Goal: Task Accomplishment & Management: Complete application form

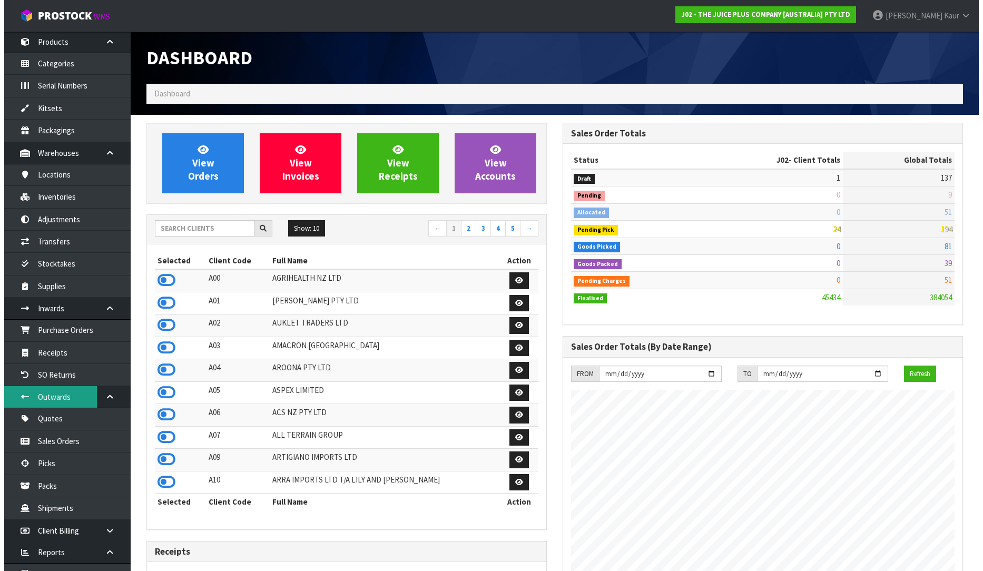
scroll to position [102, 0]
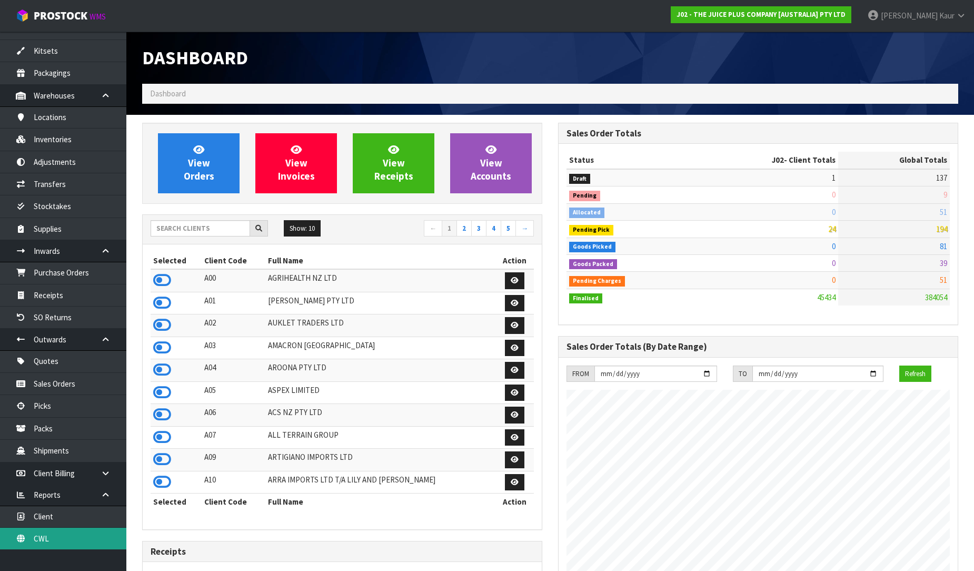
click at [53, 532] on link "CWL" at bounding box center [63, 539] width 126 height 22
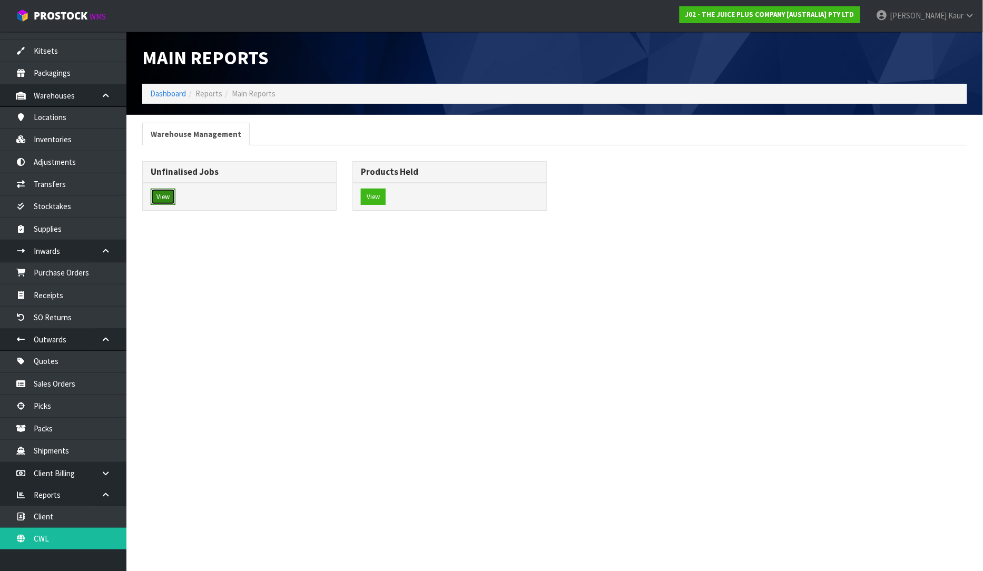
click at [157, 196] on button "View" at bounding box center [163, 197] width 25 height 17
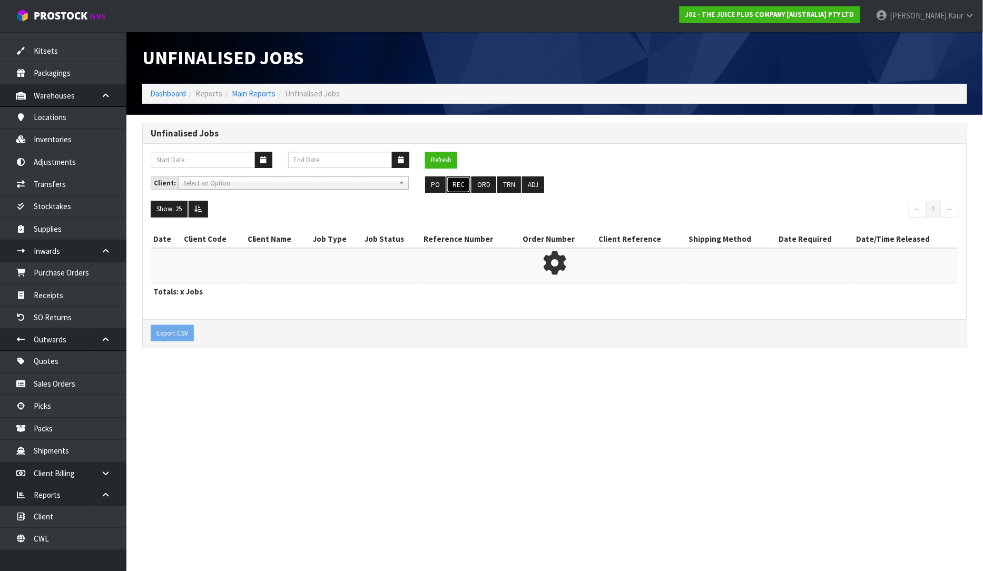
click at [460, 181] on button "REC" at bounding box center [459, 184] width 24 height 17
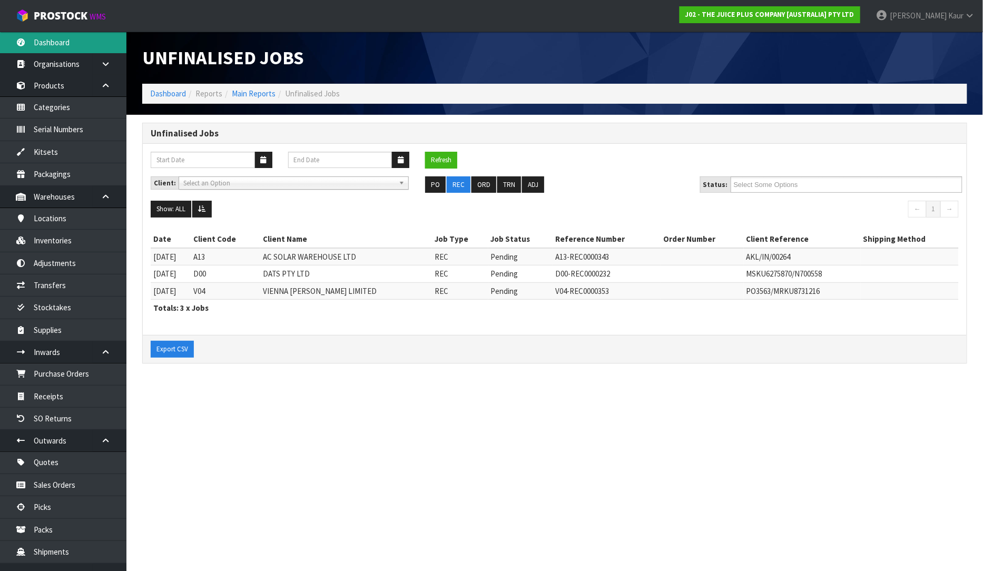
click at [55, 37] on link "Dashboard" at bounding box center [63, 43] width 126 height 22
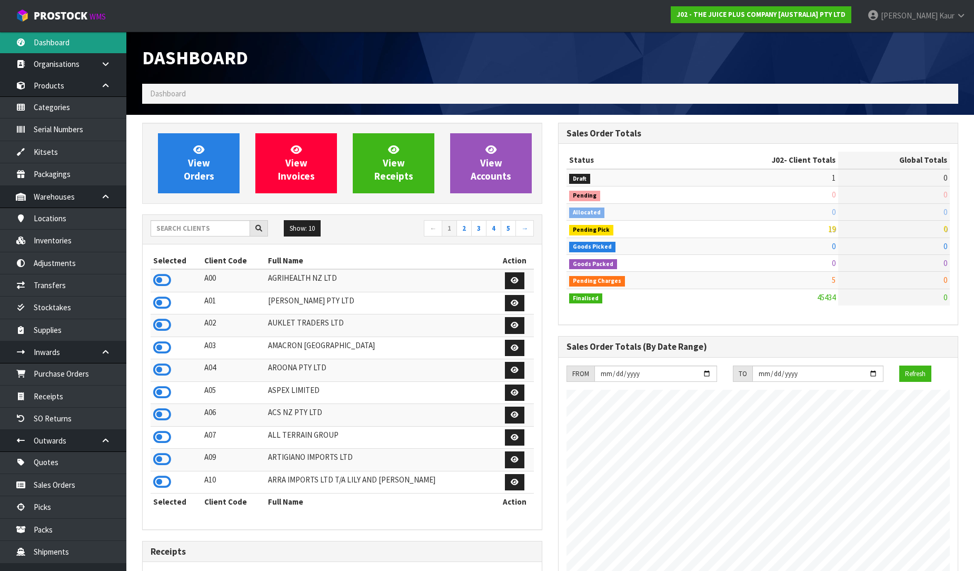
scroll to position [798, 416]
click at [185, 232] on input "text" at bounding box center [201, 228] width 100 height 16
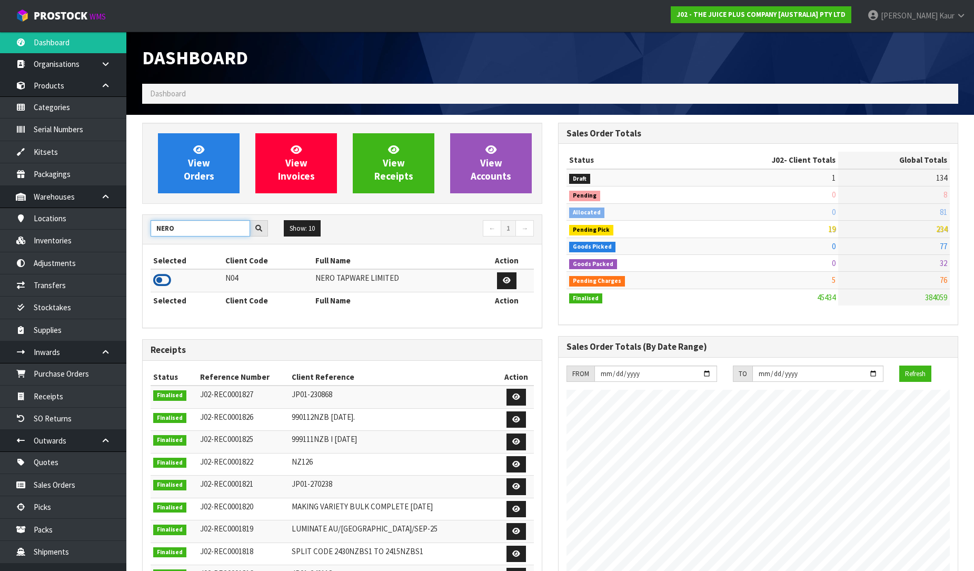
type input "NERO"
click at [167, 281] on icon at bounding box center [162, 280] width 18 height 16
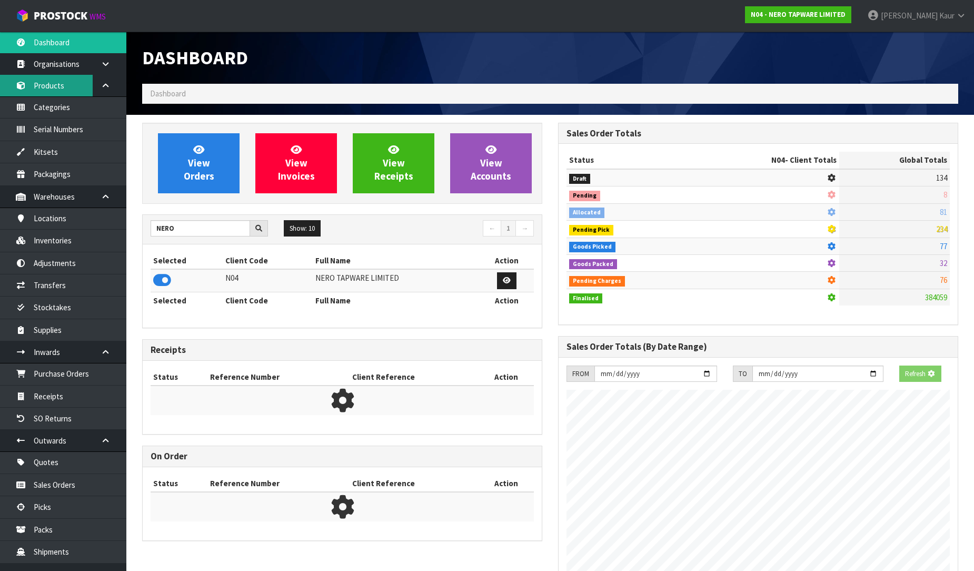
scroll to position [820, 416]
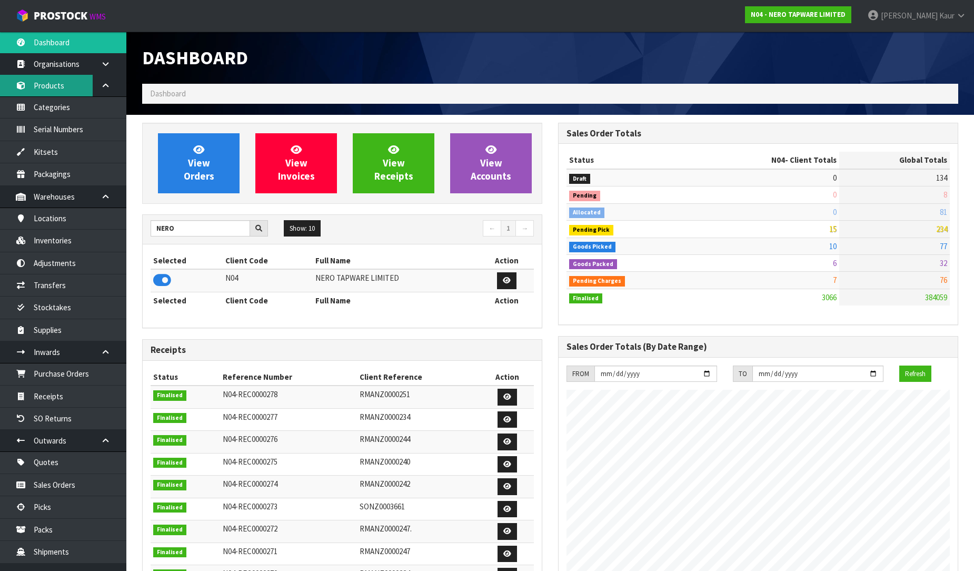
click at [60, 80] on link "Products" at bounding box center [63, 86] width 126 height 22
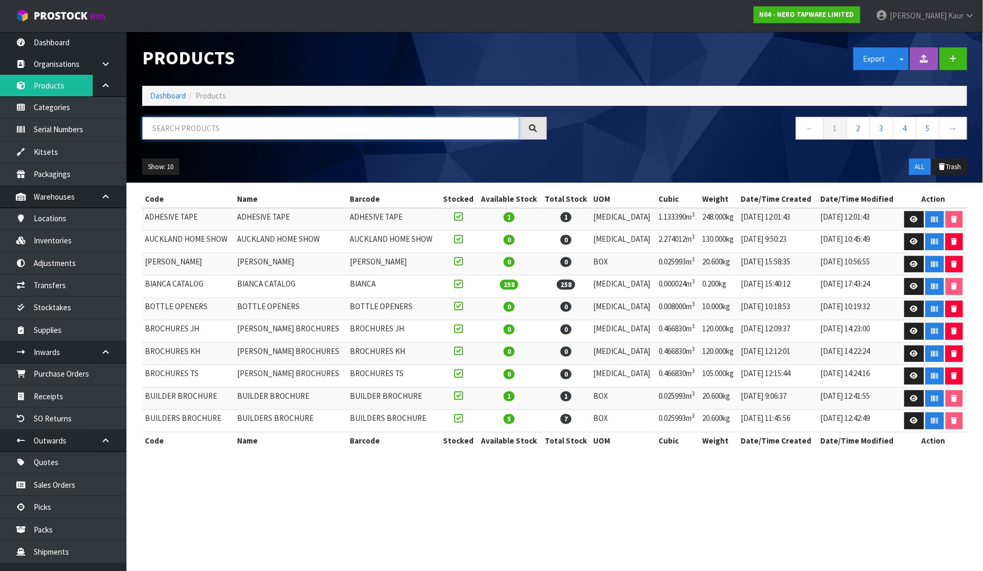
click at [323, 137] on input "text" at bounding box center [330, 128] width 377 height 23
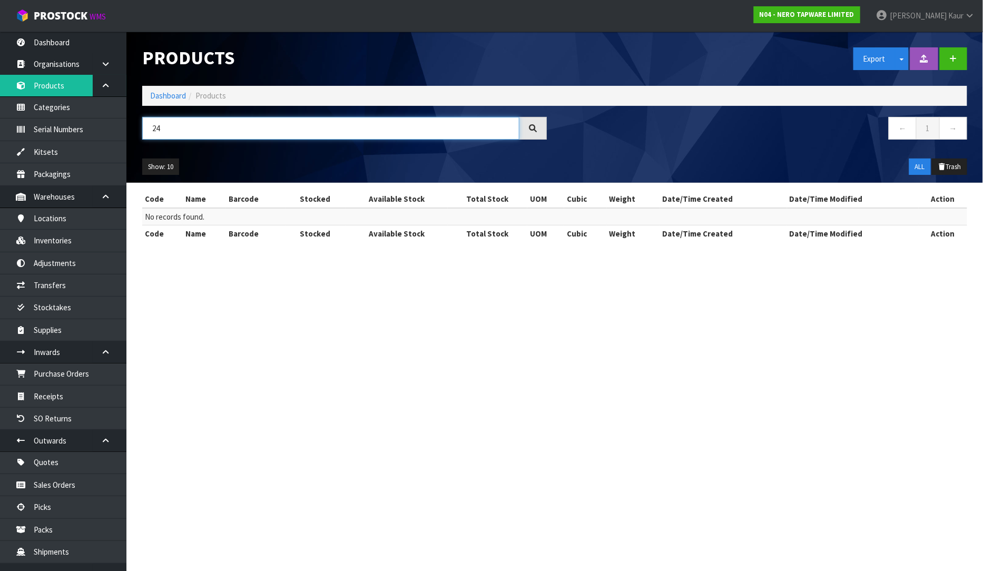
type input "2"
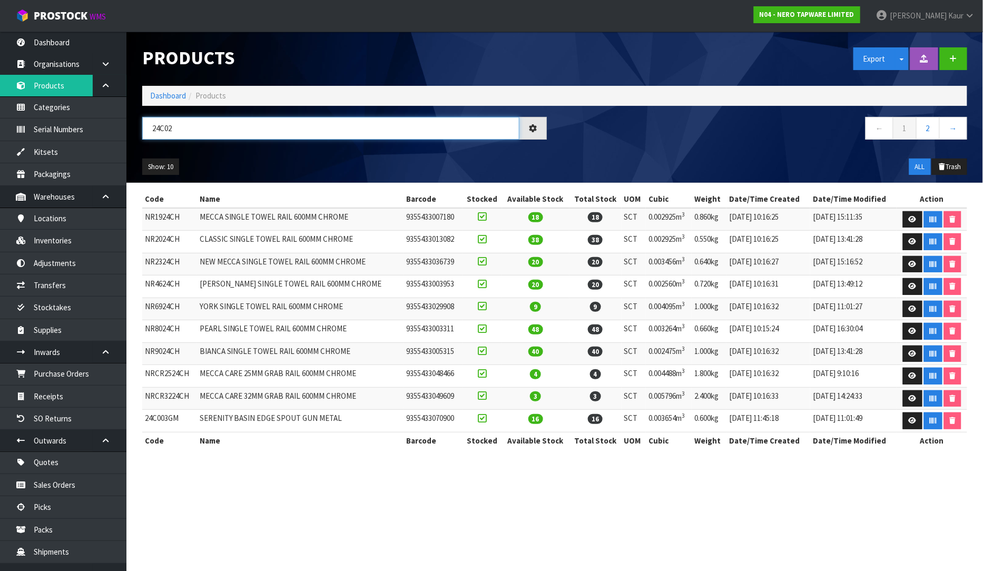
type input "24C025"
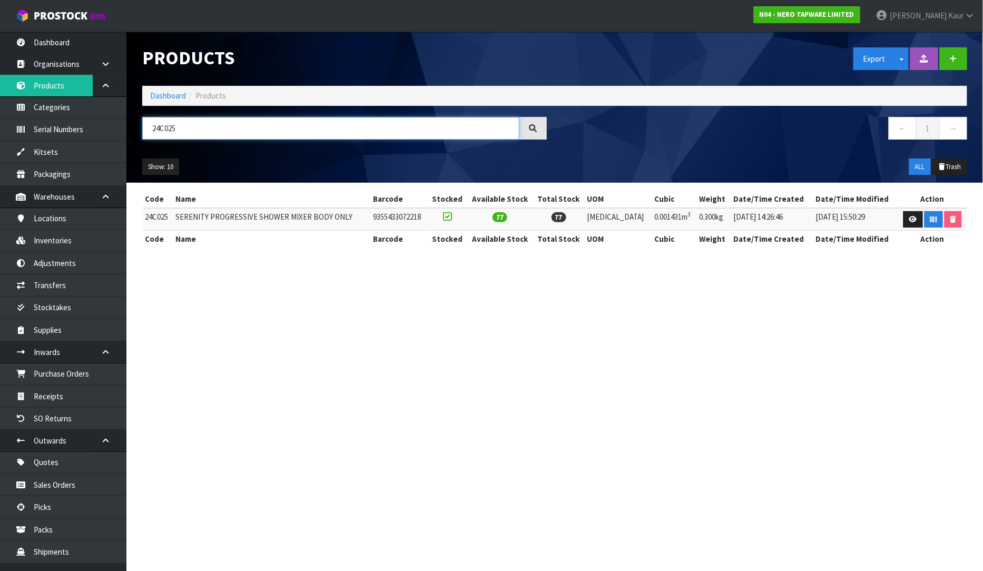
drag, startPoint x: 194, startPoint y: 125, endPoint x: 121, endPoint y: 136, distance: 73.4
click at [121, 136] on body "Toggle navigation ProStock WMS N04 - NERO TAPWARE LIMITED [PERSON_NAME] Logout …" at bounding box center [491, 285] width 983 height 571
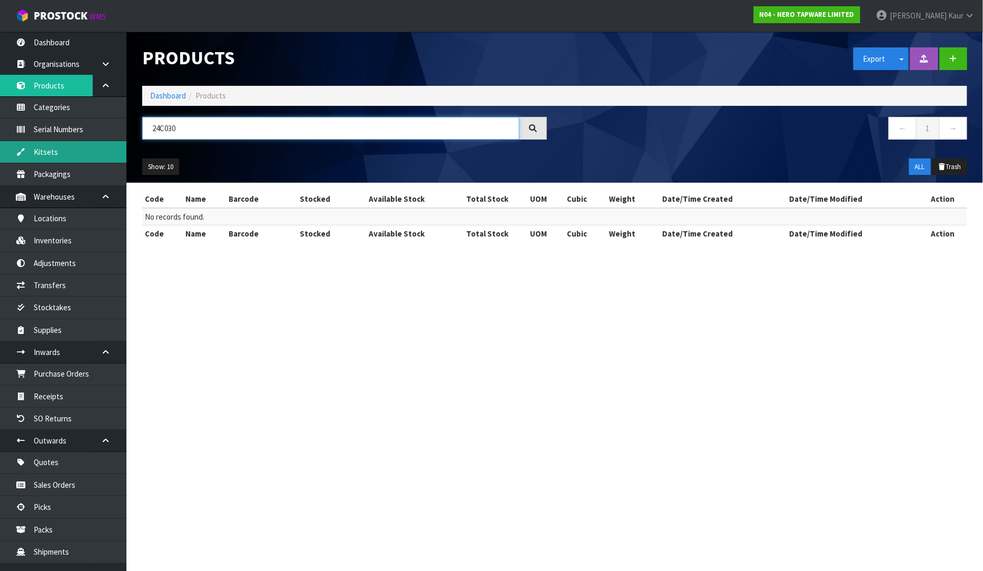
type input "24C030"
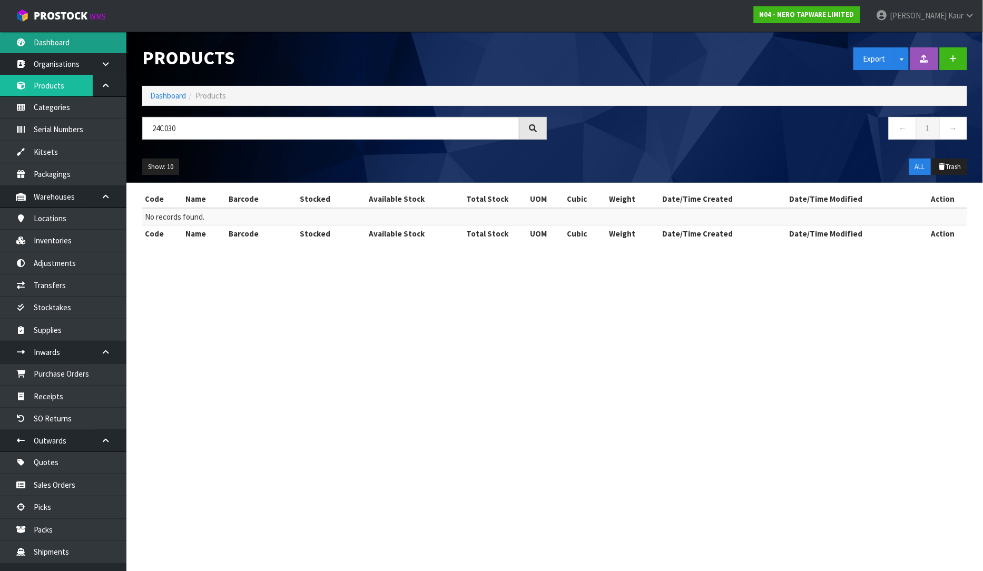
click at [77, 50] on link "Dashboard" at bounding box center [63, 43] width 126 height 22
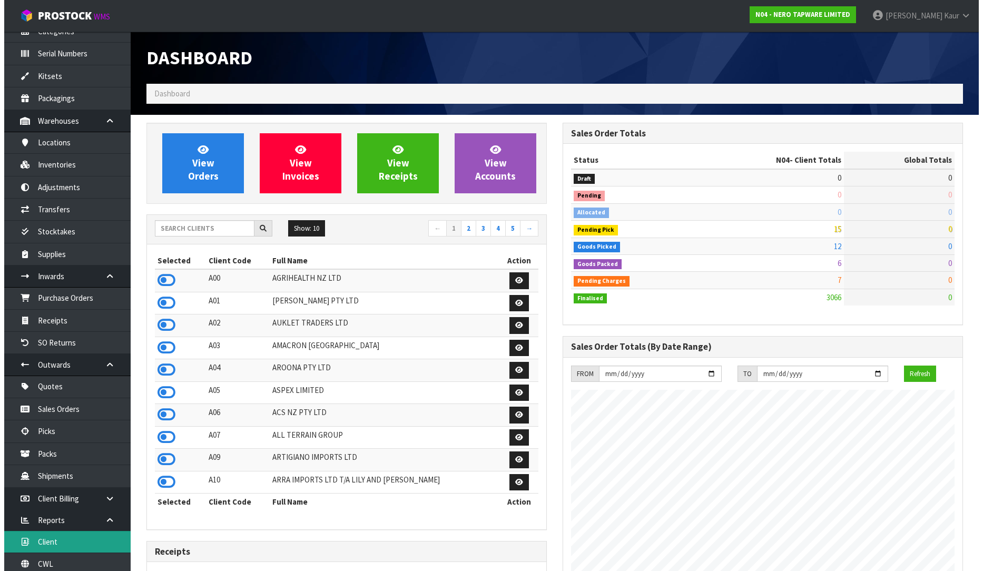
scroll to position [102, 0]
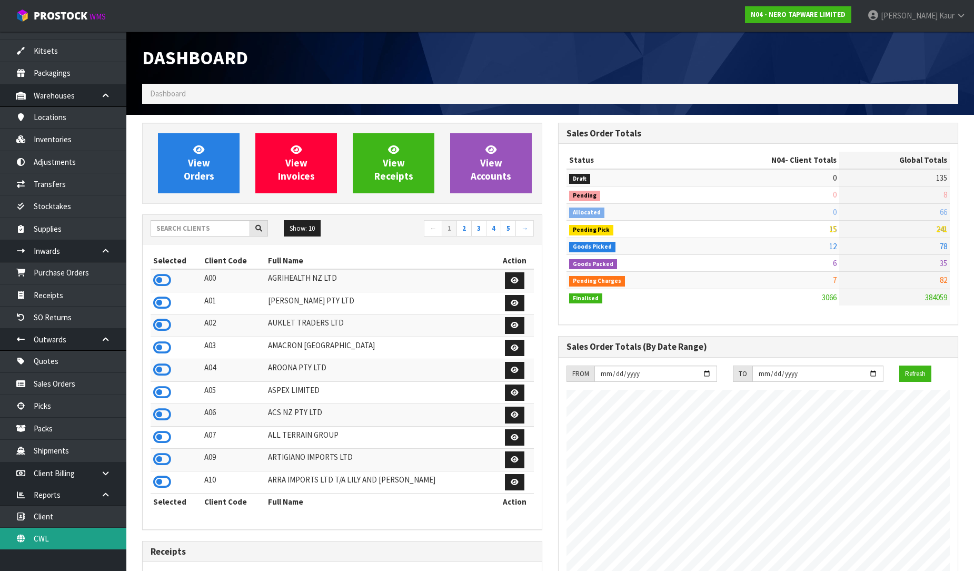
click at [66, 543] on link "CWL" at bounding box center [63, 539] width 126 height 22
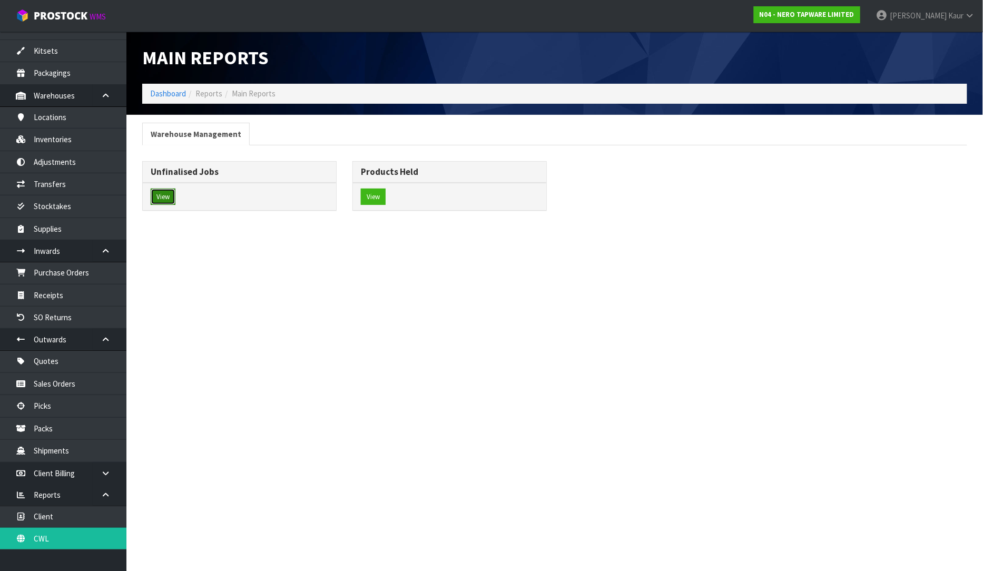
click at [173, 197] on button "View" at bounding box center [163, 197] width 25 height 17
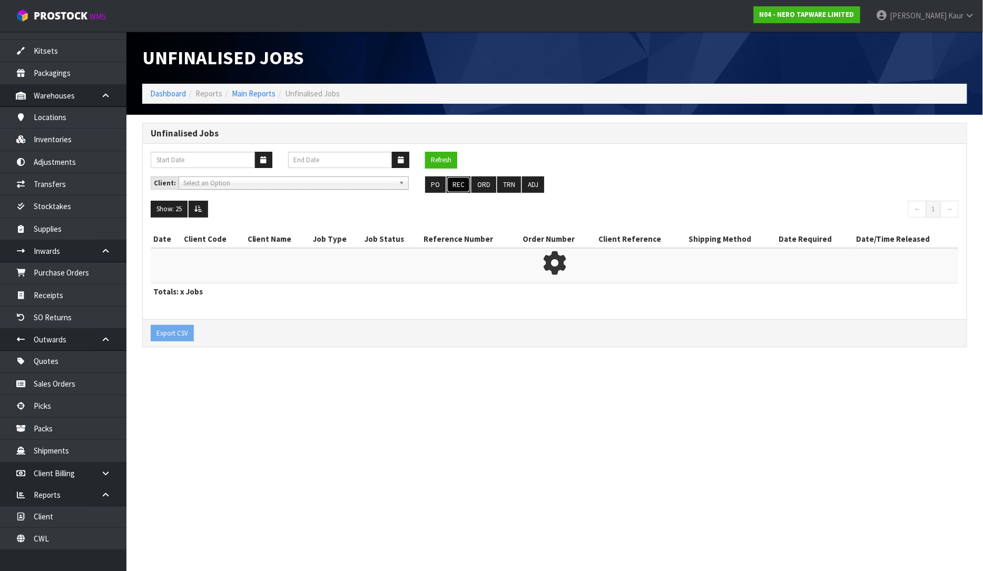
click at [456, 185] on button "REC" at bounding box center [459, 184] width 24 height 17
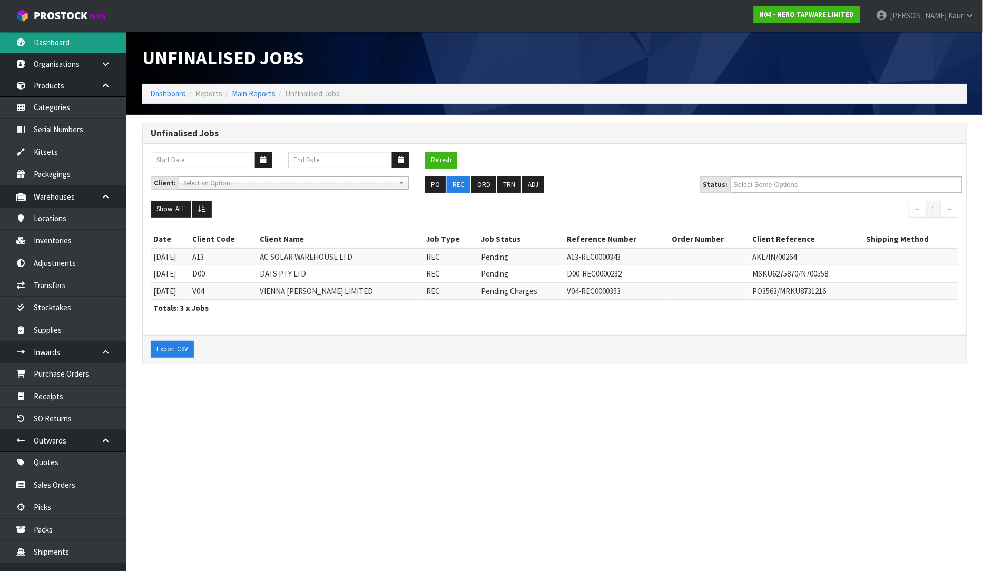
click at [77, 45] on link "Dashboard" at bounding box center [63, 43] width 126 height 22
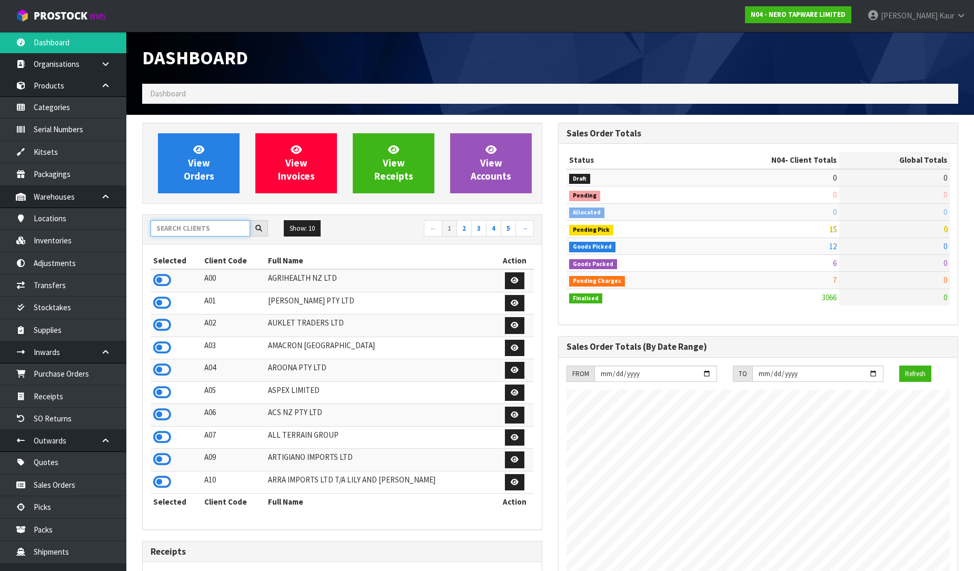
click at [178, 223] on input "text" at bounding box center [201, 228] width 100 height 16
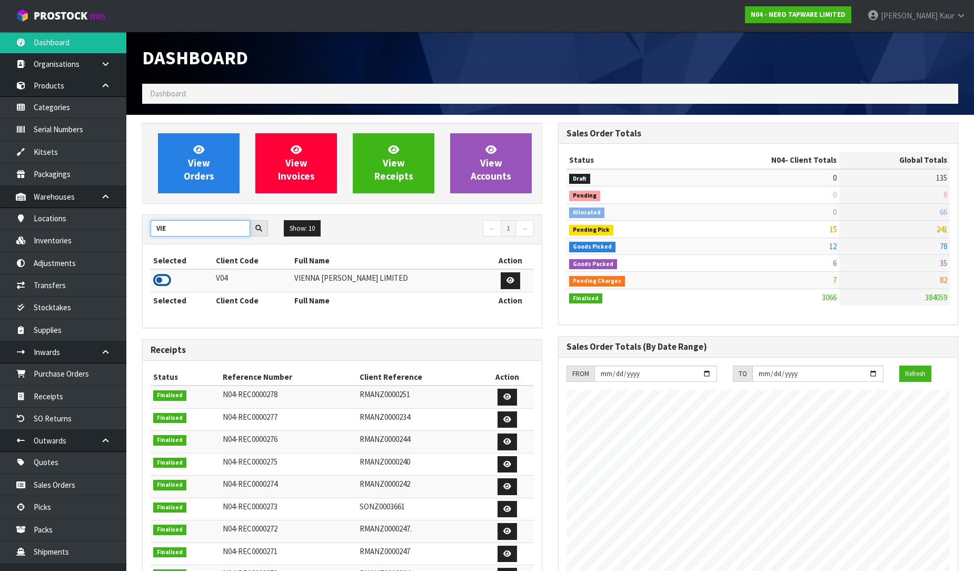
type input "VIE"
click at [166, 282] on icon at bounding box center [162, 280] width 18 height 16
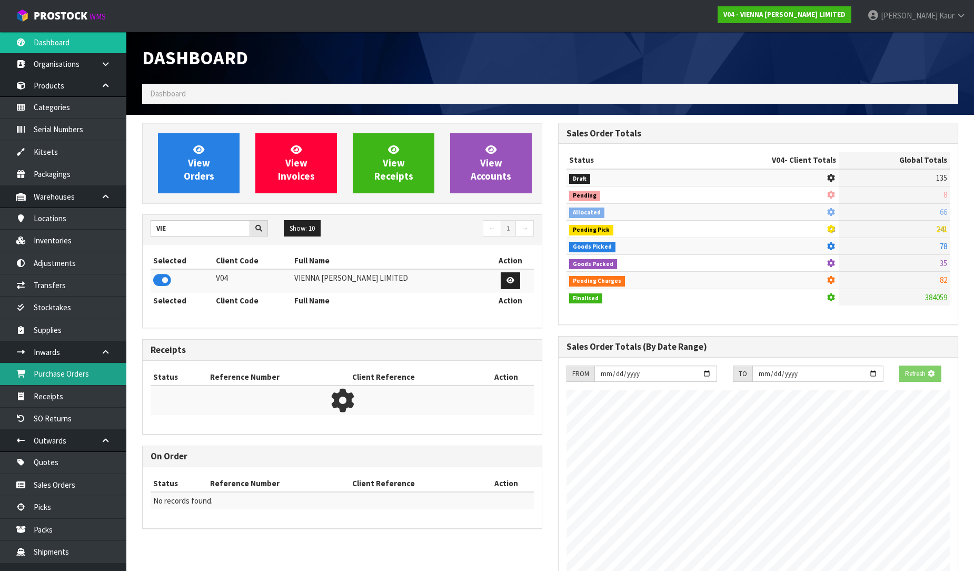
scroll to position [770, 416]
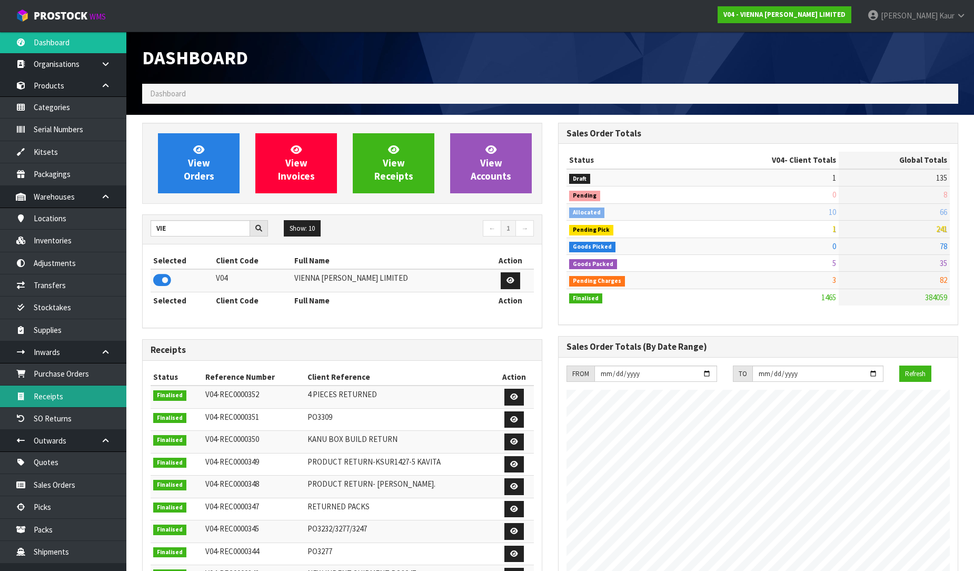
click at [71, 393] on link "Receipts" at bounding box center [63, 396] width 126 height 22
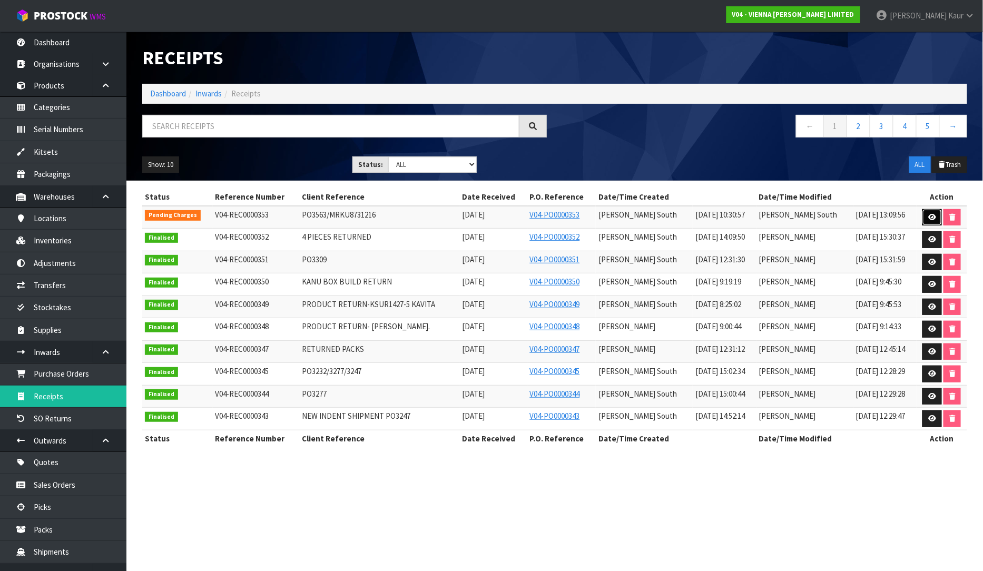
click at [932, 217] on icon at bounding box center [932, 217] width 8 height 7
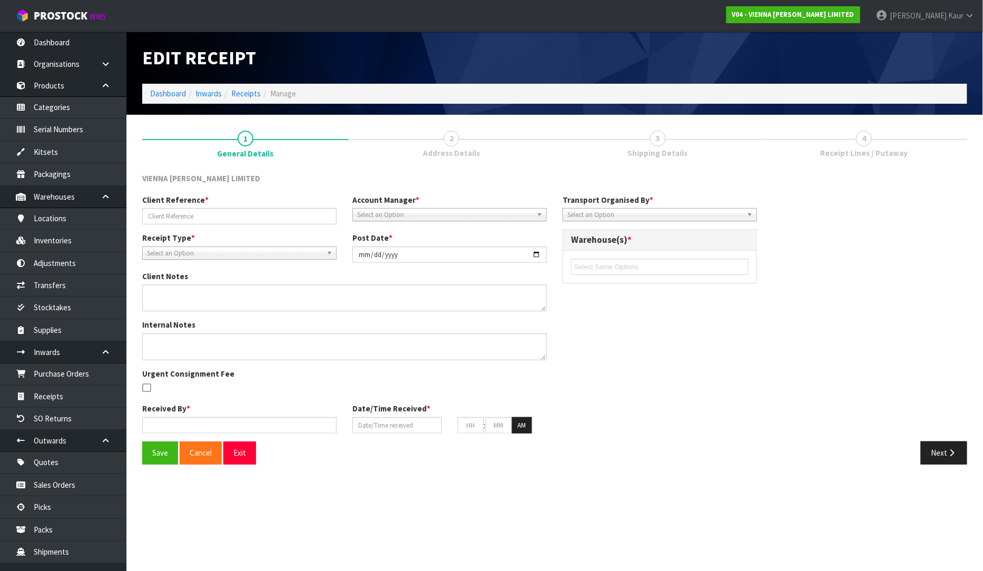
type input "PO3563/MRKU8731216"
type input "[DATE]"
type input "[PERSON_NAME] South"
type input "[DATE]"
type input "07"
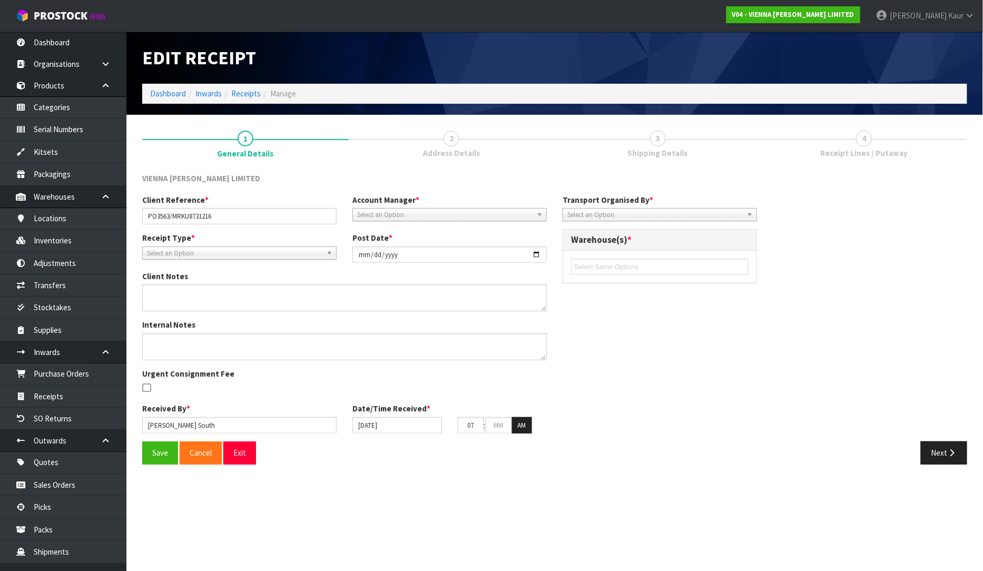
type input "30"
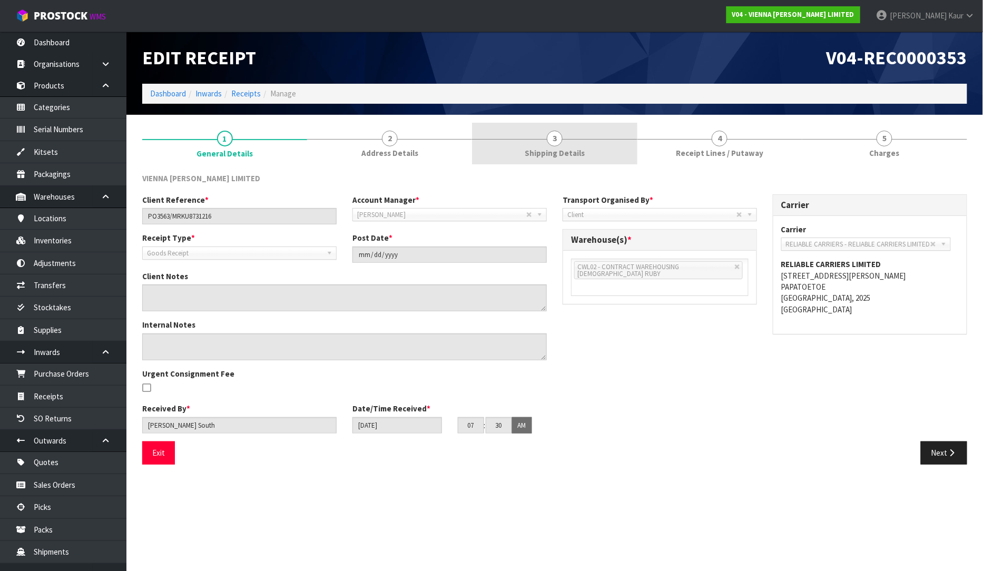
click at [564, 150] on span "Shipping Details" at bounding box center [554, 152] width 60 height 11
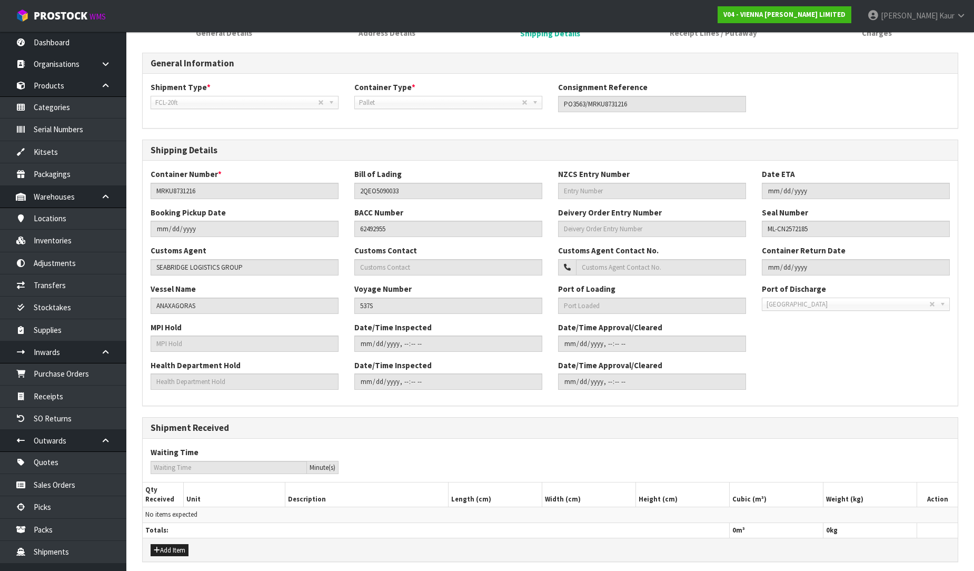
scroll to position [161, 0]
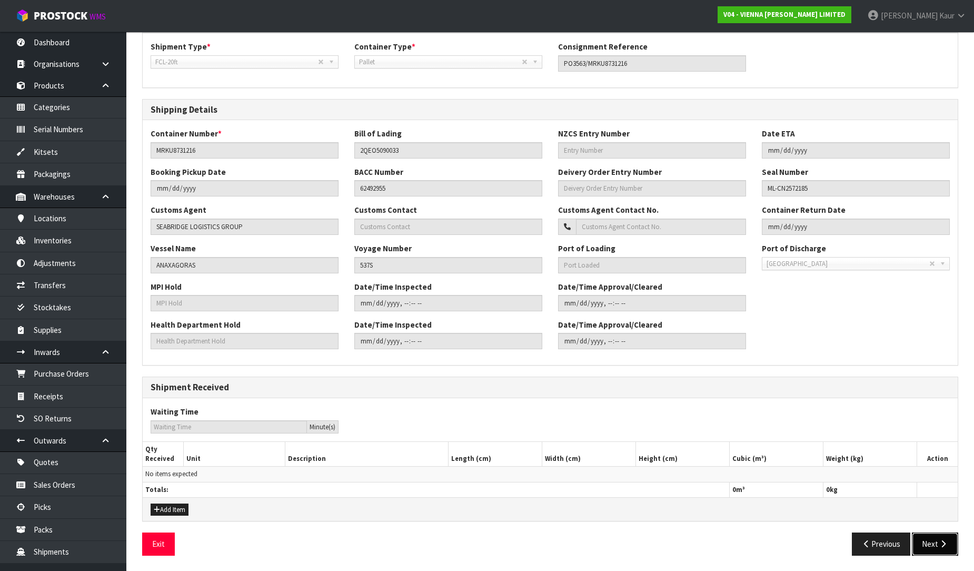
click at [936, 542] on button "Next" at bounding box center [935, 543] width 46 height 23
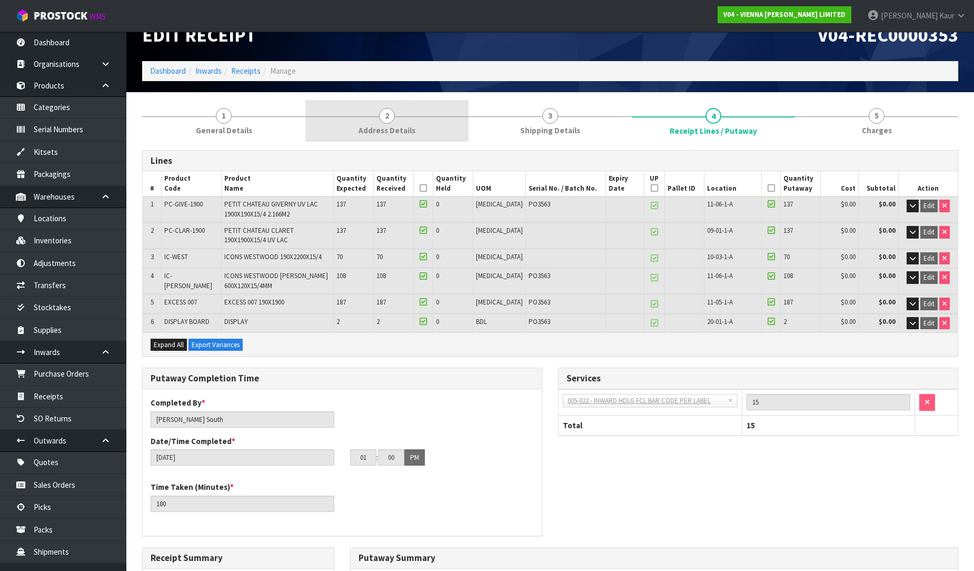
scroll to position [0, 0]
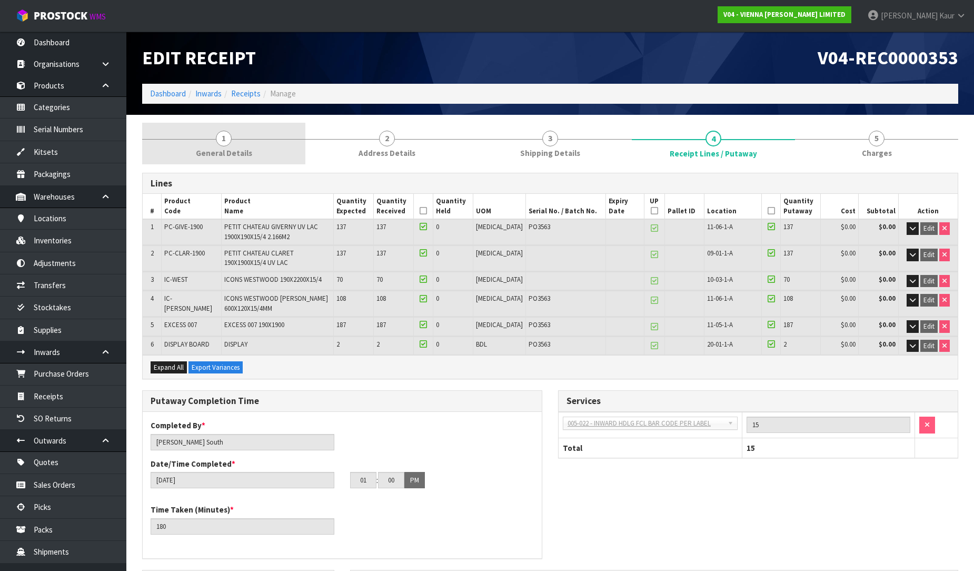
click at [233, 141] on link "1 General Details" at bounding box center [223, 144] width 163 height 42
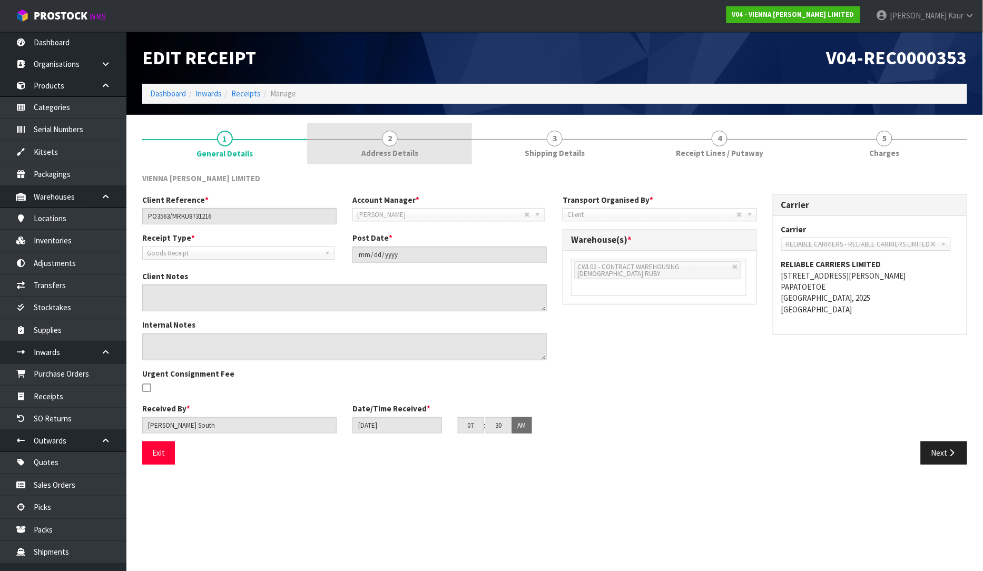
click at [376, 147] on span "Address Details" at bounding box center [389, 152] width 57 height 11
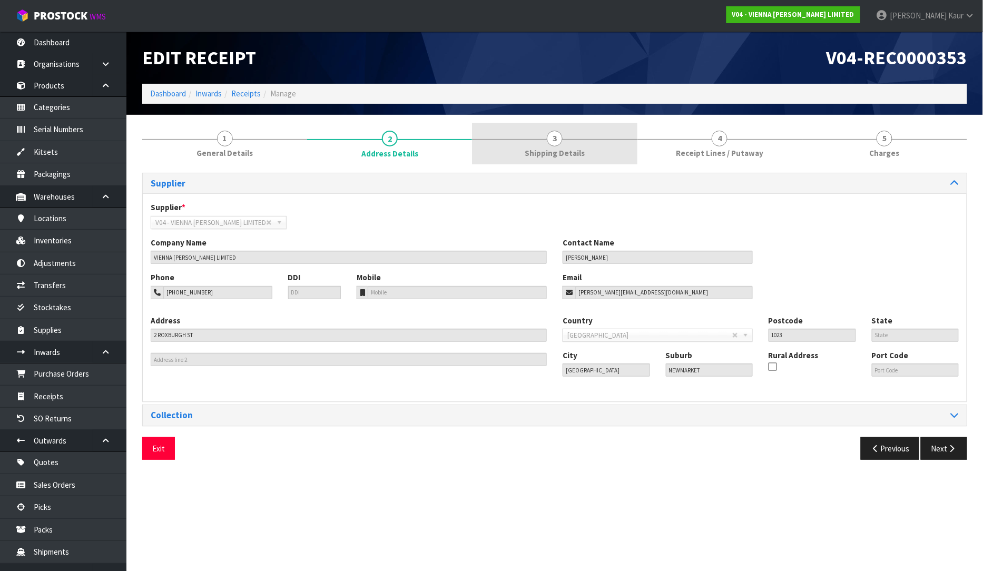
click at [538, 147] on span "Shipping Details" at bounding box center [554, 152] width 60 height 11
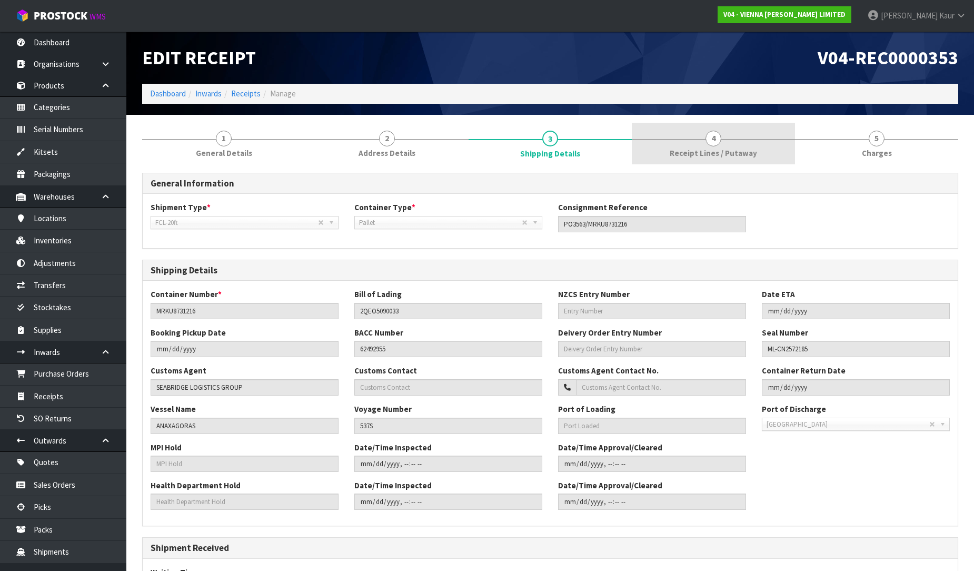
click at [689, 160] on link "4 Receipt Lines / Putaway" at bounding box center [713, 144] width 163 height 42
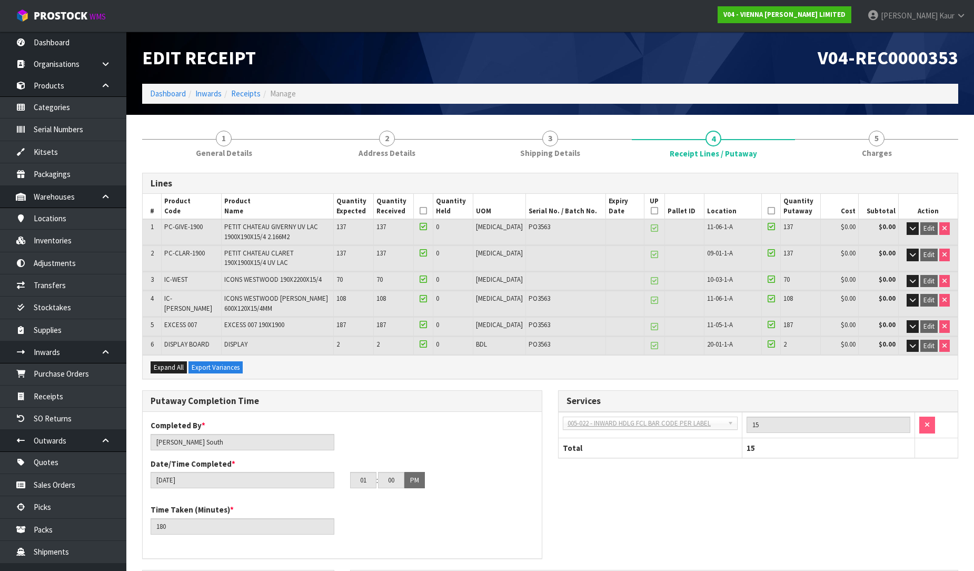
scroll to position [292, 0]
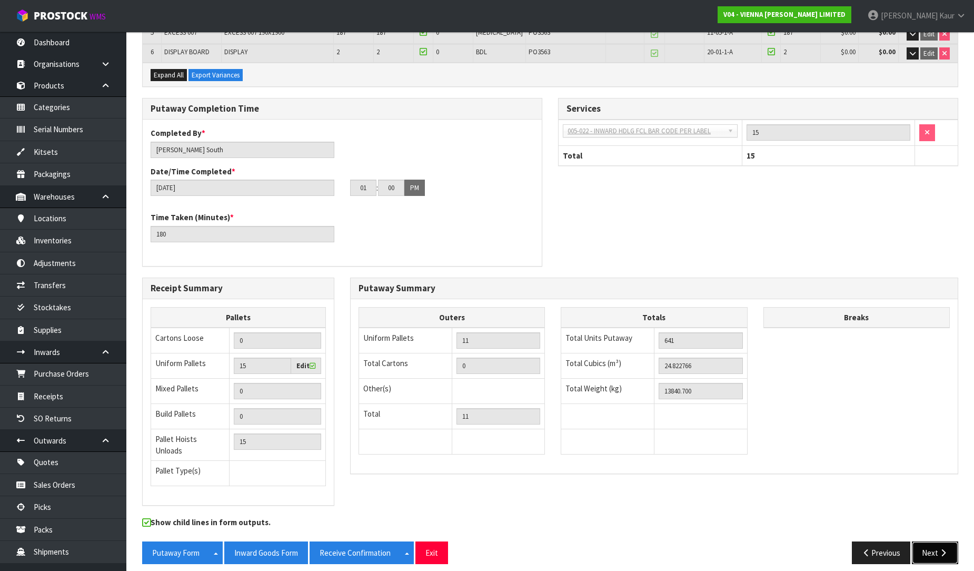
click at [929, 550] on button "Next" at bounding box center [935, 552] width 46 height 23
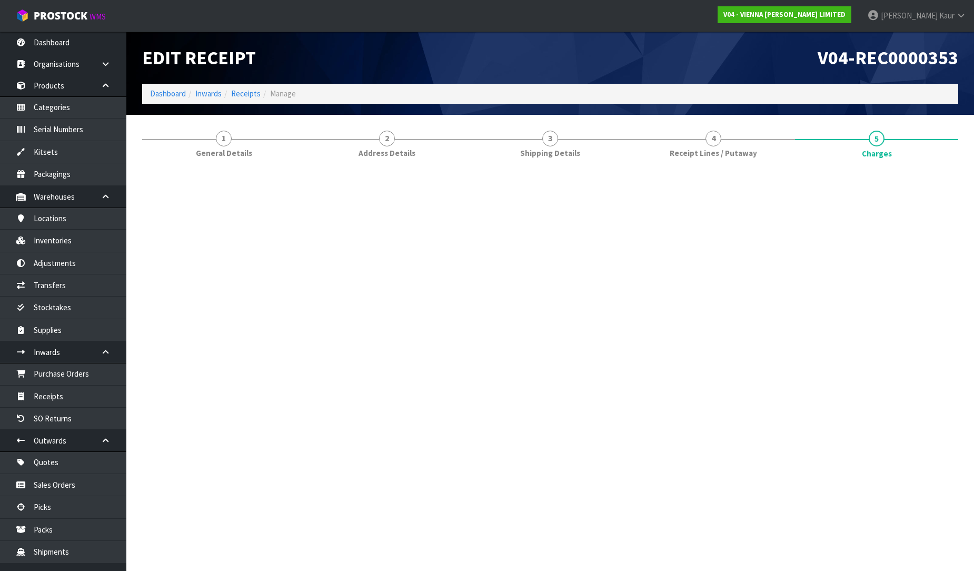
scroll to position [0, 0]
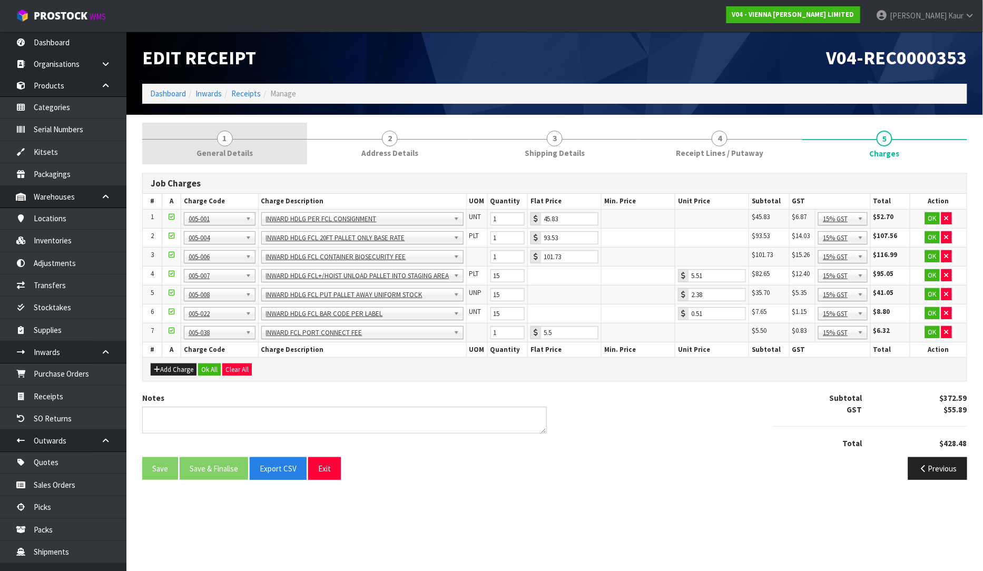
click at [239, 148] on span "General Details" at bounding box center [224, 152] width 56 height 11
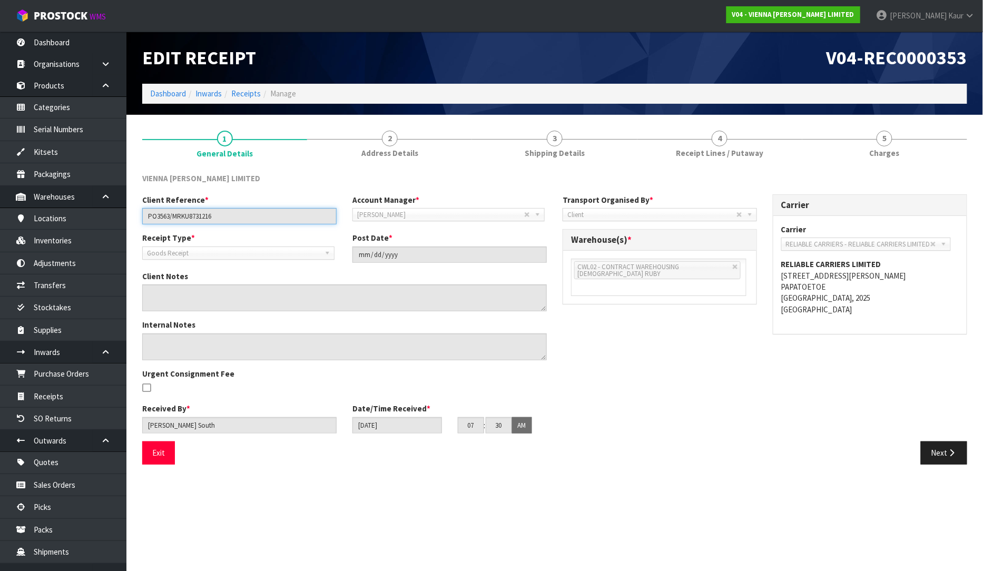
drag, startPoint x: 218, startPoint y: 214, endPoint x: 171, endPoint y: 219, distance: 47.1
click at [171, 219] on input "PO3563/MRKU8731216" at bounding box center [239, 216] width 194 height 16
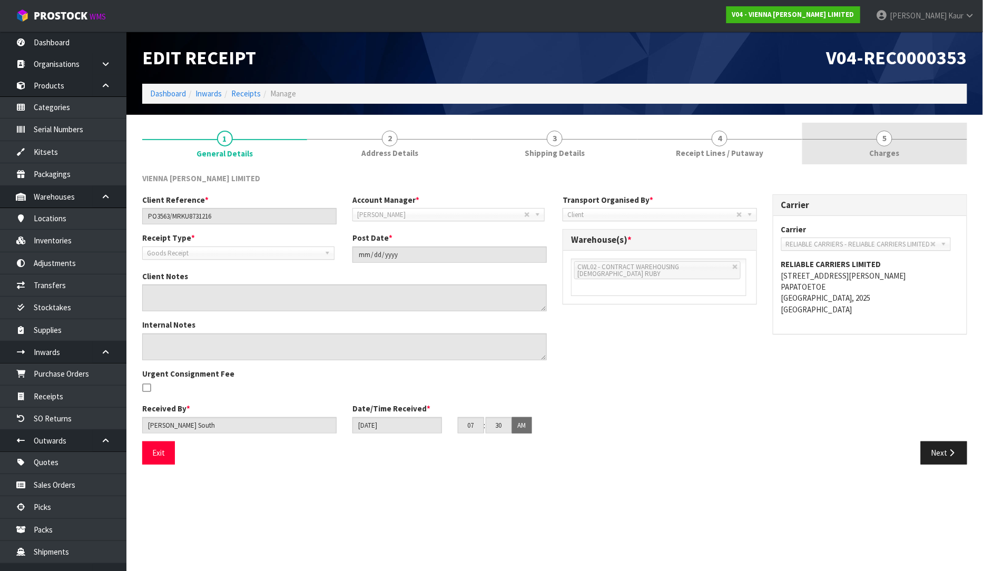
click at [883, 138] on span "5" at bounding box center [884, 139] width 16 height 16
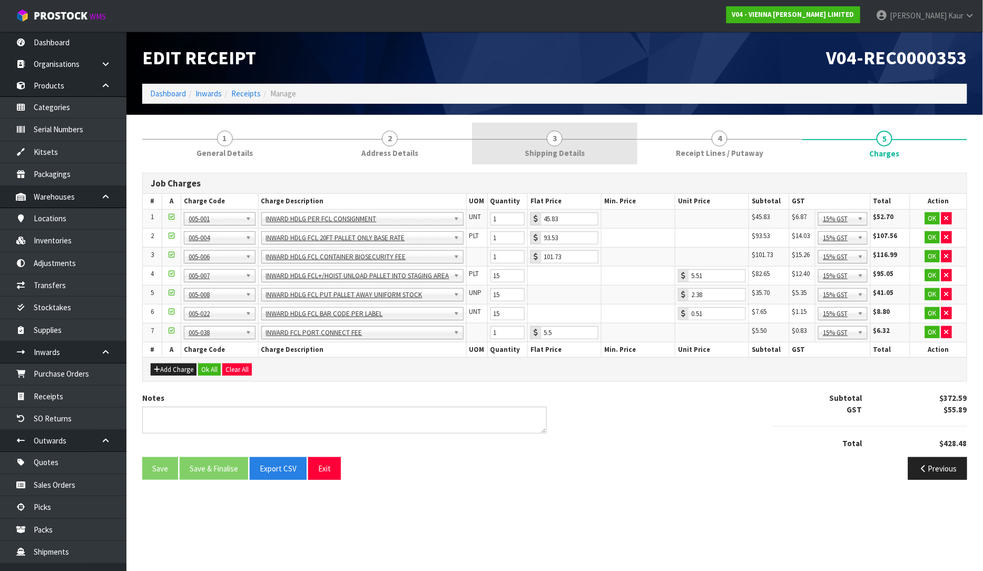
click at [548, 155] on span "Shipping Details" at bounding box center [554, 152] width 60 height 11
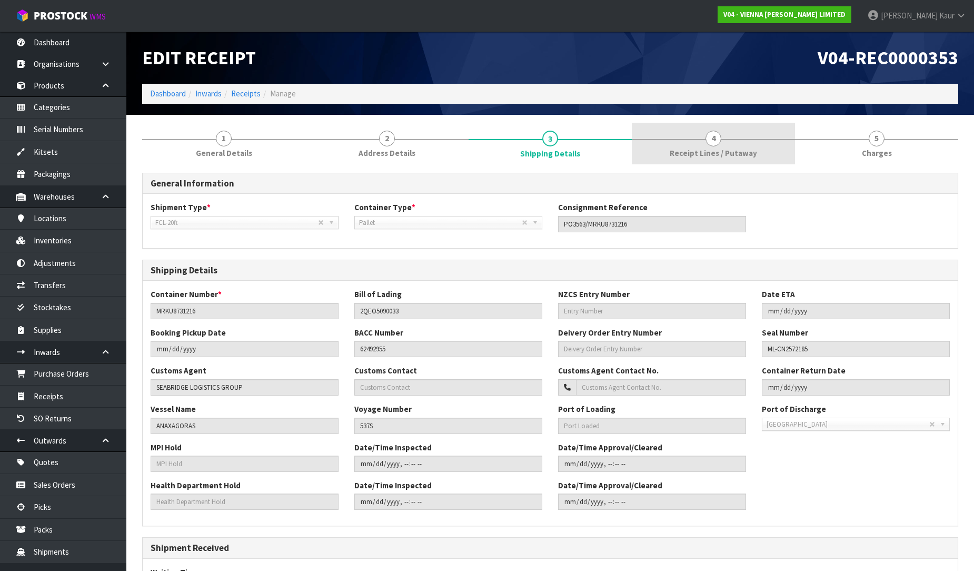
click at [717, 134] on span "4" at bounding box center [714, 139] width 16 height 16
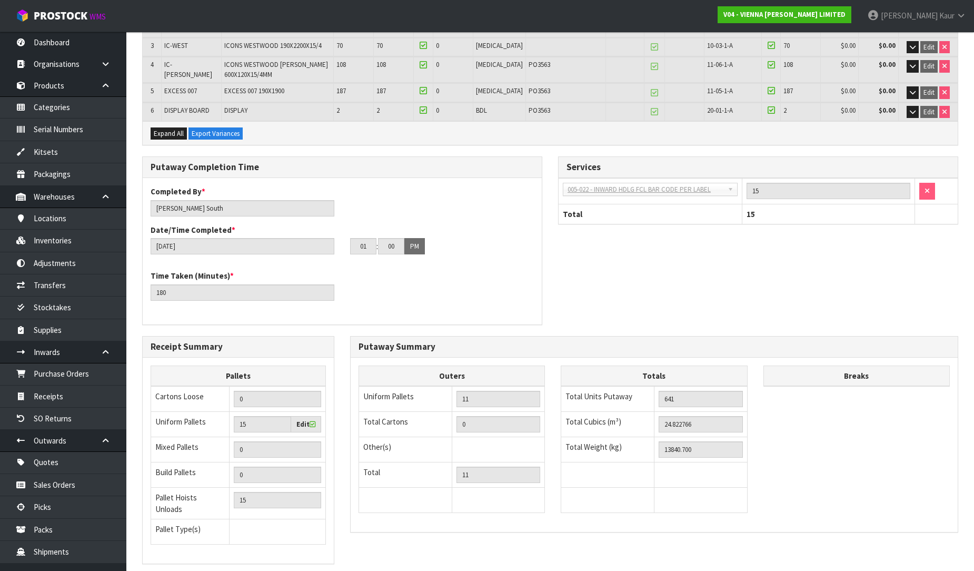
scroll to position [292, 0]
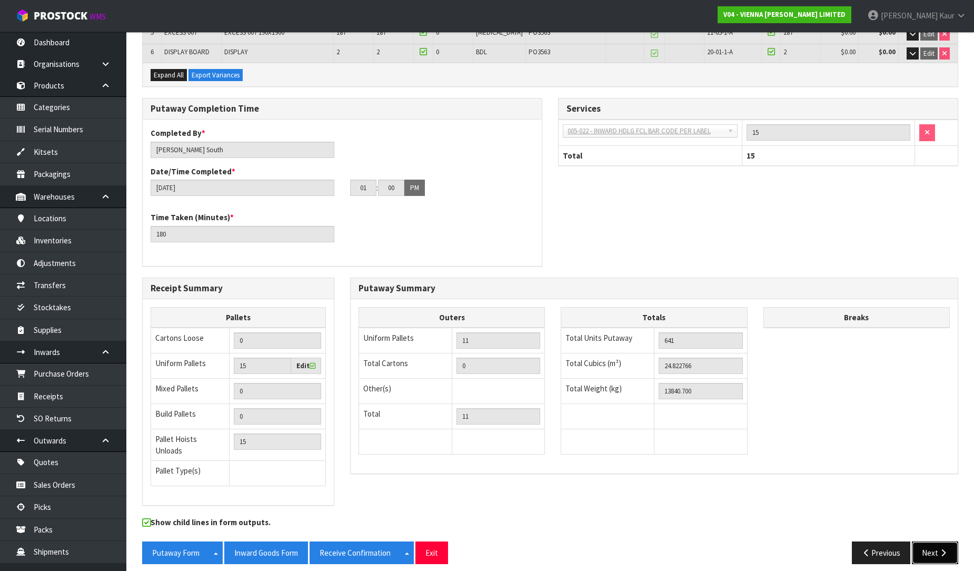
click at [932, 543] on button "Next" at bounding box center [935, 552] width 46 height 23
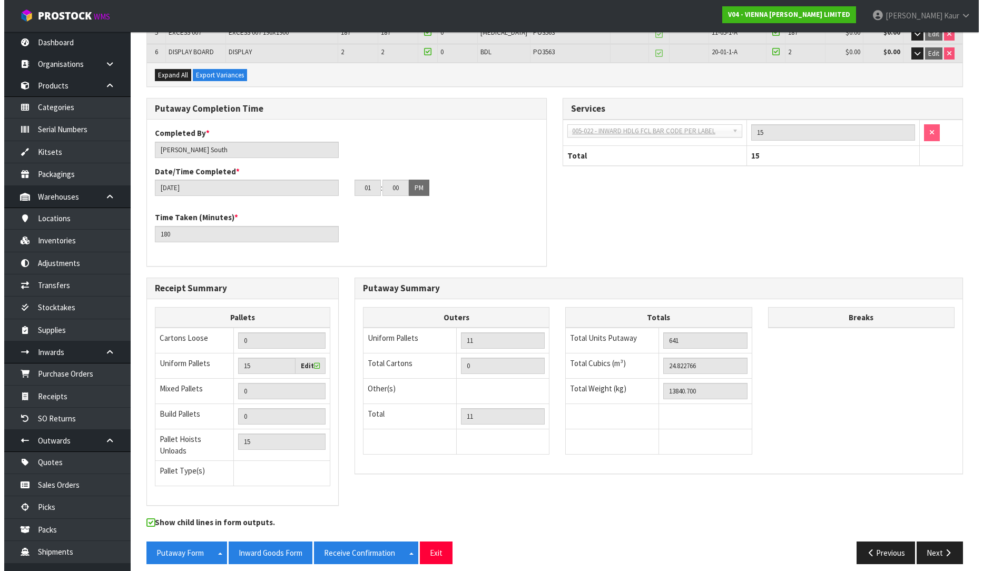
scroll to position [0, 0]
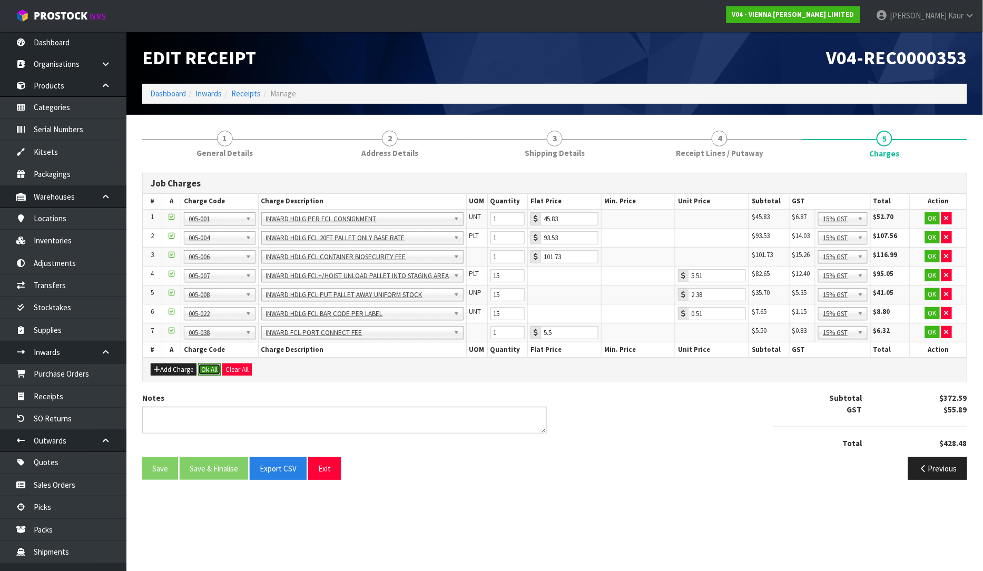
click at [209, 368] on button "Ok All" at bounding box center [209, 369] width 23 height 13
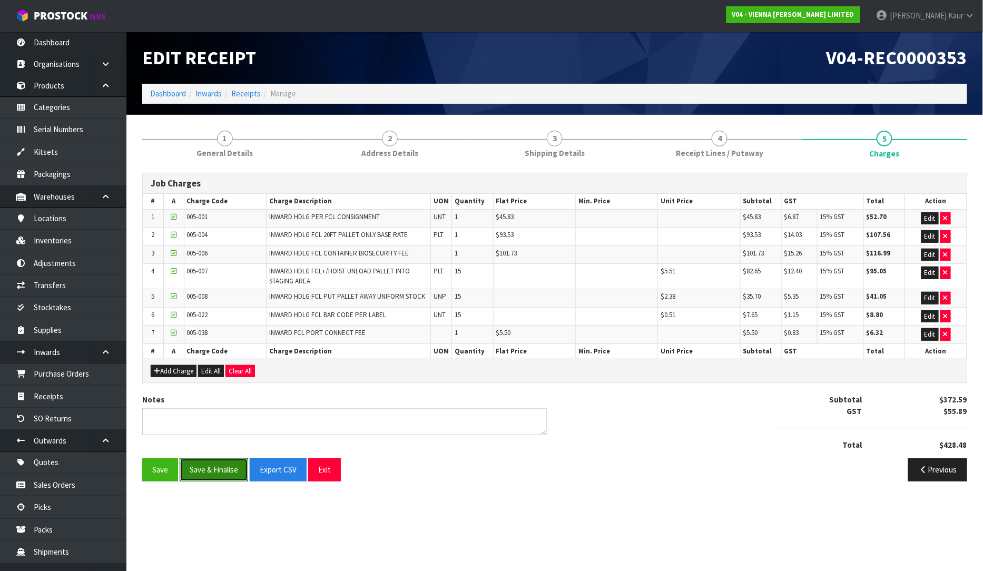
click at [216, 475] on button "Save & Finalise" at bounding box center [214, 469] width 68 height 23
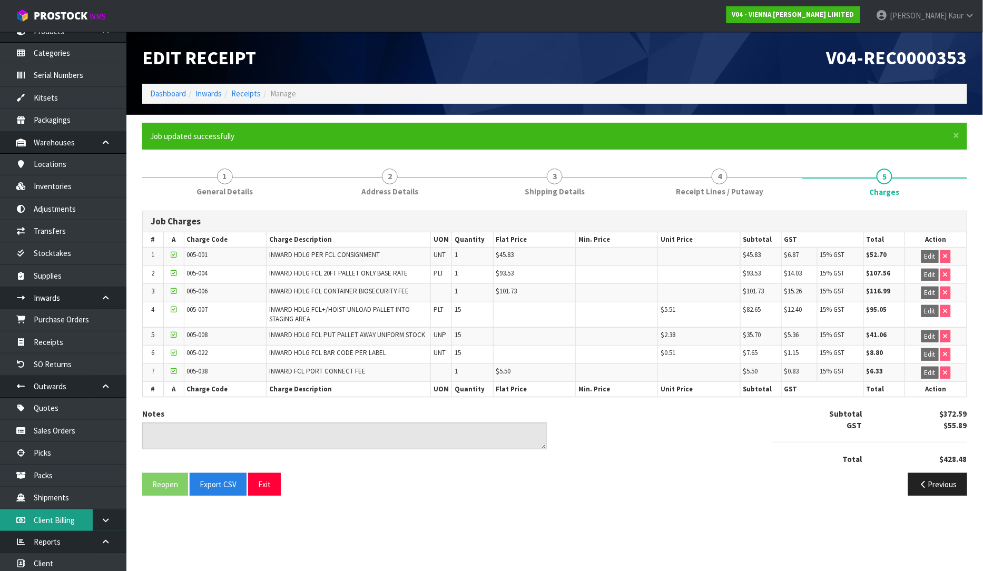
scroll to position [102, 0]
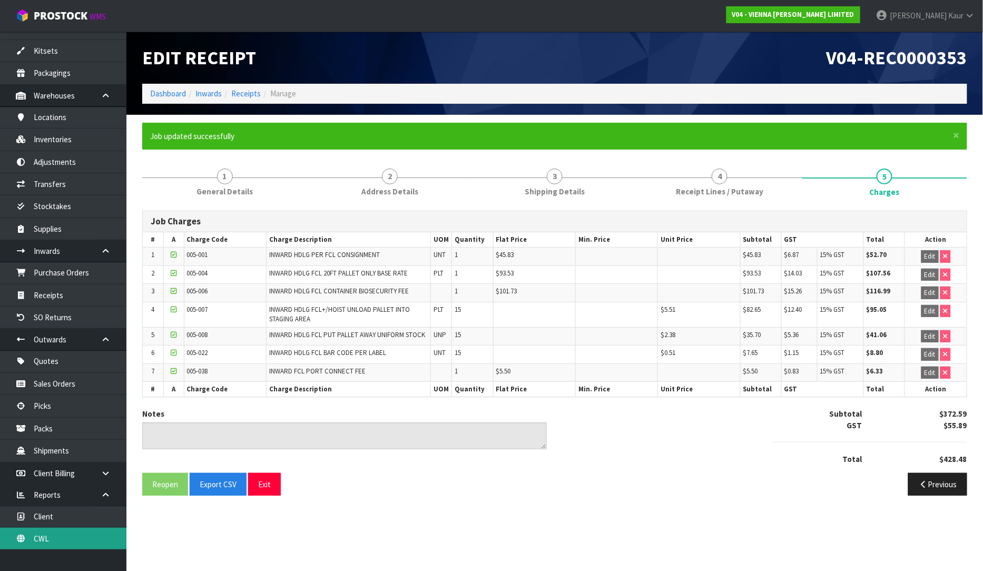
click at [64, 535] on link "CWL" at bounding box center [63, 539] width 126 height 22
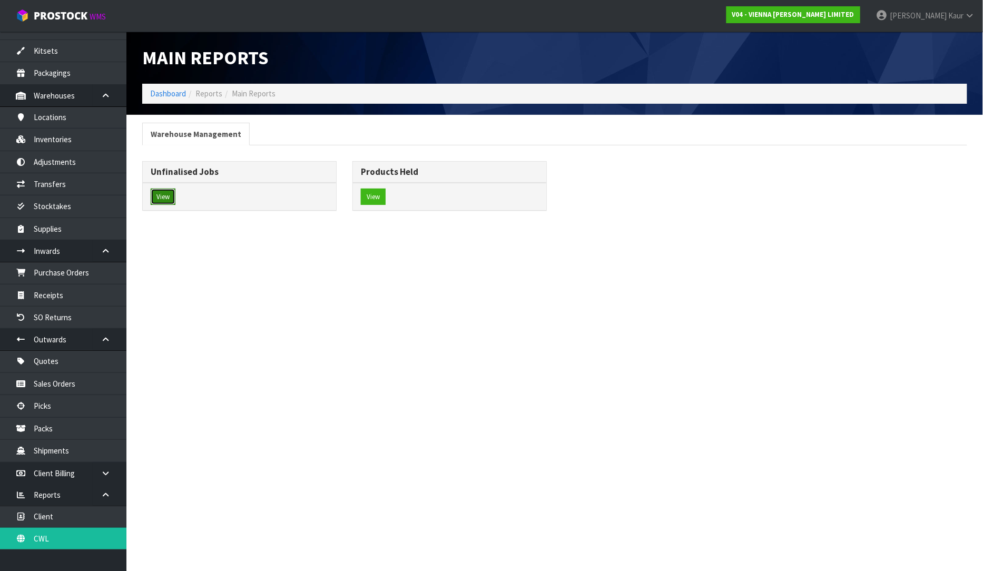
click at [167, 190] on button "View" at bounding box center [163, 197] width 25 height 17
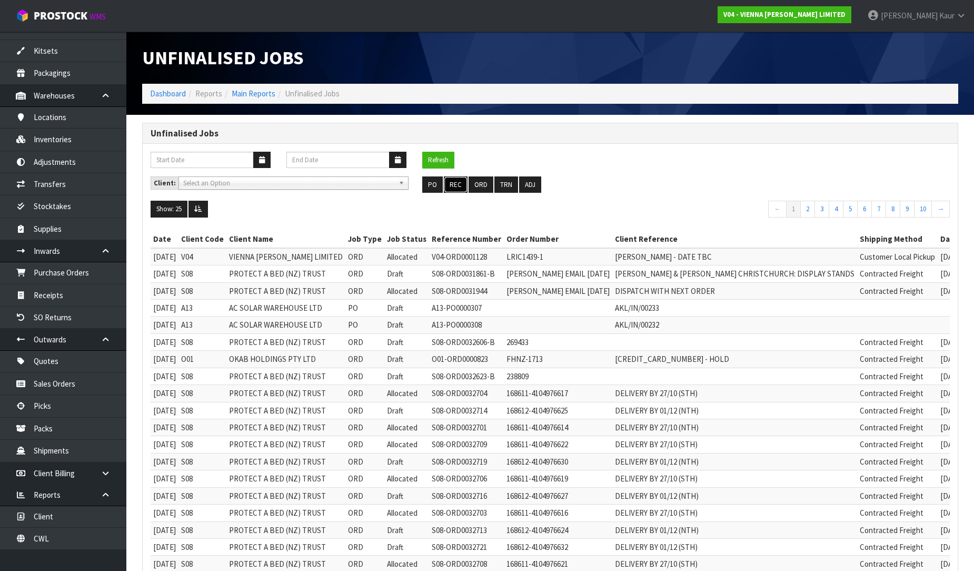
click at [453, 189] on button "REC" at bounding box center [456, 184] width 24 height 17
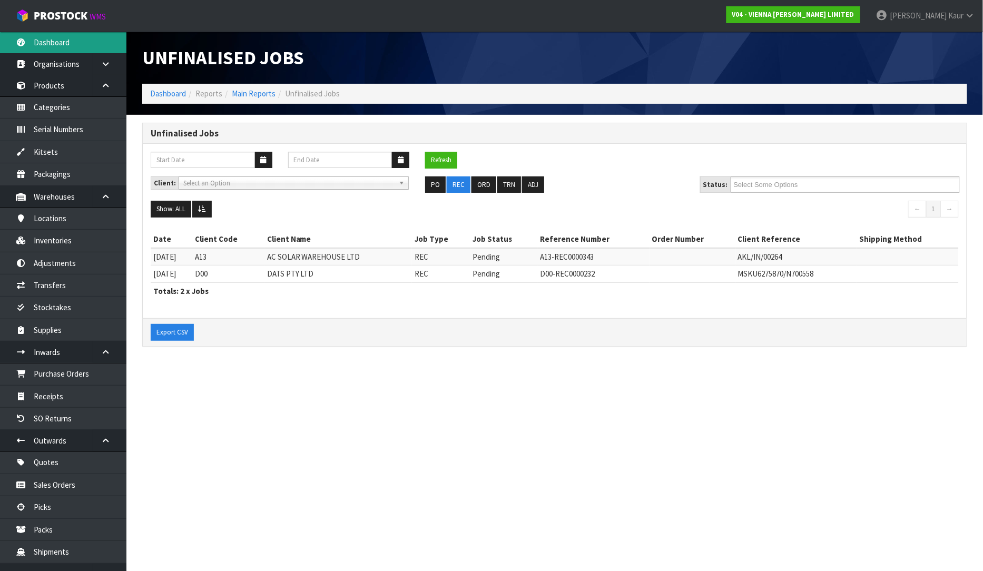
click at [52, 38] on link "Dashboard" at bounding box center [63, 43] width 126 height 22
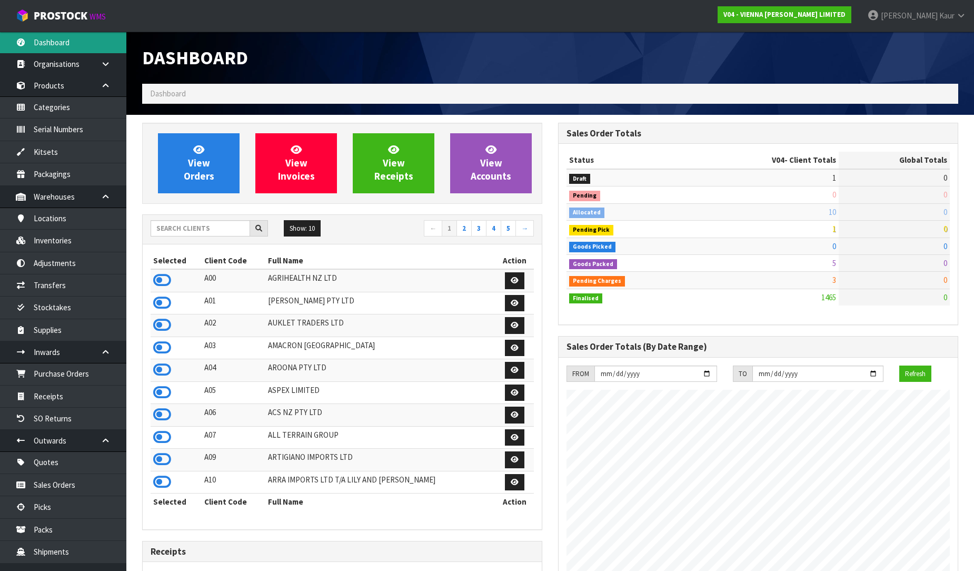
scroll to position [770, 416]
click at [181, 223] on input "text" at bounding box center [201, 228] width 100 height 16
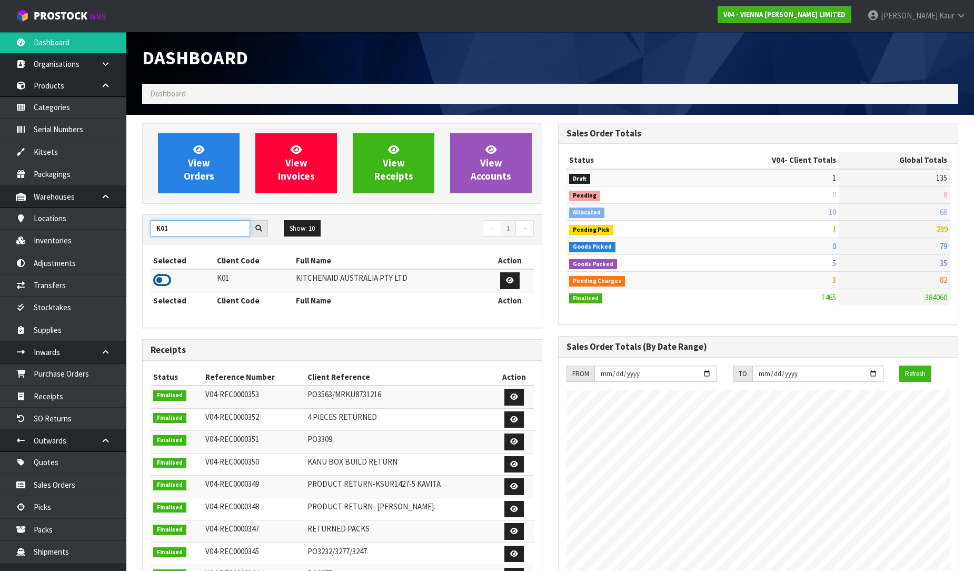
type input "K01"
click at [162, 276] on icon at bounding box center [162, 280] width 18 height 16
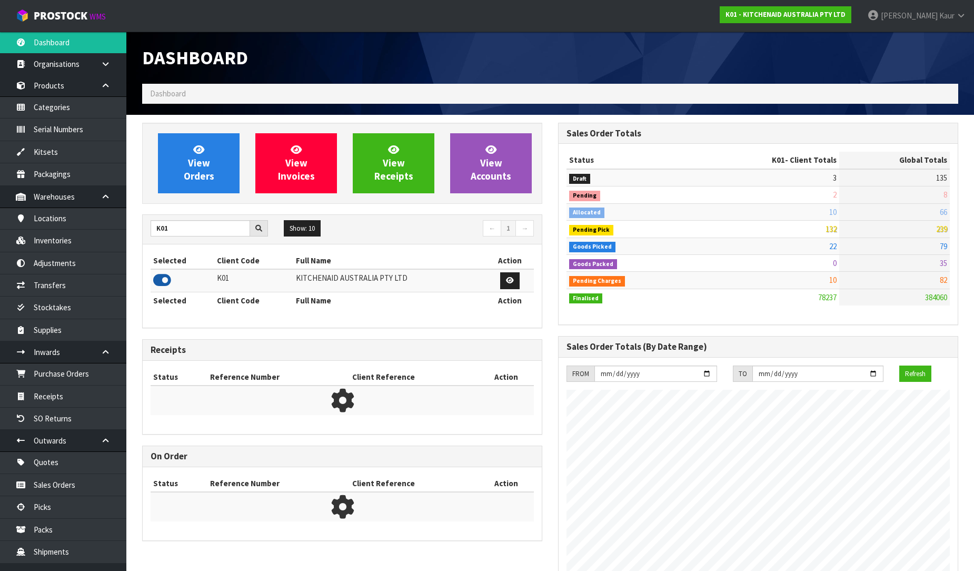
scroll to position [798, 416]
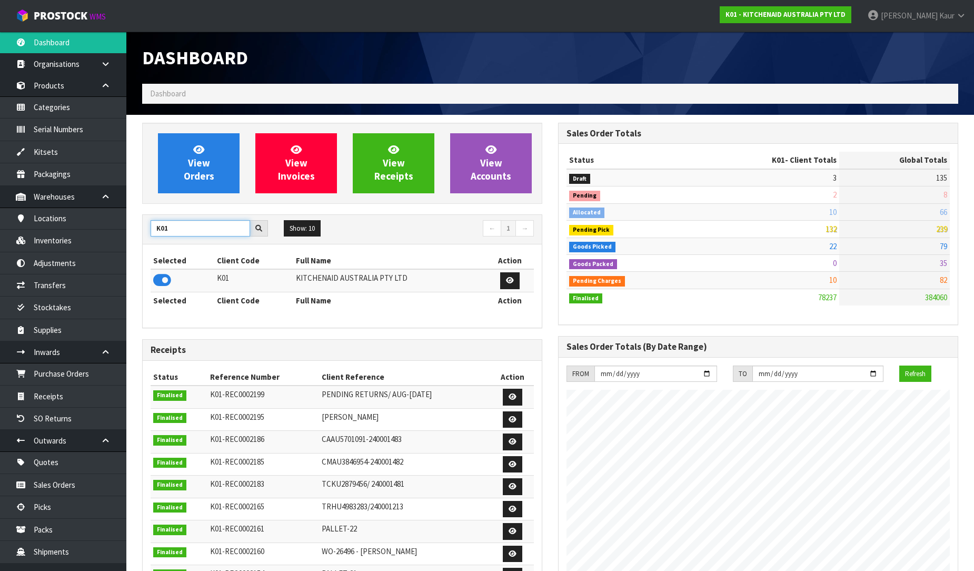
drag, startPoint x: 187, startPoint y: 229, endPoint x: 143, endPoint y: 226, distance: 44.3
click at [143, 226] on div "K01" at bounding box center [209, 228] width 133 height 17
type input "C11"
click at [162, 278] on icon at bounding box center [162, 280] width 18 height 16
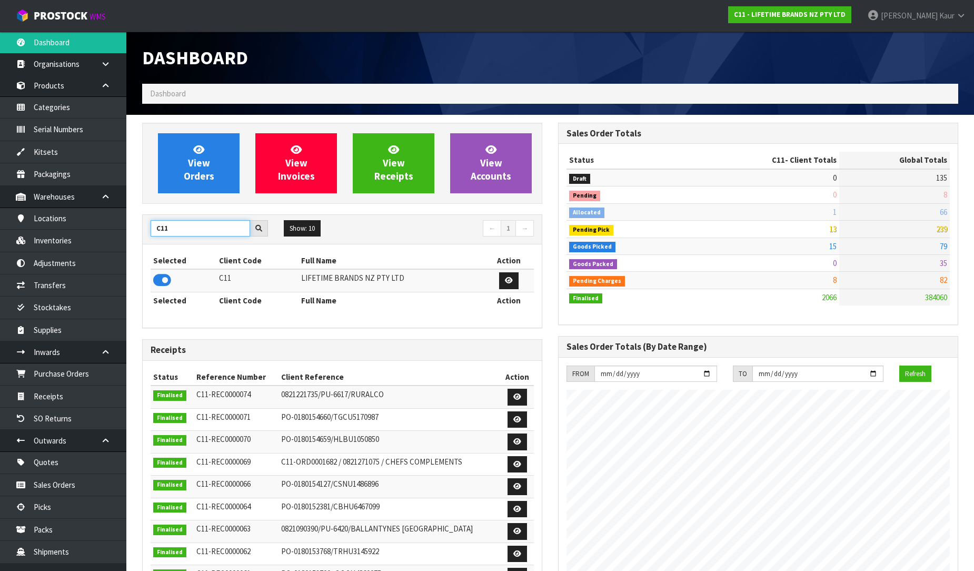
drag, startPoint x: 186, startPoint y: 232, endPoint x: 143, endPoint y: 225, distance: 43.7
click at [143, 225] on div "C11" at bounding box center [209, 228] width 133 height 17
type input "DATS"
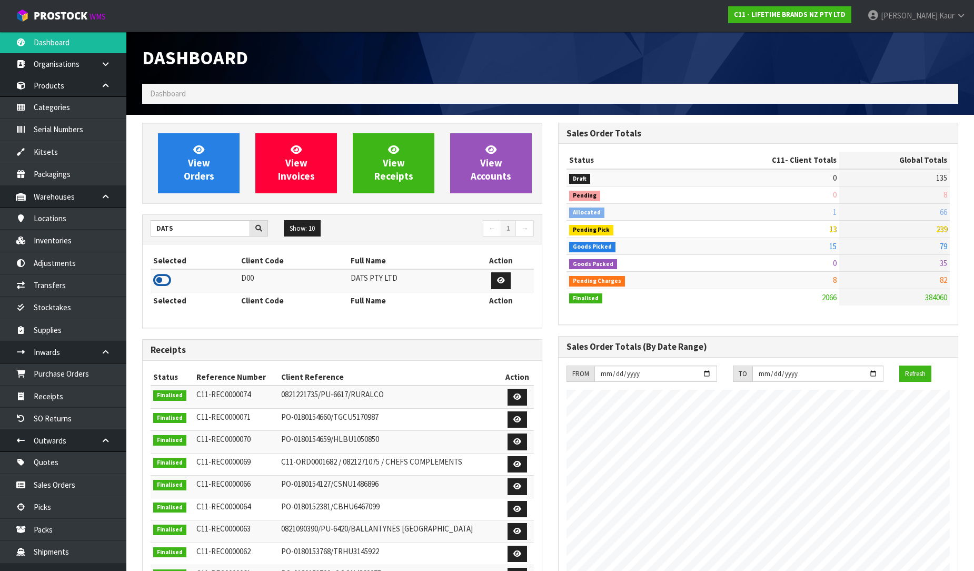
click at [157, 280] on icon at bounding box center [162, 280] width 18 height 16
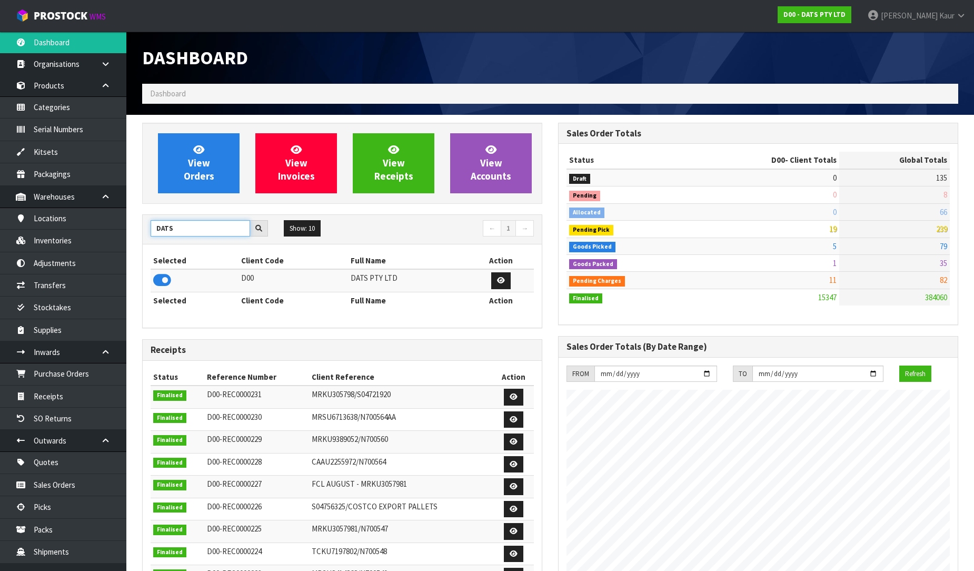
drag, startPoint x: 187, startPoint y: 233, endPoint x: 130, endPoint y: 227, distance: 58.2
click at [130, 227] on section "View Orders View Invoices View Receipts View Accounts DATS Show: 10 5 10 25 50 ←" at bounding box center [550, 533] width 848 height 837
type input "BABW"
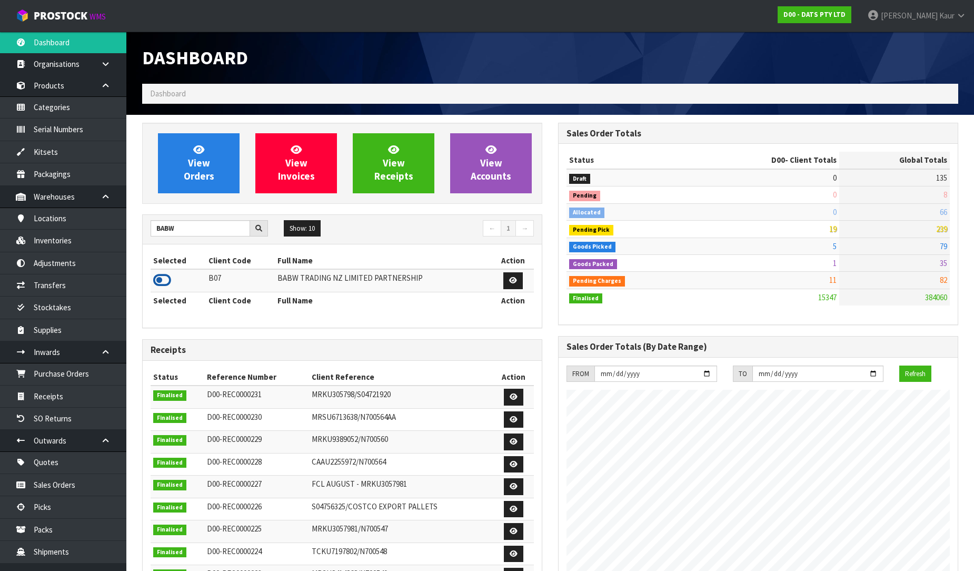
click at [157, 281] on icon at bounding box center [162, 280] width 18 height 16
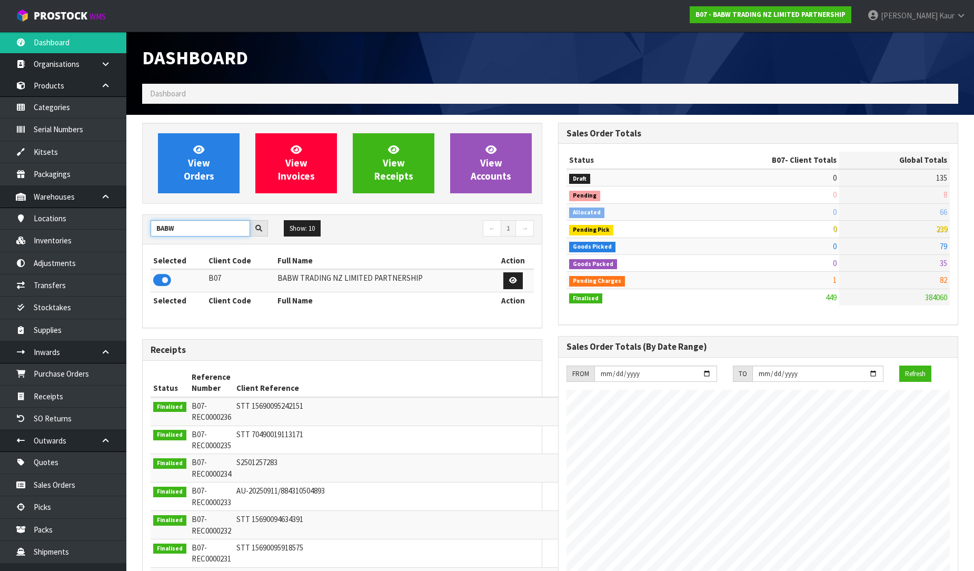
drag, startPoint x: 206, startPoint y: 236, endPoint x: 144, endPoint y: 234, distance: 62.2
click at [144, 234] on div "BABW" at bounding box center [209, 228] width 133 height 17
type input "NERO"
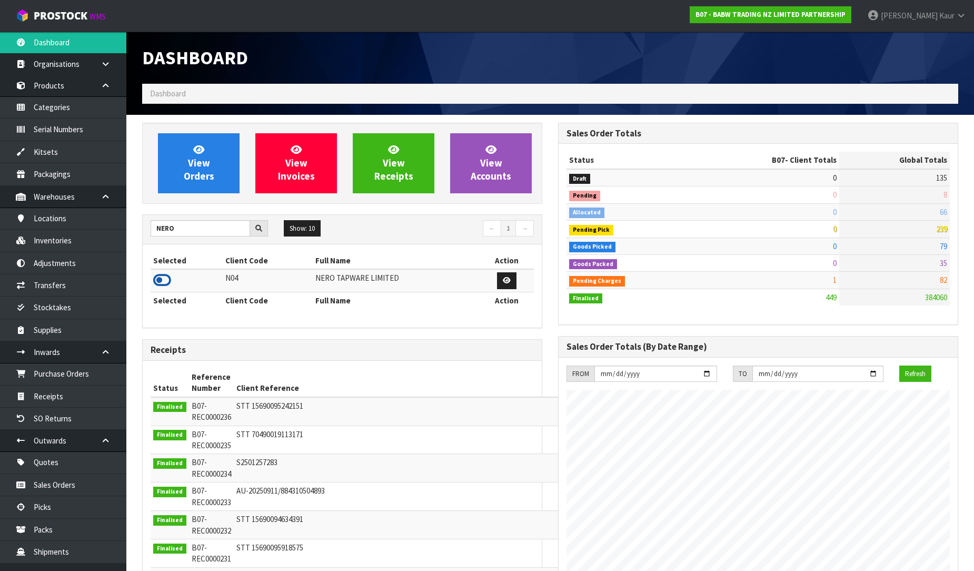
click at [169, 281] on icon at bounding box center [162, 280] width 18 height 16
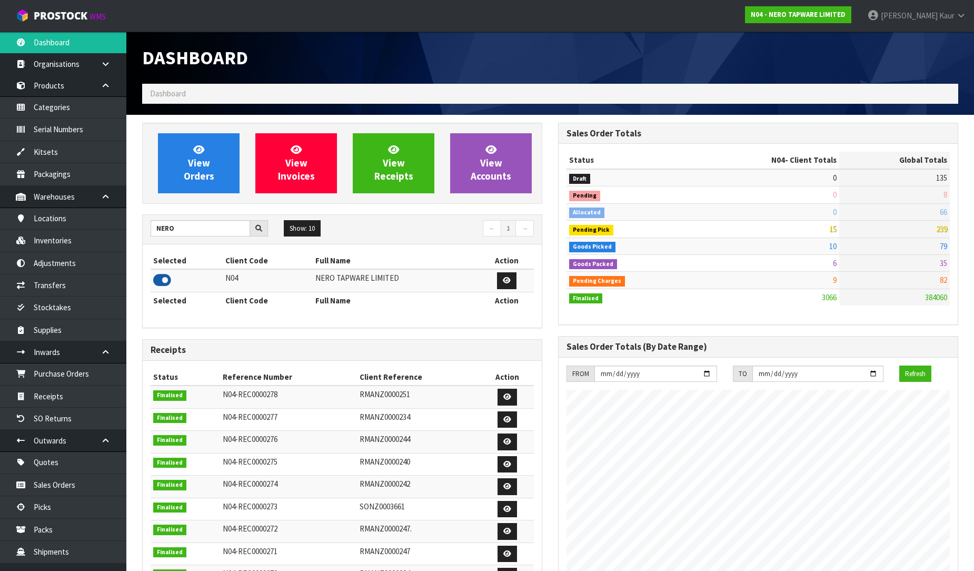
scroll to position [820, 416]
drag, startPoint x: 185, startPoint y: 235, endPoint x: 156, endPoint y: 230, distance: 29.5
click at [156, 230] on input "NERO" at bounding box center [201, 228] width 100 height 16
type input "J02"
click at [165, 279] on icon at bounding box center [162, 280] width 18 height 16
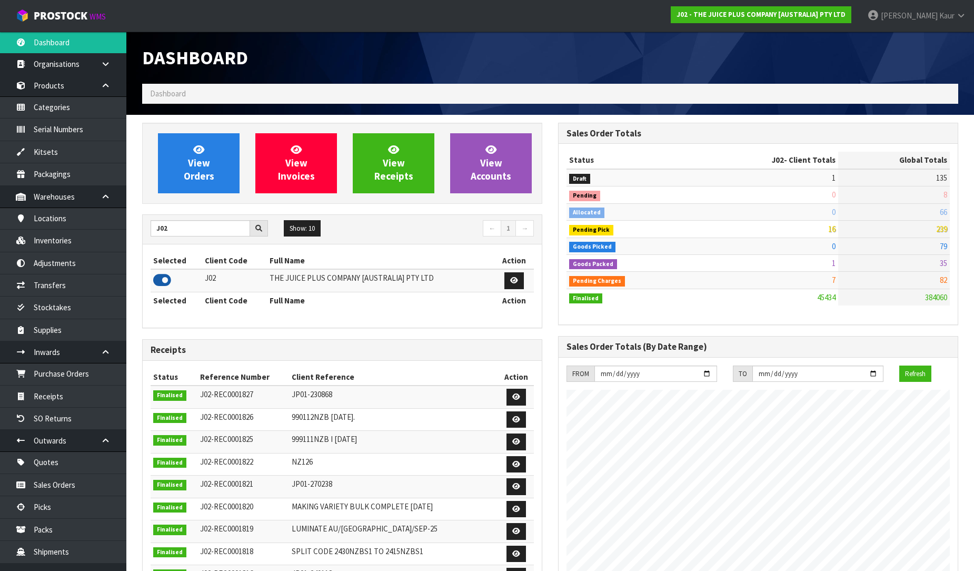
scroll to position [798, 416]
drag, startPoint x: 180, startPoint y: 229, endPoint x: 143, endPoint y: 213, distance: 39.9
click at [143, 213] on div "View Orders View Invoices View Receipts View Accounts J02 Show: 10 5 10 25 50 ←…" at bounding box center [342, 428] width 416 height 611
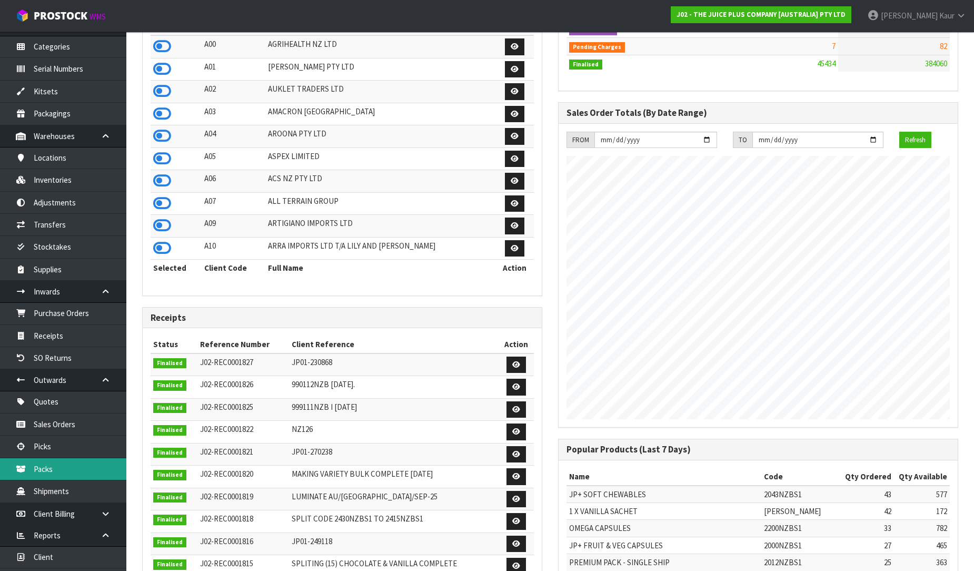
scroll to position [102, 0]
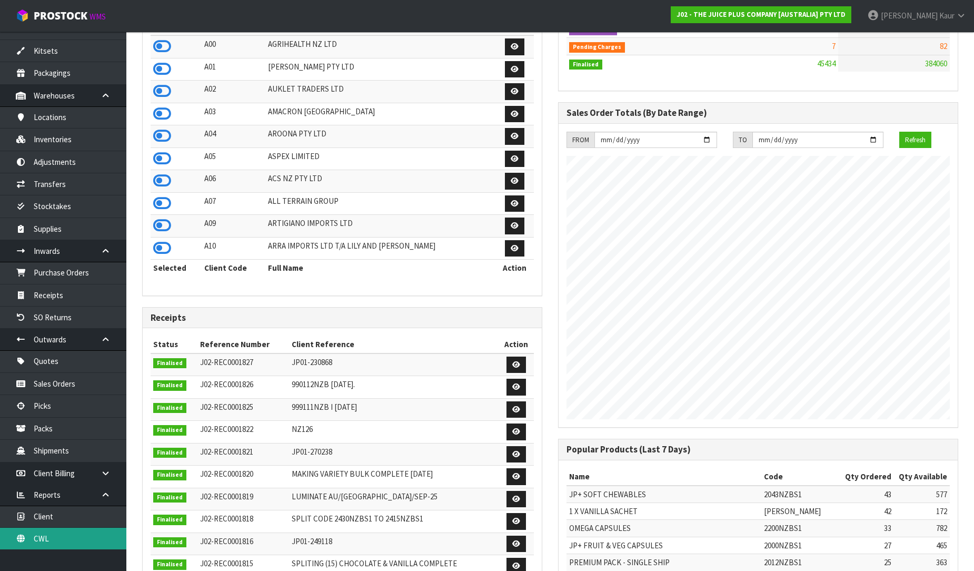
click at [54, 533] on link "CWL" at bounding box center [63, 539] width 126 height 22
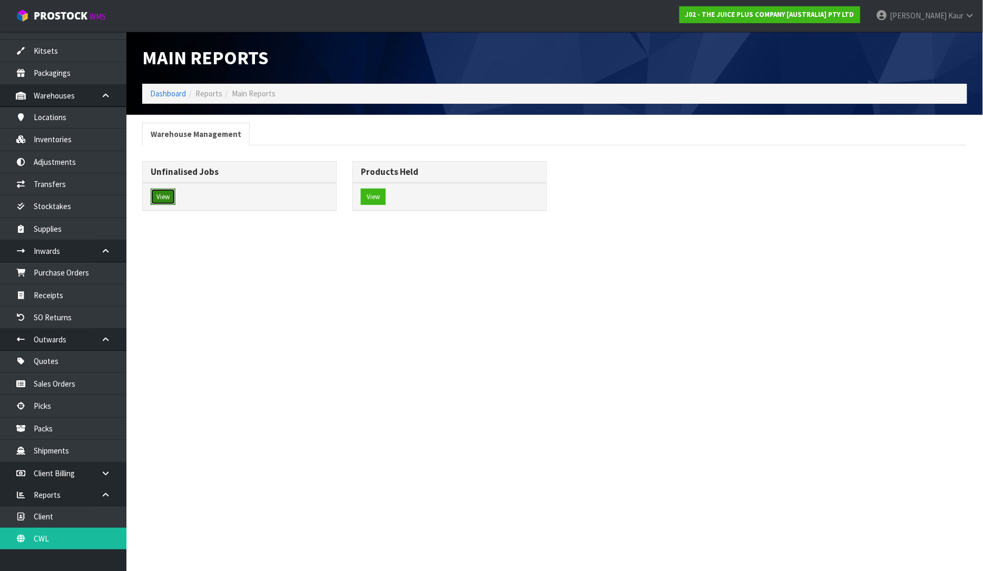
click at [165, 205] on button "View" at bounding box center [163, 197] width 25 height 17
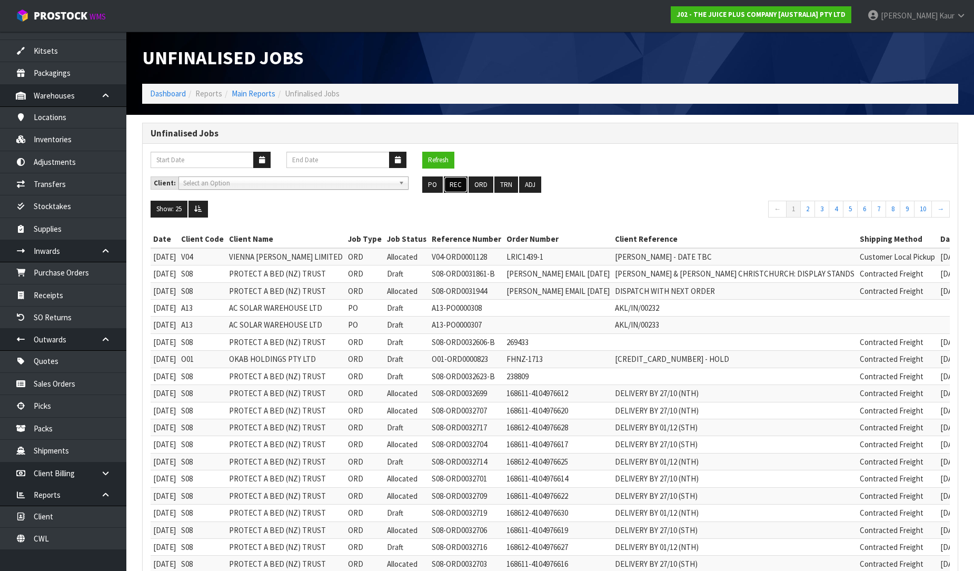
click at [459, 185] on button "REC" at bounding box center [456, 184] width 24 height 17
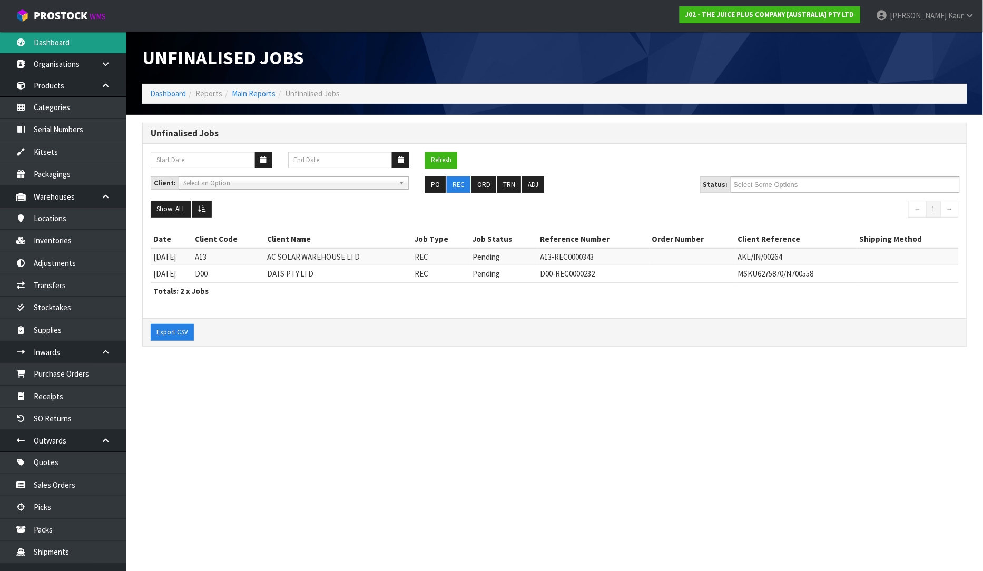
click at [62, 46] on link "Dashboard" at bounding box center [63, 43] width 126 height 22
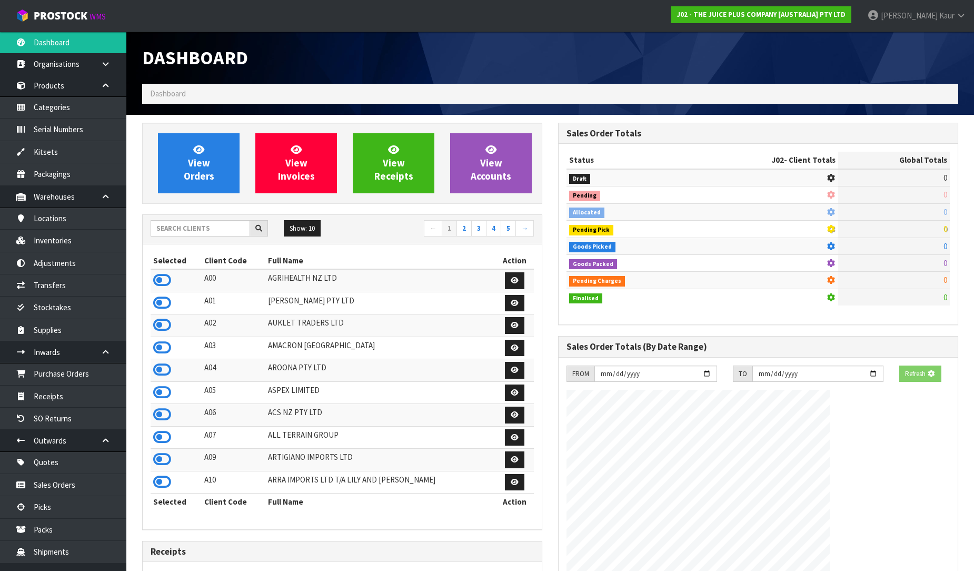
drag, startPoint x: 164, startPoint y: 106, endPoint x: 163, endPoint y: 128, distance: 22.1
click at [163, 118] on div "Dashboard Dashboard View Orders View Invoices View Receipts View Accounts 5 10" at bounding box center [487, 395] width 974 height 790
click at [214, 229] on input "text" at bounding box center [201, 228] width 100 height 16
click at [213, 229] on input "NER" at bounding box center [201, 228] width 100 height 16
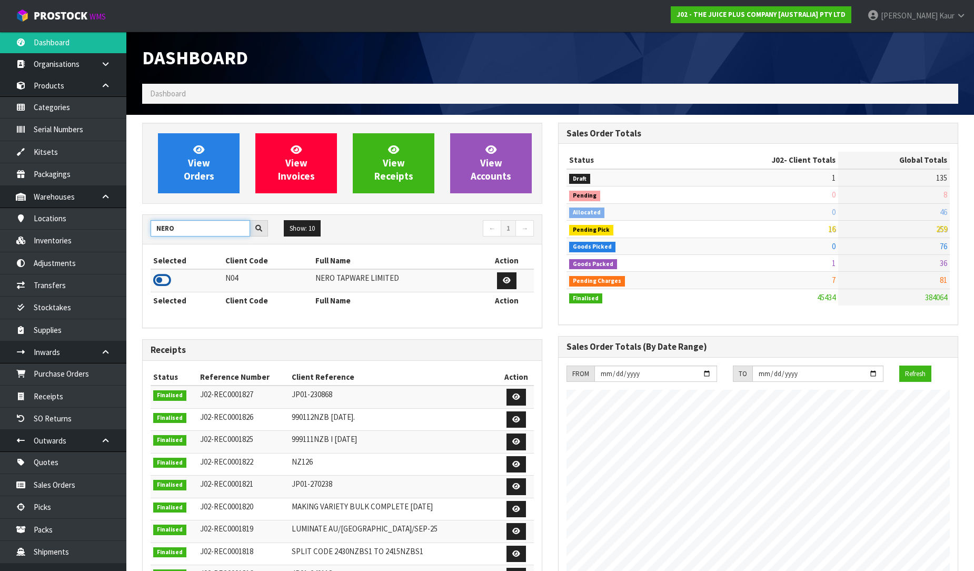
type input "NERO"
click at [165, 276] on icon at bounding box center [162, 280] width 18 height 16
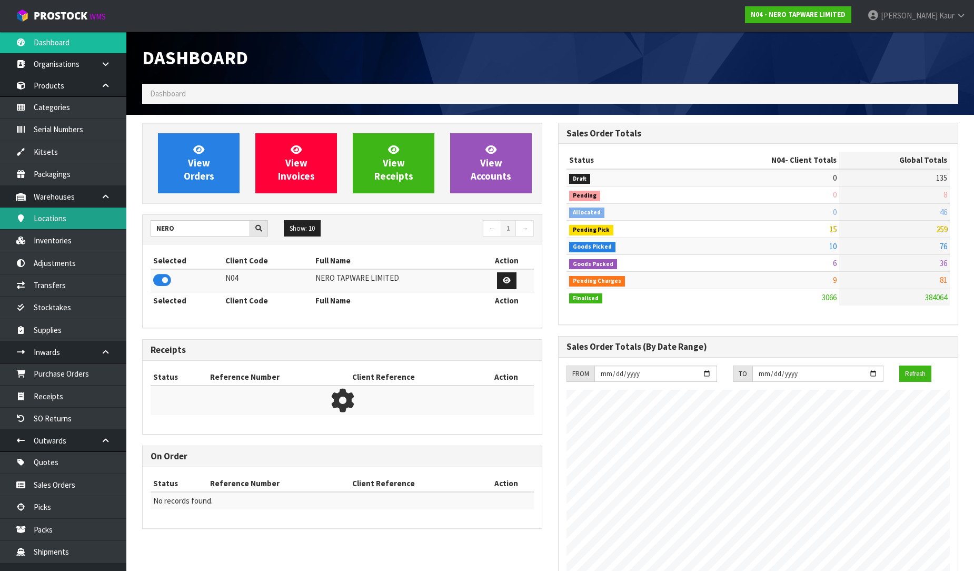
scroll to position [820, 416]
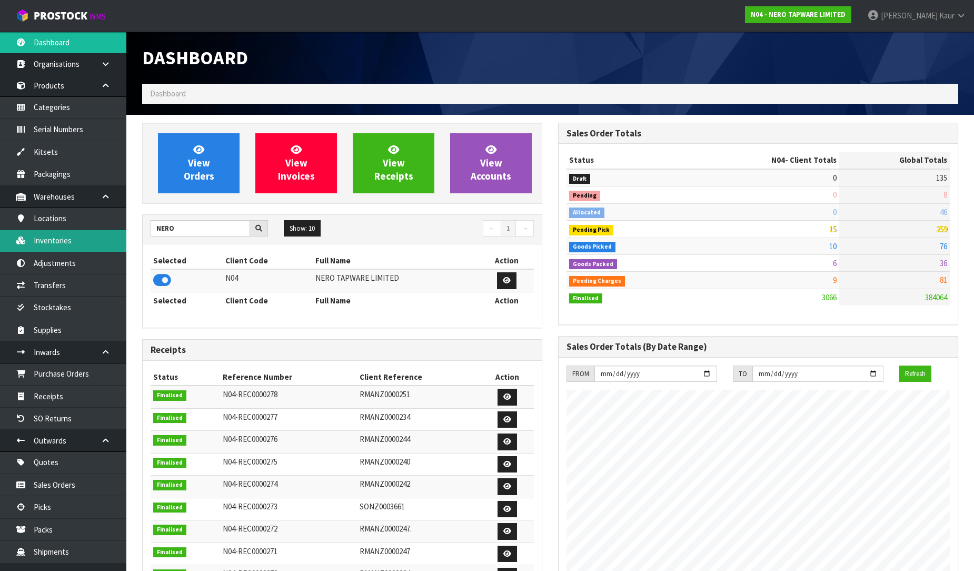
click at [53, 235] on link "Inventories" at bounding box center [63, 241] width 126 height 22
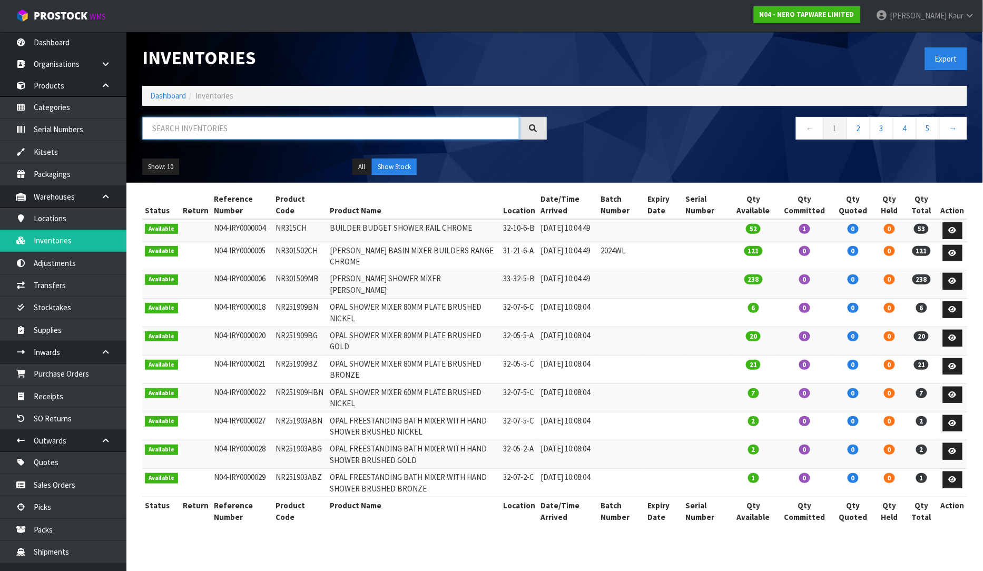
click at [168, 125] on input "text" at bounding box center [330, 128] width 377 height 23
click at [70, 93] on link "Products" at bounding box center [63, 86] width 126 height 22
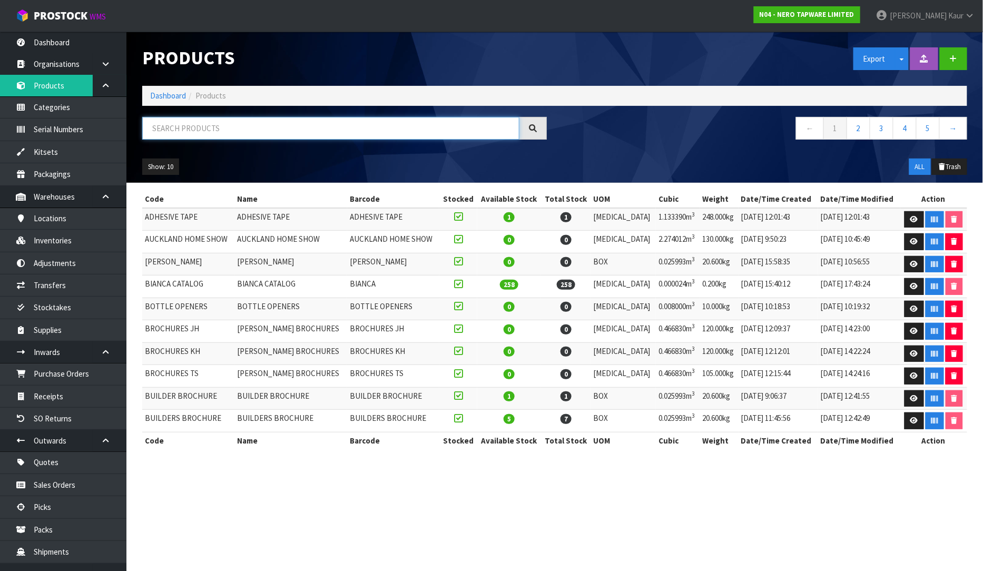
click at [199, 130] on input "text" at bounding box center [330, 128] width 377 height 23
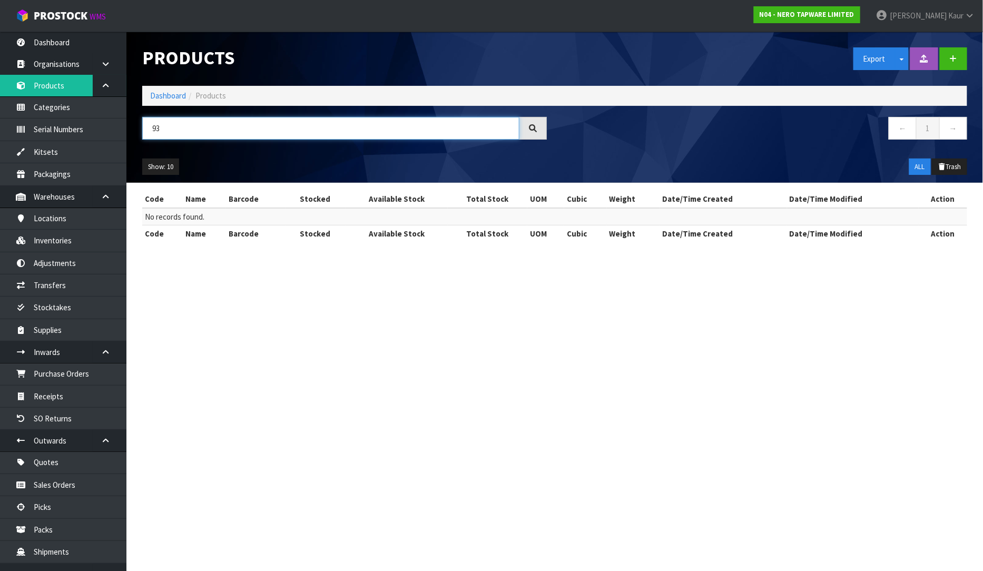
type input "9"
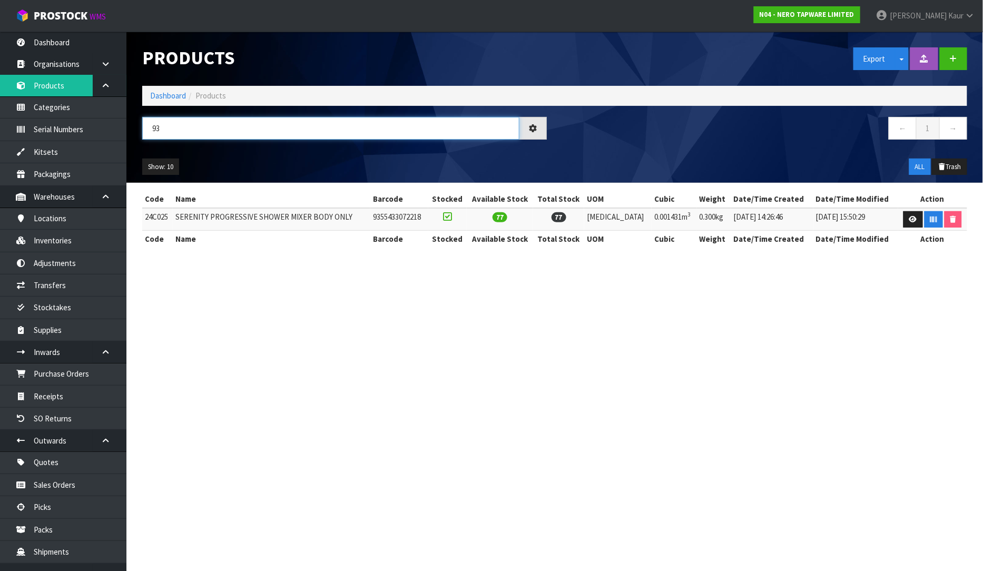
type input "9"
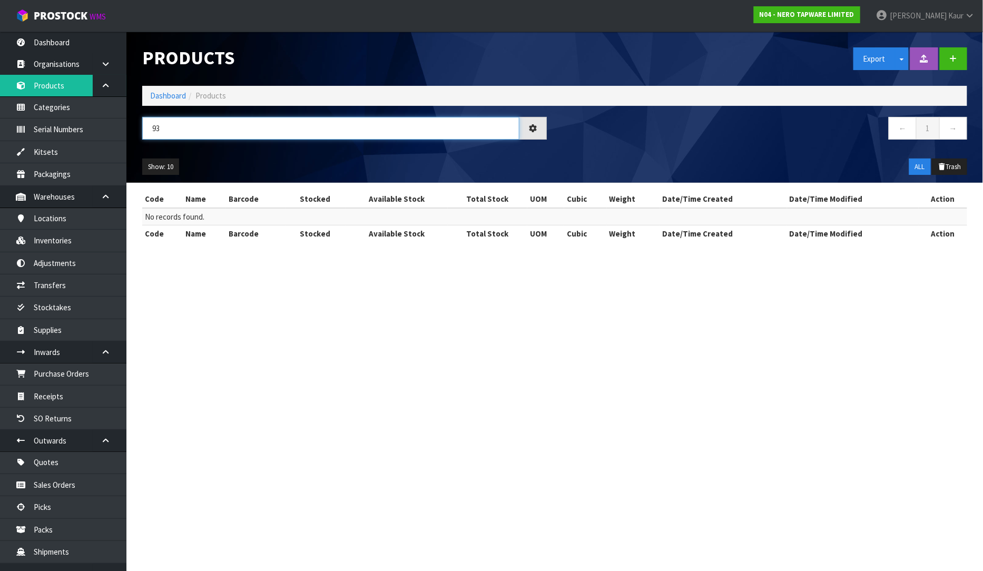
type input "9"
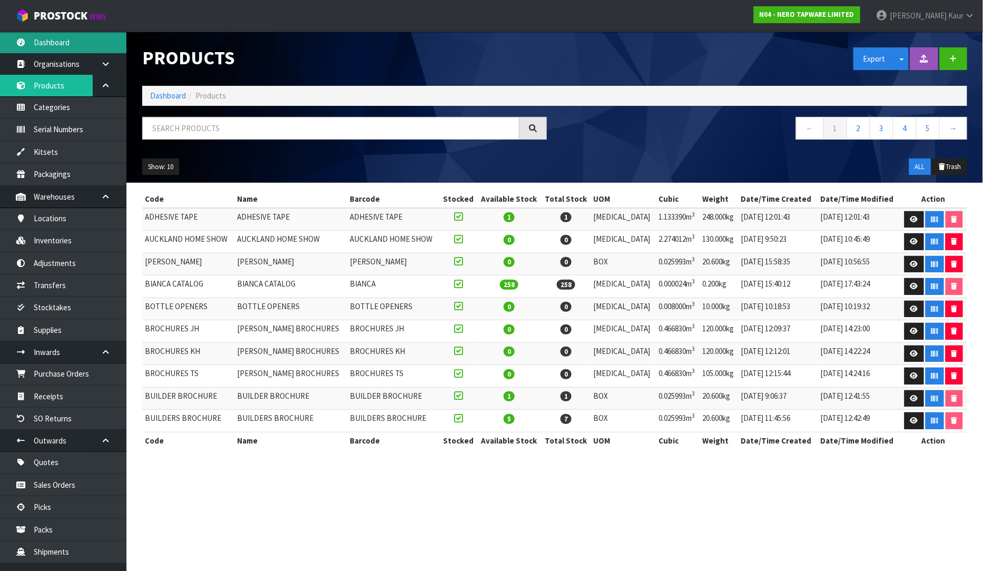
click at [96, 46] on link "Dashboard" at bounding box center [63, 43] width 126 height 22
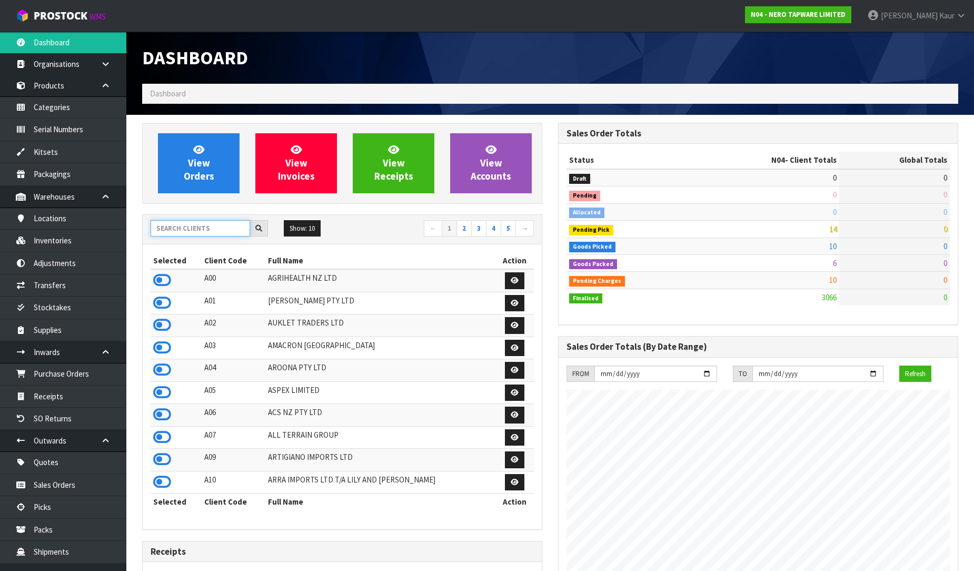
scroll to position [832, 416]
click at [181, 226] on input "text" at bounding box center [201, 228] width 100 height 16
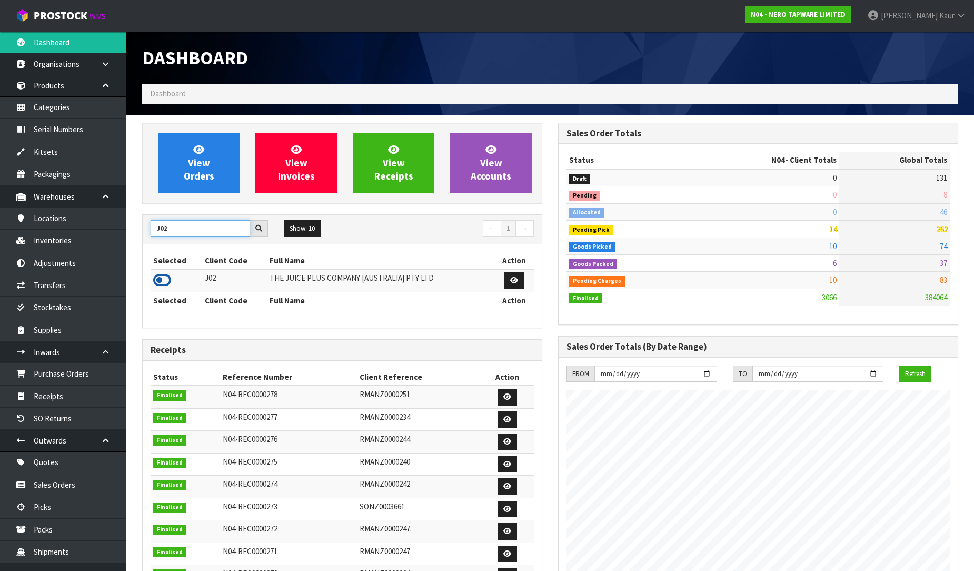
type input "J02"
click at [163, 276] on icon at bounding box center [162, 280] width 18 height 16
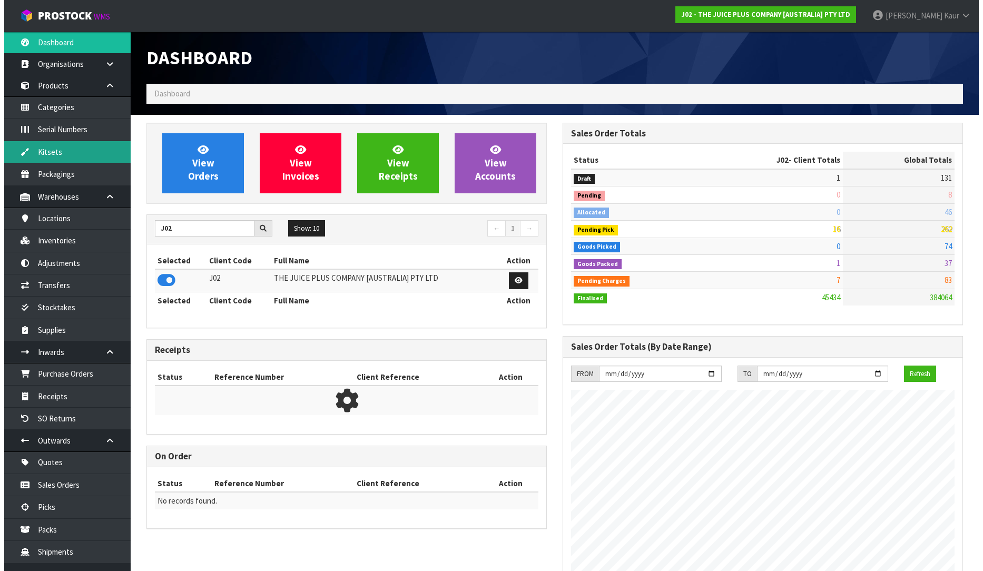
scroll to position [798, 416]
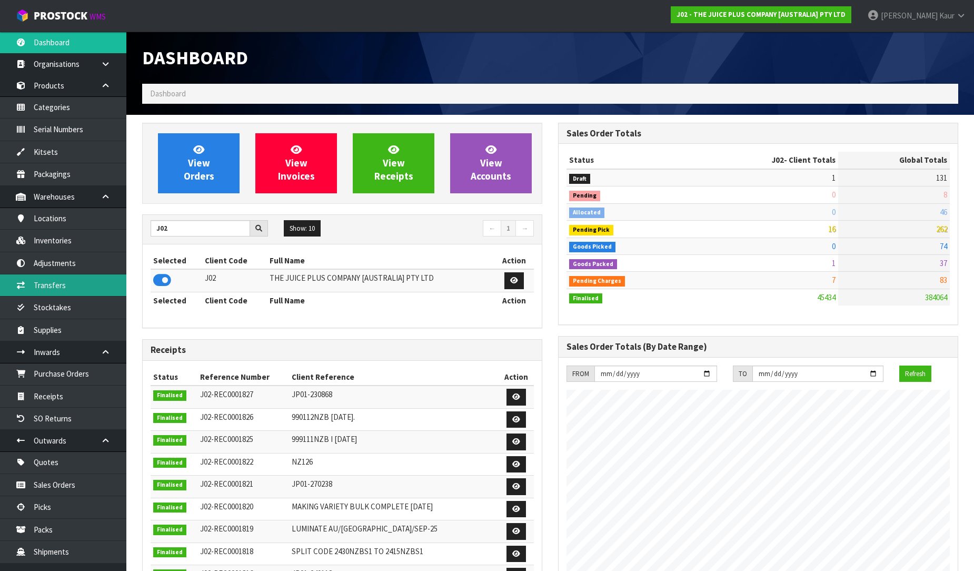
click at [58, 281] on link "Transfers" at bounding box center [63, 285] width 126 height 22
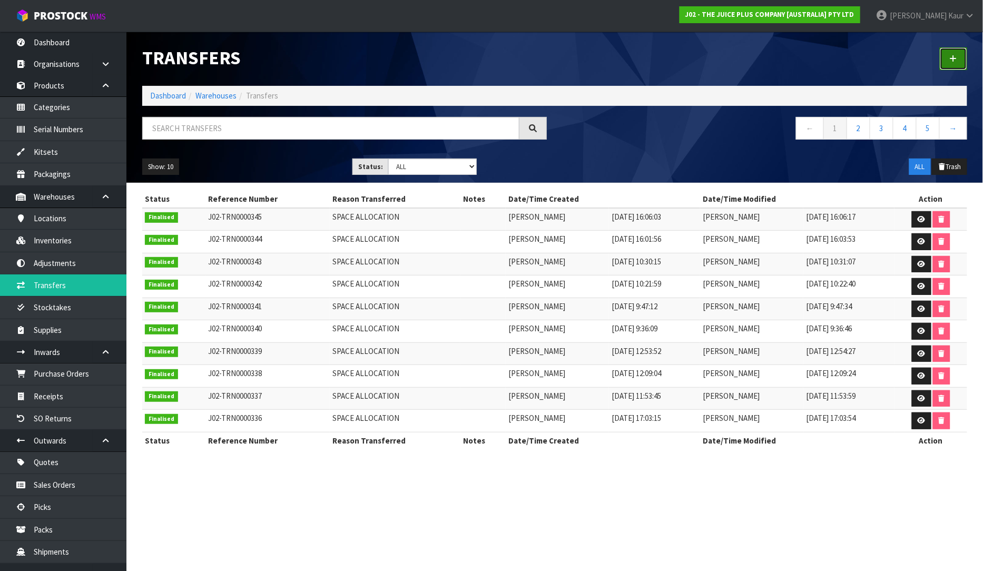
click at [951, 58] on icon at bounding box center [952, 59] width 7 height 8
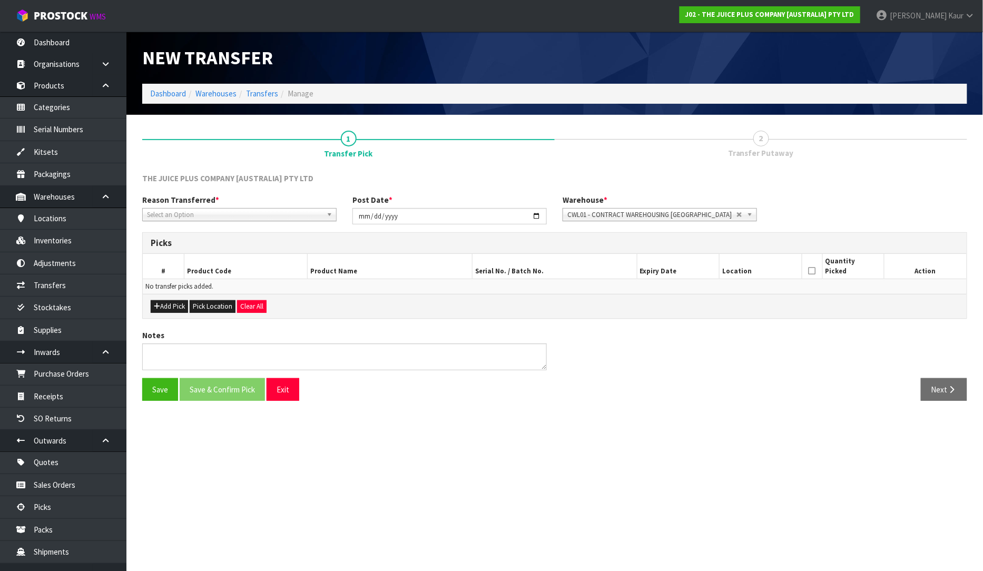
click at [201, 218] on span "Select an Option" at bounding box center [234, 215] width 175 height 13
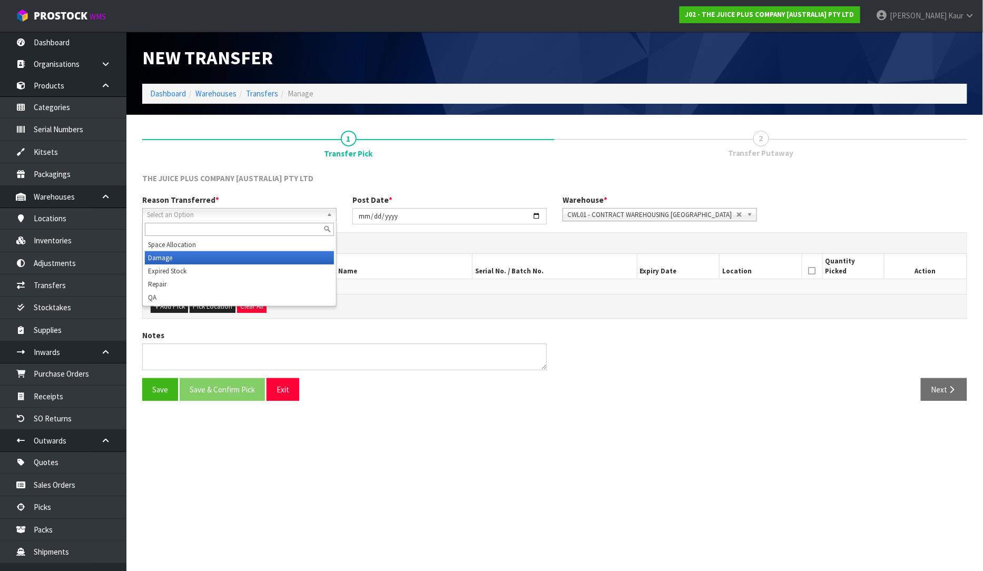
click at [180, 259] on li "Damage" at bounding box center [239, 257] width 189 height 13
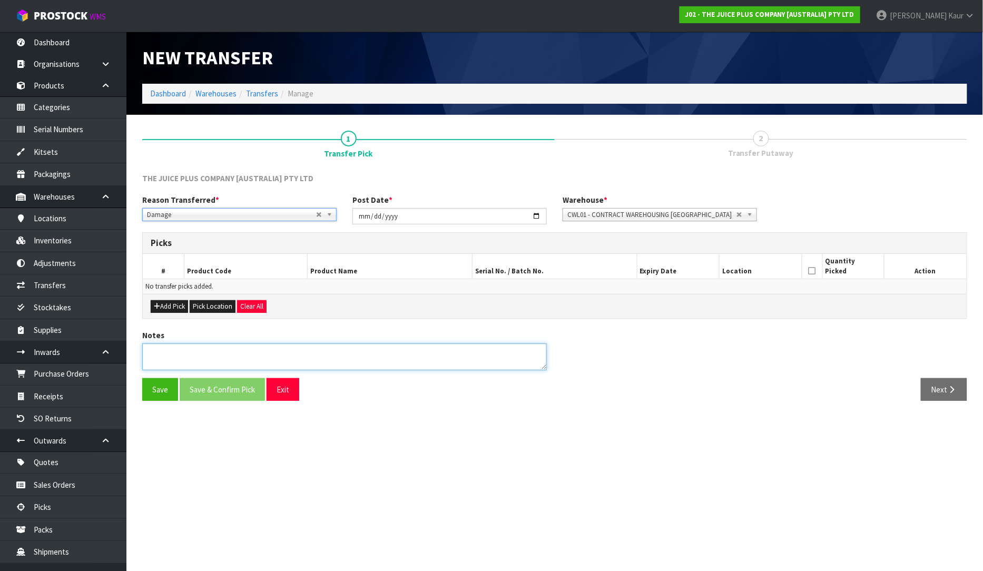
click at [165, 350] on textarea at bounding box center [344, 356] width 404 height 27
type textarea "UNSEALED PLASTIC OPEN AND COME OUT"
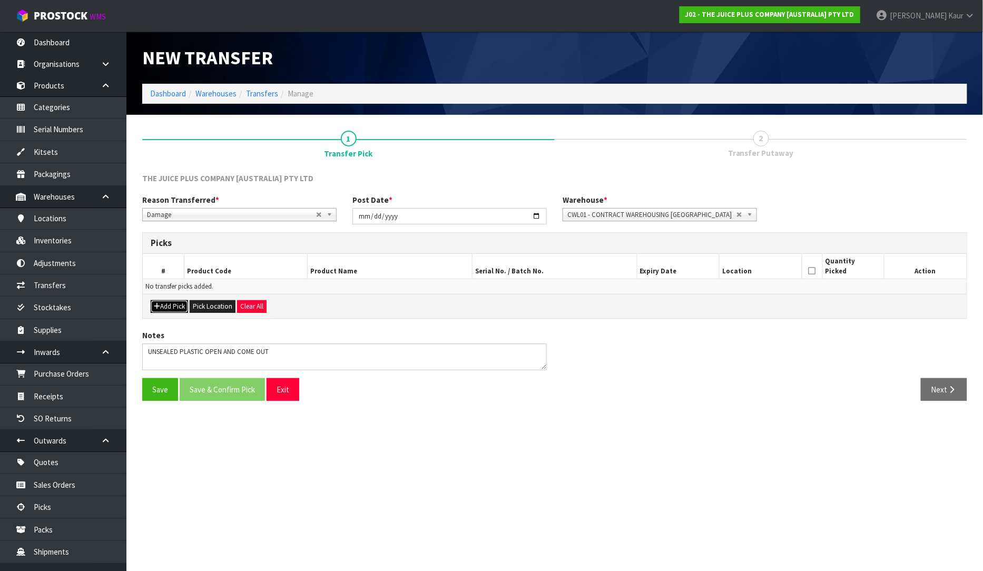
click at [155, 308] on icon "button" at bounding box center [157, 306] width 6 height 7
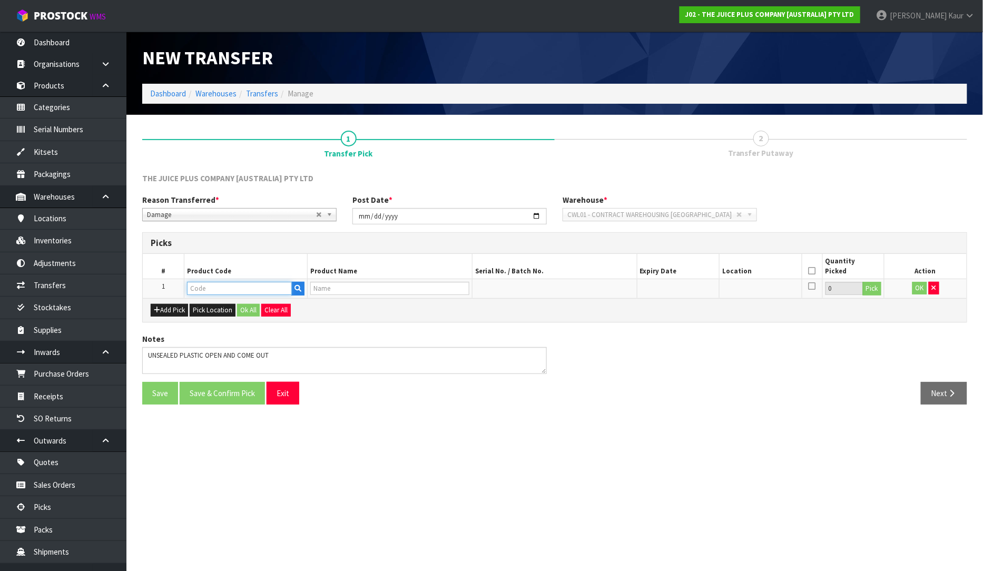
click at [196, 287] on input "text" at bounding box center [239, 288] width 105 height 13
type input "2400"
click at [211, 305] on strong "2400" at bounding box center [206, 306] width 17 height 10
type input "2400NZBS1"
type input "280GMS CACAO CANISTER"
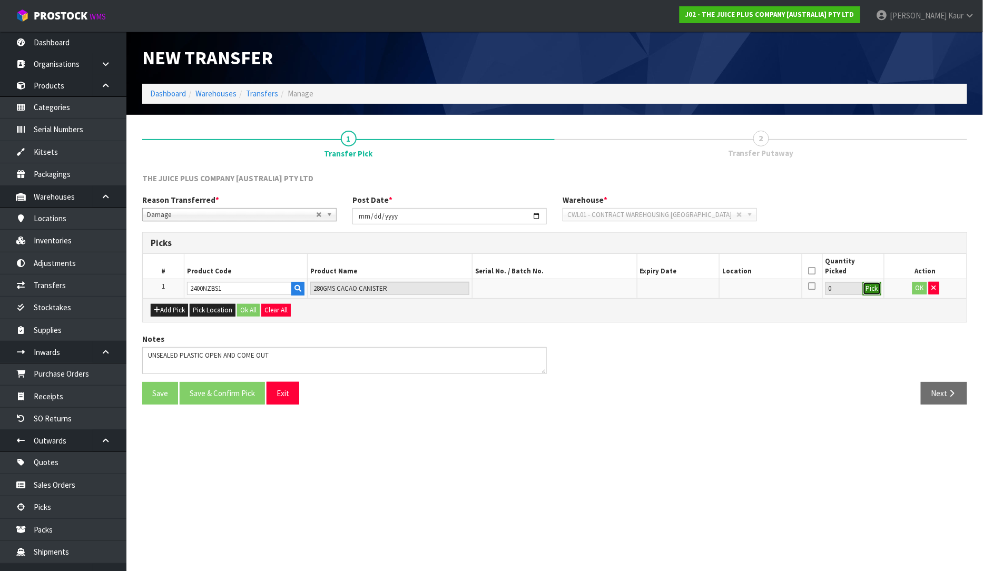
click at [867, 289] on button "Pick" at bounding box center [871, 289] width 18 height 14
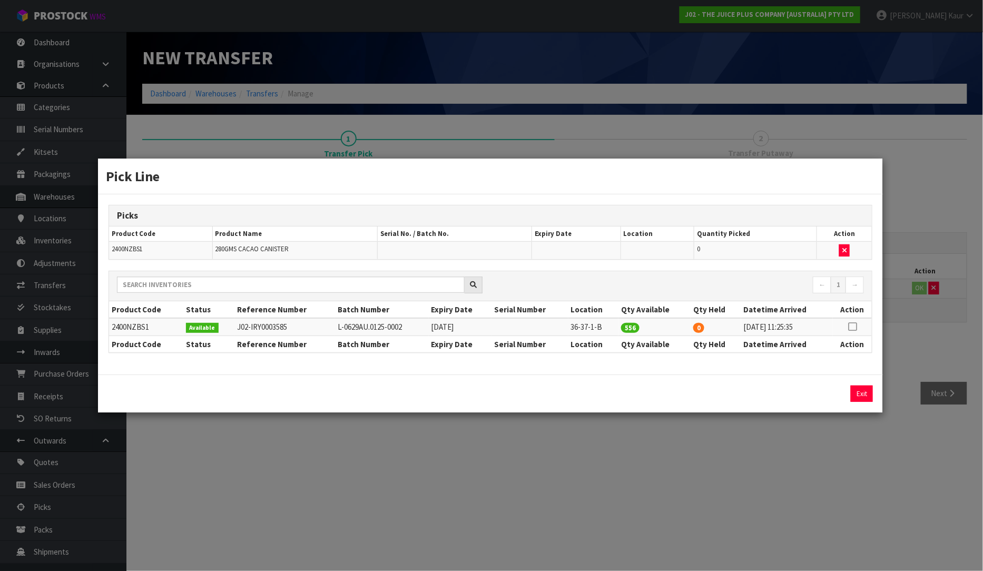
click at [849, 326] on icon at bounding box center [852, 326] width 8 height 1
drag, startPoint x: 720, startPoint y: 399, endPoint x: 671, endPoint y: 399, distance: 49.5
click at [671, 399] on div "556 Assign Pick Exit" at bounding box center [491, 393] width 780 height 16
type input "1"
click at [834, 394] on button "Assign Pick" at bounding box center [825, 393] width 43 height 16
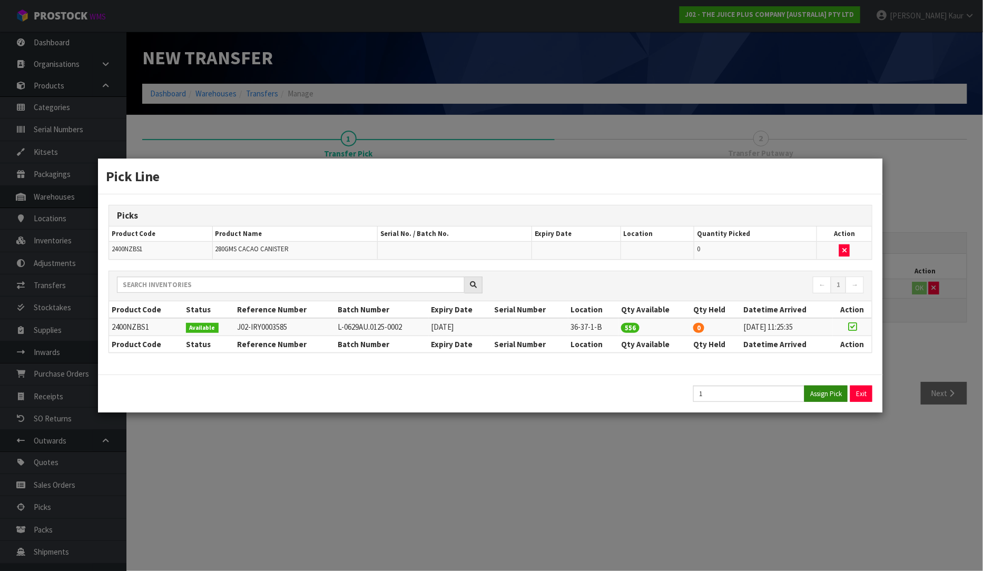
type input "1"
click at [782, 472] on div "Pick Line Picks Product Code Product Name Serial No. / Batch No. Expiry Date Lo…" at bounding box center [491, 285] width 983 height 571
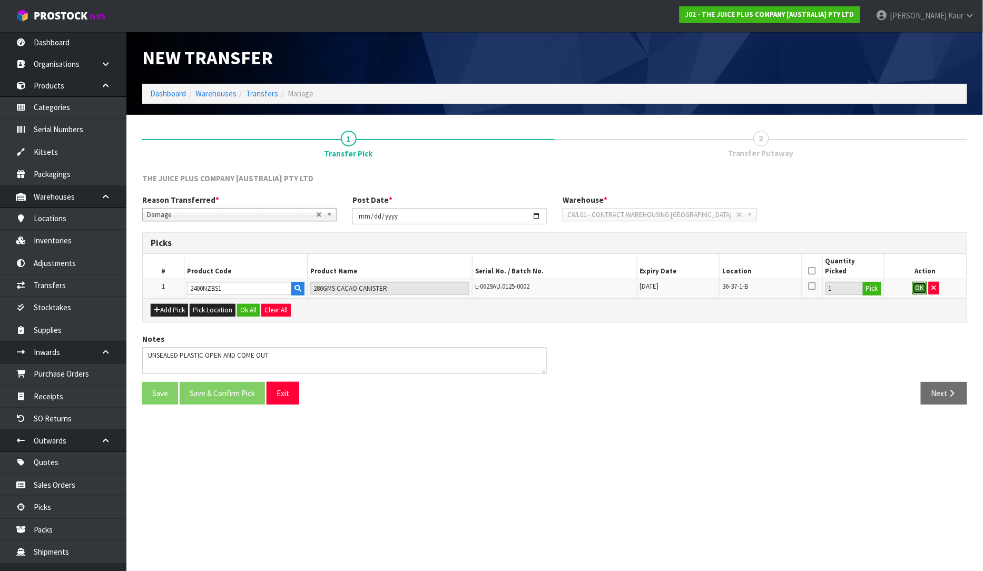
click at [919, 291] on button "OK" at bounding box center [919, 288] width 15 height 13
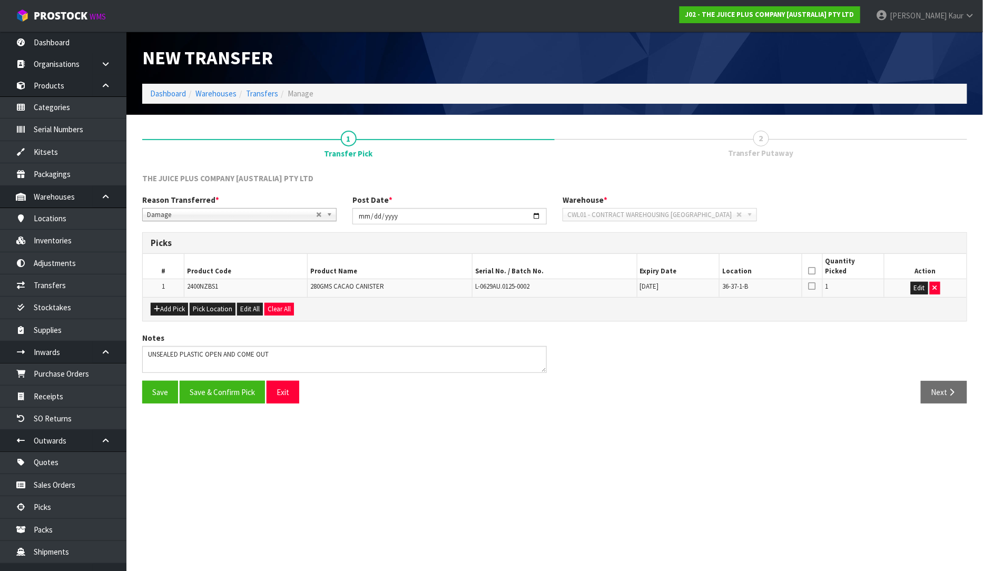
click at [808, 271] on icon at bounding box center [811, 271] width 7 height 1
click at [197, 398] on button "Save & Confirm Pick" at bounding box center [222, 392] width 85 height 23
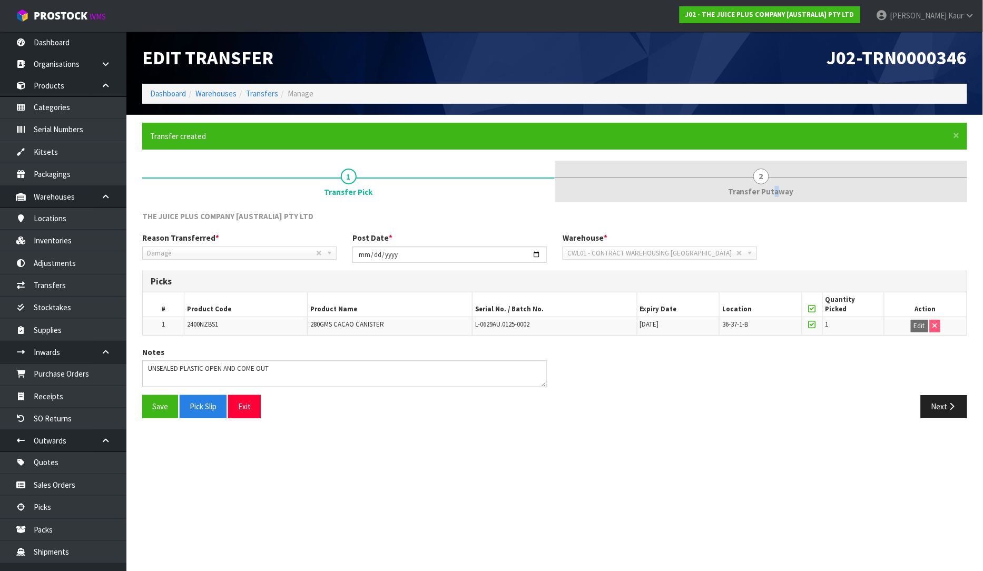
click at [775, 188] on span "Transfer Putaway" at bounding box center [761, 191] width 66 height 11
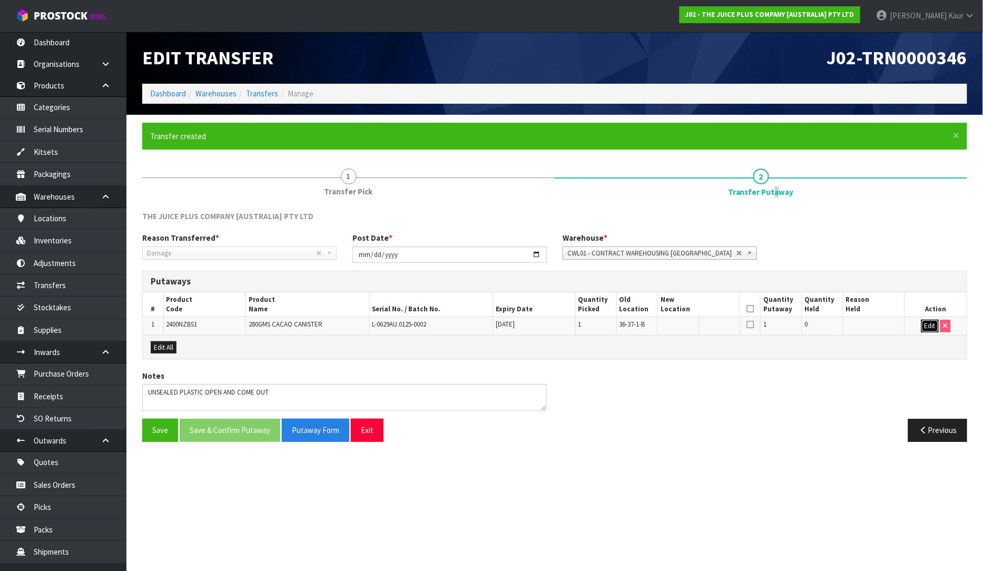
click at [935, 325] on button "Edit" at bounding box center [929, 326] width 17 height 13
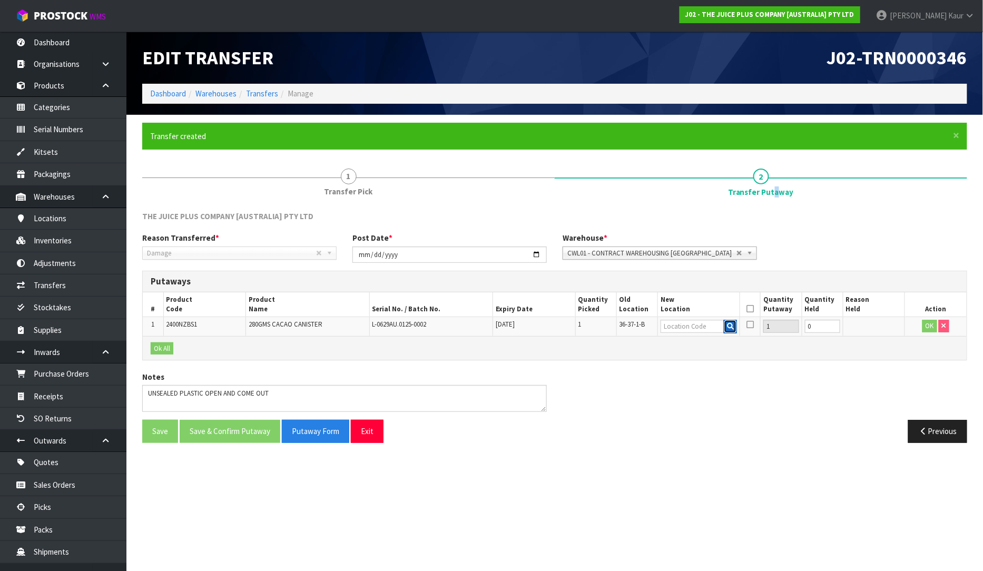
click at [724, 327] on button "button" at bounding box center [729, 327] width 13 height 14
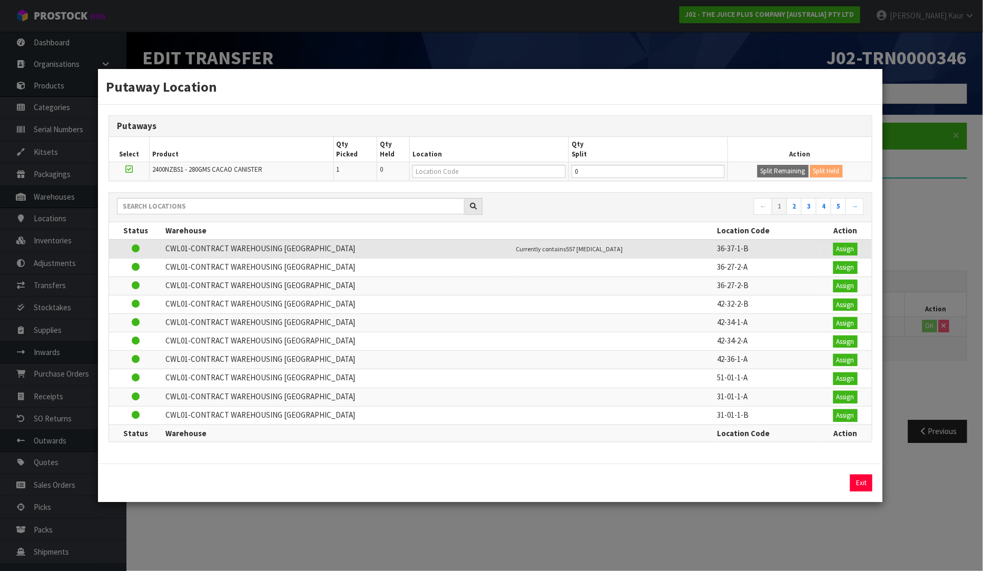
click at [925, 160] on div "Putaway Location Putaways Select Product Qty Picked Qty Held Location Qty Split…" at bounding box center [491, 285] width 983 height 571
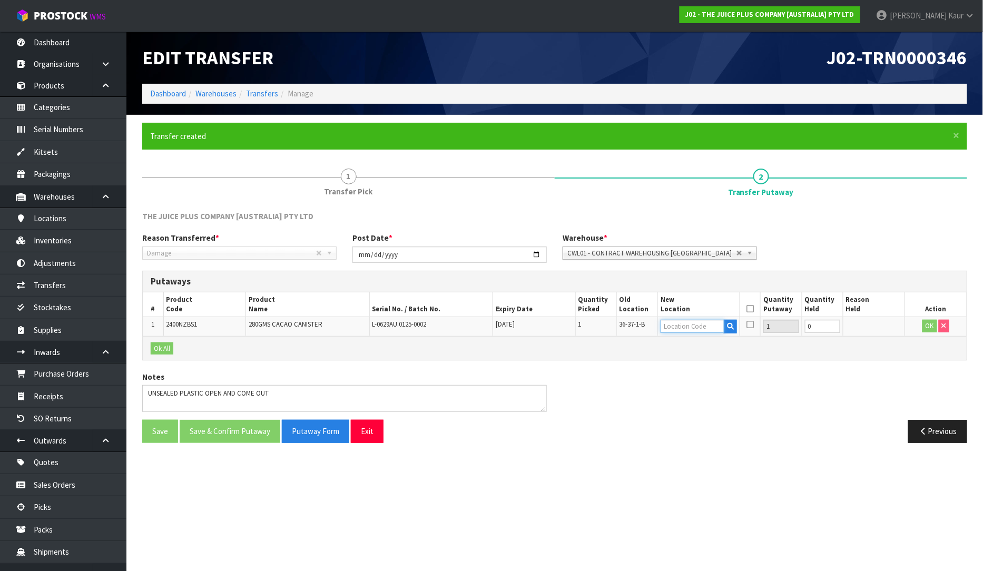
click at [664, 328] on input "text" at bounding box center [692, 326] width 64 height 13
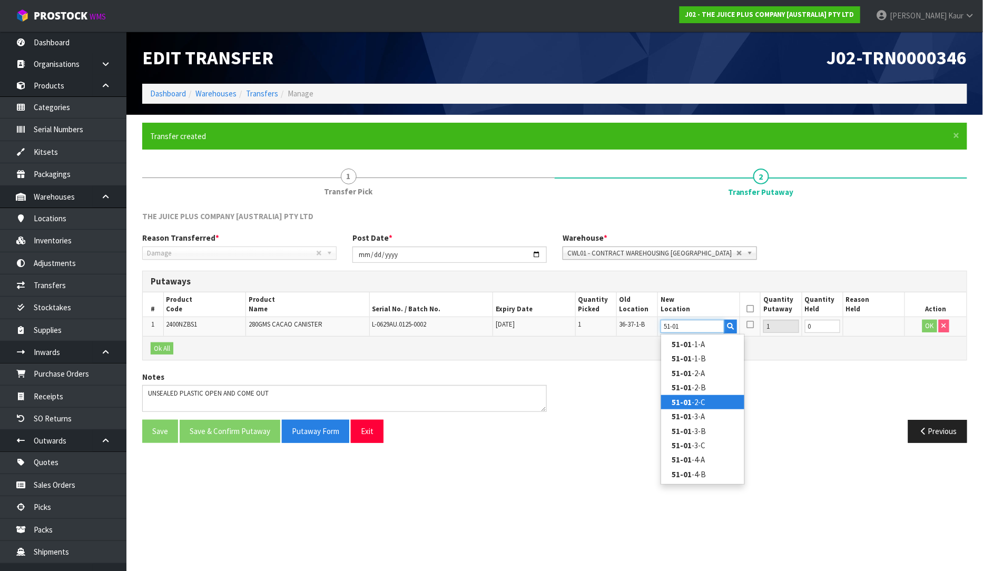
type input "51-01"
click at [703, 402] on link "51-01 -2-C" at bounding box center [702, 402] width 83 height 14
type input "51-01-2-C"
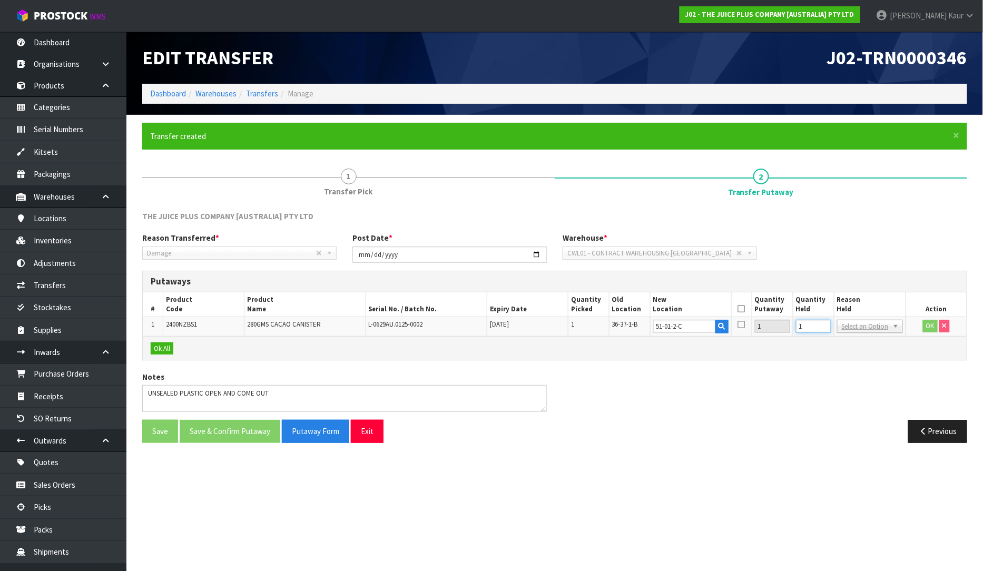
type input "1"
click at [829, 323] on input "1" at bounding box center [813, 326] width 35 height 13
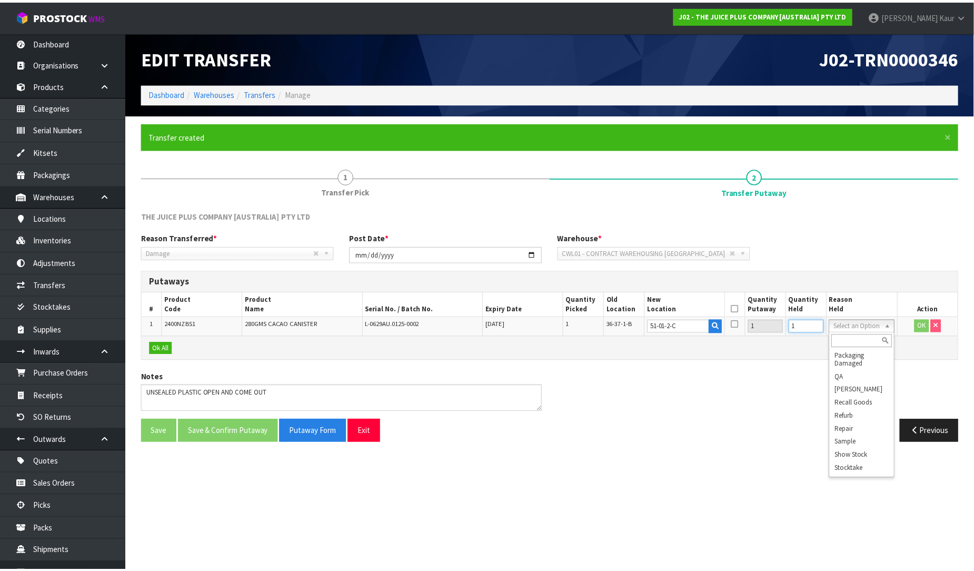
scroll to position [108, 0]
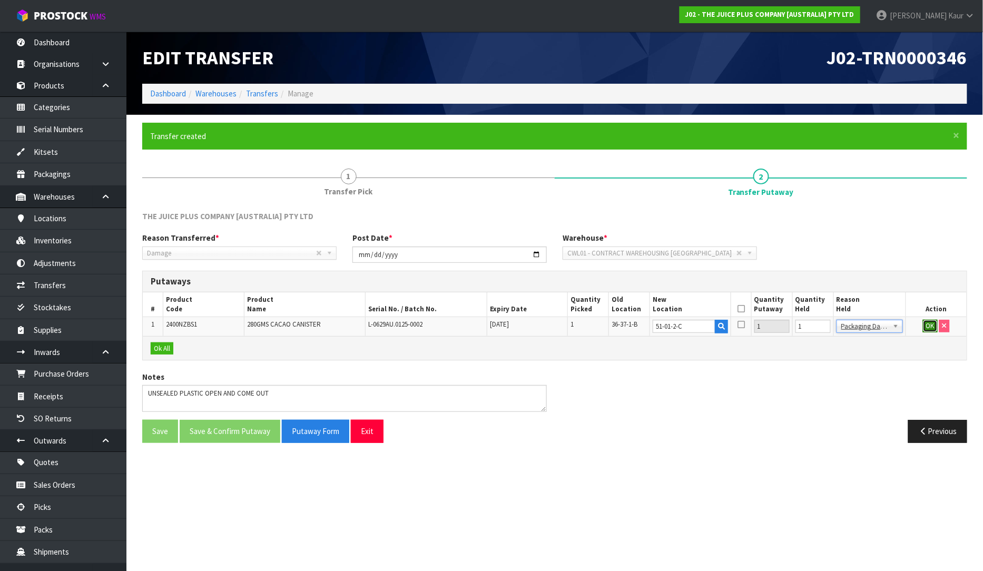
click at [932, 324] on button "OK" at bounding box center [929, 326] width 15 height 13
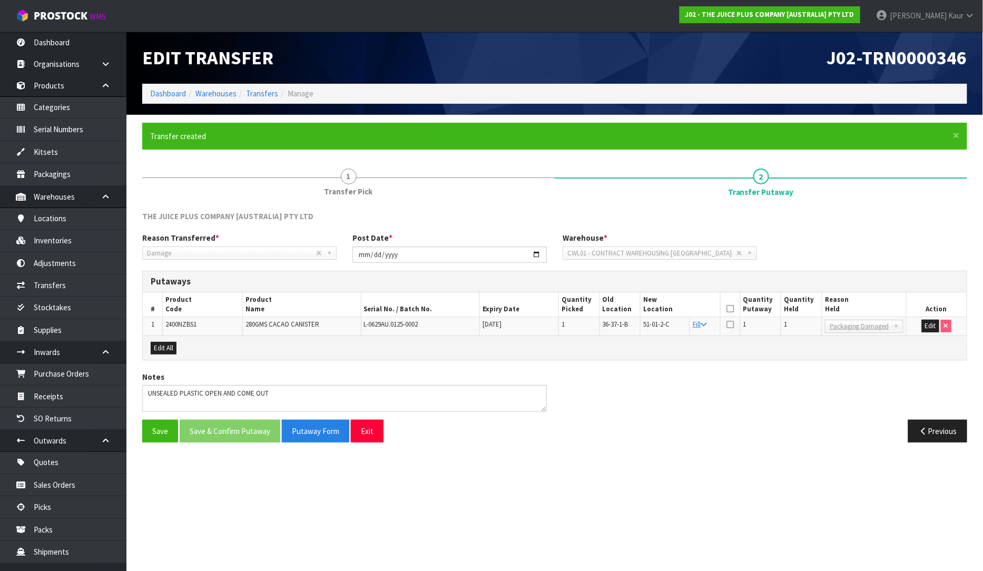
click at [834, 418] on div "Notes" at bounding box center [554, 395] width 840 height 48
click at [728, 309] on icon at bounding box center [729, 309] width 7 height 1
click at [230, 424] on button "Save & Confirm Putaway" at bounding box center [230, 431] width 101 height 23
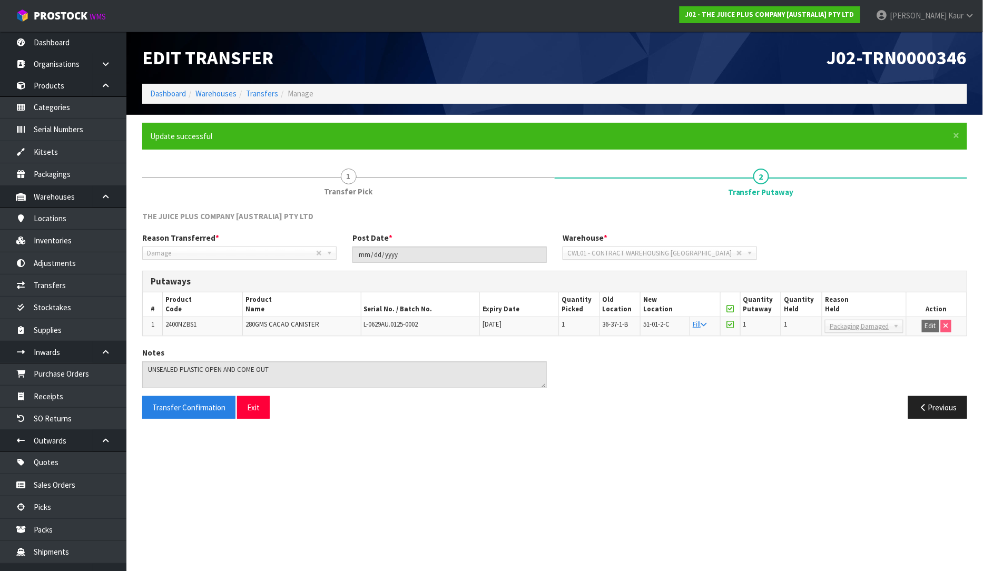
click at [467, 418] on div "Transfer Confirmation Exit" at bounding box center [344, 407] width 420 height 23
click at [74, 40] on link "Dashboard" at bounding box center [63, 43] width 126 height 22
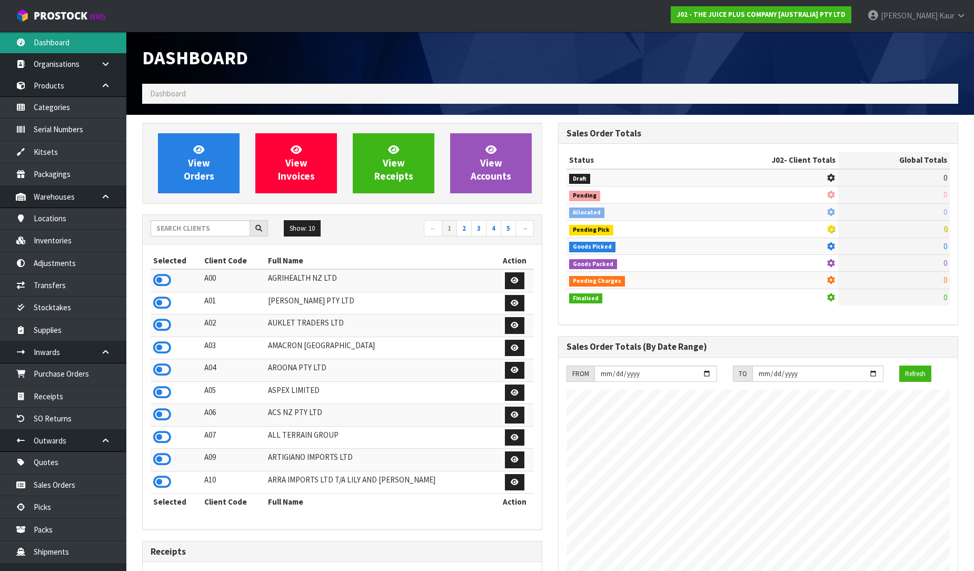
scroll to position [798, 416]
click at [174, 233] on input "text" at bounding box center [201, 228] width 100 height 16
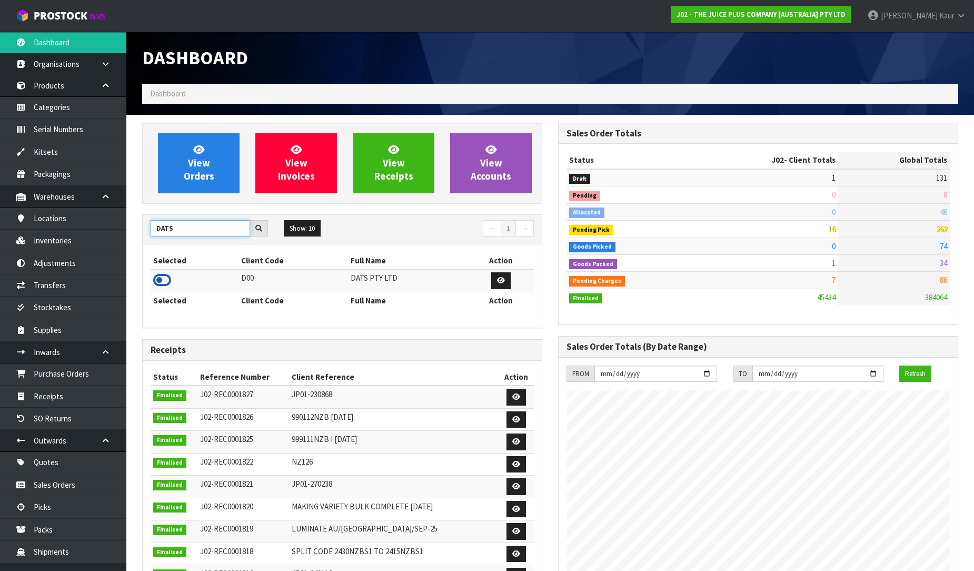
type input "DATS"
click at [165, 282] on icon at bounding box center [162, 280] width 18 height 16
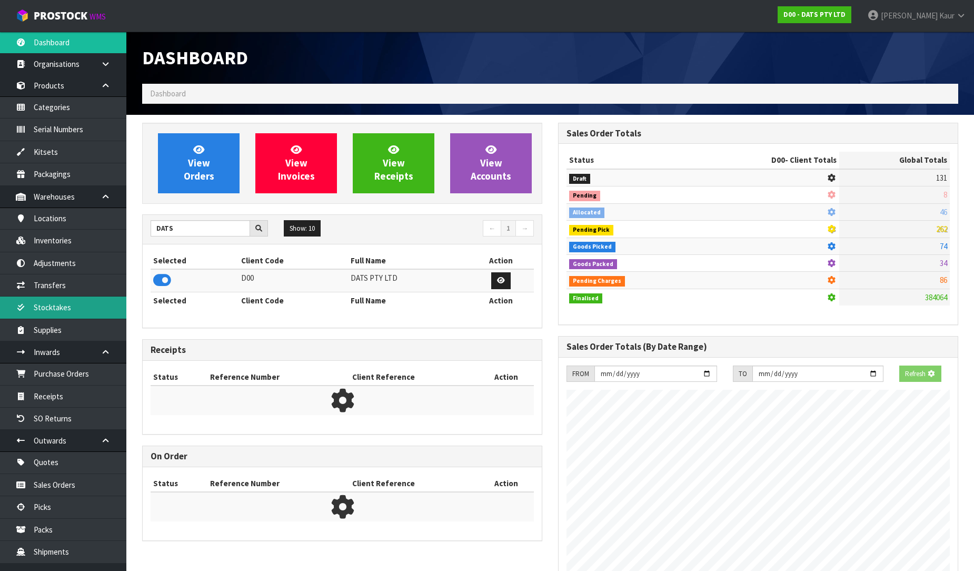
scroll to position [657, 416]
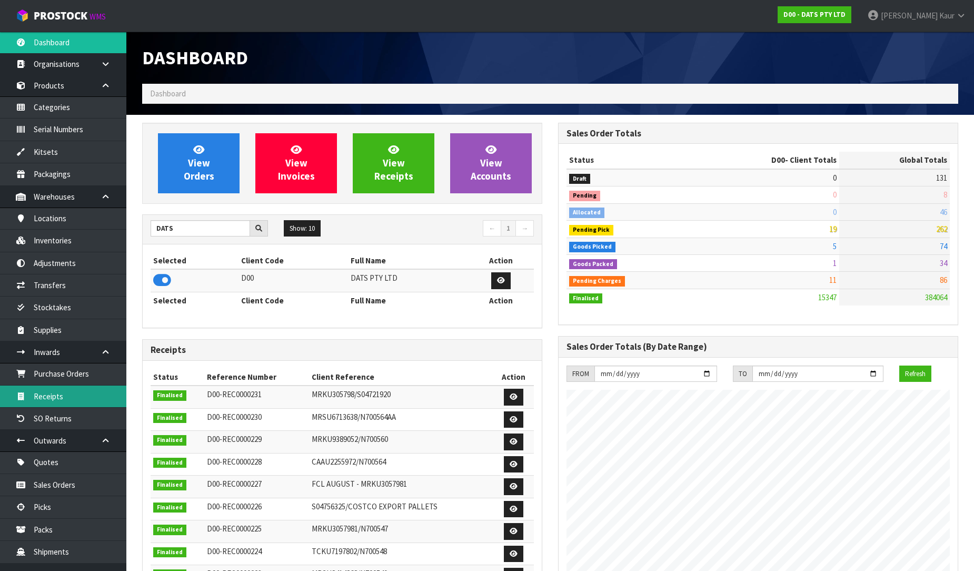
click at [65, 394] on link "Receipts" at bounding box center [63, 396] width 126 height 22
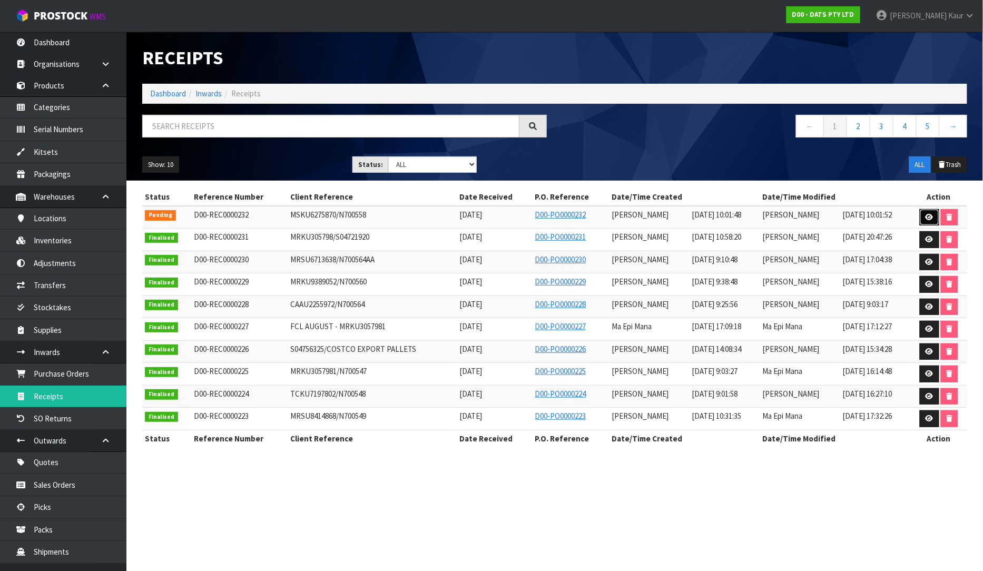
click at [927, 211] on link at bounding box center [928, 217] width 19 height 17
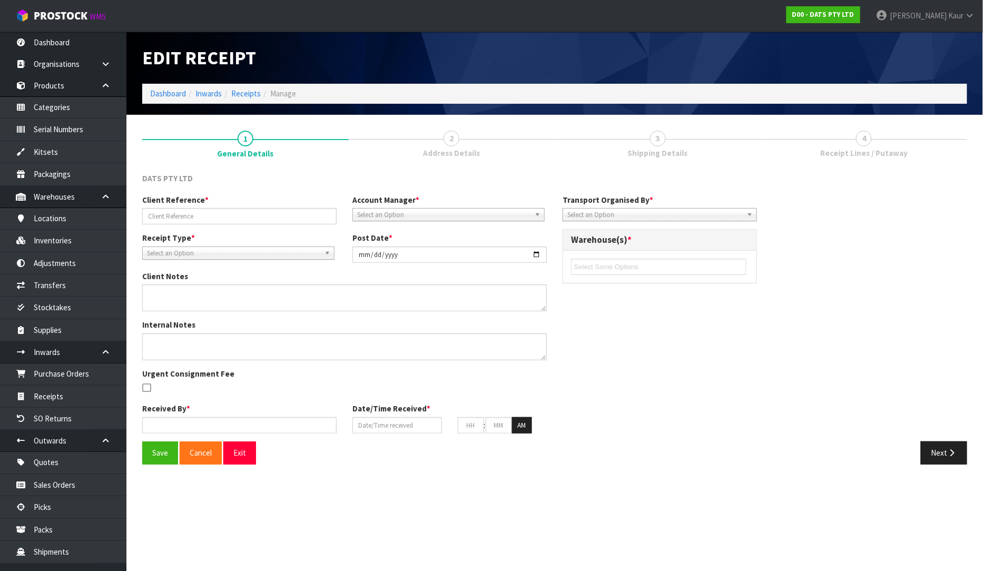
type input "MSKU6275870/N700558"
type input "[DATE]"
type input "[PERSON_NAME]"
type input "[DATE]"
type input "10"
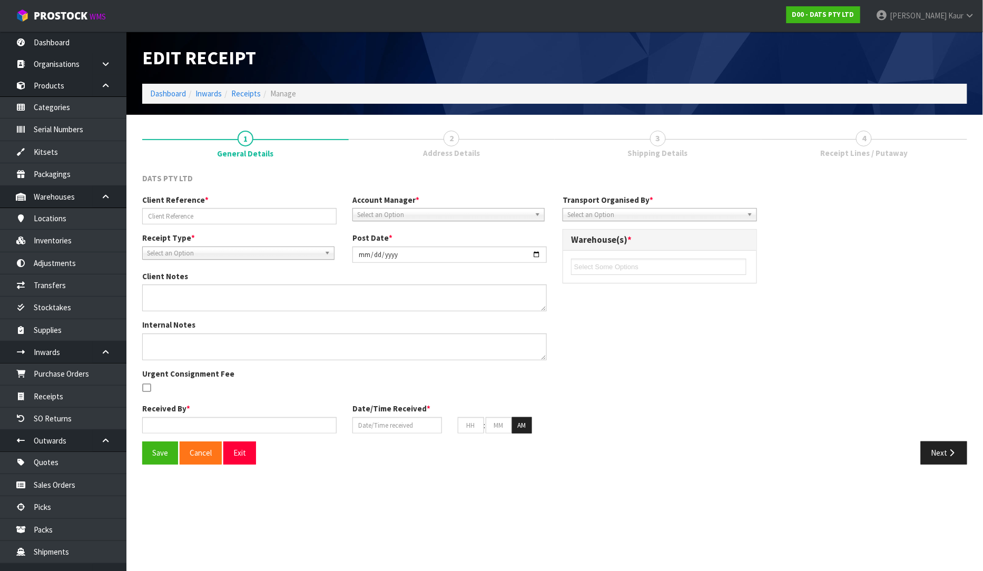
type input "01"
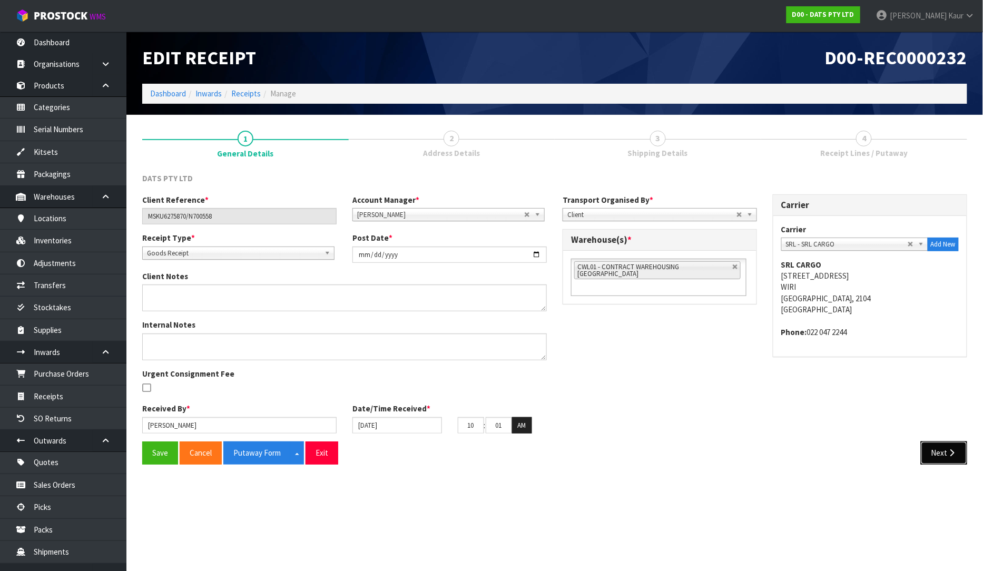
click at [943, 460] on button "Next" at bounding box center [943, 452] width 46 height 23
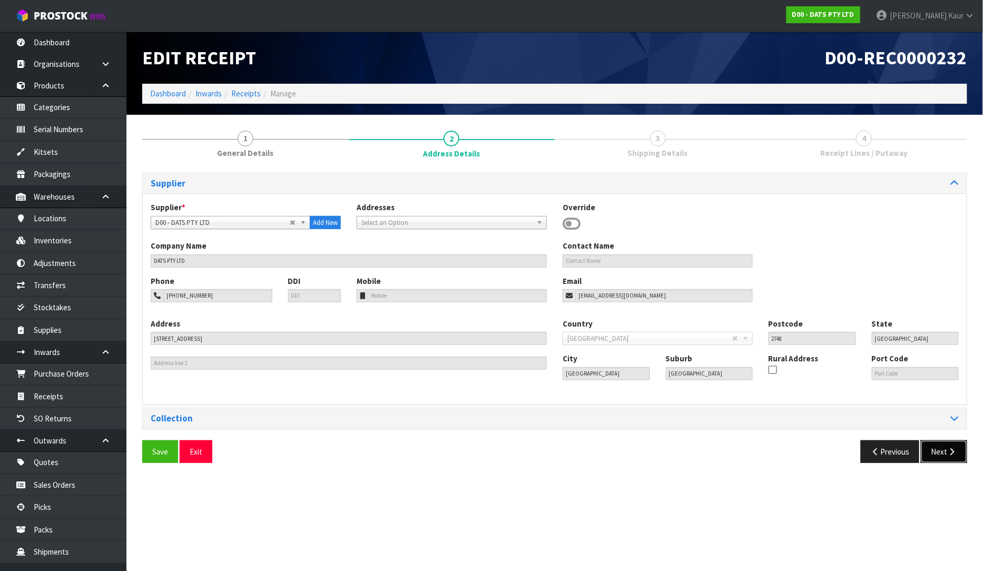
click at [943, 452] on button "Next" at bounding box center [943, 451] width 46 height 23
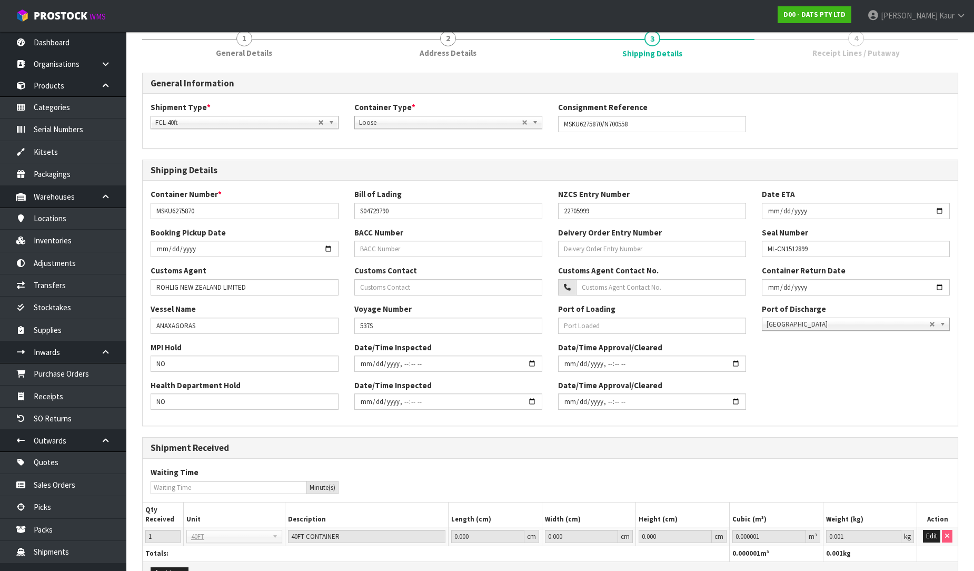
scroll to position [164, 0]
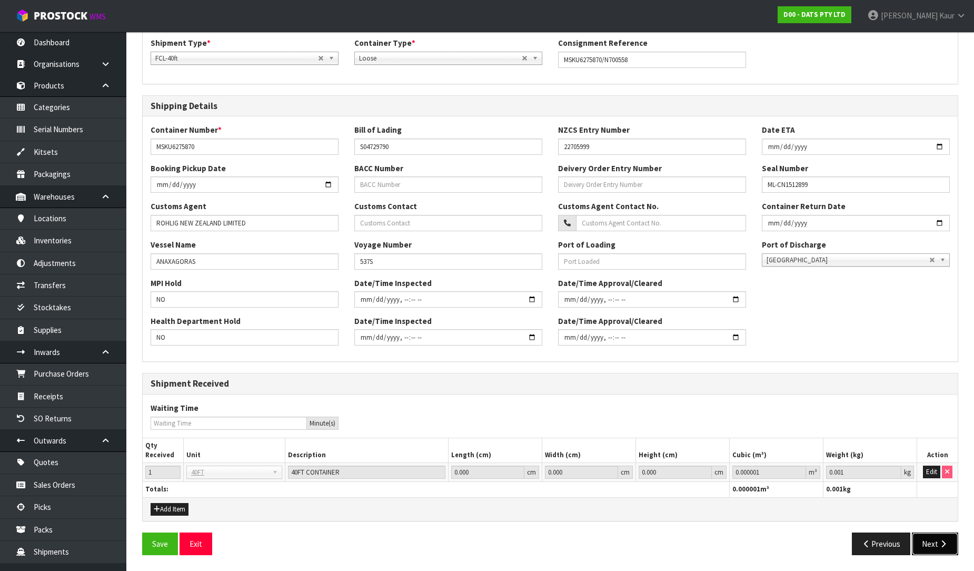
click at [946, 546] on icon "button" at bounding box center [943, 544] width 10 height 8
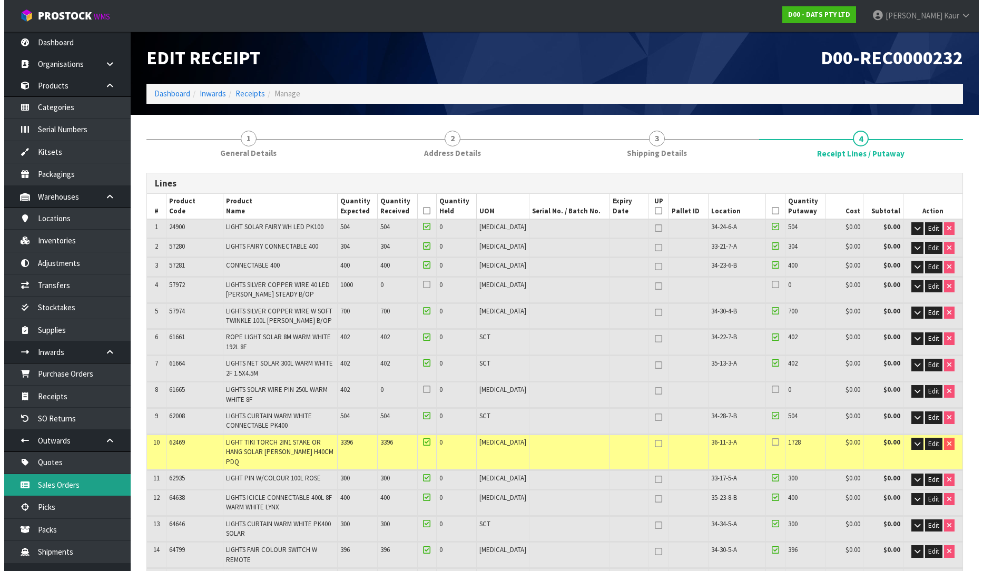
scroll to position [102, 0]
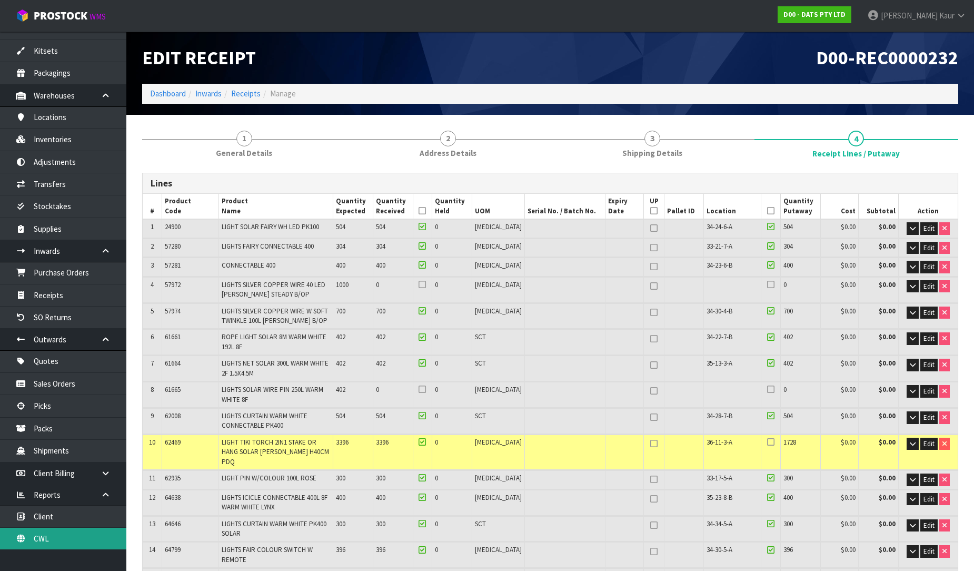
click at [54, 535] on link "CWL" at bounding box center [63, 539] width 126 height 22
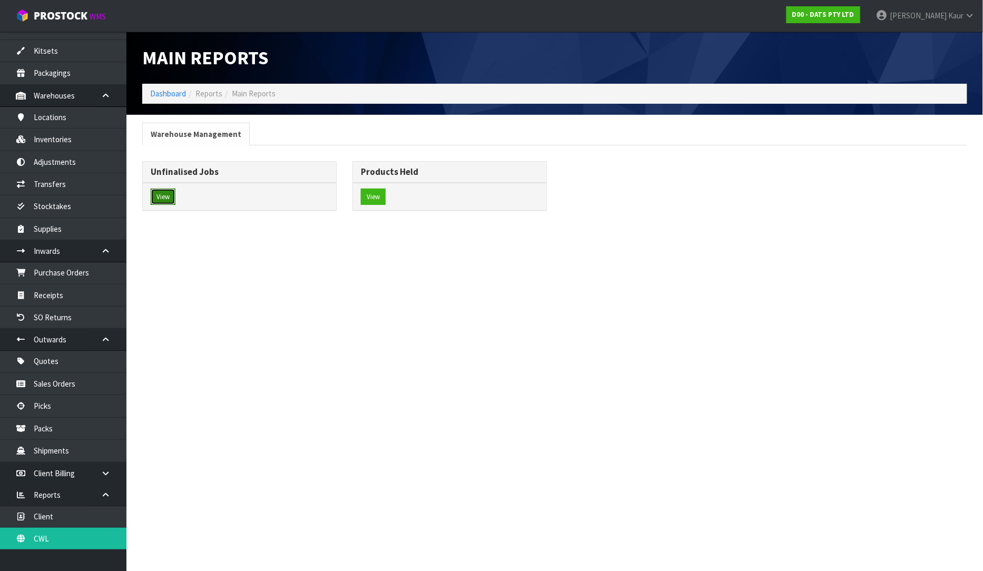
click at [166, 191] on button "View" at bounding box center [163, 197] width 25 height 17
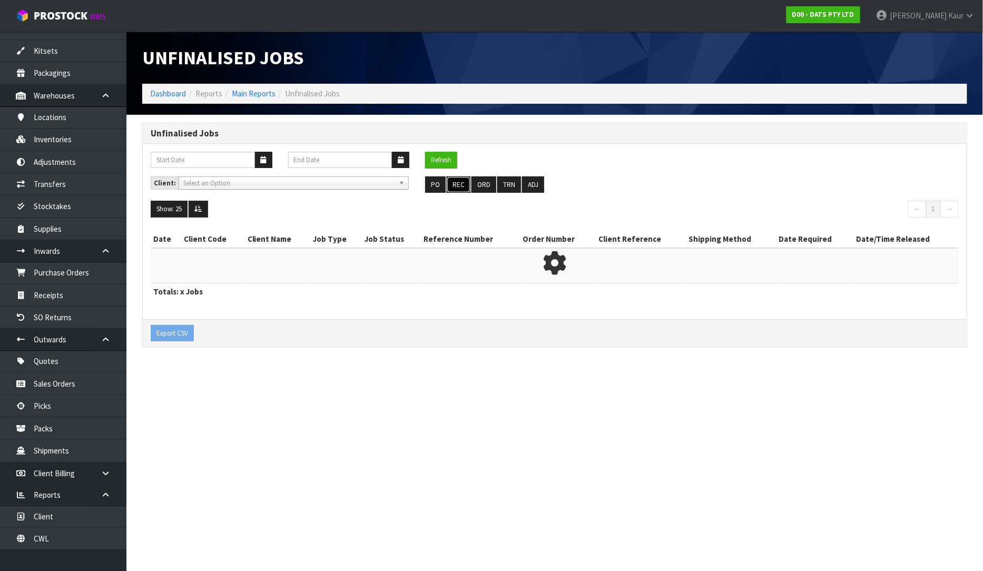
click at [456, 181] on button "REC" at bounding box center [459, 184] width 24 height 17
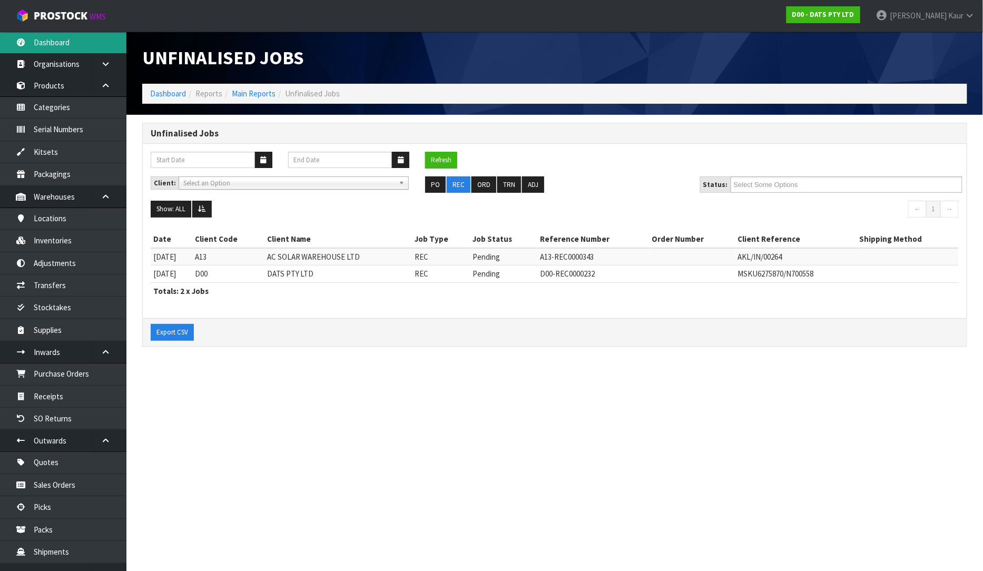
click at [58, 45] on link "Dashboard" at bounding box center [63, 43] width 126 height 22
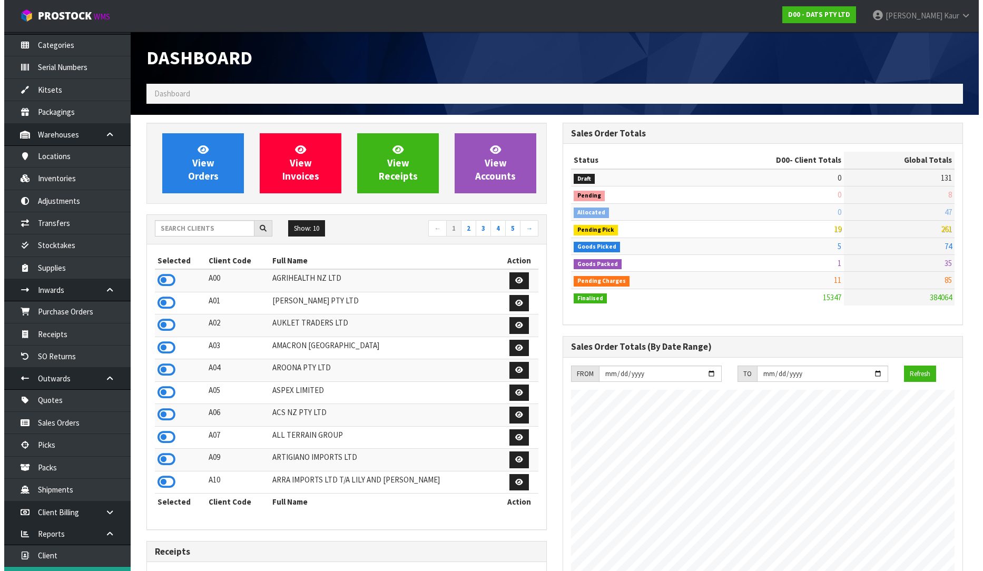
scroll to position [102, 0]
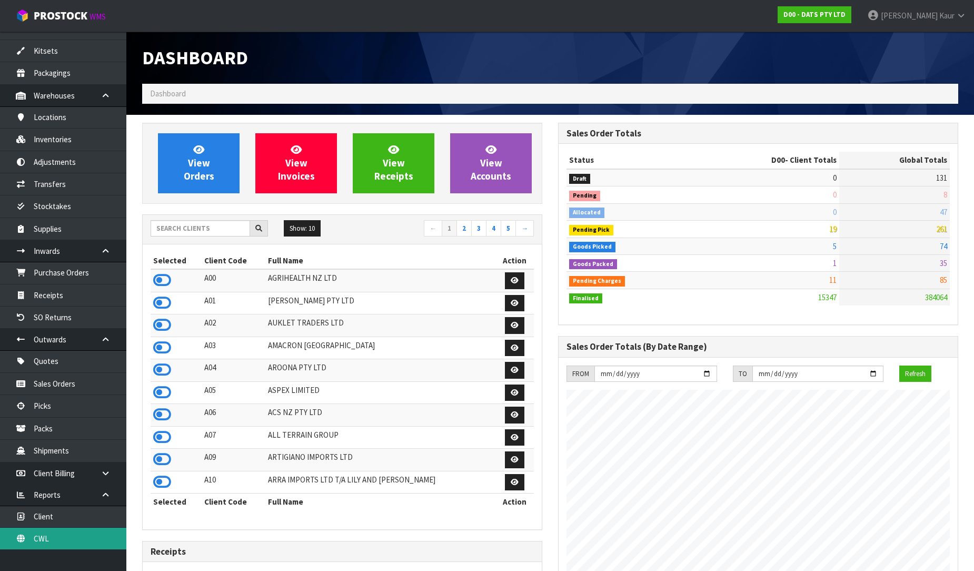
drag, startPoint x: 72, startPoint y: 532, endPoint x: 138, endPoint y: 425, distance: 125.8
click at [72, 532] on link "CWL" at bounding box center [63, 539] width 126 height 22
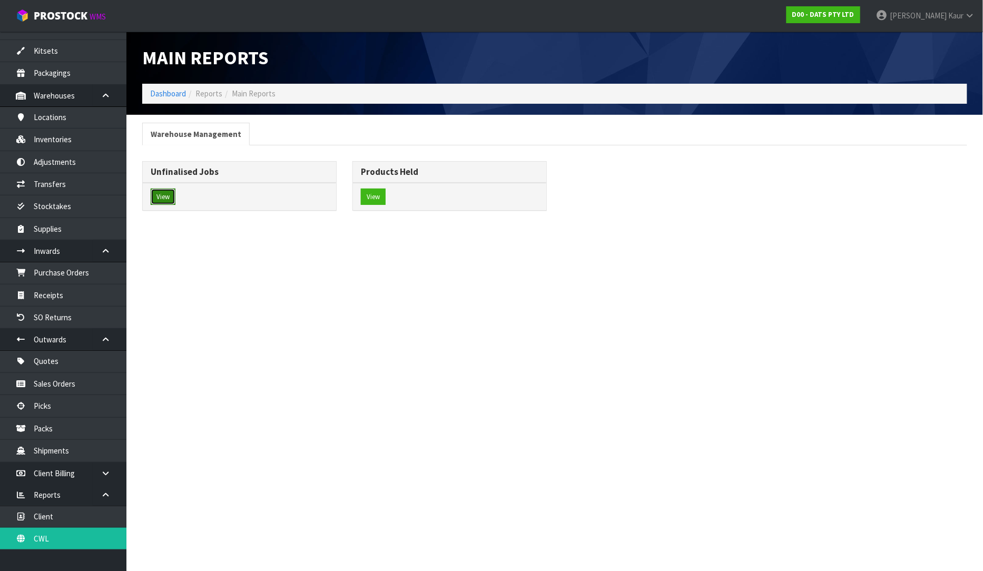
click at [171, 191] on button "View" at bounding box center [163, 197] width 25 height 17
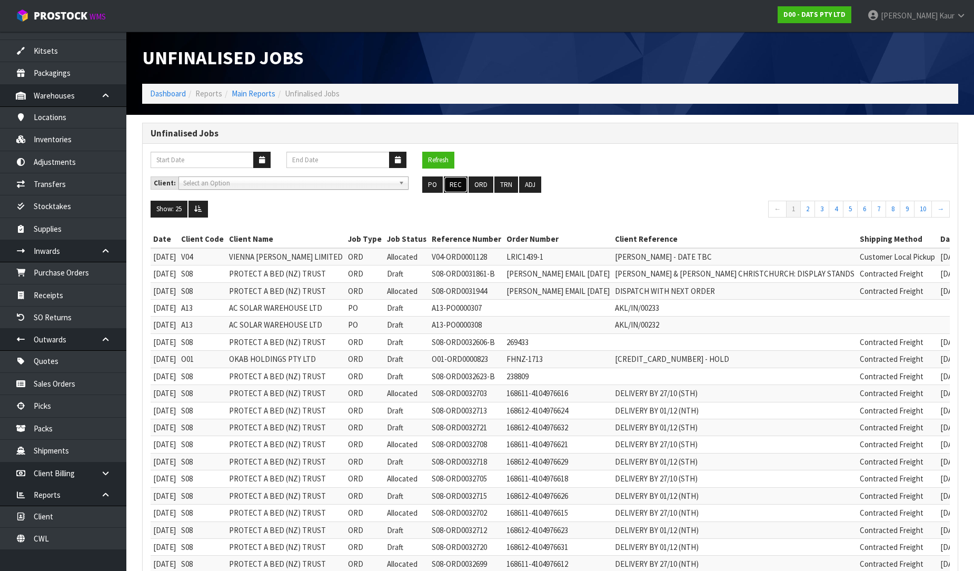
click at [455, 180] on button "REC" at bounding box center [456, 184] width 24 height 17
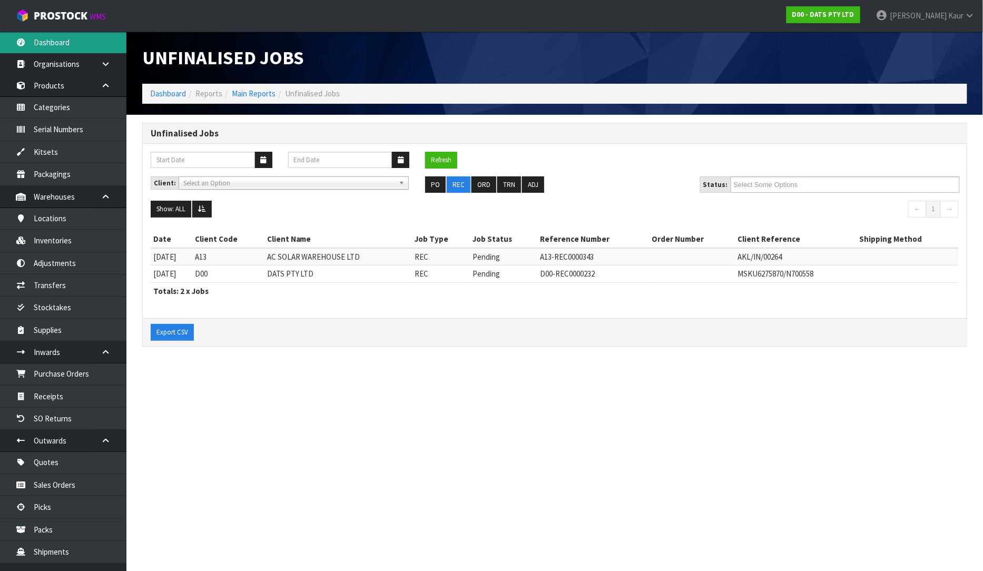
click at [44, 44] on link "Dashboard" at bounding box center [63, 43] width 126 height 22
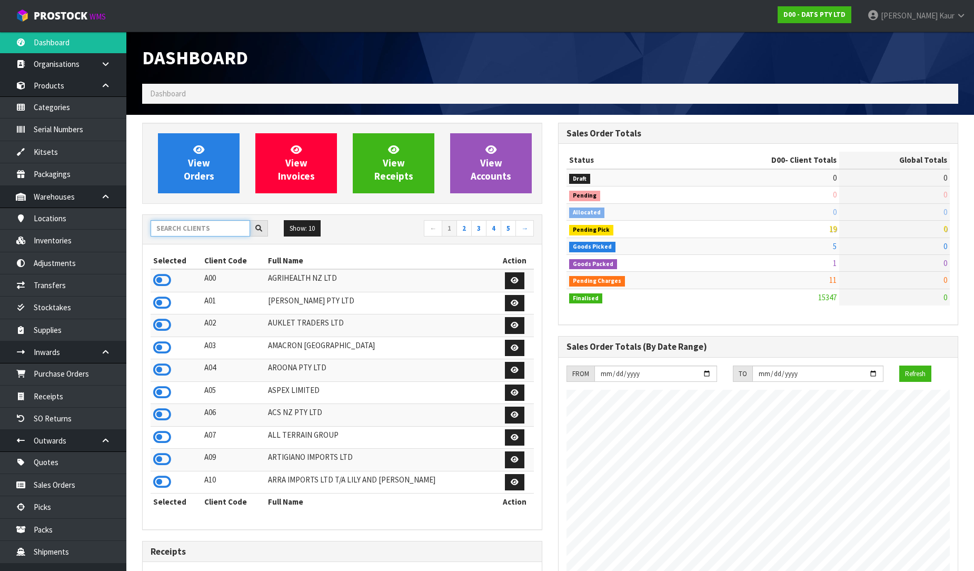
scroll to position [798, 416]
click at [192, 224] on input "text" at bounding box center [201, 228] width 100 height 16
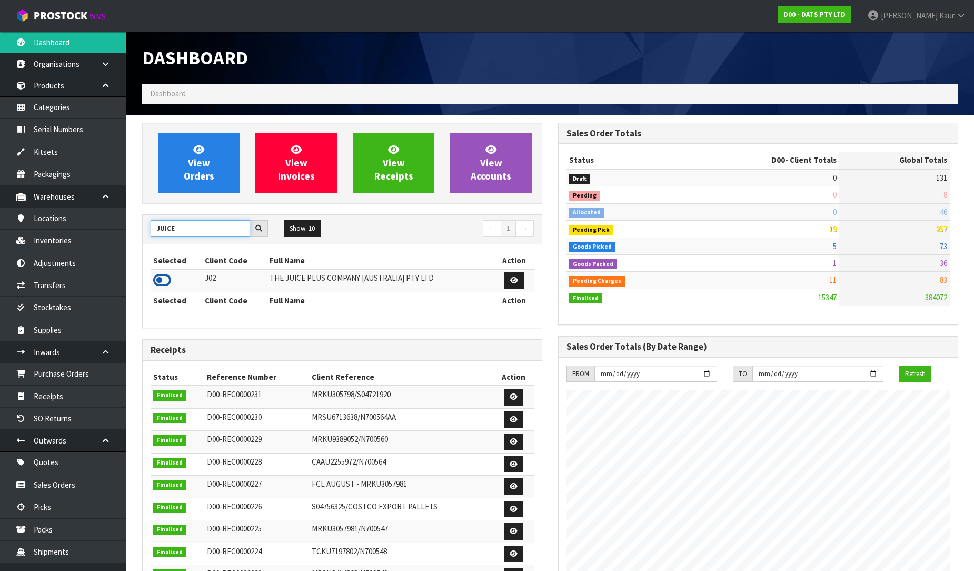
type input "JUICE"
click at [162, 283] on icon at bounding box center [162, 280] width 18 height 16
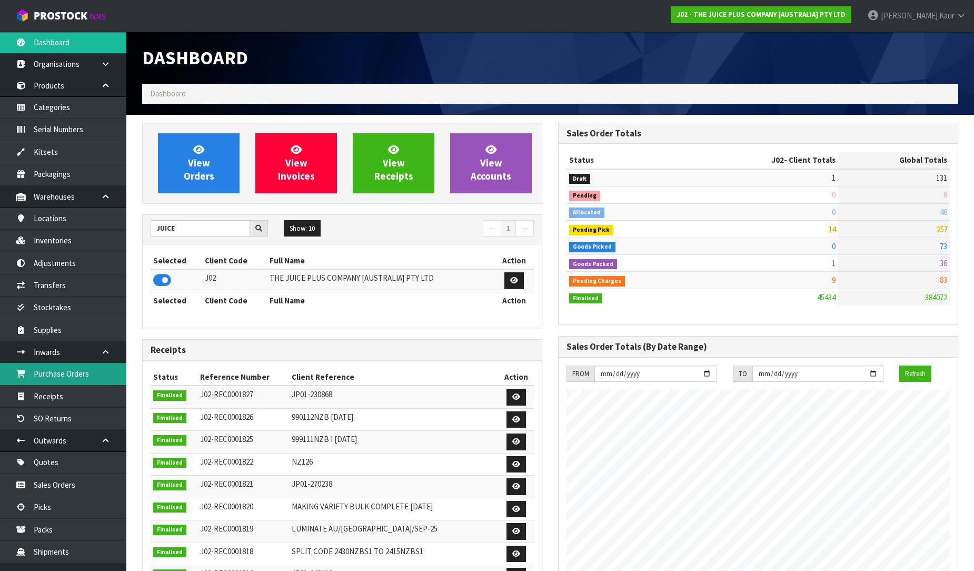
click at [92, 377] on link "Purchase Orders" at bounding box center [63, 374] width 126 height 22
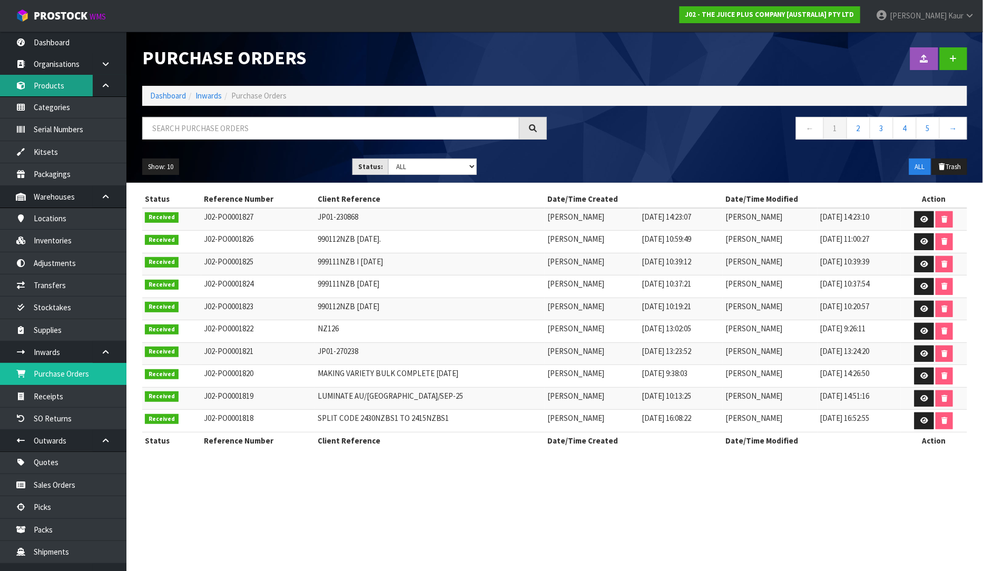
click at [71, 81] on link "Products" at bounding box center [63, 86] width 126 height 22
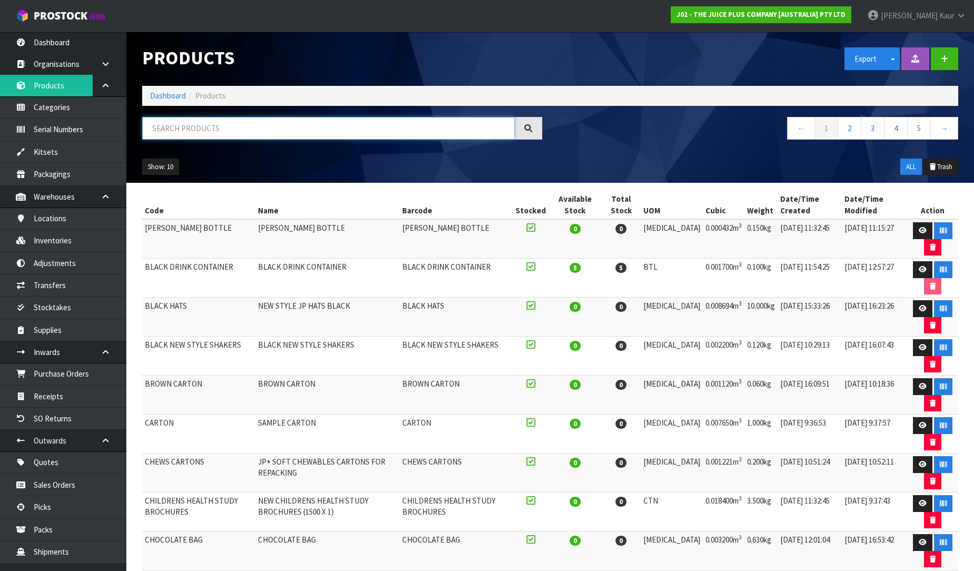
click at [239, 126] on input "text" at bounding box center [328, 128] width 373 height 23
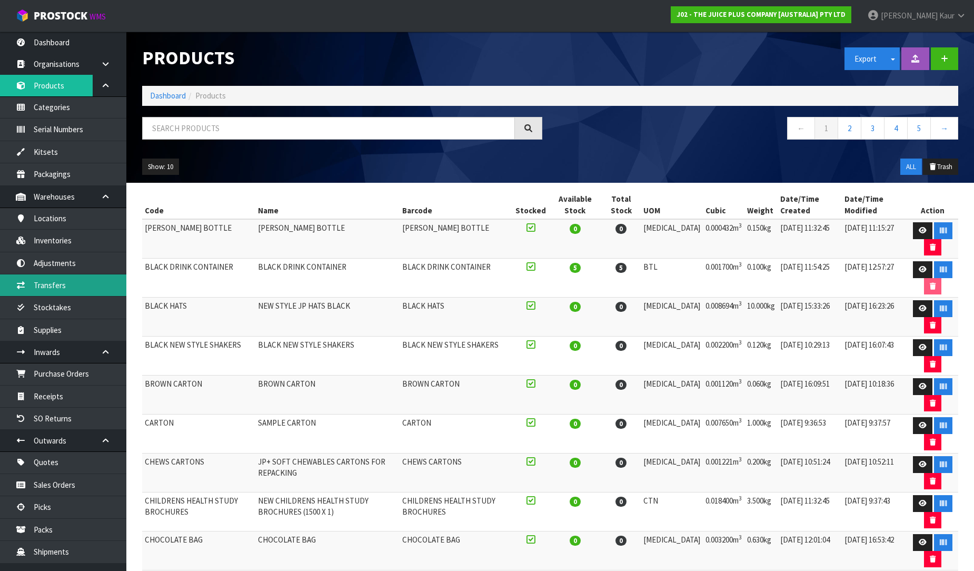
click at [71, 291] on link "Transfers" at bounding box center [63, 285] width 126 height 22
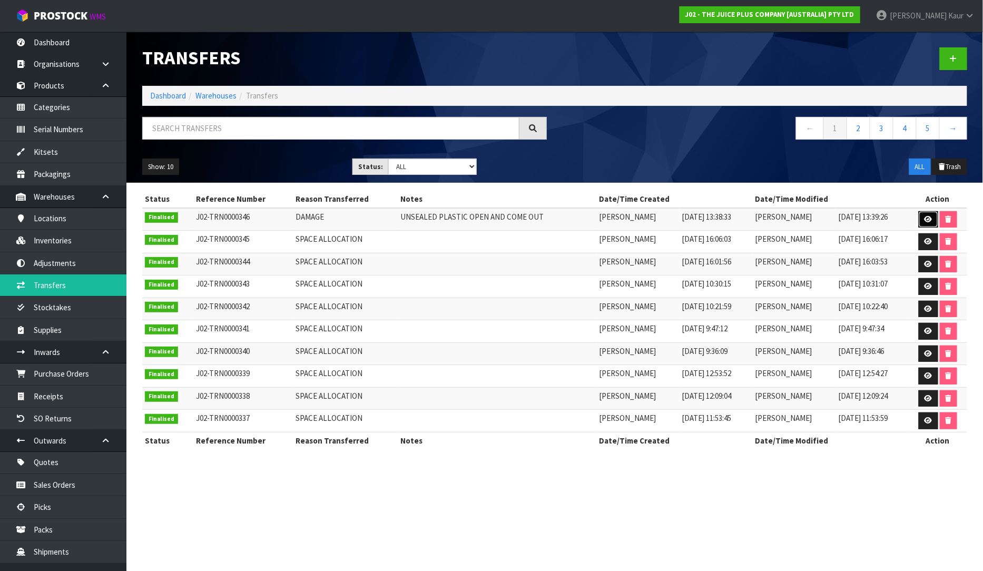
click at [930, 219] on icon at bounding box center [928, 219] width 8 height 7
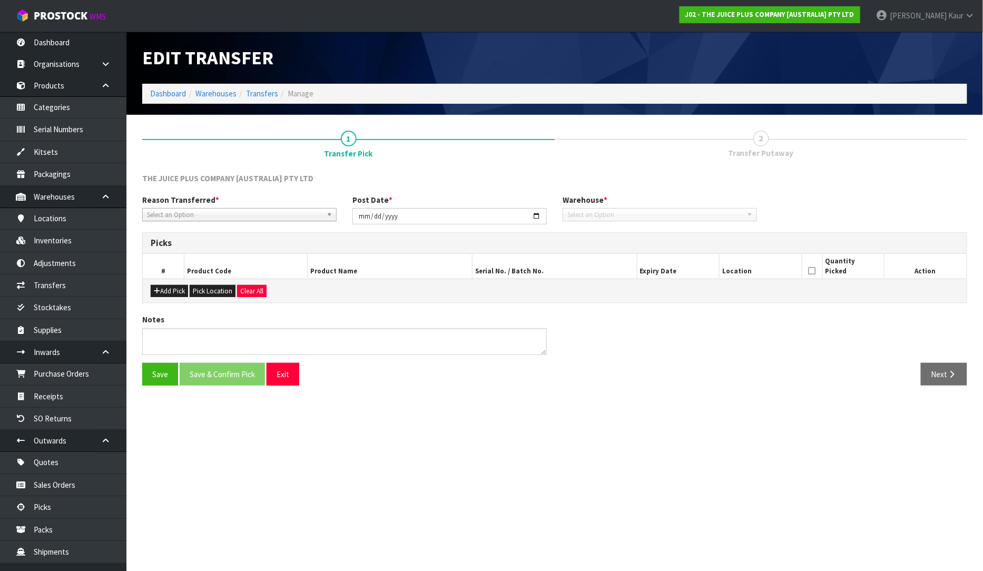
type input "[DATE]"
type textarea "UNSEALED PLASTIC OPEN AND COME OUT"
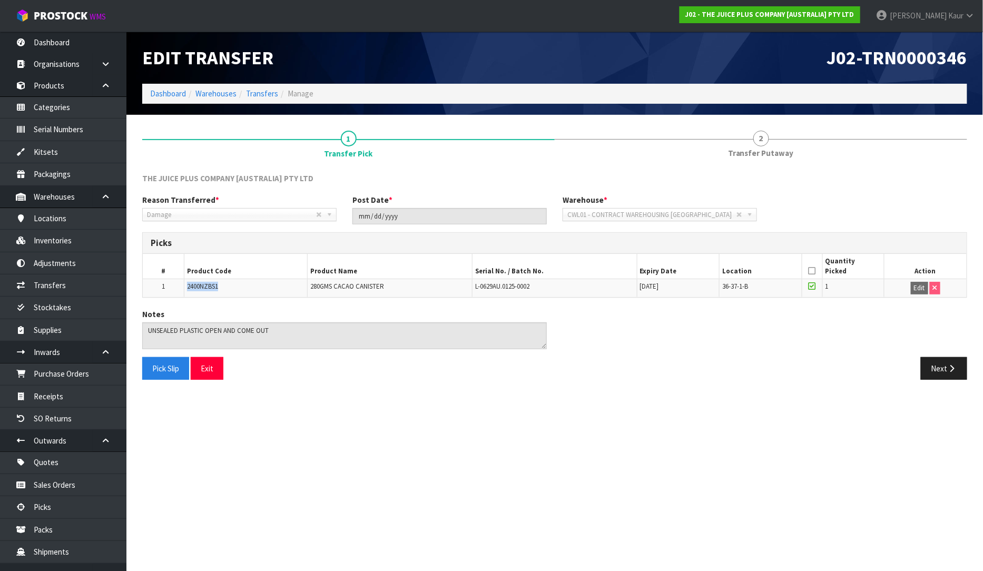
drag, startPoint x: 224, startPoint y: 285, endPoint x: 185, endPoint y: 285, distance: 39.5
click at [185, 285] on td "2400NZBS1" at bounding box center [246, 288] width 124 height 18
copy span "2400NZBS1"
drag, startPoint x: 383, startPoint y: 282, endPoint x: 298, endPoint y: 288, distance: 85.0
click at [298, 288] on tr "1 2400NZBS1 280GMS CACAO CANISTER L-0629AU.0125-0002 [DATE] 36-37-1-B 1 Edit" at bounding box center [555, 288] width 824 height 18
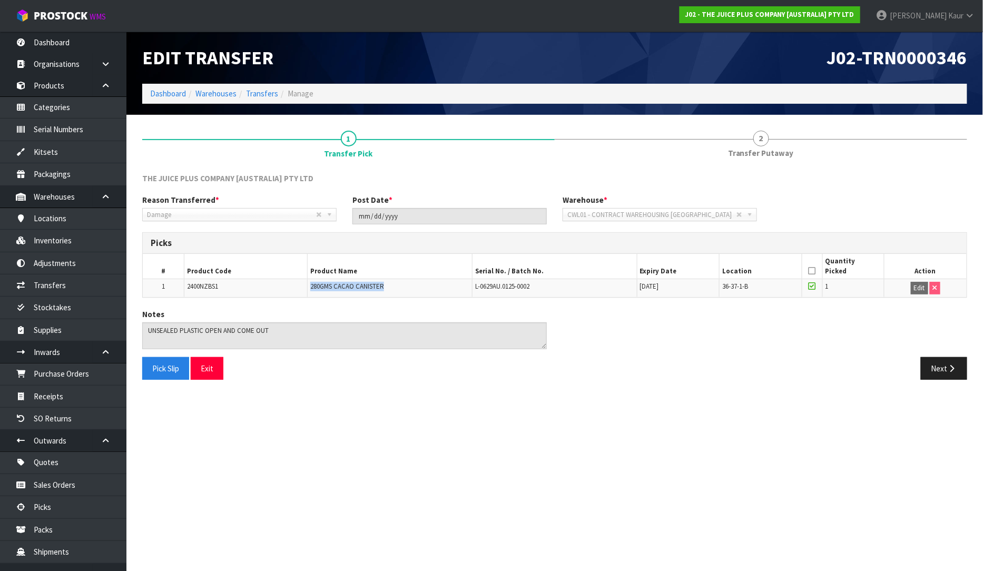
copy tr "280GMS CACAO CANISTER"
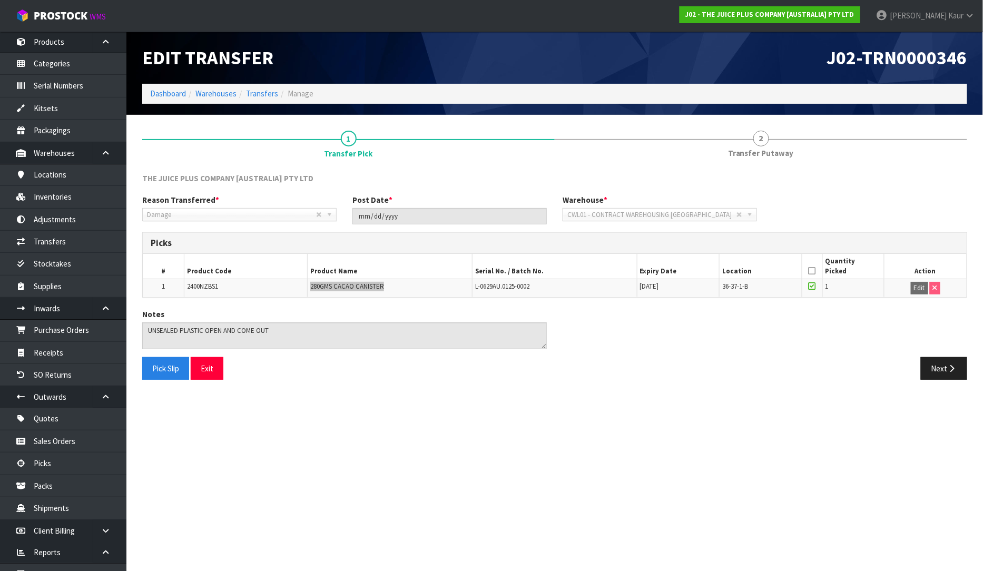
scroll to position [102, 0]
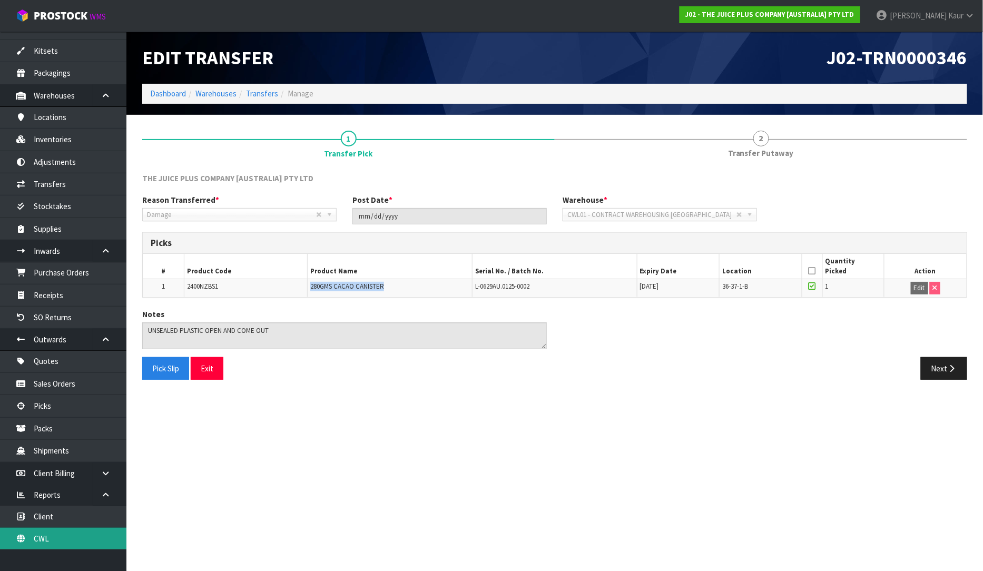
click at [56, 534] on link "CWL" at bounding box center [63, 539] width 126 height 22
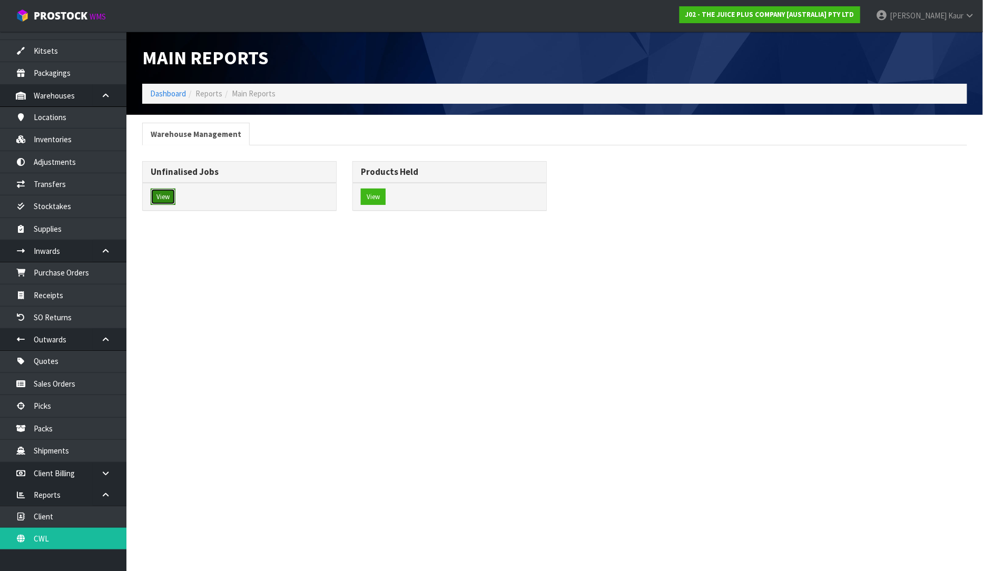
click at [174, 190] on button "View" at bounding box center [163, 197] width 25 height 17
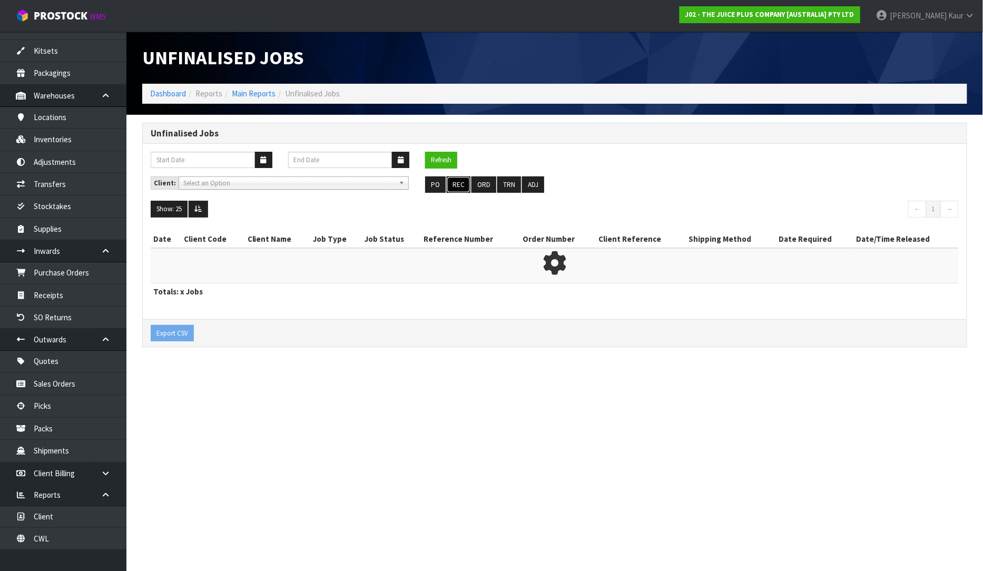
click at [460, 181] on button "REC" at bounding box center [459, 184] width 24 height 17
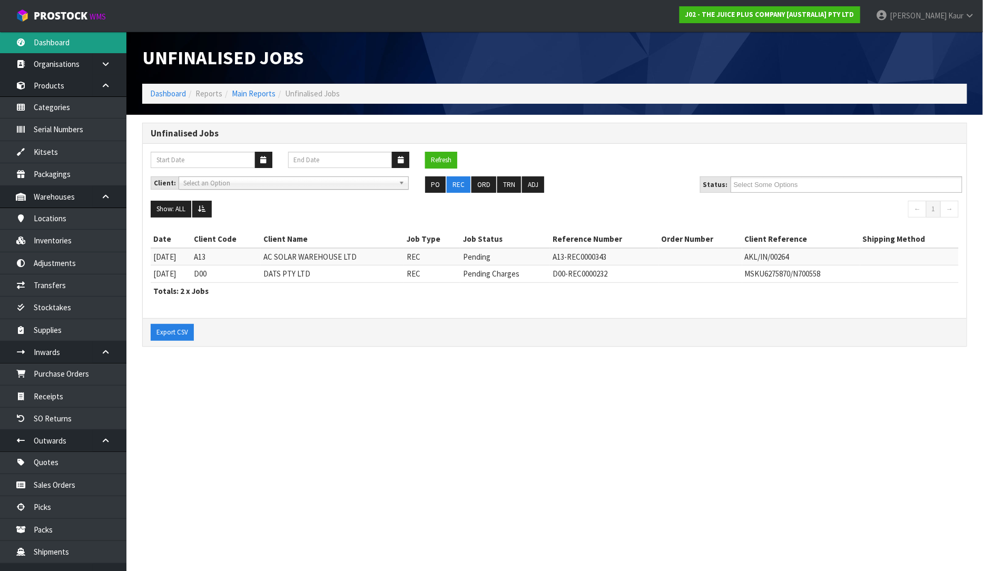
click at [66, 44] on link "Dashboard" at bounding box center [63, 43] width 126 height 22
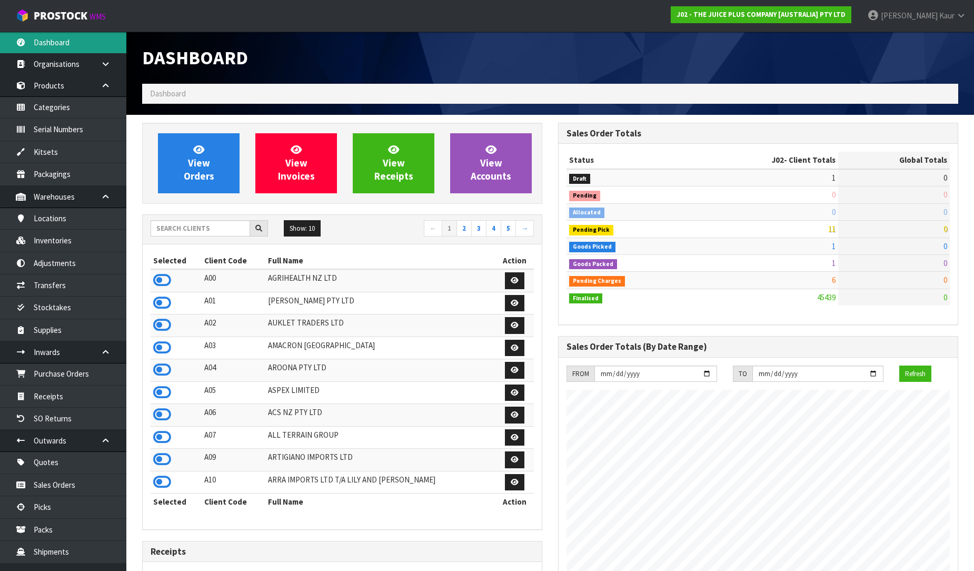
scroll to position [798, 416]
click at [195, 226] on input "text" at bounding box center [201, 228] width 100 height 16
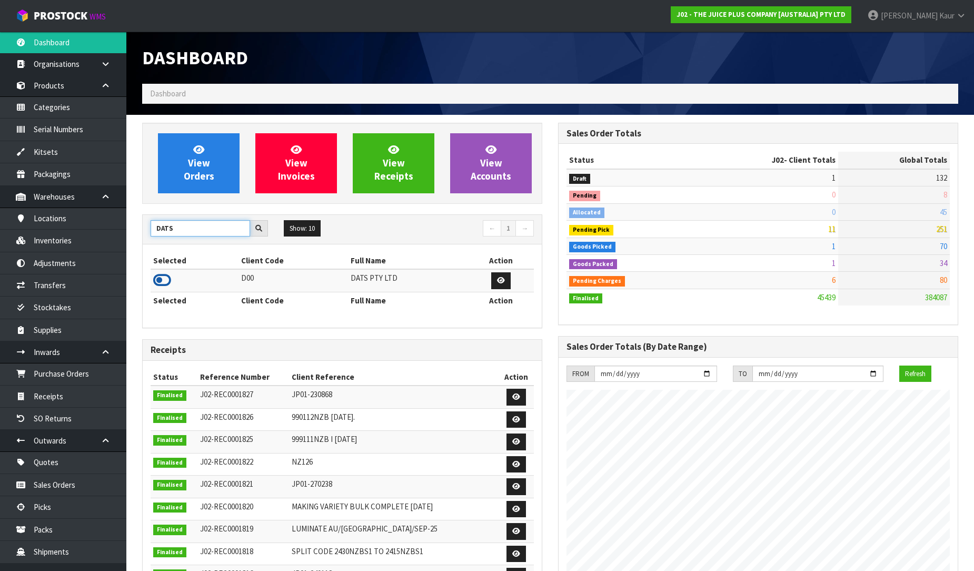
type input "DATS"
click at [162, 277] on icon at bounding box center [162, 280] width 18 height 16
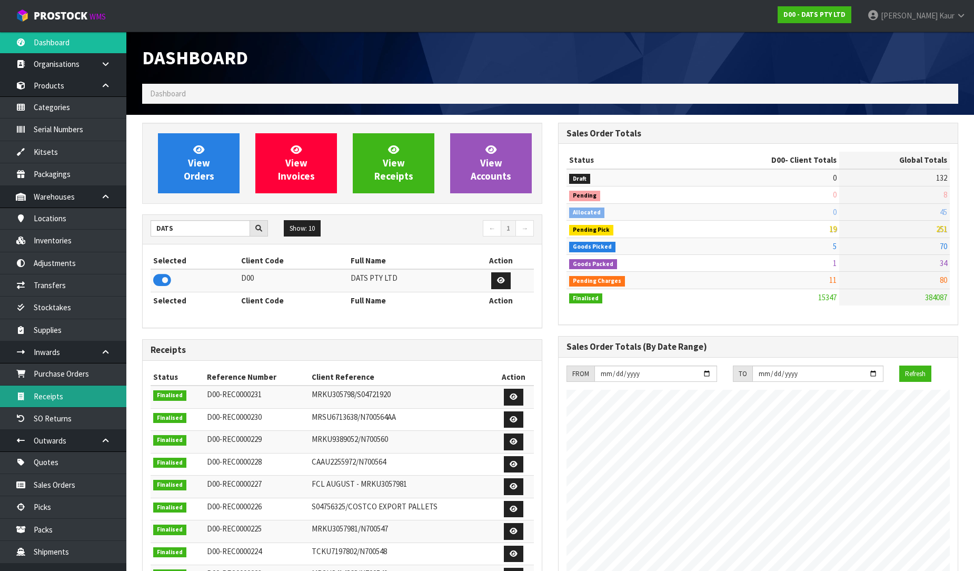
click at [54, 404] on link "Receipts" at bounding box center [63, 396] width 126 height 22
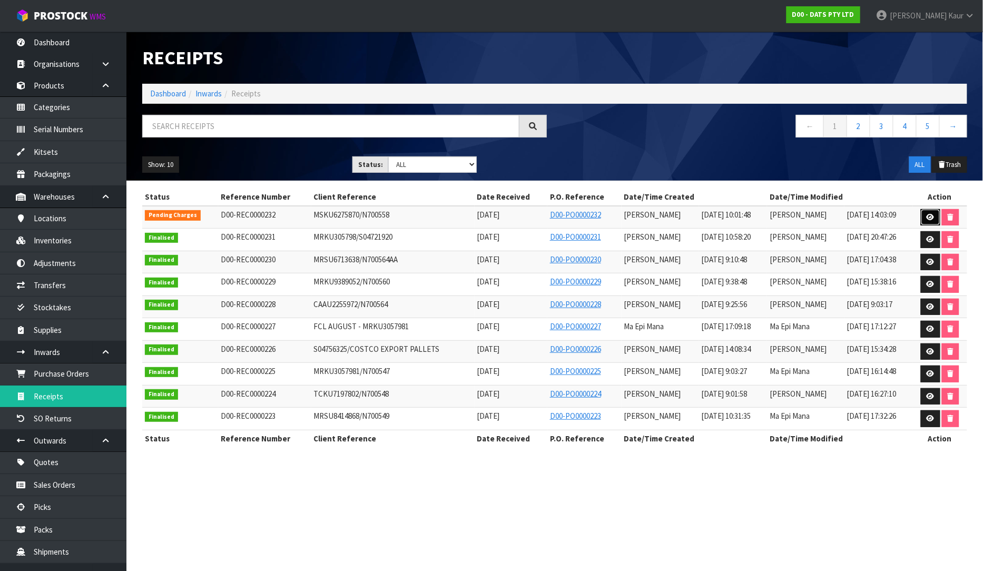
click at [934, 216] on icon at bounding box center [930, 217] width 8 height 7
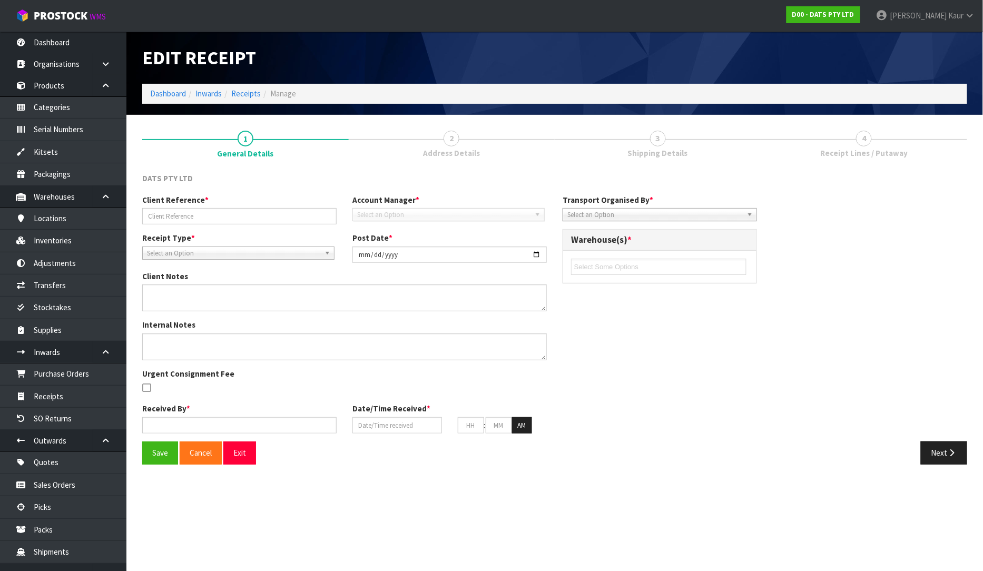
type input "MSKU6275870/N700558"
type input "[DATE]"
type input "[PERSON_NAME]"
type input "[DATE]"
type input "10"
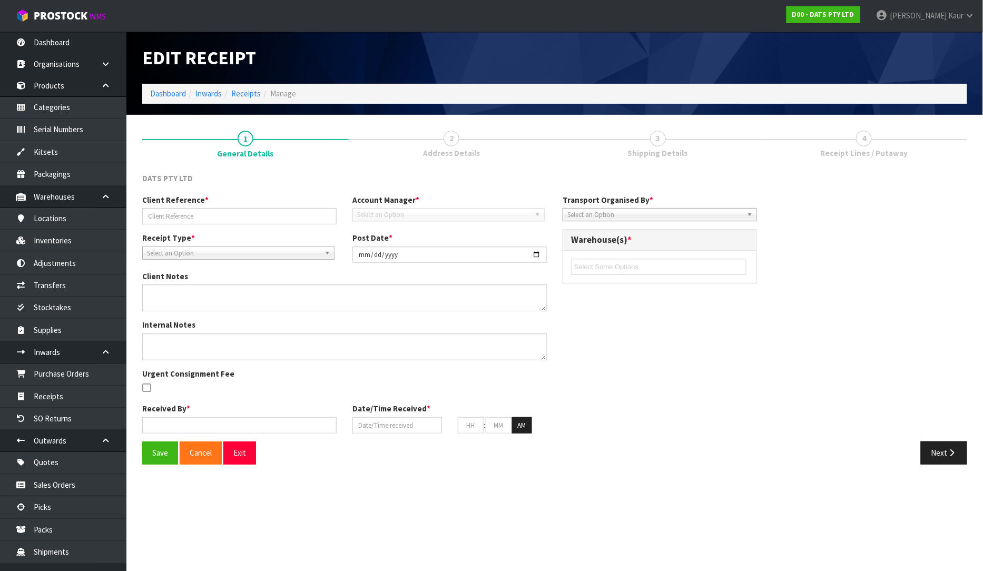
type input "01"
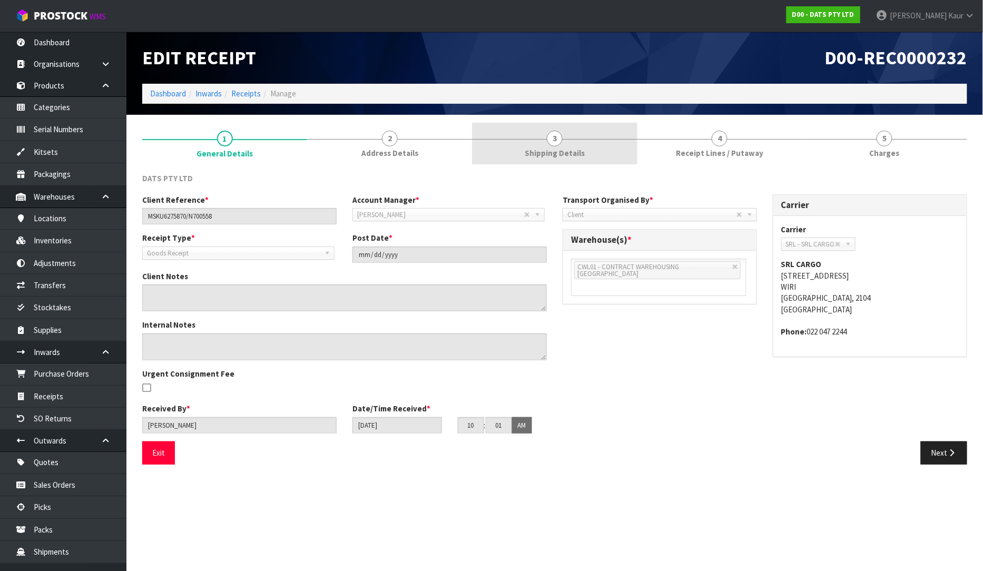
click at [578, 156] on span "Shipping Details" at bounding box center [554, 152] width 60 height 11
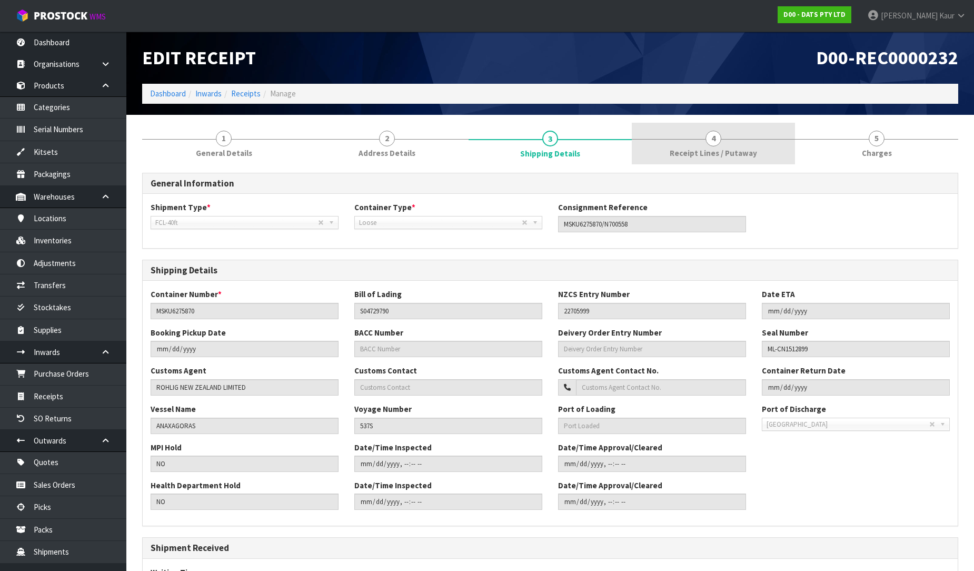
click at [702, 140] on link "4 Receipt Lines / Putaway" at bounding box center [713, 144] width 163 height 42
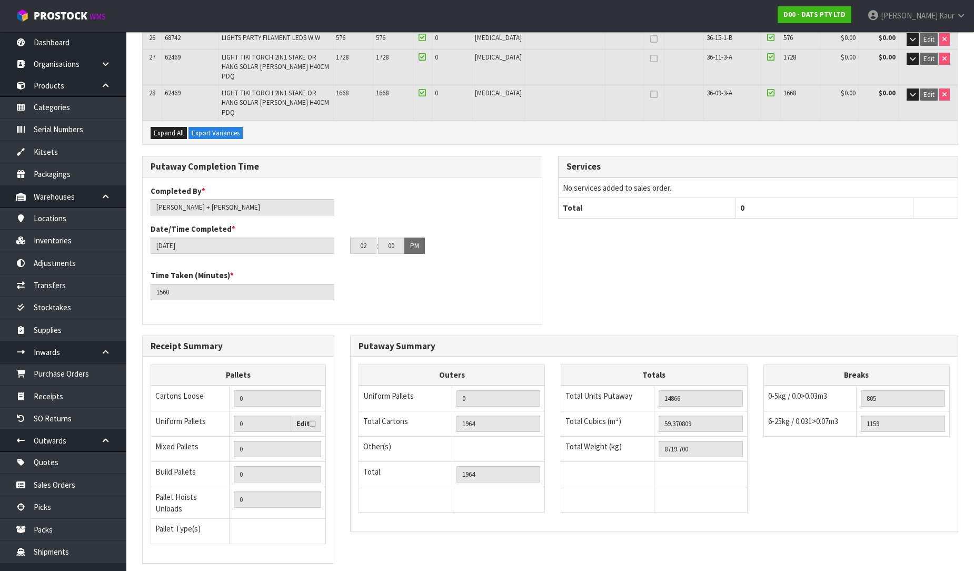
scroll to position [806, 0]
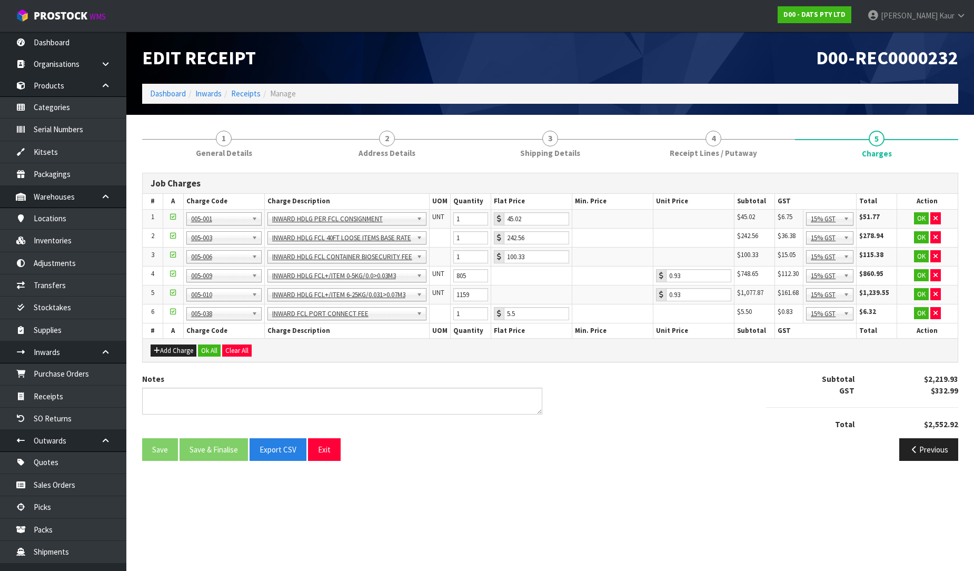
scroll to position [0, 0]
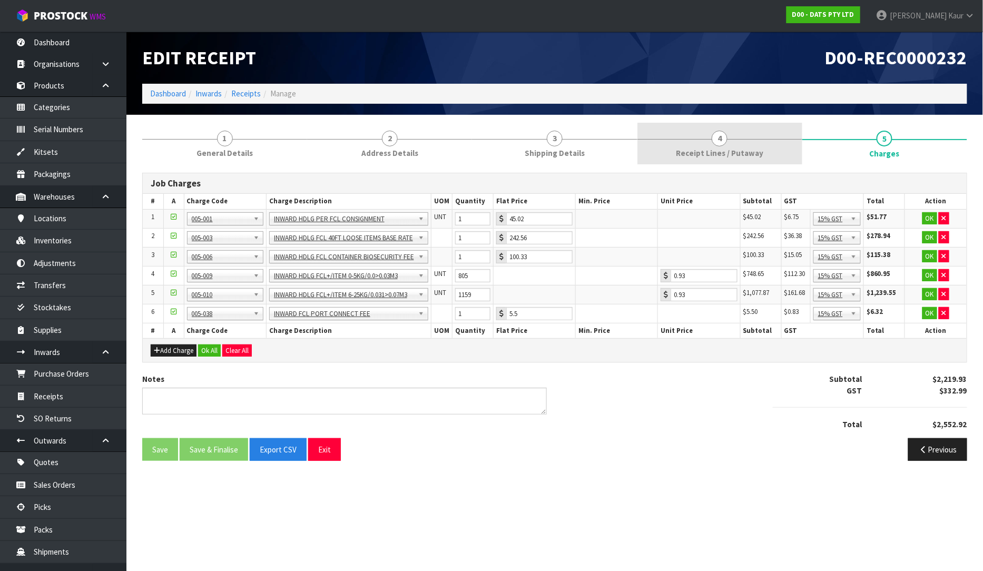
click at [704, 157] on span "Receipt Lines / Putaway" at bounding box center [719, 152] width 87 height 11
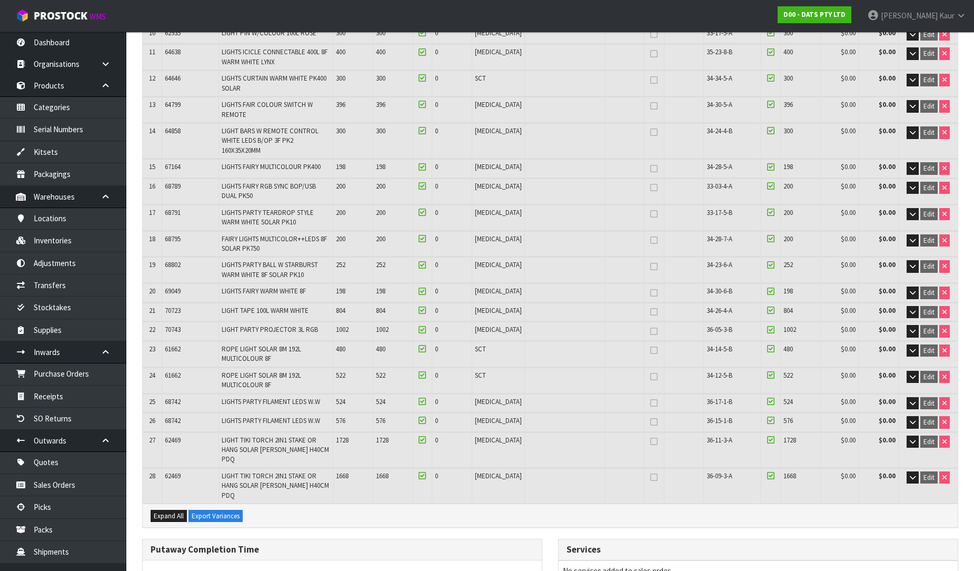
scroll to position [806, 0]
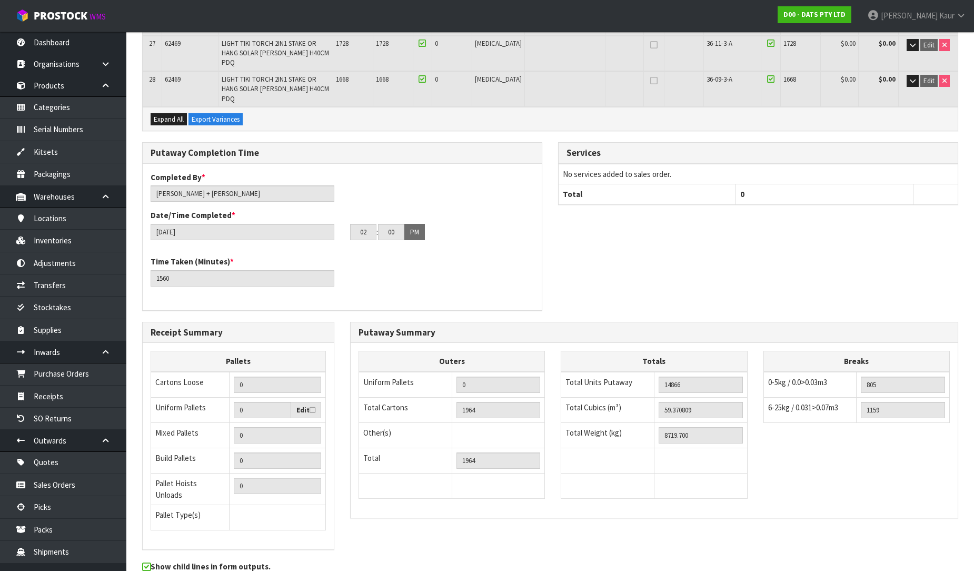
click at [946, 561] on div "Show child lines in form outputs." at bounding box center [550, 573] width 832 height 24
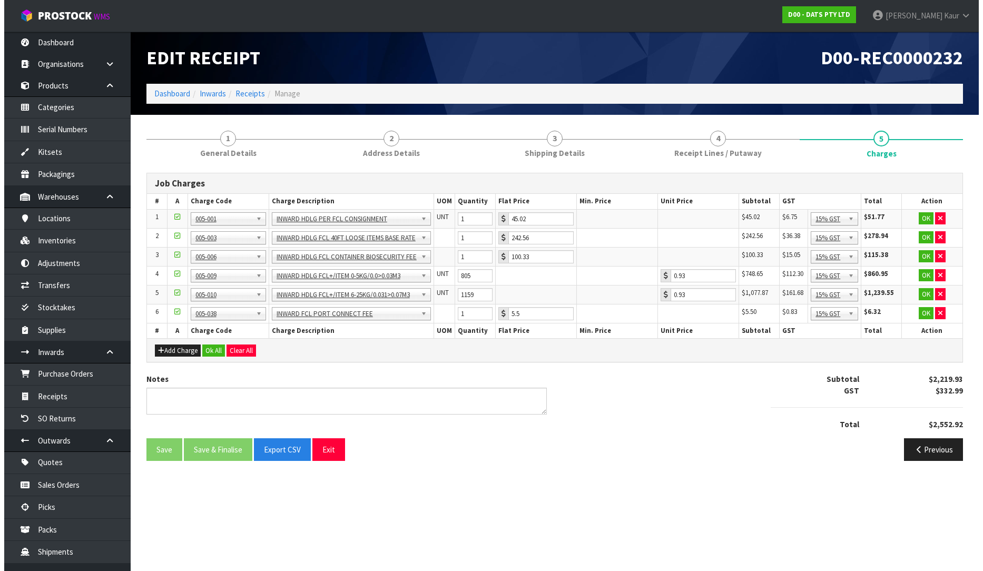
scroll to position [0, 0]
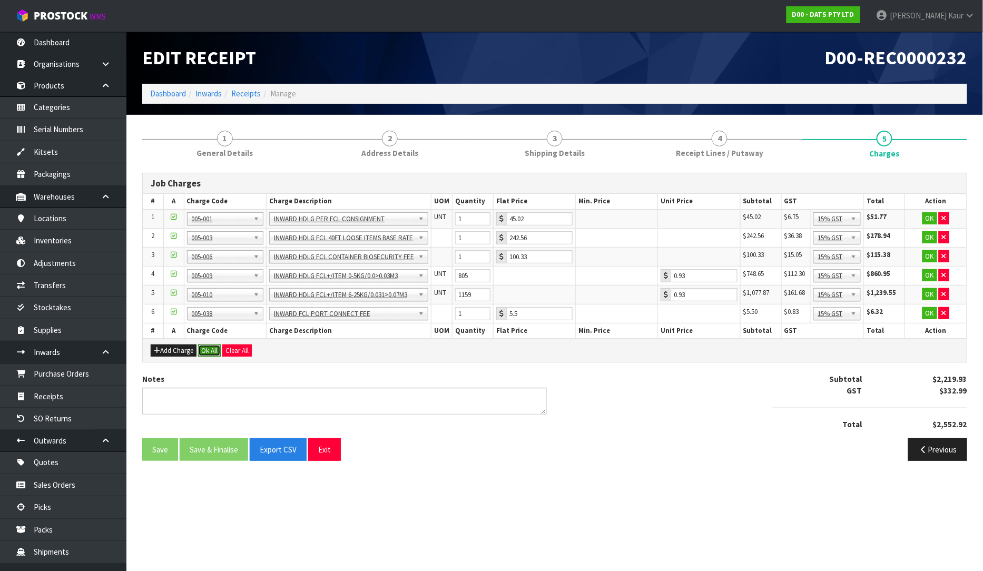
click at [211, 349] on button "Ok All" at bounding box center [209, 350] width 23 height 13
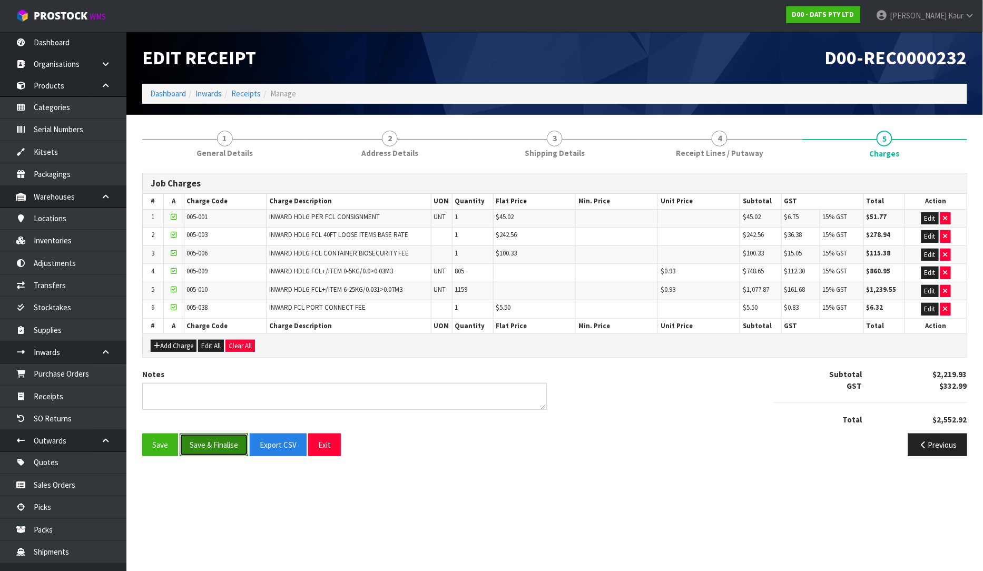
click at [203, 448] on button "Save & Finalise" at bounding box center [214, 444] width 68 height 23
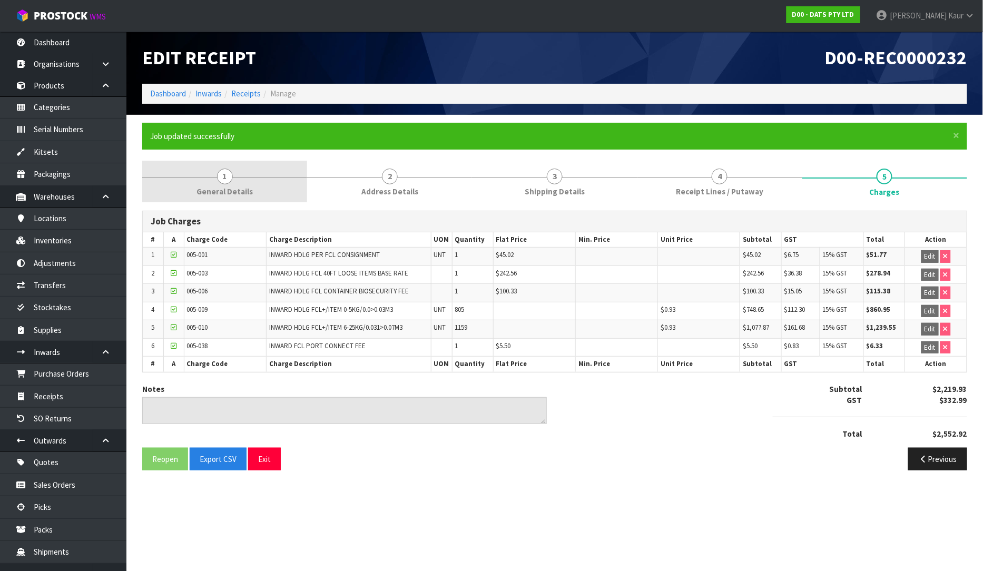
click at [225, 168] on span "1" at bounding box center [225, 176] width 16 height 16
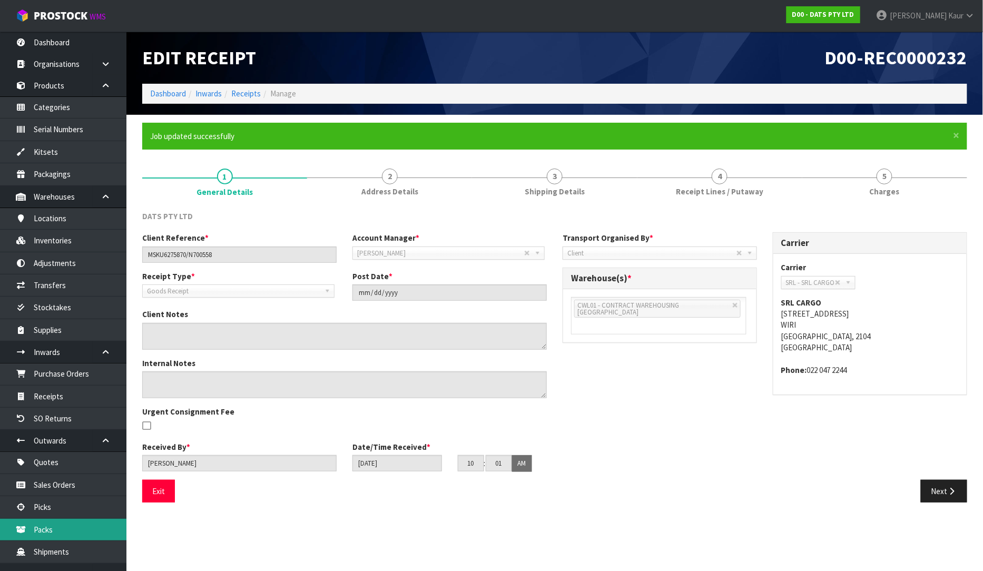
scroll to position [102, 0]
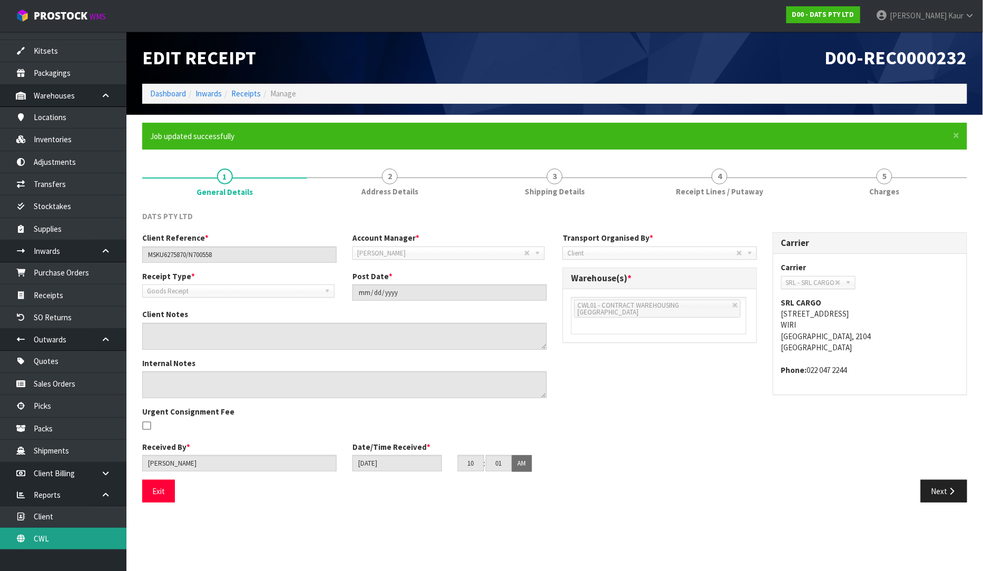
click at [62, 534] on link "CWL" at bounding box center [63, 539] width 126 height 22
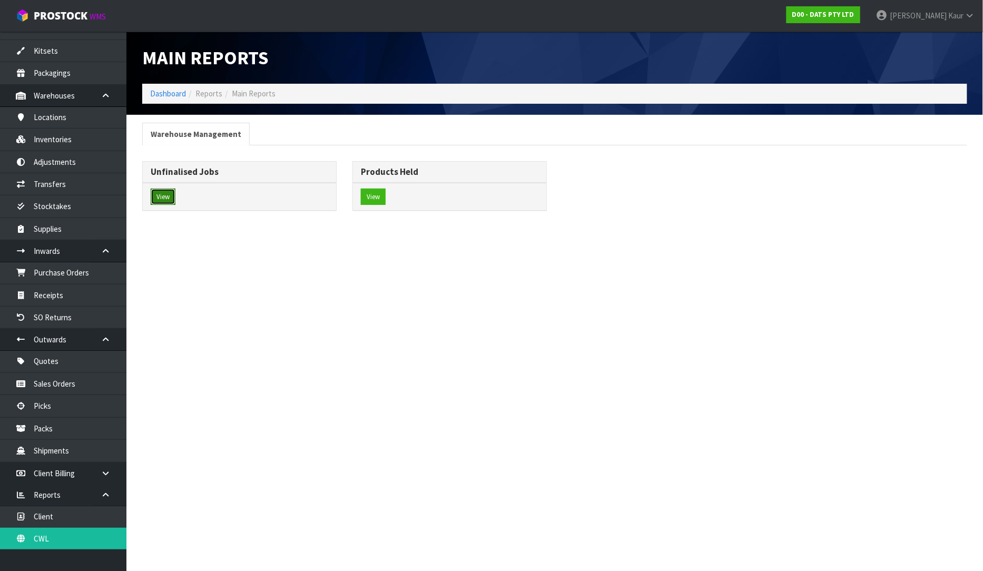
click at [165, 196] on button "View" at bounding box center [163, 197] width 25 height 17
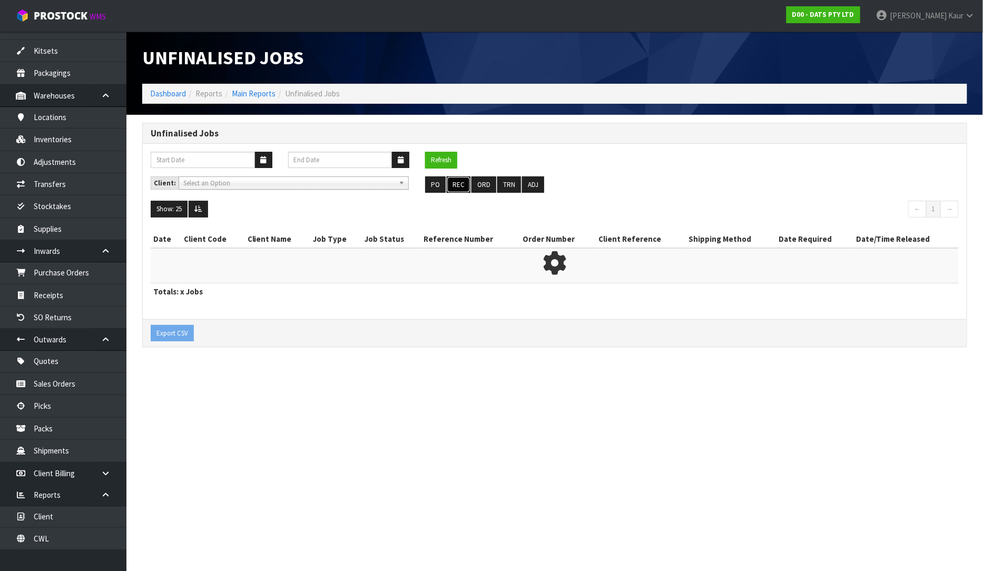
click at [447, 184] on button "REC" at bounding box center [459, 184] width 24 height 17
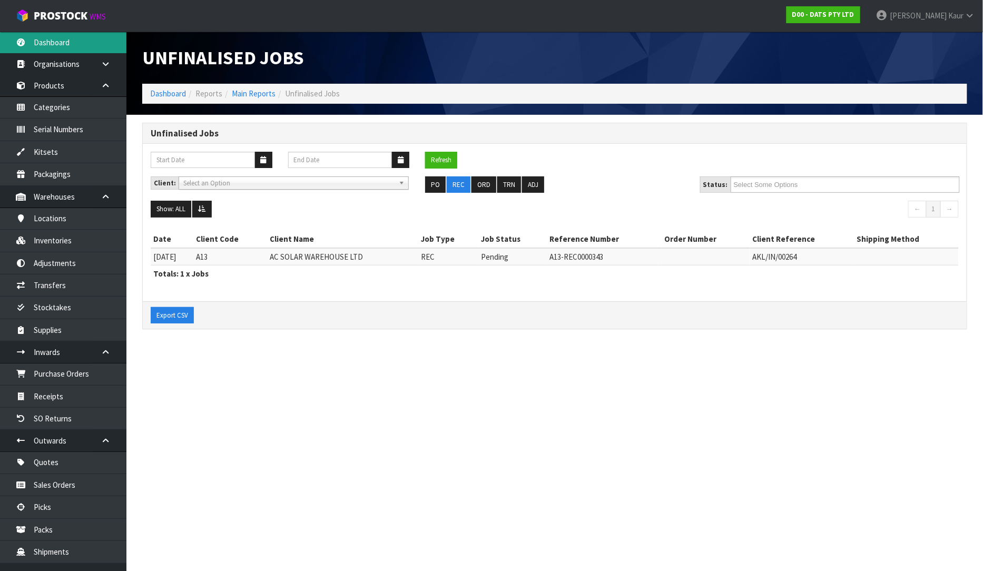
click at [75, 34] on link "Dashboard" at bounding box center [63, 43] width 126 height 22
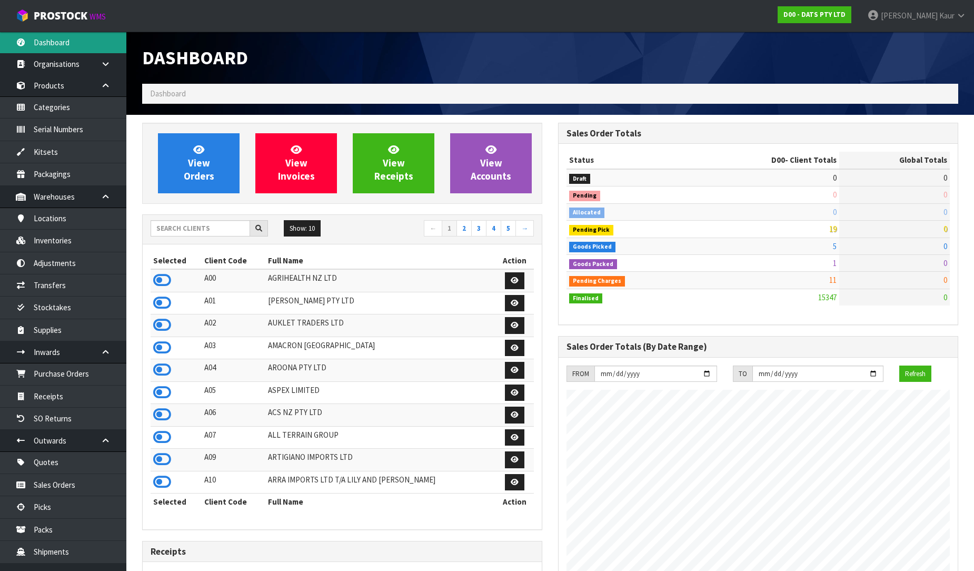
scroll to position [798, 416]
click at [885, 59] on div "Dashboard" at bounding box center [550, 58] width 832 height 52
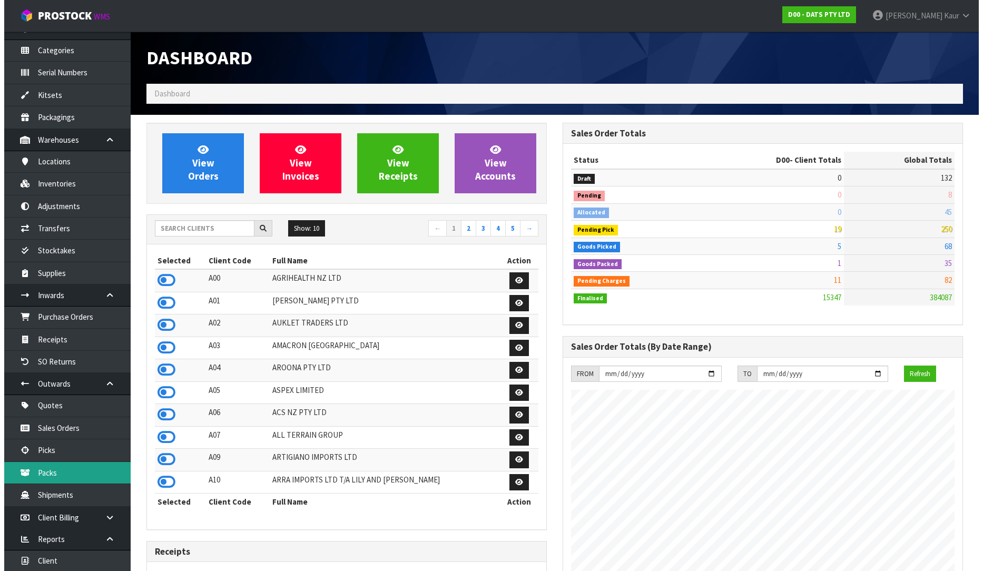
scroll to position [102, 0]
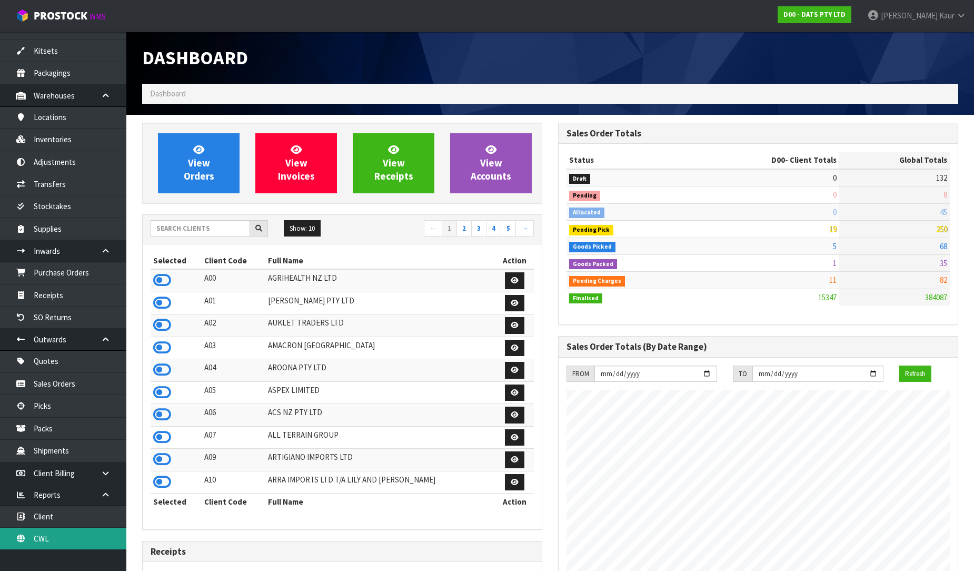
click at [76, 540] on link "CWL" at bounding box center [63, 539] width 126 height 22
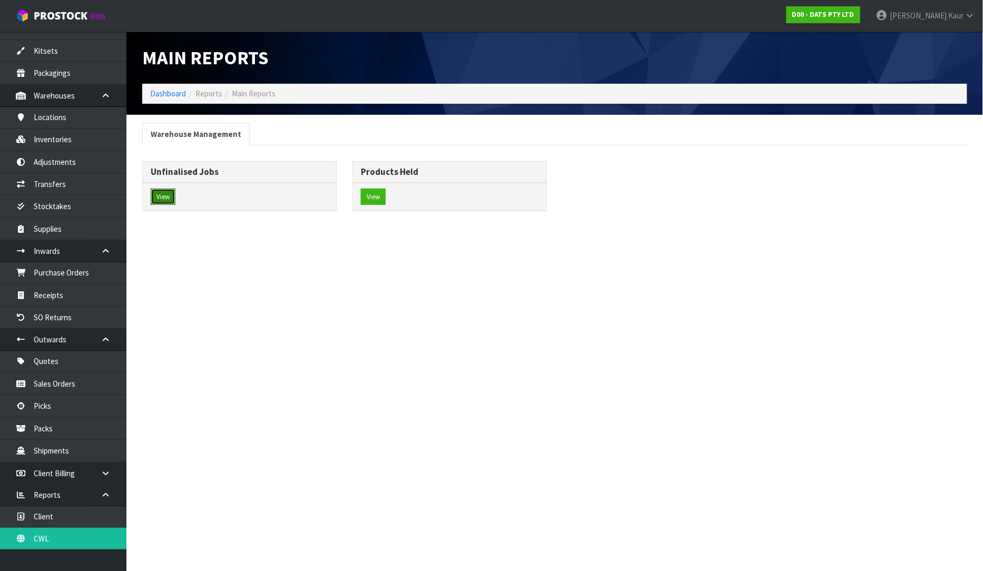
click at [168, 197] on button "View" at bounding box center [163, 197] width 25 height 17
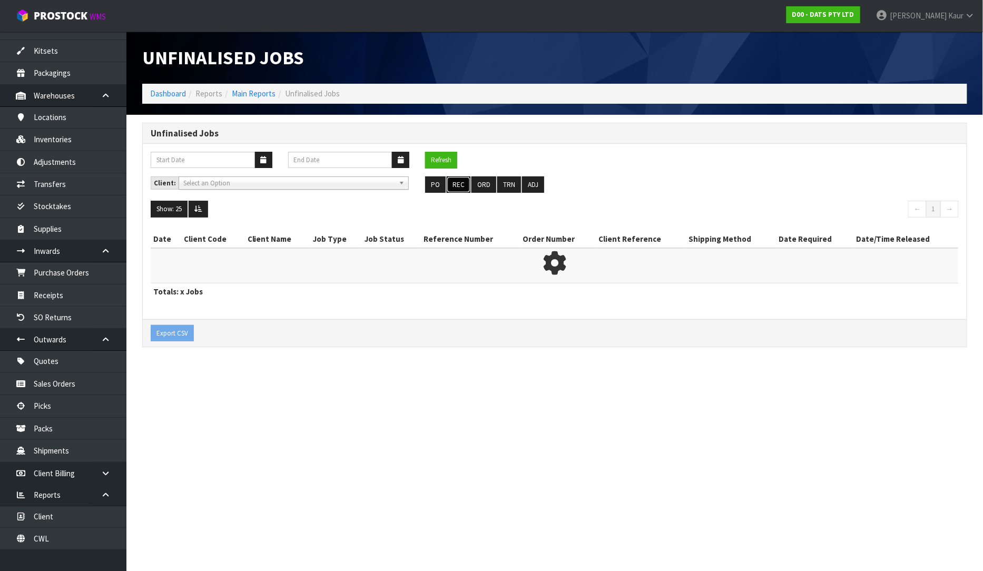
click at [461, 187] on button "REC" at bounding box center [459, 184] width 24 height 17
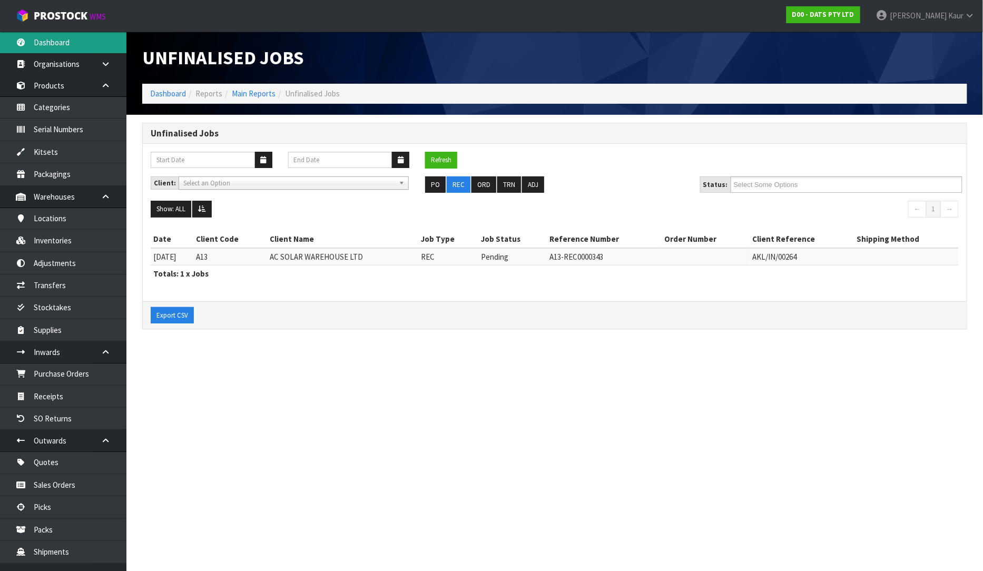
click at [58, 37] on link "Dashboard" at bounding box center [63, 43] width 126 height 22
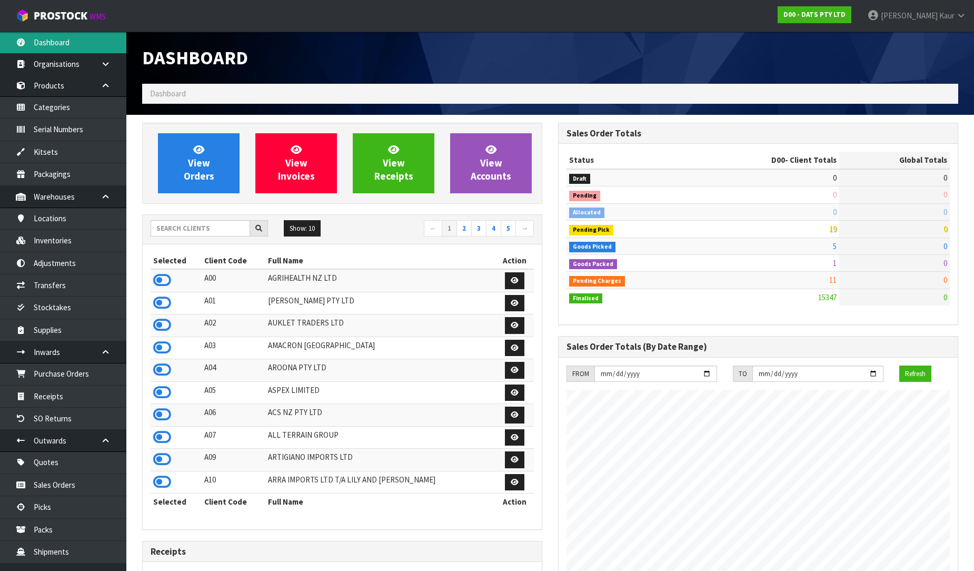
scroll to position [798, 416]
click at [176, 224] on input "text" at bounding box center [201, 228] width 100 height 16
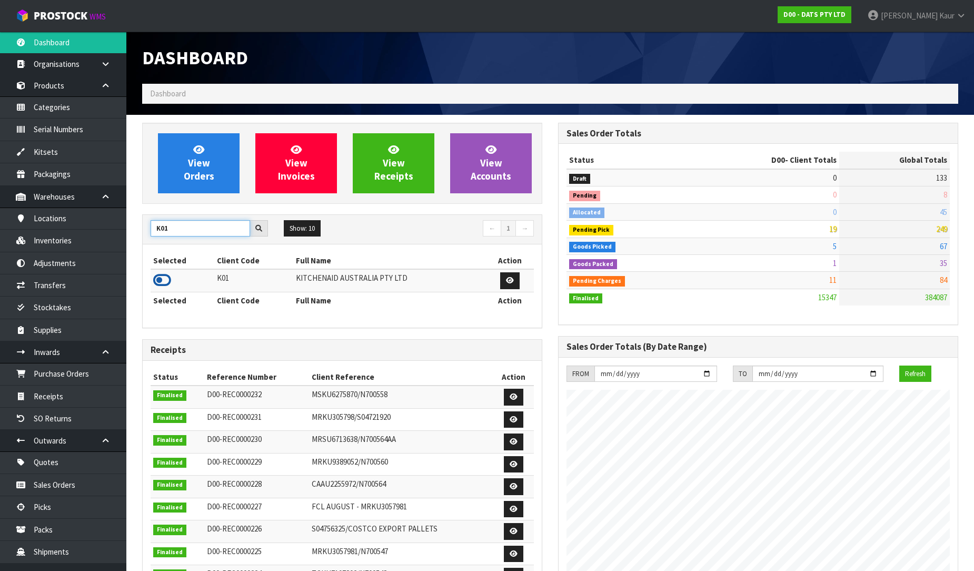
type input "K01"
click at [167, 280] on icon at bounding box center [162, 280] width 18 height 16
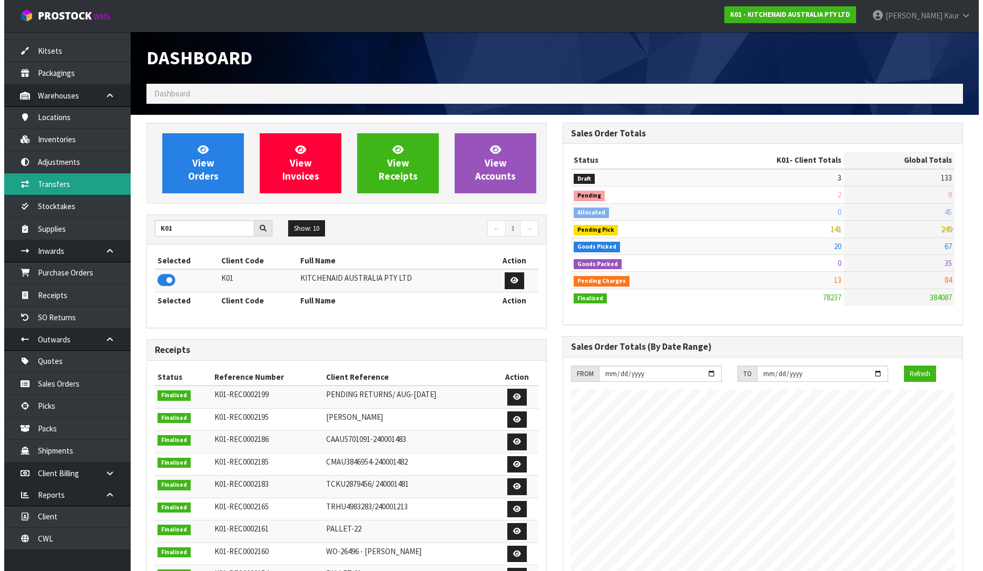
scroll to position [0, 0]
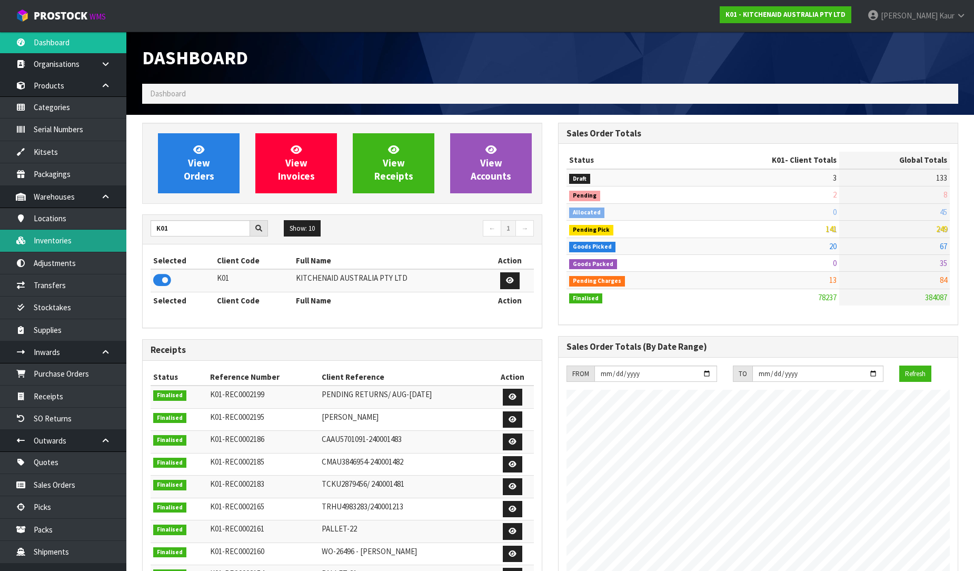
click at [69, 232] on link "Inventories" at bounding box center [63, 241] width 126 height 22
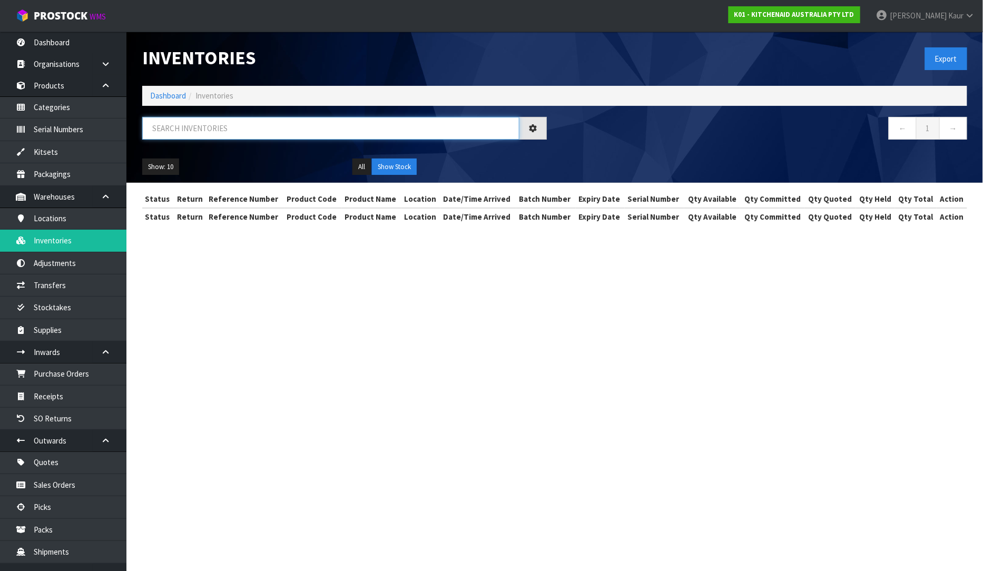
click at [227, 127] on input "text" at bounding box center [330, 128] width 377 height 23
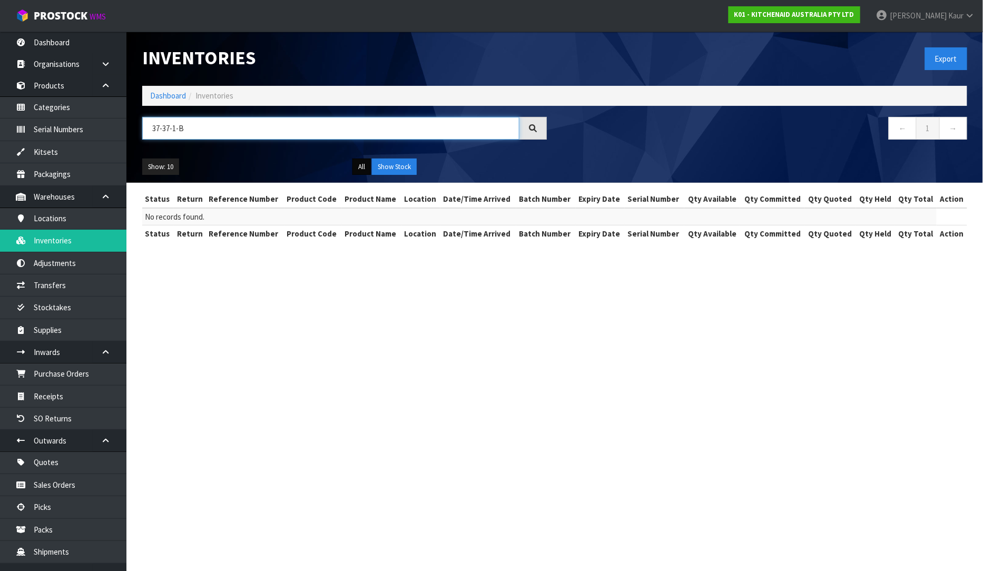
type input "37-37-1-B"
click at [368, 165] on button "All" at bounding box center [361, 166] width 18 height 17
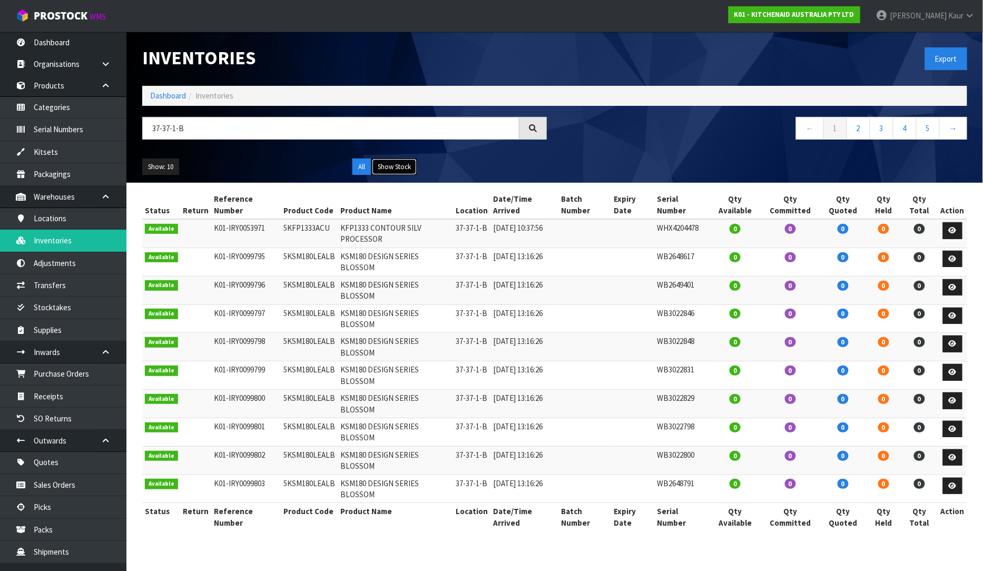
click at [381, 163] on button "Show Stock" at bounding box center [394, 166] width 45 height 17
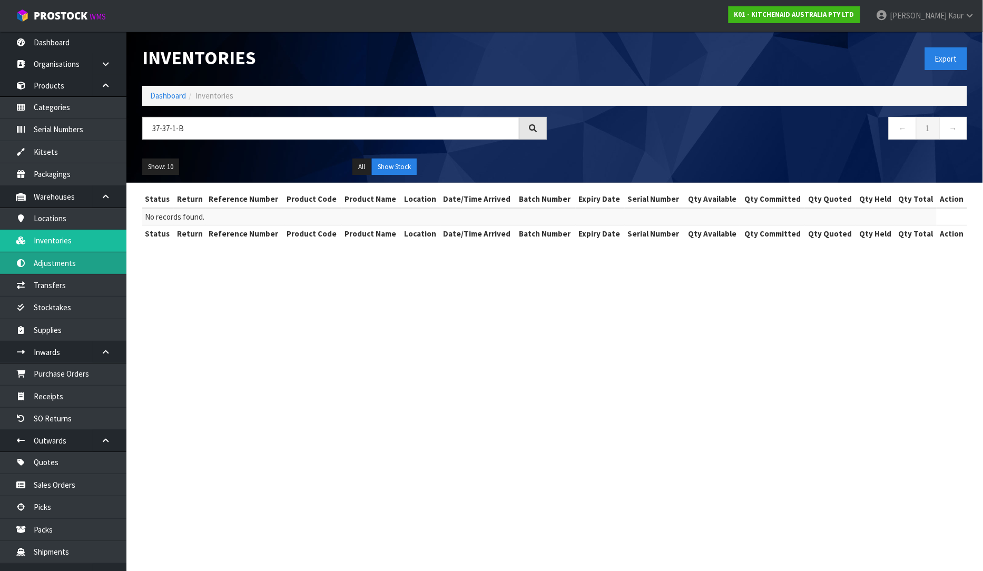
click at [67, 263] on link "Adjustments" at bounding box center [63, 263] width 126 height 22
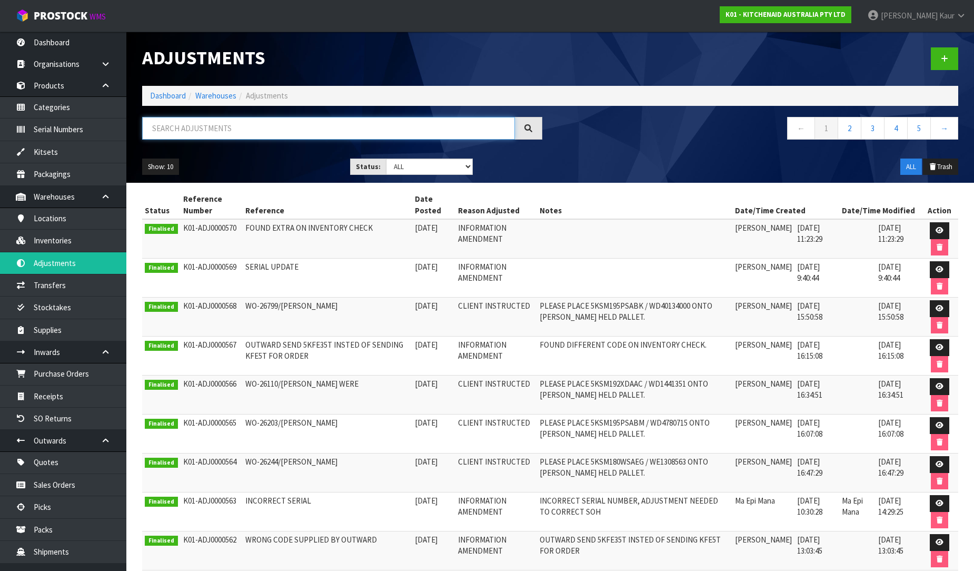
click at [172, 132] on input "text" at bounding box center [328, 128] width 373 height 23
paste input "WO-24305/[PERSON_NAME]/[GEOGRAPHIC_DATA]"
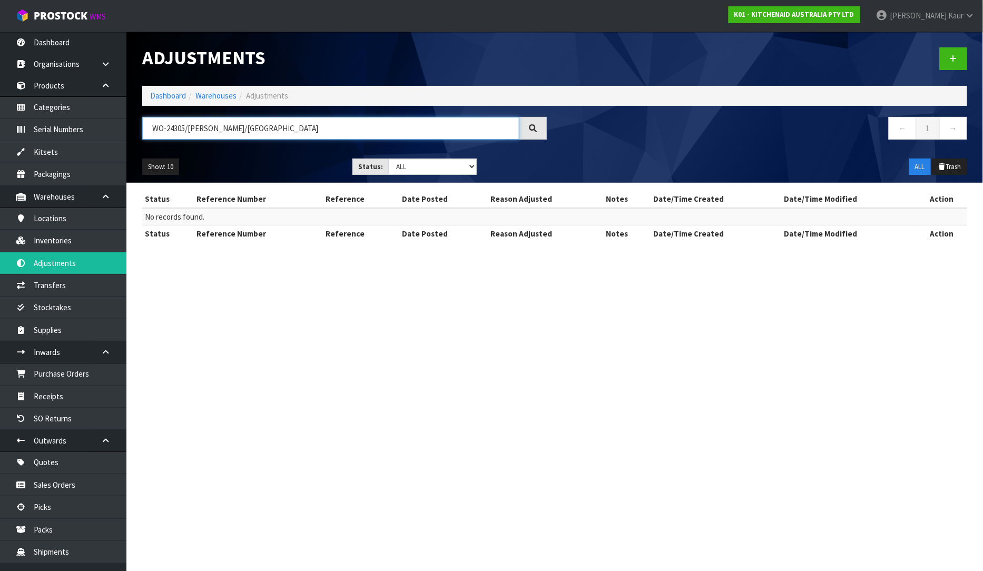
type input "WO-24305/[PERSON_NAME]/[GEOGRAPHIC_DATA]"
drag, startPoint x: 307, startPoint y: 126, endPoint x: 123, endPoint y: 98, distance: 186.4
click at [123, 98] on body "Toggle navigation ProStock WMS K01 - KITCHENAID AUSTRALIA PTY LTD [PERSON_NAME]…" at bounding box center [491, 285] width 983 height 571
paste input "K01-ORD0076076/FWM57683948 / [PERSON_NAME]/[PERSON_NAME]"
type input "K01-ORD0076076/FWM57683948 / [PERSON_NAME]/[PERSON_NAME]"
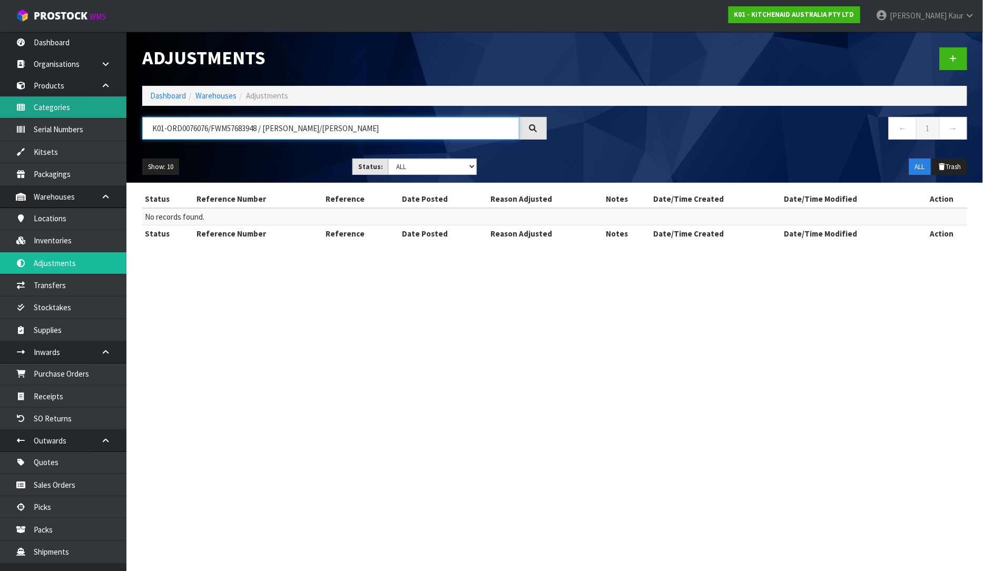
drag, startPoint x: 367, startPoint y: 123, endPoint x: 111, endPoint y: 108, distance: 256.4
click at [111, 108] on body "Toggle navigation ProStock WMS K01 - KITCHENAID AUSTRALIA PTY LTD [PERSON_NAME]…" at bounding box center [491, 285] width 983 height 571
paste input "WO-24087/[PERSON_NAME]/[GEOGRAPHIC_DATA]"
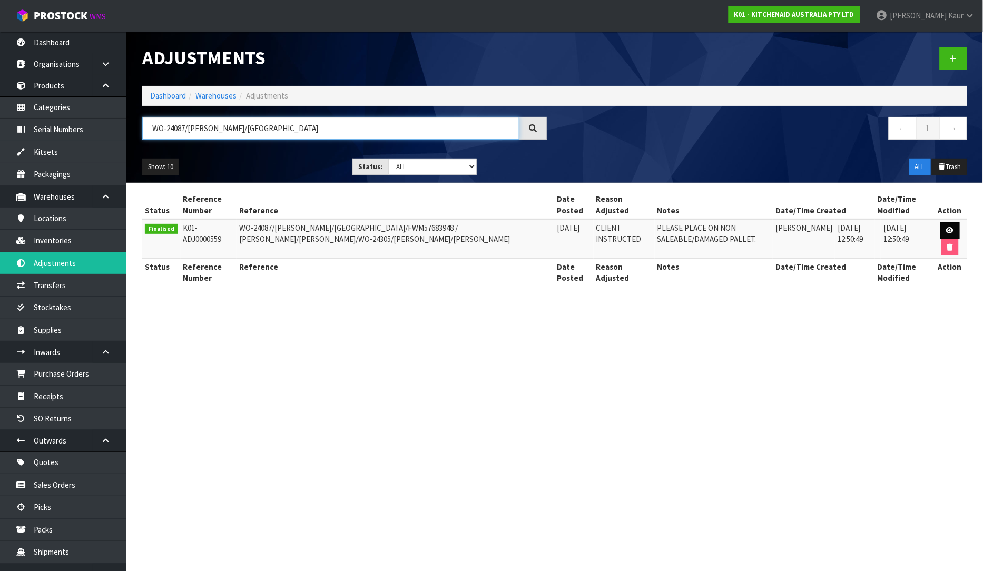
type input "WO-24087/[PERSON_NAME]/[GEOGRAPHIC_DATA]"
click at [952, 231] on icon at bounding box center [950, 230] width 8 height 7
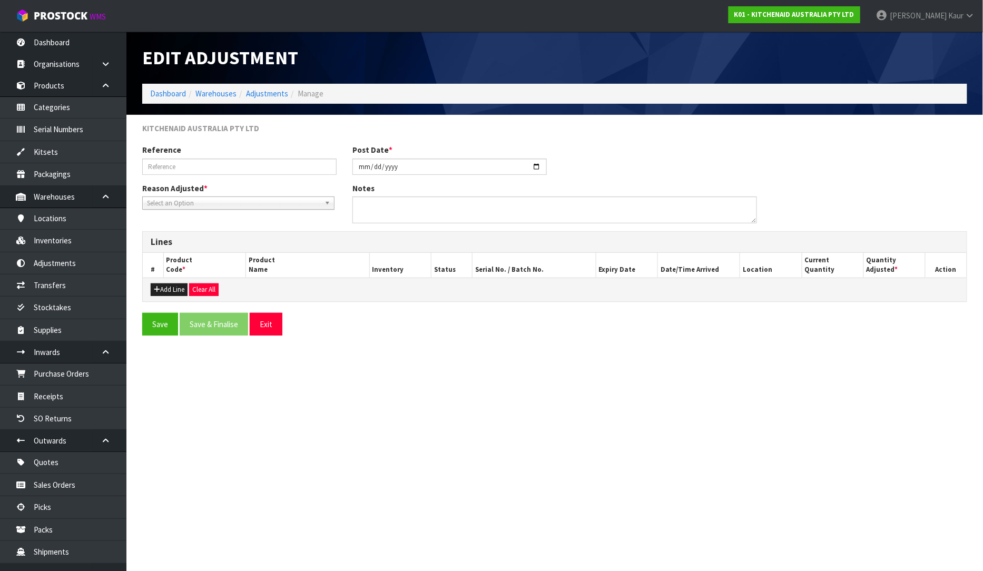
type input "WO-24087/[PERSON_NAME]/[GEOGRAPHIC_DATA]/FWM57683948 / [PERSON_NAME]/[PERSON_NA…"
type input "[DATE]"
type textarea "PLEASE PLACE ON NON SALEABLE/DAMAGED PALLET."
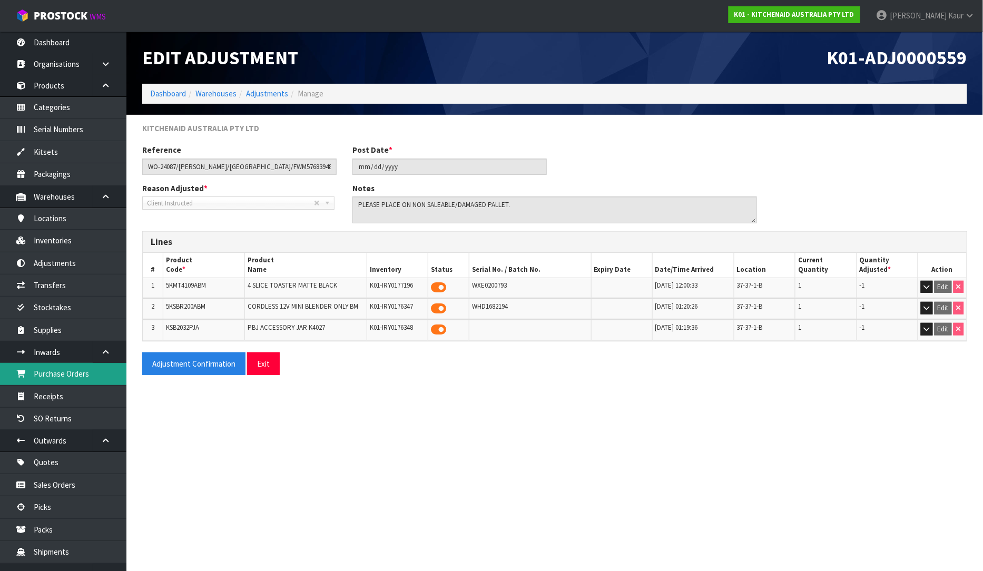
click at [72, 369] on link "Purchase Orders" at bounding box center [63, 374] width 126 height 22
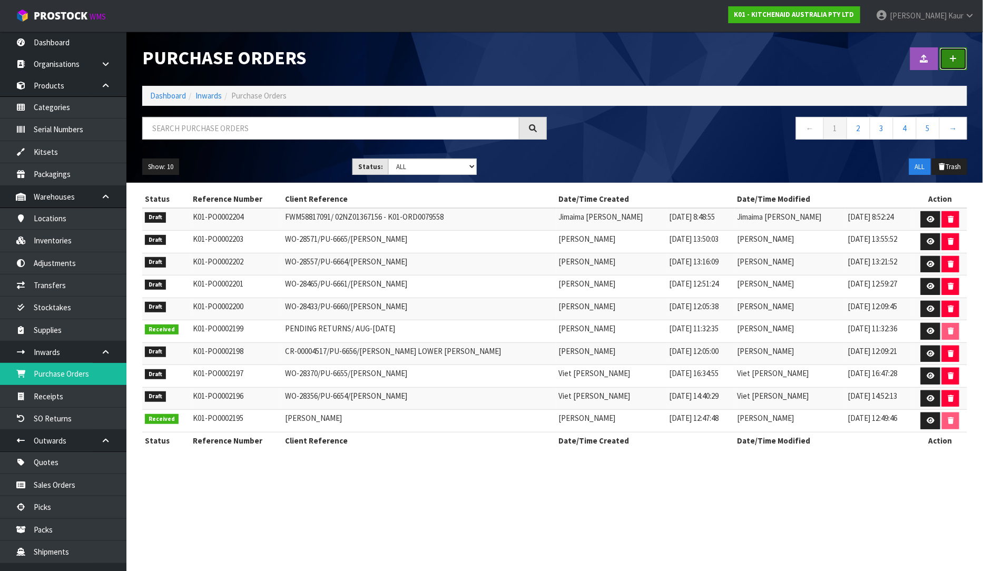
click at [956, 61] on icon at bounding box center [952, 59] width 7 height 8
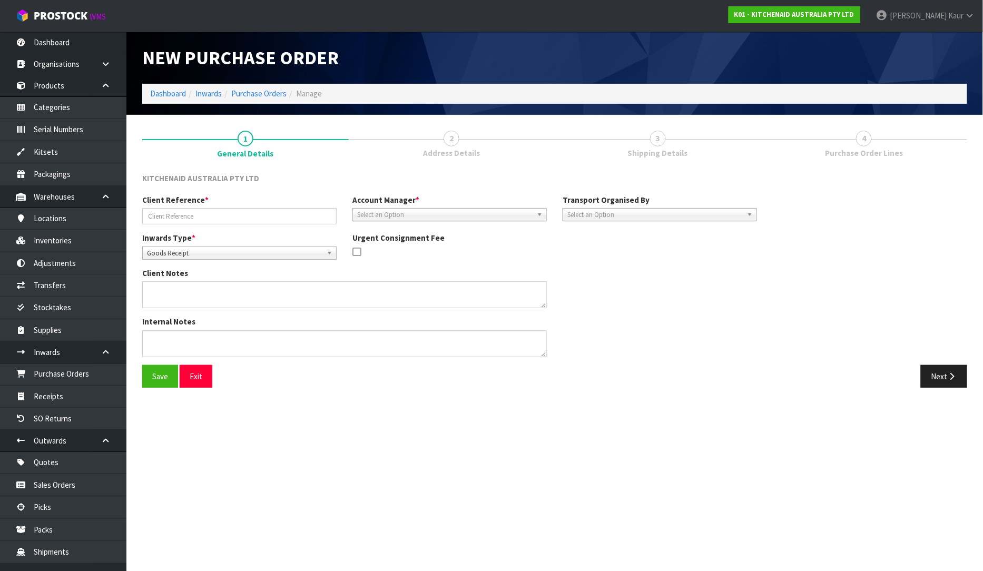
click at [171, 250] on span "Goods Receipt" at bounding box center [234, 253] width 175 height 13
click at [158, 296] on li "Goods Returned" at bounding box center [239, 296] width 189 height 13
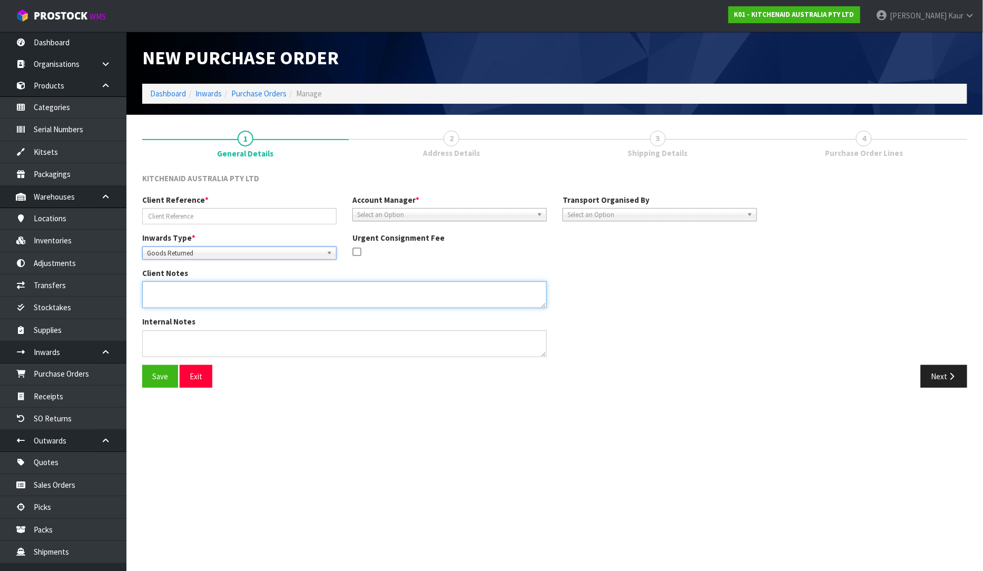
click at [171, 294] on textarea at bounding box center [344, 294] width 404 height 27
drag, startPoint x: 276, startPoint y: 290, endPoint x: 141, endPoint y: 293, distance: 135.3
click at [141, 293] on div "Client Notes" at bounding box center [344, 291] width 420 height 48
type textarea "NON-SALEABLE DAMAGED PALLET"
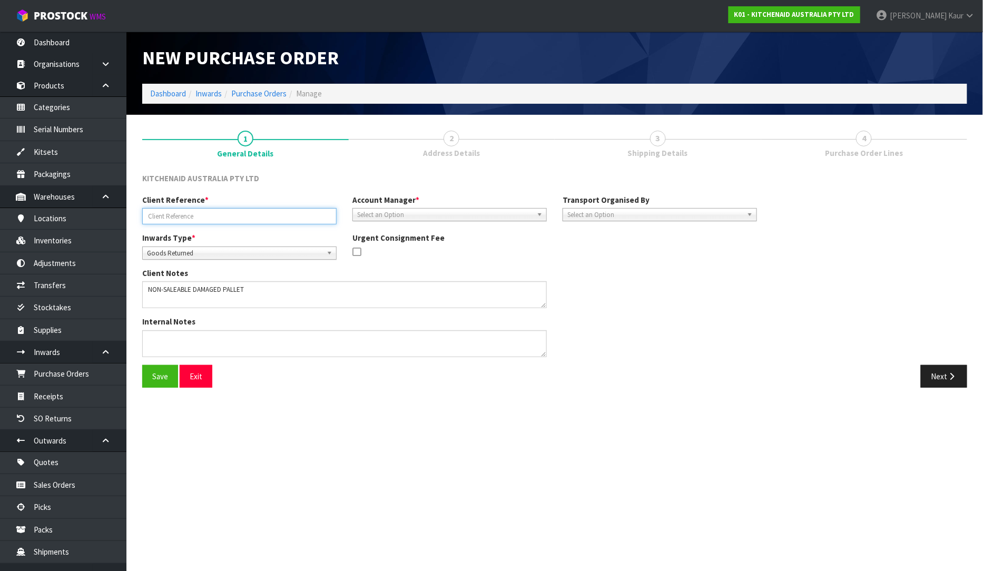
click at [181, 217] on input "text" at bounding box center [239, 216] width 194 height 16
paste input "NON-SALEABLE DAMAGED PALLET"
type input "NON-SALEABLE DAMAGED PALLET"
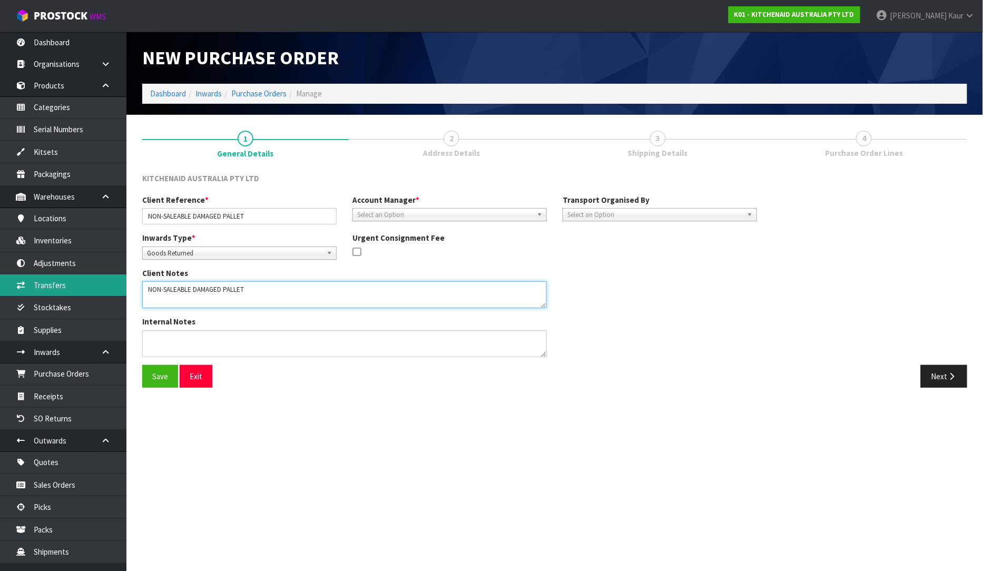
drag, startPoint x: 306, startPoint y: 293, endPoint x: 97, endPoint y: 289, distance: 209.6
click at [97, 289] on body "Toggle navigation ProStock WMS K01 - KITCHENAID AUSTRALIA PTY LTD [PERSON_NAME]…" at bounding box center [491, 285] width 983 height 571
paste textarea "5KSBR200ABM WHD1682194 WO-24305/[PERSON_NAME]/[GEOGRAPHIC_DATA] KSB2032PJA WO-2…"
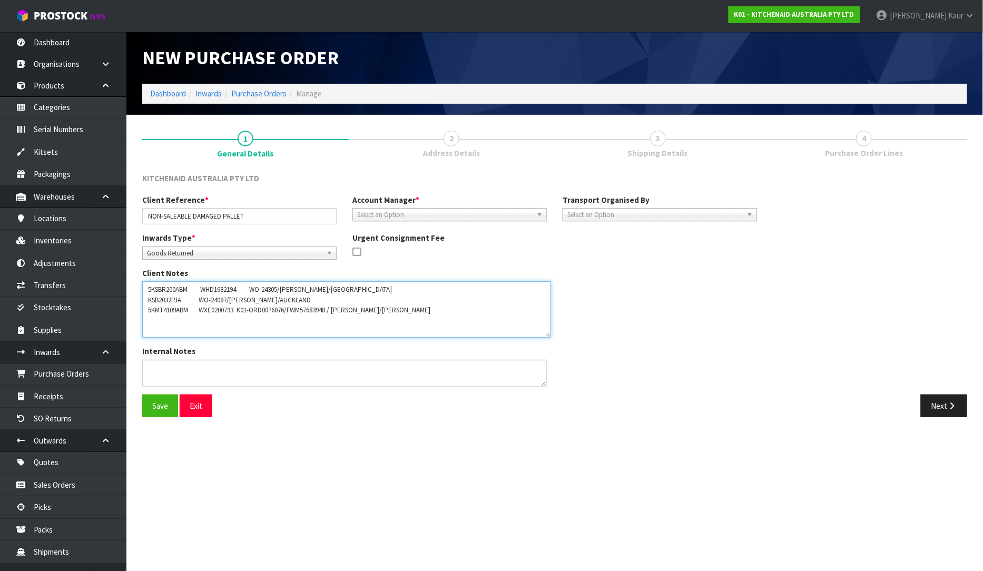
drag, startPoint x: 540, startPoint y: 302, endPoint x: 544, endPoint y: 332, distance: 30.3
click at [544, 332] on textarea at bounding box center [346, 309] width 409 height 56
type textarea "5KSBR200ABM WHD1682194 WO-24305/[PERSON_NAME]/[GEOGRAPHIC_DATA] KSB2032PJA WO-2…"
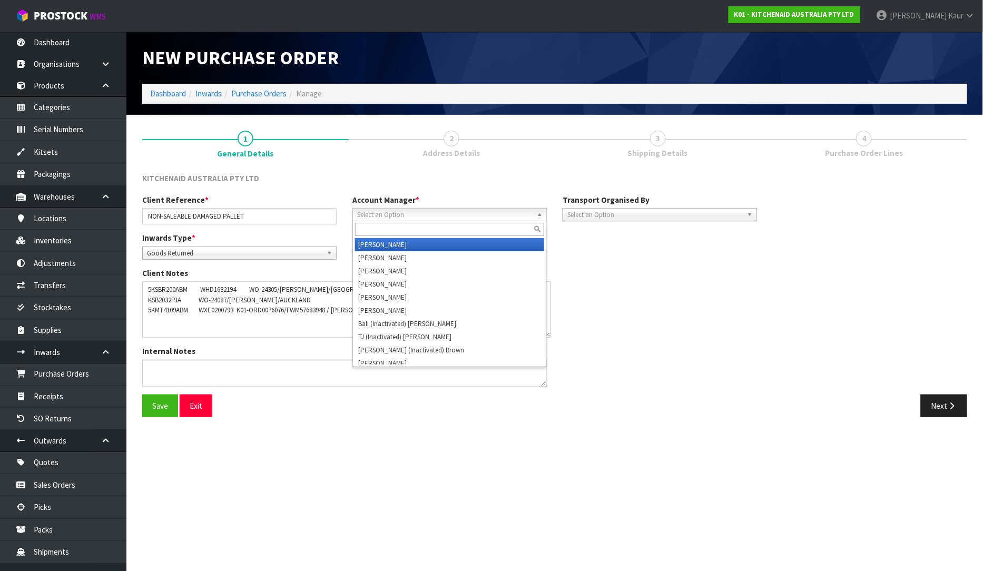
click at [369, 219] on span "Select an Option" at bounding box center [444, 215] width 175 height 13
type input "V"
click at [383, 244] on li "V [PERSON_NAME]" at bounding box center [449, 244] width 189 height 13
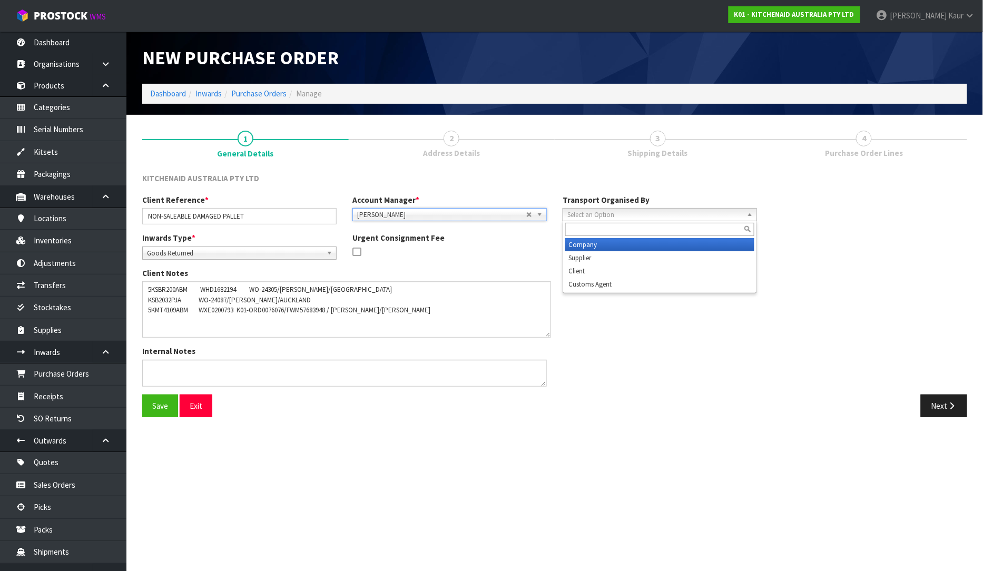
click at [620, 213] on span "Select an Option" at bounding box center [654, 215] width 175 height 13
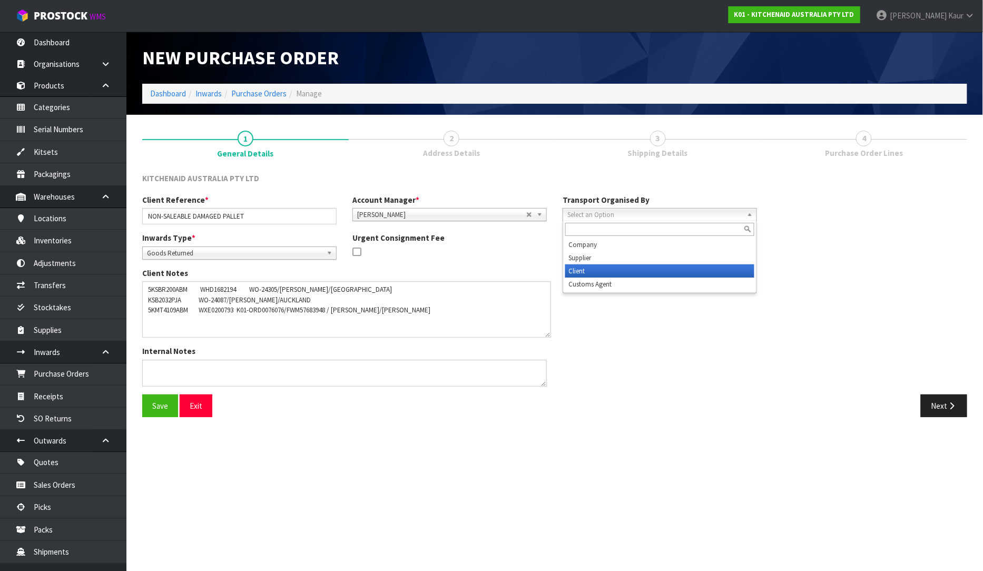
click at [613, 266] on li "Client" at bounding box center [659, 270] width 189 height 13
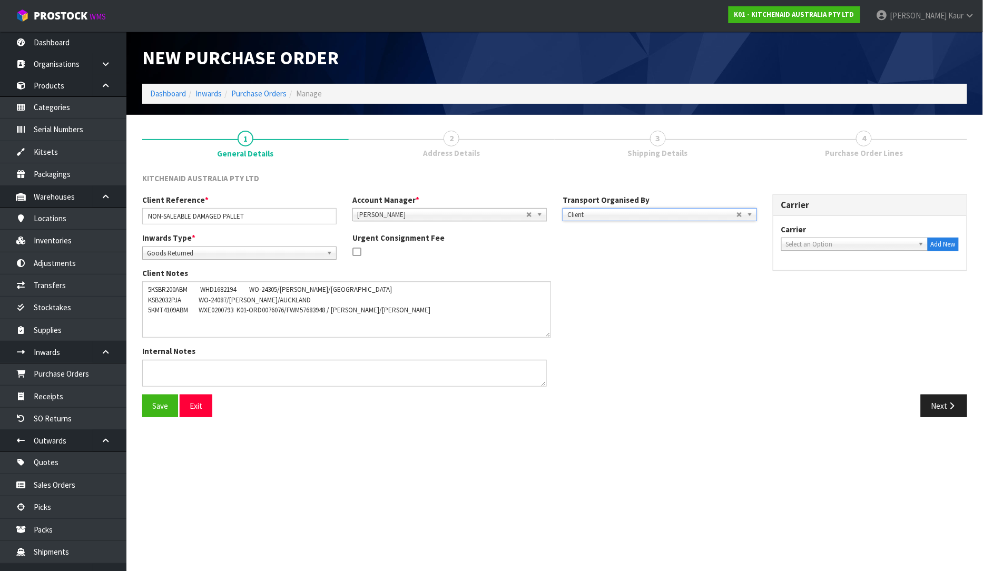
click at [849, 245] on span "Select an Option" at bounding box center [850, 244] width 128 height 13
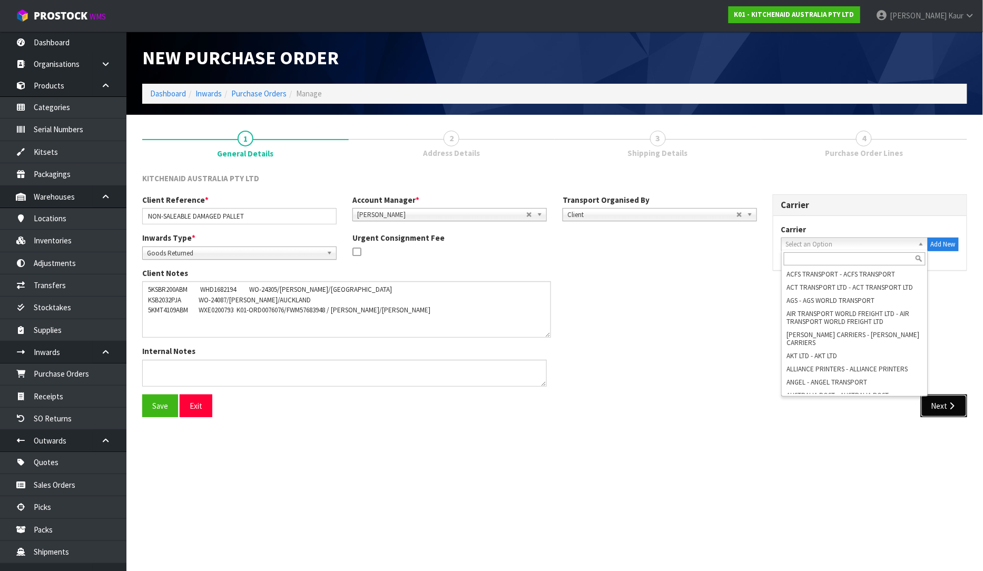
click at [949, 405] on icon "button" at bounding box center [952, 406] width 10 height 8
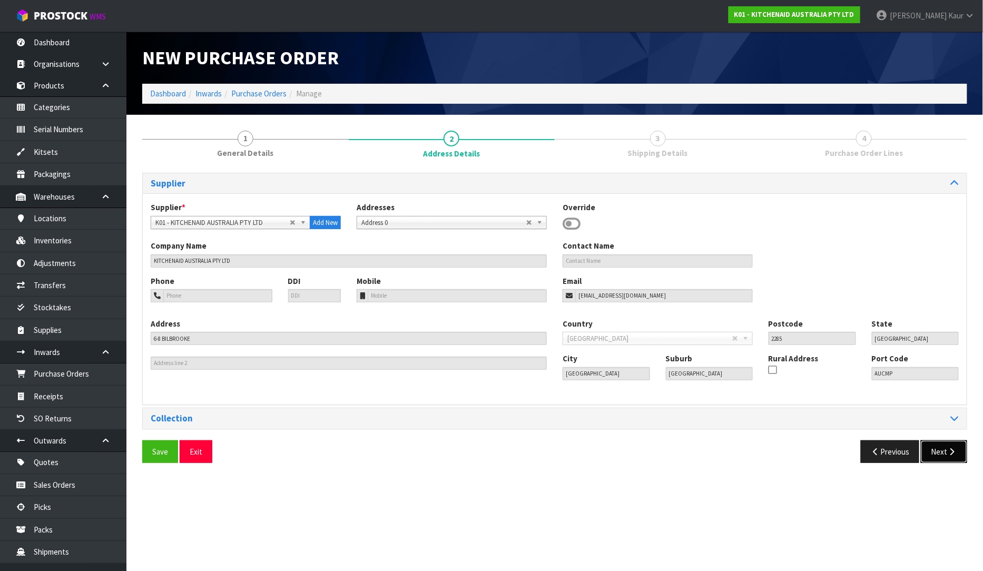
click at [937, 450] on button "Next" at bounding box center [943, 451] width 46 height 23
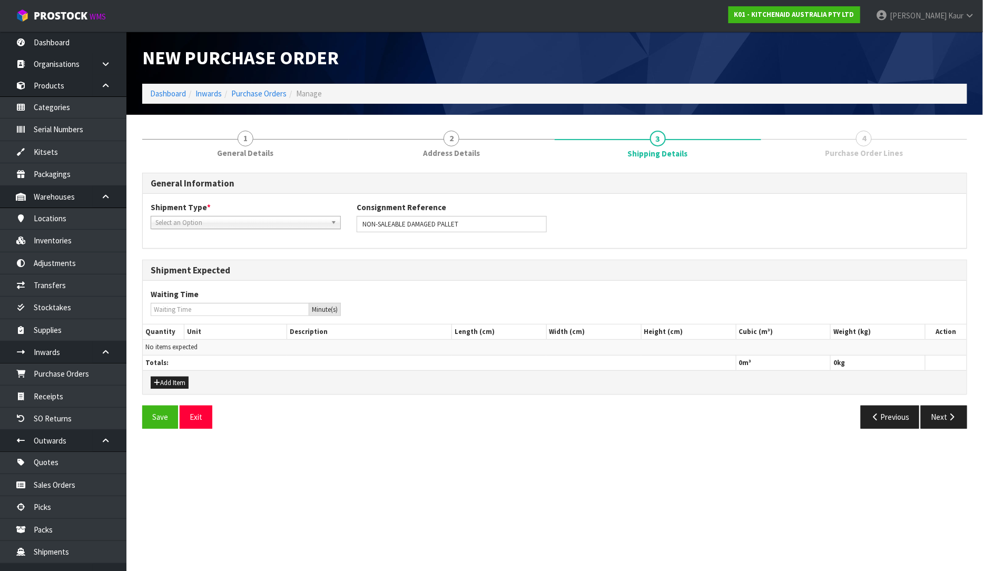
click at [184, 224] on span "Select an Option" at bounding box center [240, 222] width 171 height 13
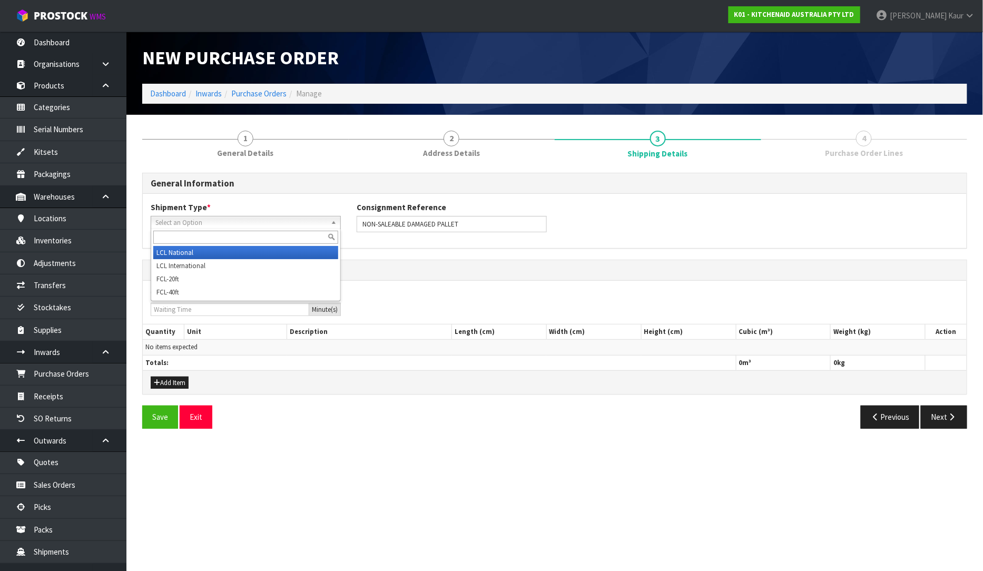
click at [173, 254] on li "LCL National" at bounding box center [245, 252] width 185 height 13
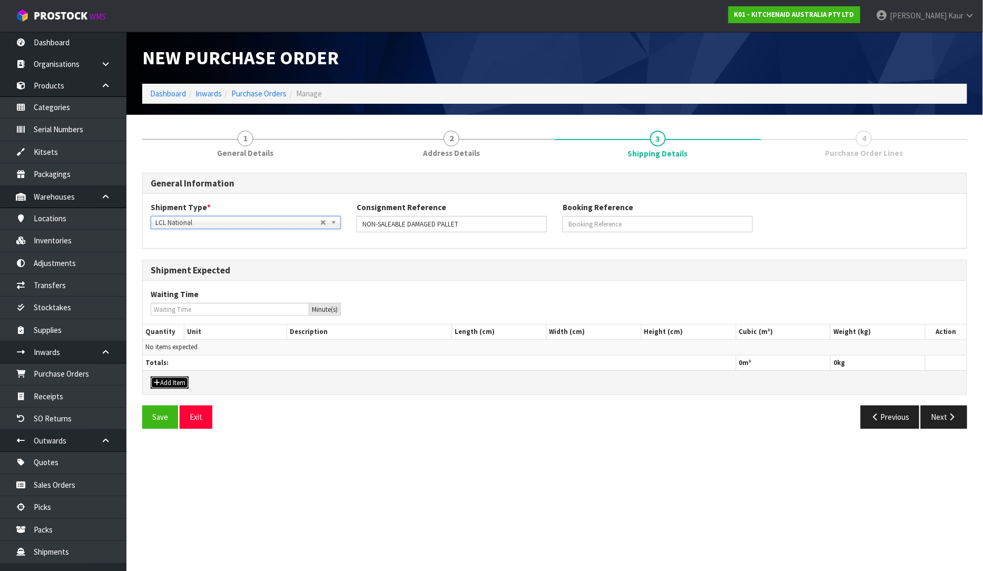
click at [165, 381] on button "Add Item" at bounding box center [170, 382] width 38 height 13
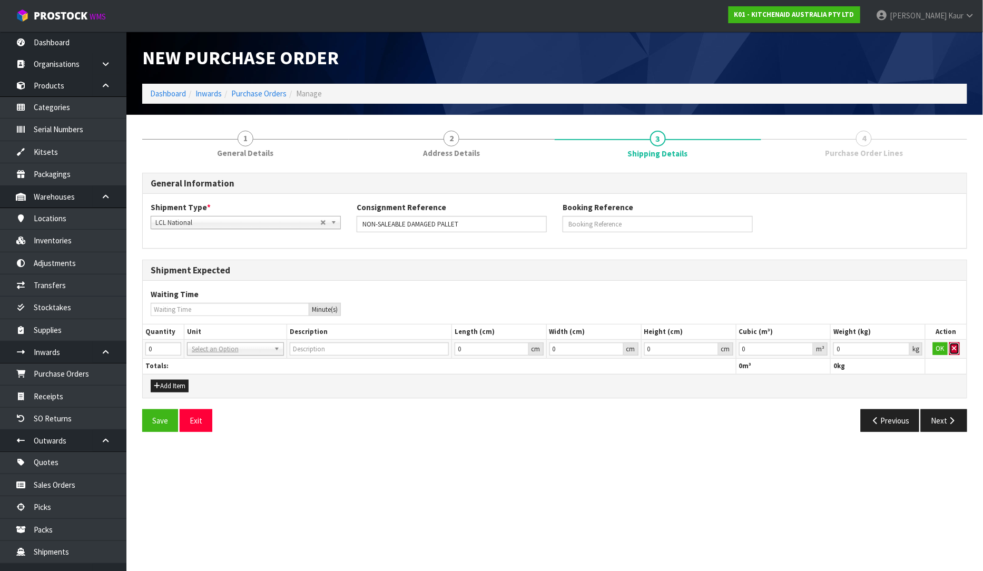
click at [952, 343] on button "button" at bounding box center [954, 348] width 11 height 13
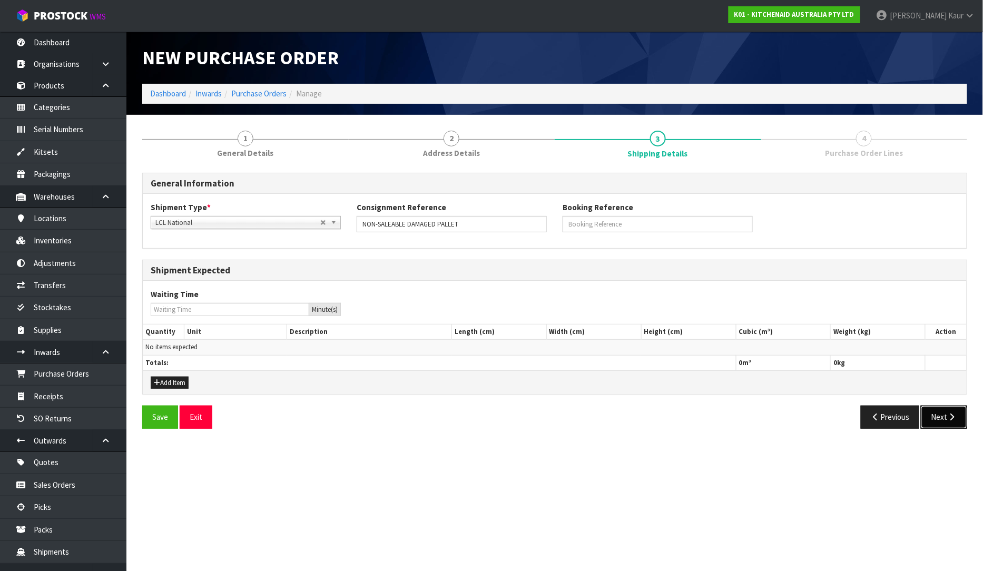
click at [948, 413] on icon "button" at bounding box center [952, 417] width 10 height 8
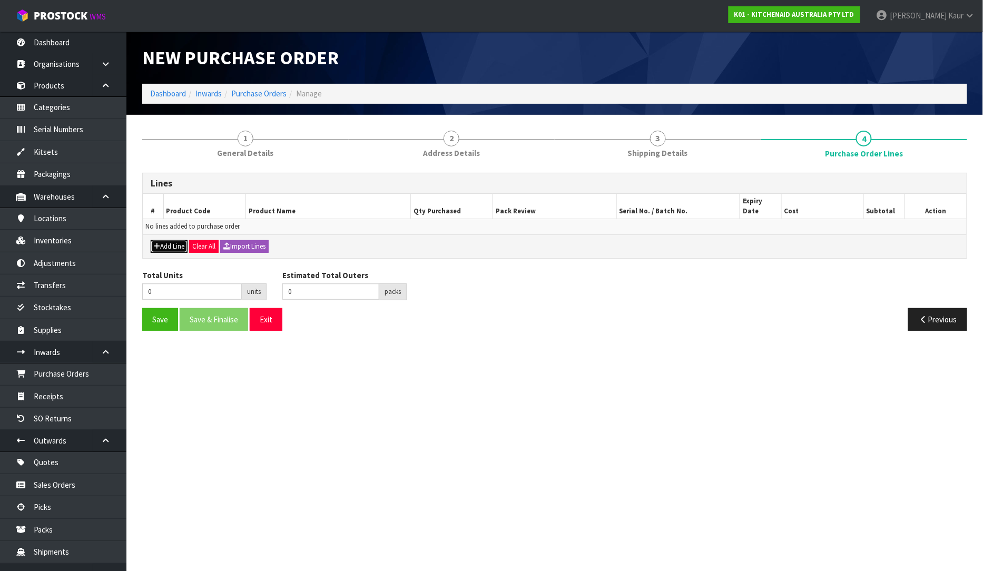
click at [161, 240] on button "Add Line" at bounding box center [169, 246] width 37 height 13
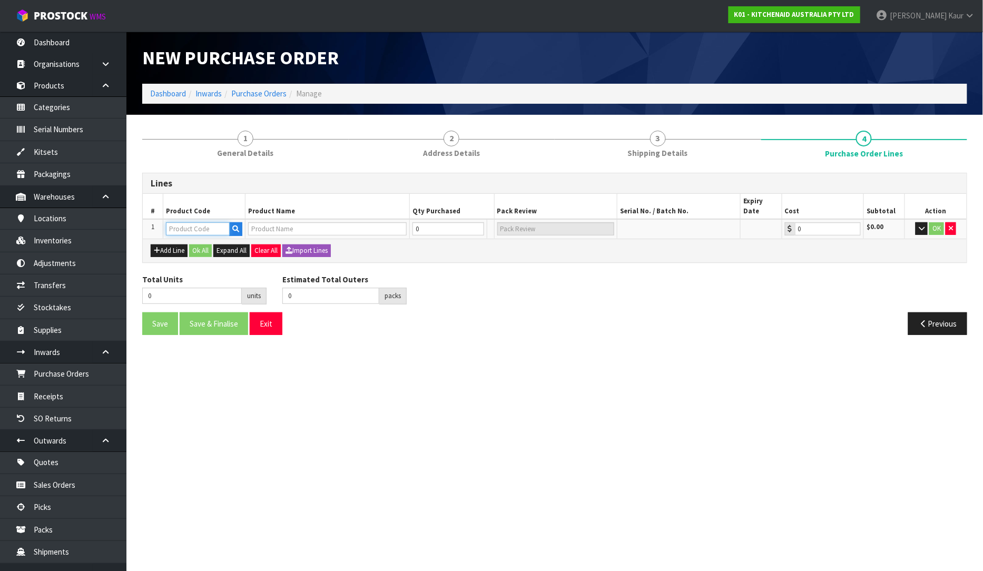
click at [184, 222] on input "text" at bounding box center [198, 228] width 64 height 13
type input "L"
type input "D"
type input "N"
type input "WR"
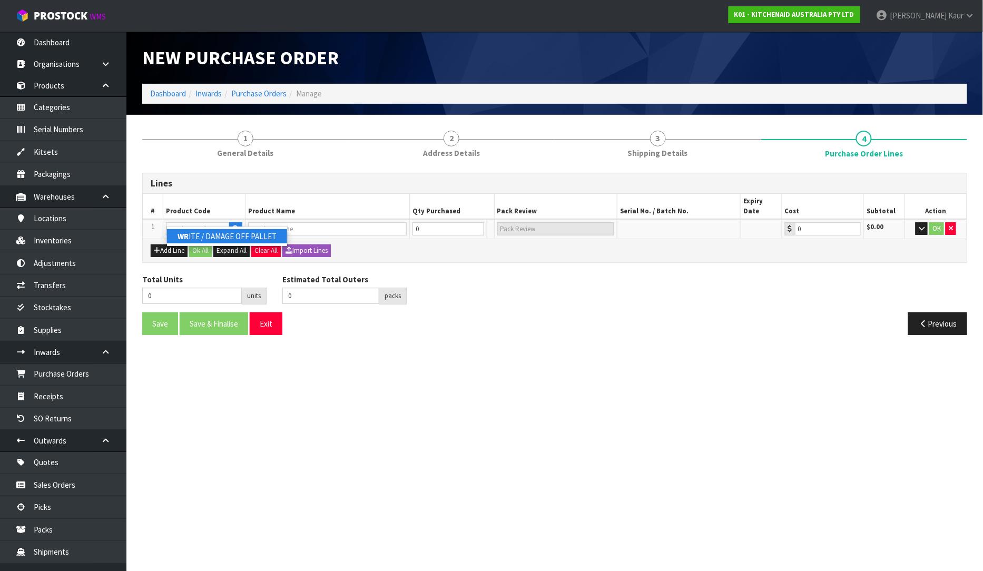
click at [212, 233] on link "WR ITE / DAMAGE OFF PALLET" at bounding box center [227, 236] width 120 height 14
type input "WRITE / DAMAGE OFF PALLET"
type input "[PERSON_NAME] WRITE OFF PALLET 9 DAMAAGE ) NO SALEABLE"
type input "0.00"
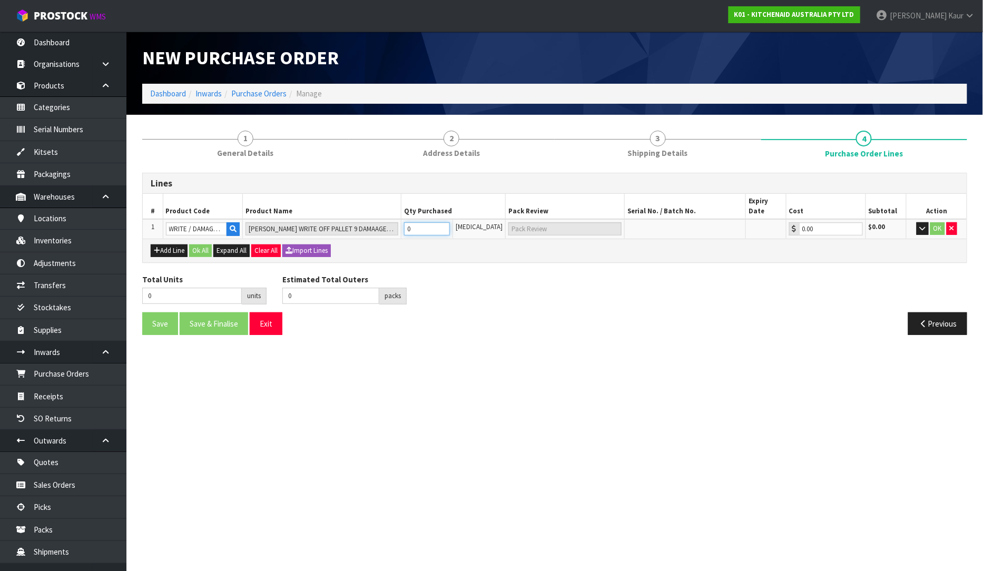
click at [421, 222] on input "0" at bounding box center [427, 228] width 46 height 13
type input "1"
type input "1 PLT"
type input "1"
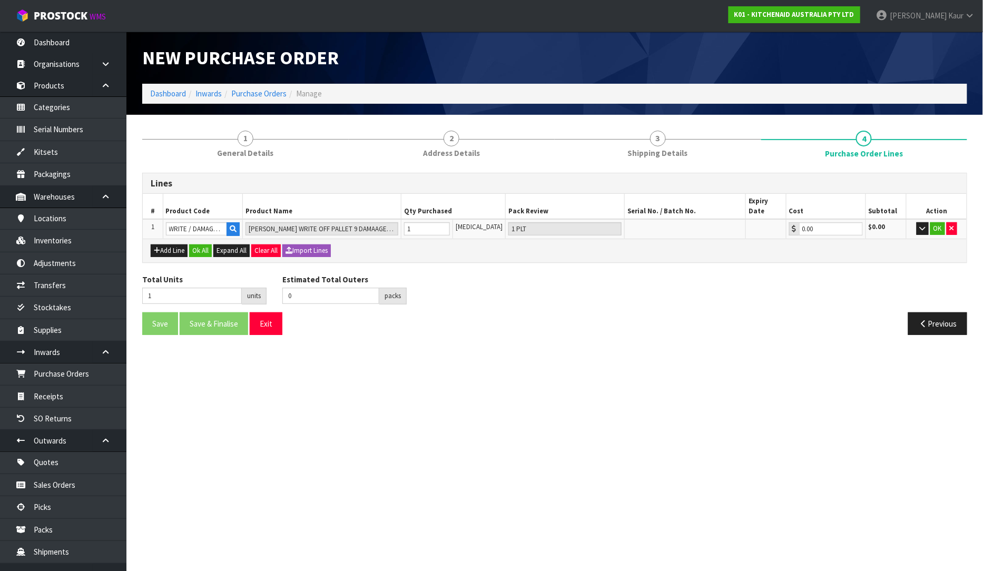
click at [496, 275] on div "Total Units 1 units Estimated Total Outers 0 packs Estimated Total Pallets pall…" at bounding box center [554, 293] width 840 height 38
click at [925, 222] on button "button" at bounding box center [922, 228] width 12 height 13
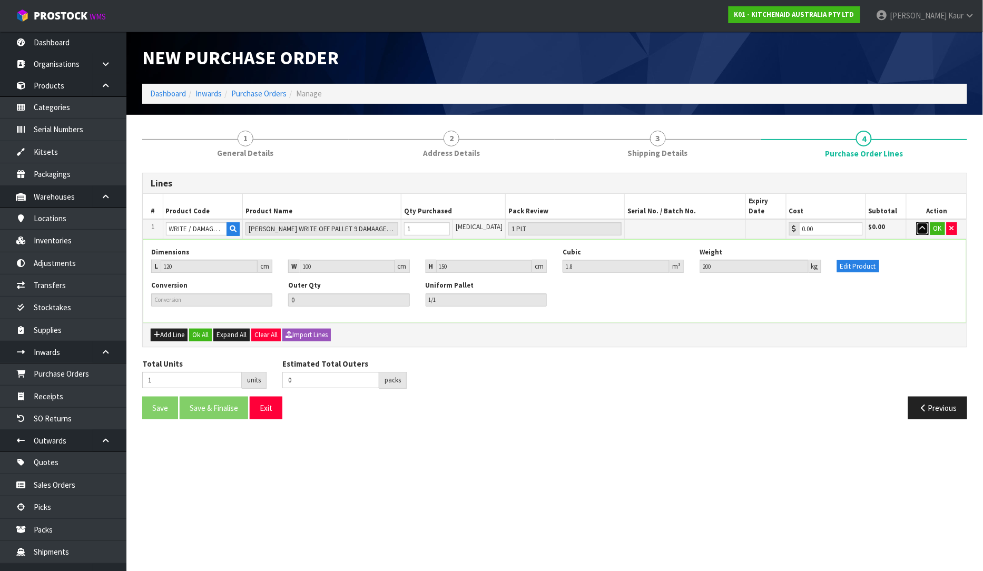
click at [925, 222] on button "button" at bounding box center [922, 228] width 12 height 13
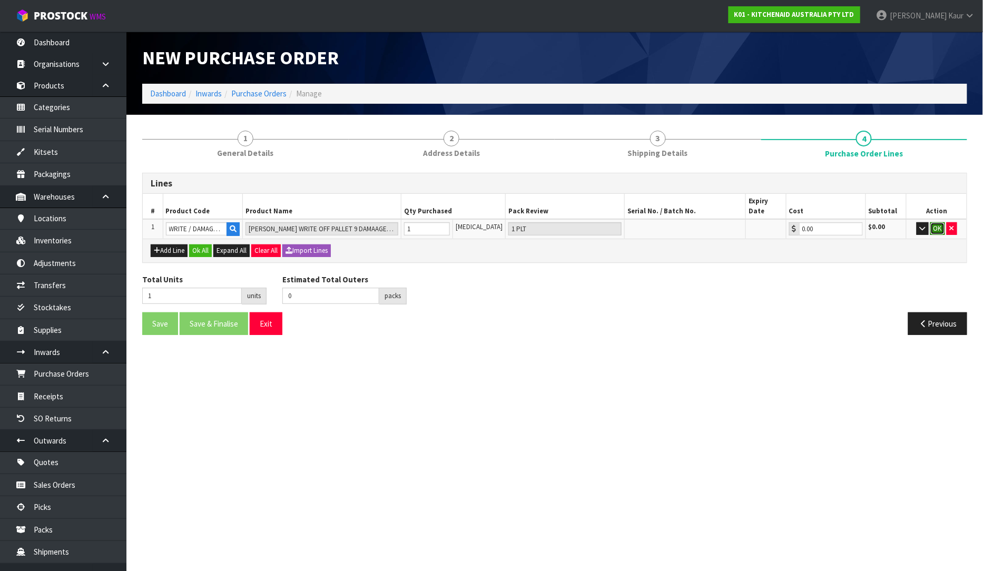
click at [936, 222] on button "OK" at bounding box center [937, 228] width 15 height 13
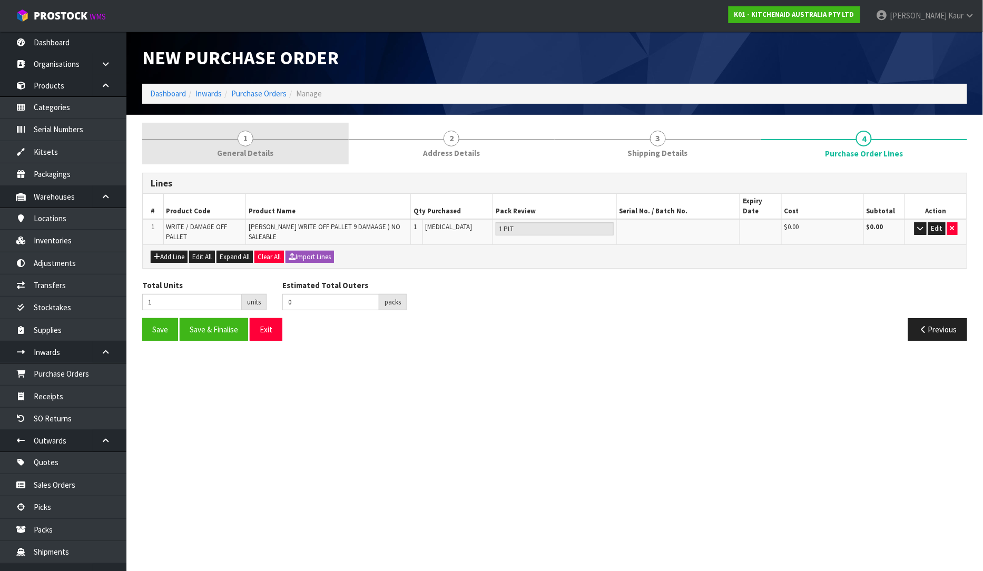
click at [271, 138] on link "1 General Details" at bounding box center [245, 144] width 206 height 42
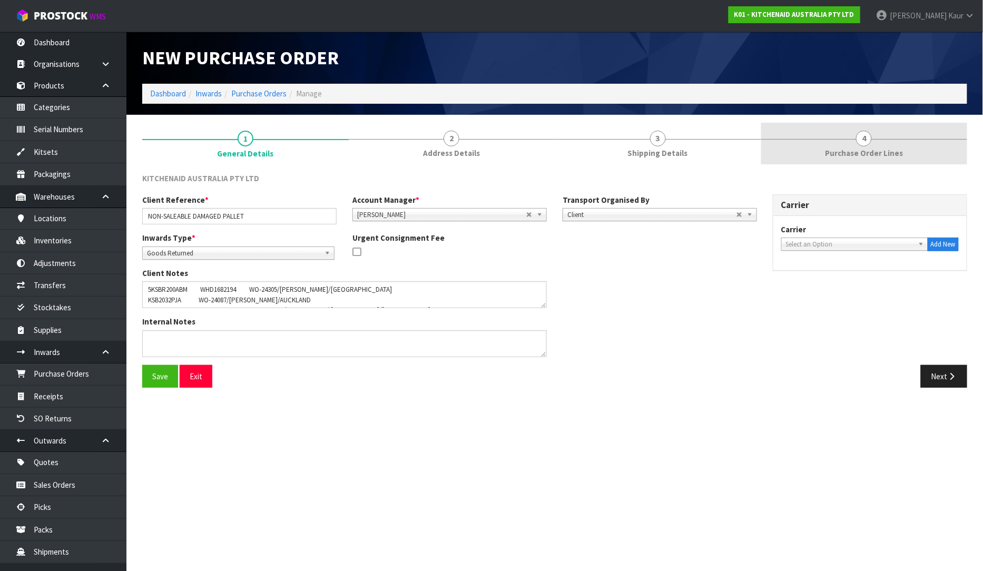
click at [845, 160] on link "4 Purchase Order Lines" at bounding box center [864, 144] width 206 height 42
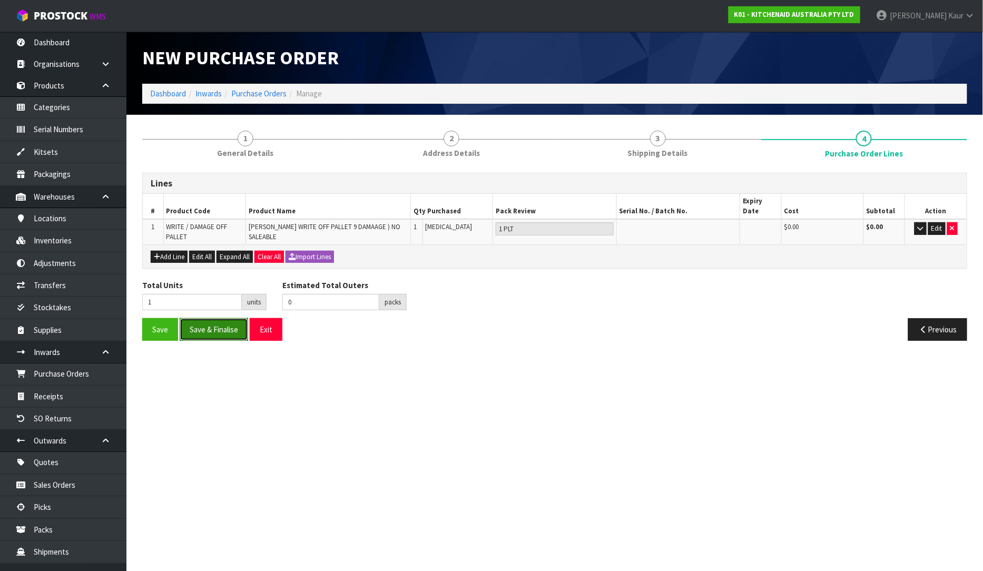
click at [210, 323] on button "Save & Finalise" at bounding box center [214, 329] width 68 height 23
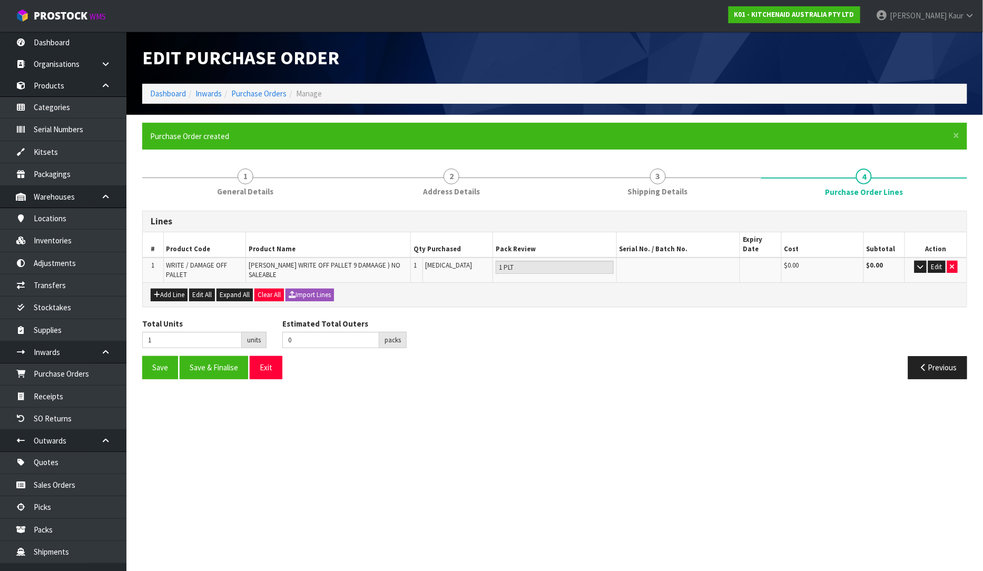
type input "0"
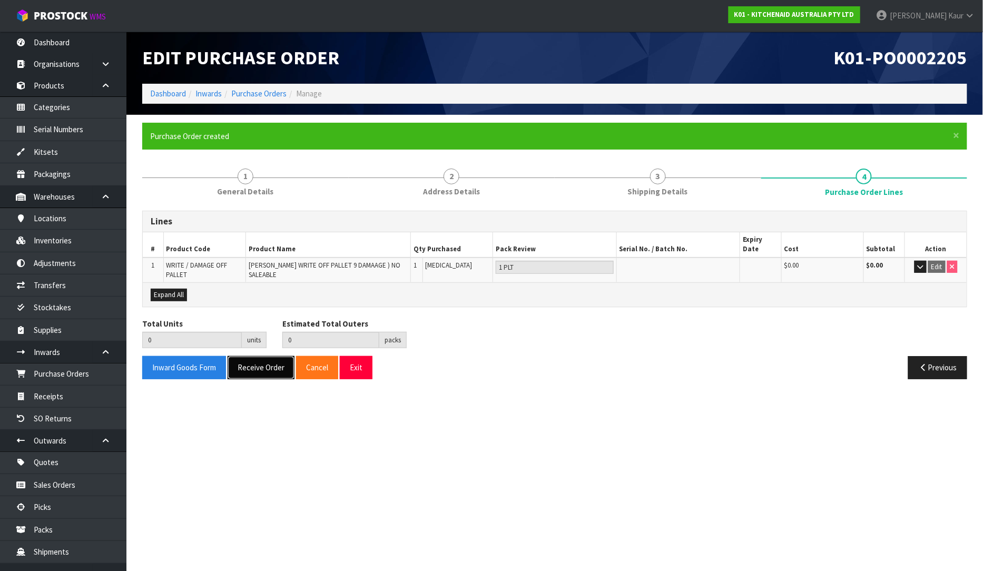
click at [271, 362] on button "Receive Order" at bounding box center [260, 367] width 67 height 23
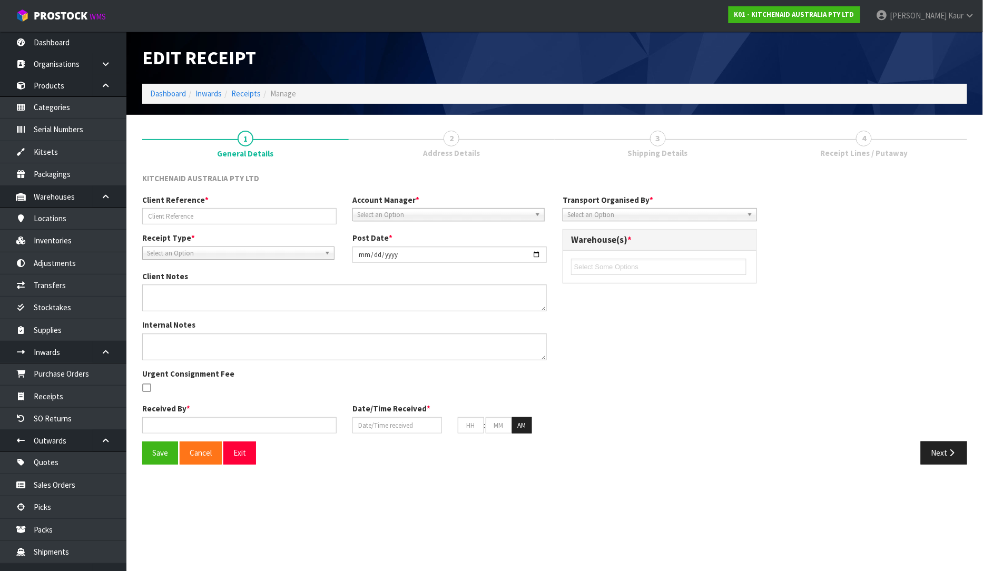
type input "NON-SALEABLE DAMAGED PALLET"
type input "[DATE]"
type textarea "5KSBR200ABM WHD1682194 WO-24305/[PERSON_NAME]/[GEOGRAPHIC_DATA] KSB2032PJA WO-2…"
type input "[PERSON_NAME]"
type input "[DATE]"
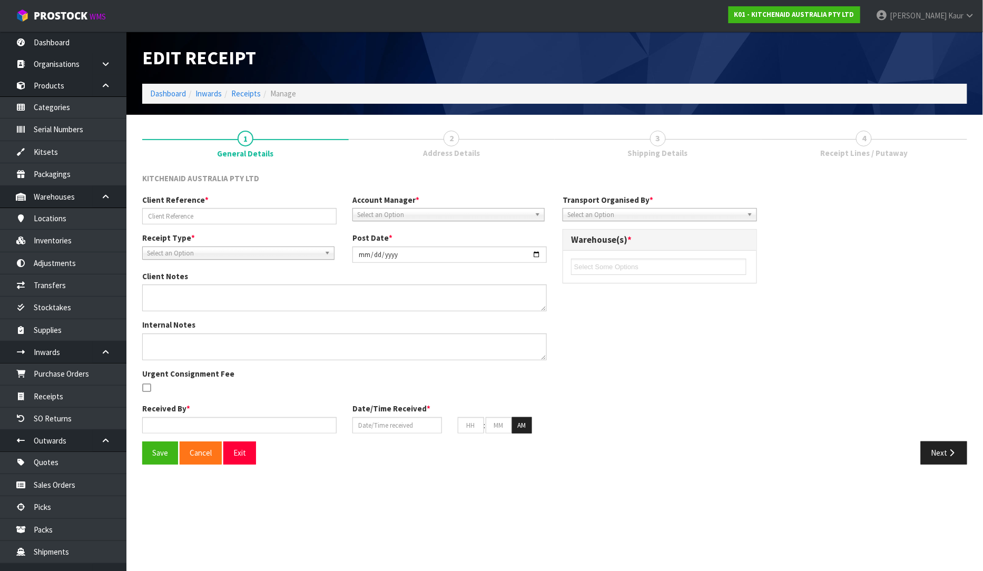
type input "02"
type input "19"
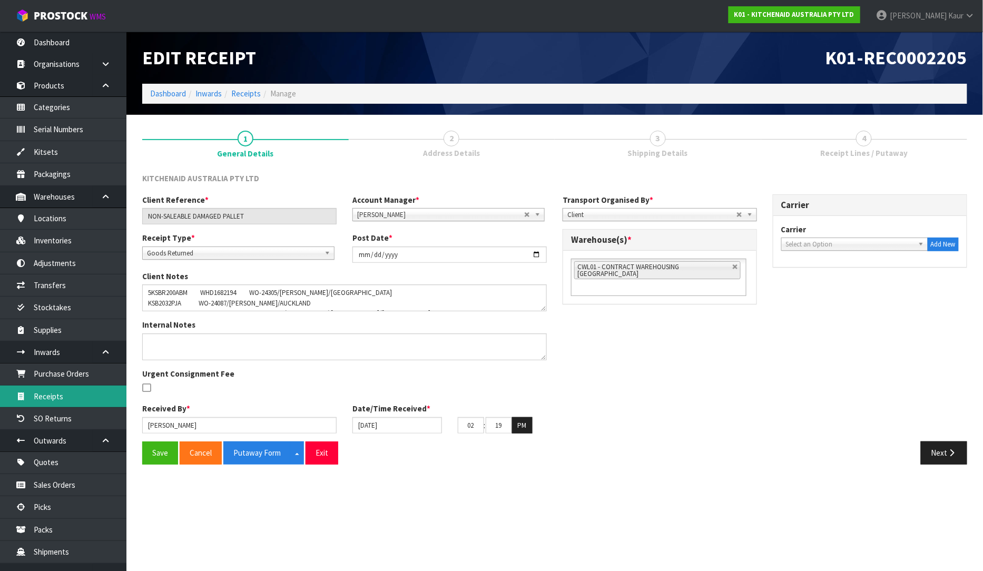
click at [93, 395] on link "Receipts" at bounding box center [63, 396] width 126 height 22
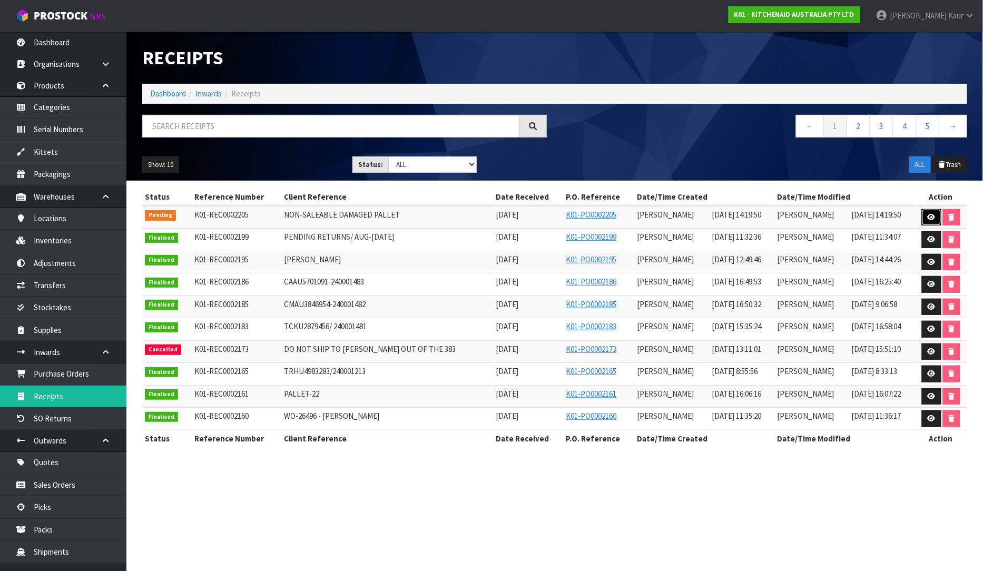
click at [928, 216] on icon at bounding box center [931, 217] width 8 height 7
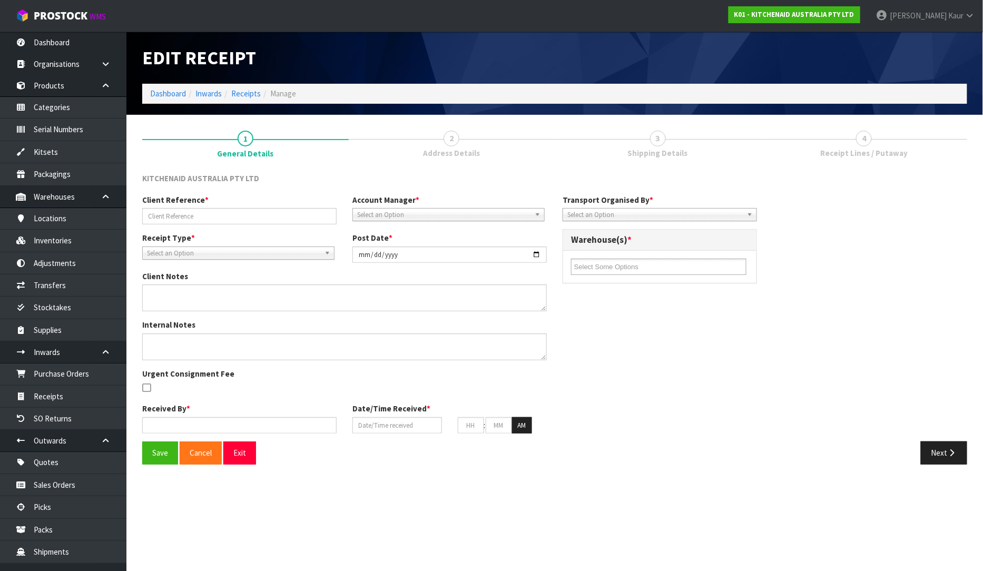
type input "NON-SALEABLE DAMAGED PALLET"
type input "[DATE]"
type textarea "5KSBR200ABM WHD1682194 WO-24305/[PERSON_NAME]/[GEOGRAPHIC_DATA] KSB2032PJA WO-2…"
type input "[PERSON_NAME]"
type input "[DATE]"
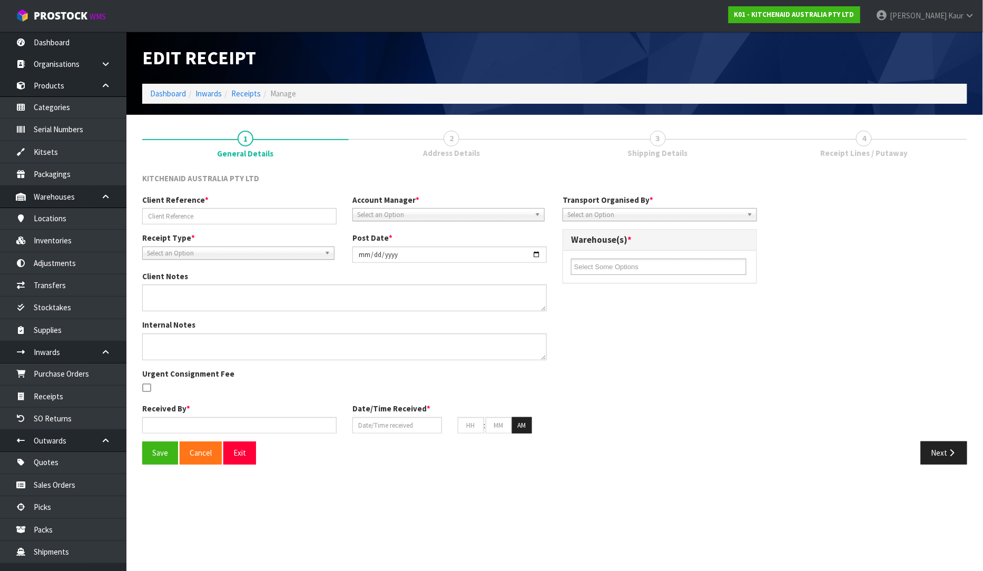
type input "02"
type input "19"
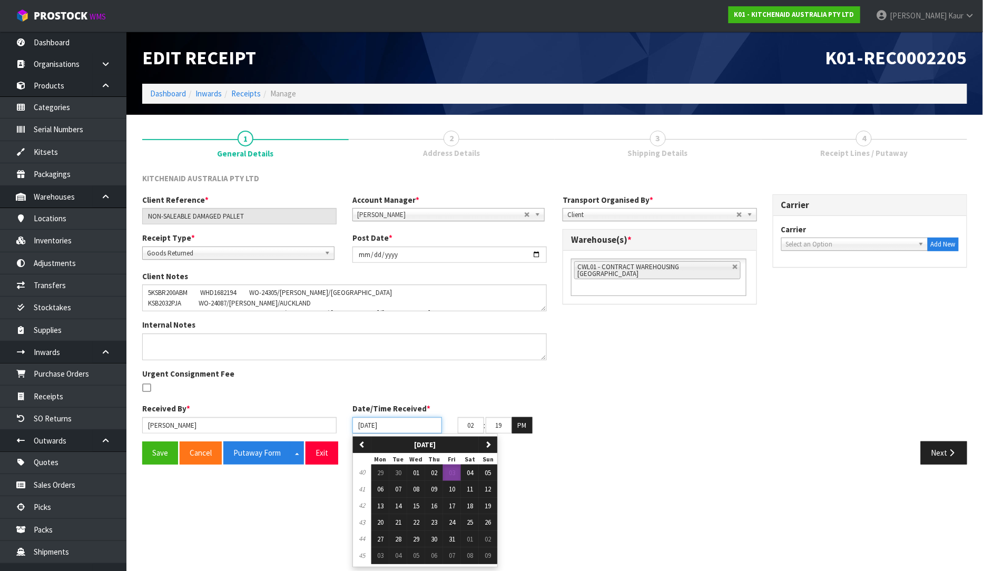
click at [364, 422] on input "[DATE]" at bounding box center [397, 425] width 90 height 16
click at [413, 470] on button "01" at bounding box center [416, 472] width 18 height 17
type input "[DATE]"
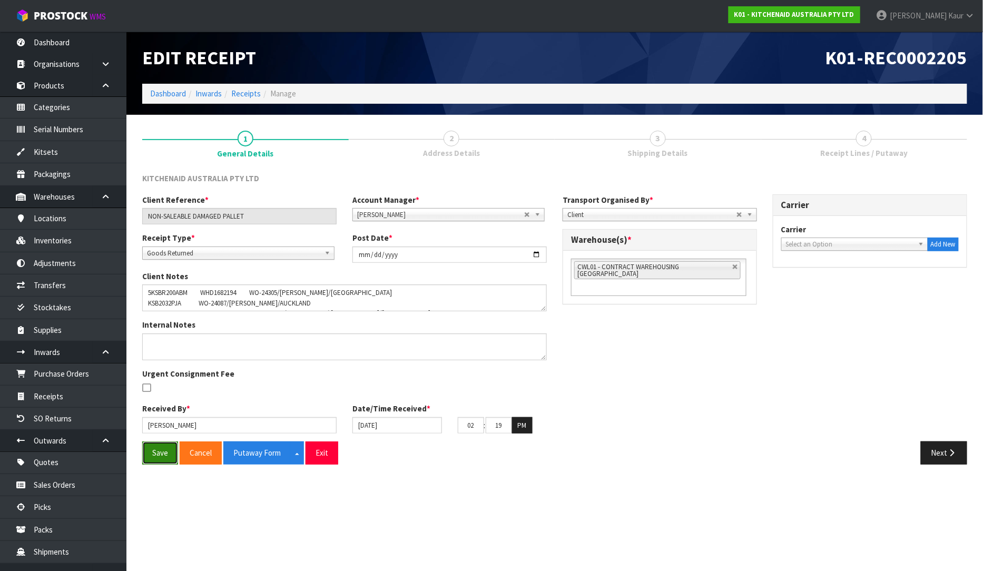
click at [156, 444] on button "Save" at bounding box center [160, 452] width 36 height 23
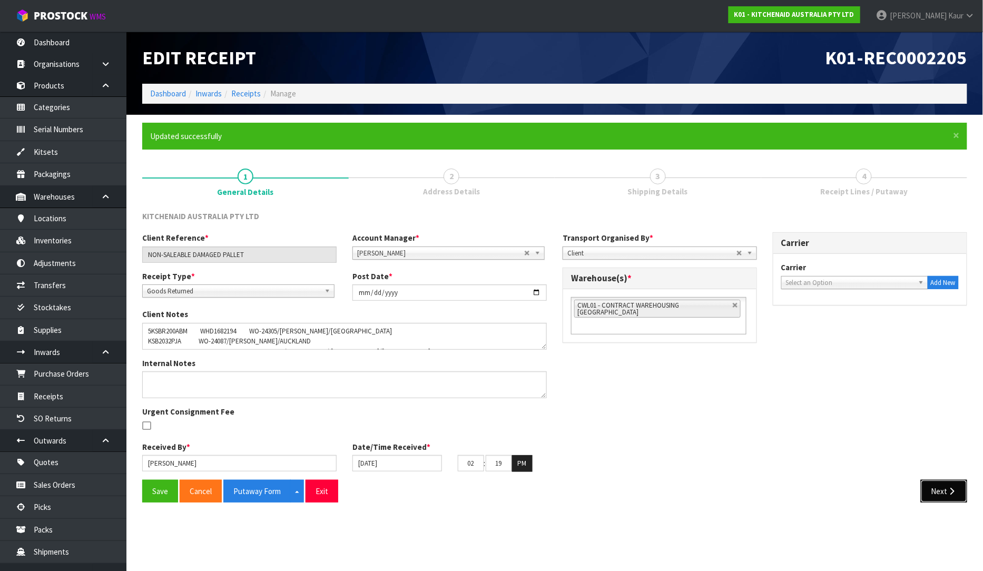
click at [940, 495] on button "Next" at bounding box center [943, 491] width 46 height 23
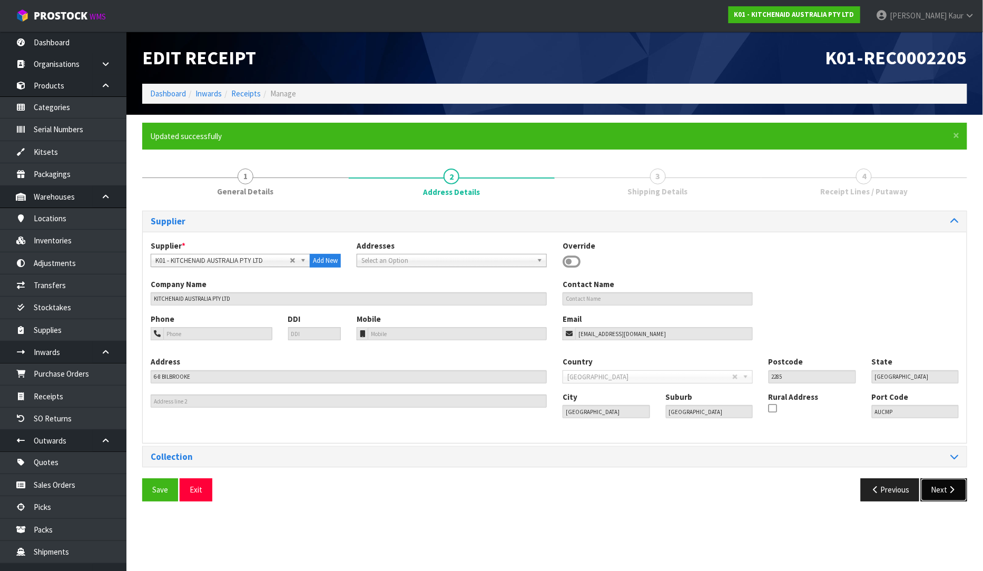
click at [950, 493] on icon "button" at bounding box center [952, 489] width 10 height 8
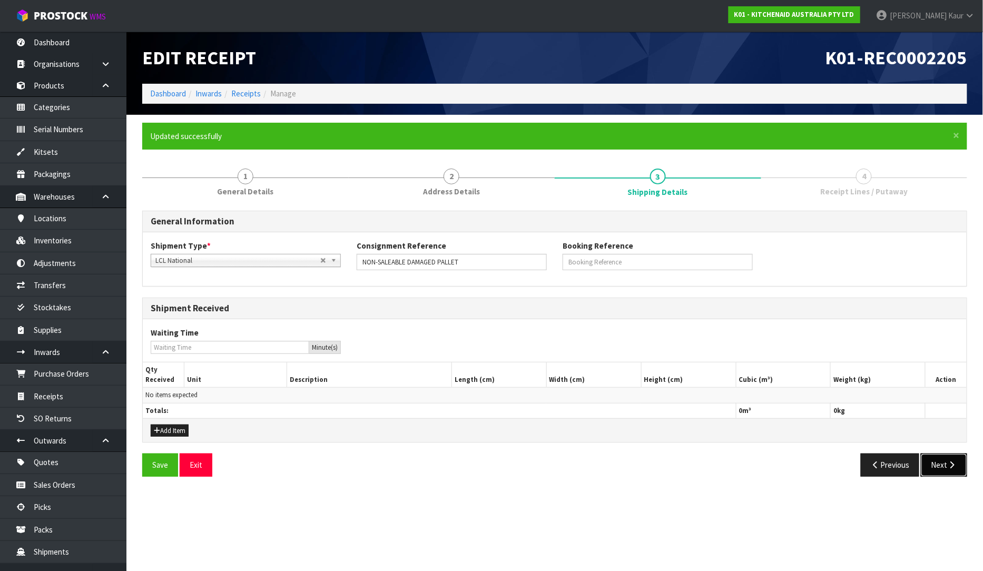
click at [947, 462] on icon "button" at bounding box center [952, 465] width 10 height 8
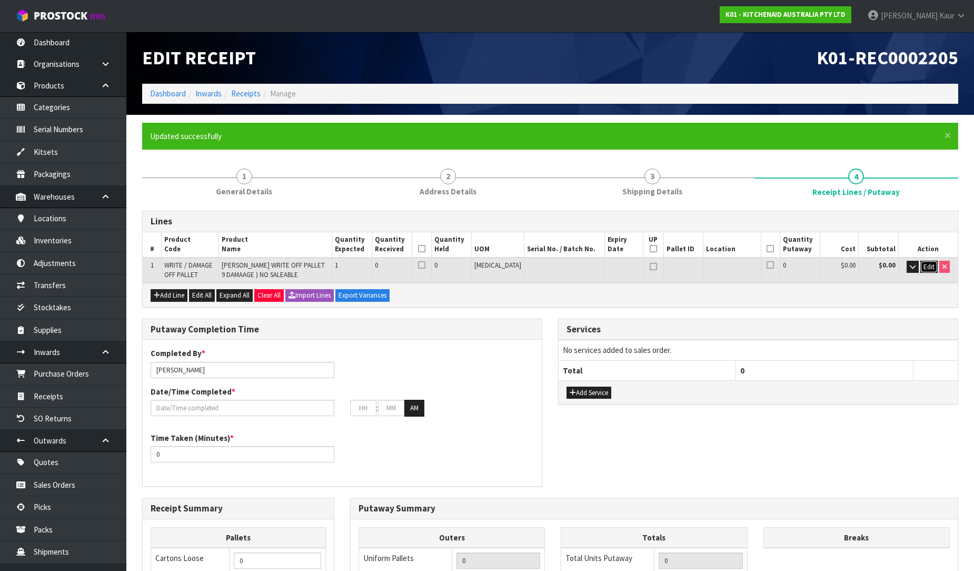
click at [927, 264] on span "Edit" at bounding box center [929, 266] width 11 height 9
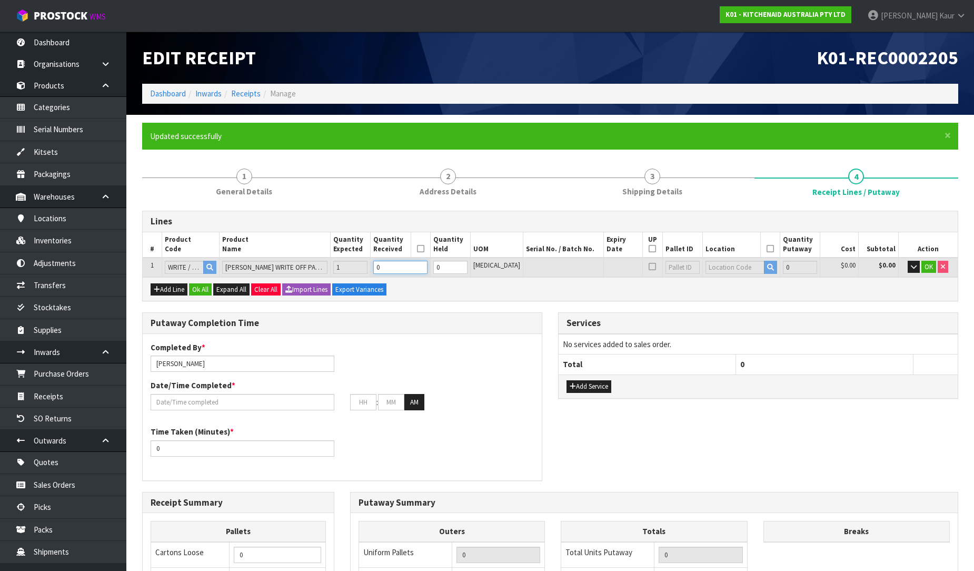
click at [422, 266] on input "0" at bounding box center [400, 267] width 54 height 13
type input "1"
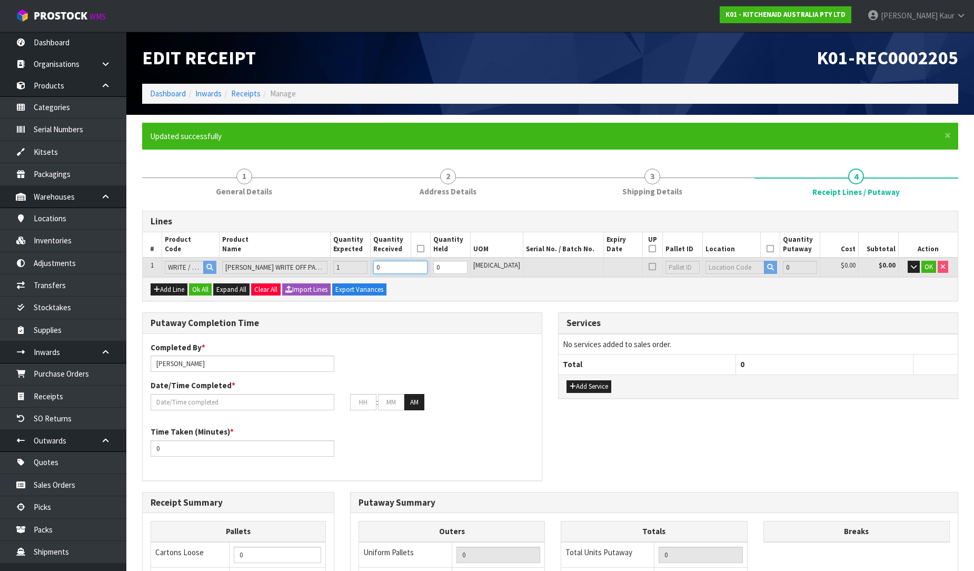
type input "1.8"
type input "200"
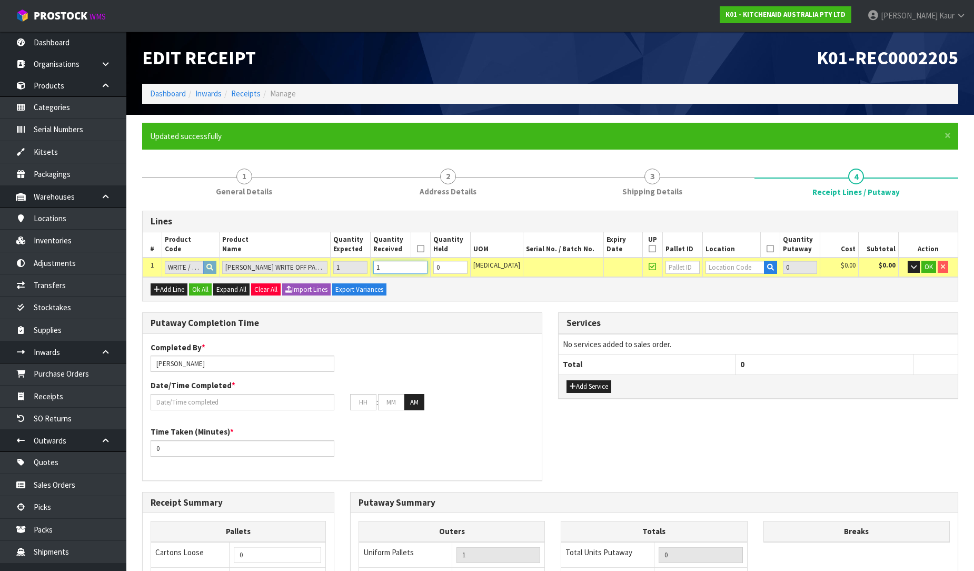
type input "1"
click at [727, 272] on input "text" at bounding box center [735, 267] width 59 height 13
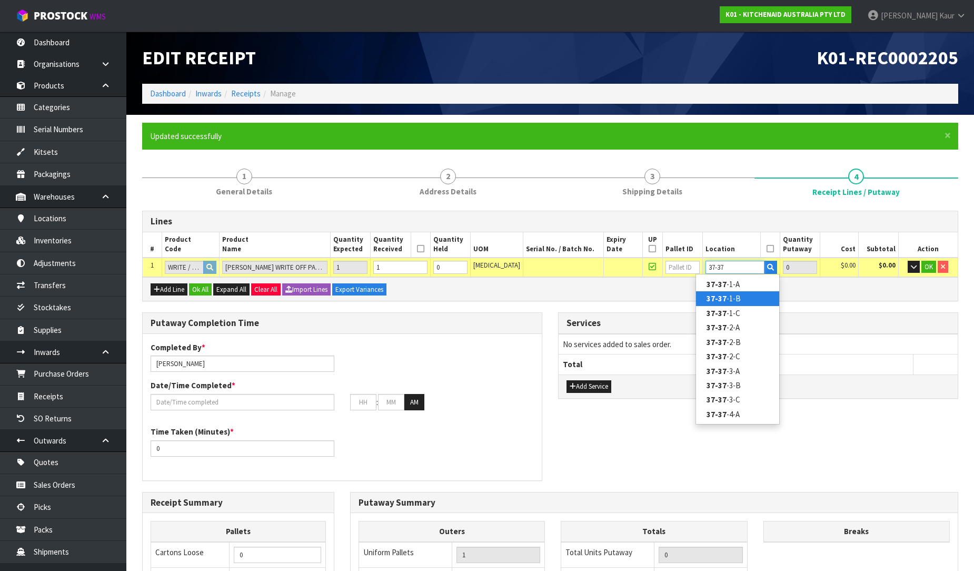
type input "37-37"
click at [728, 299] on link "37-37 -1-B" at bounding box center [737, 298] width 83 height 14
type input "1"
type input "37-37-1-B"
type input "1"
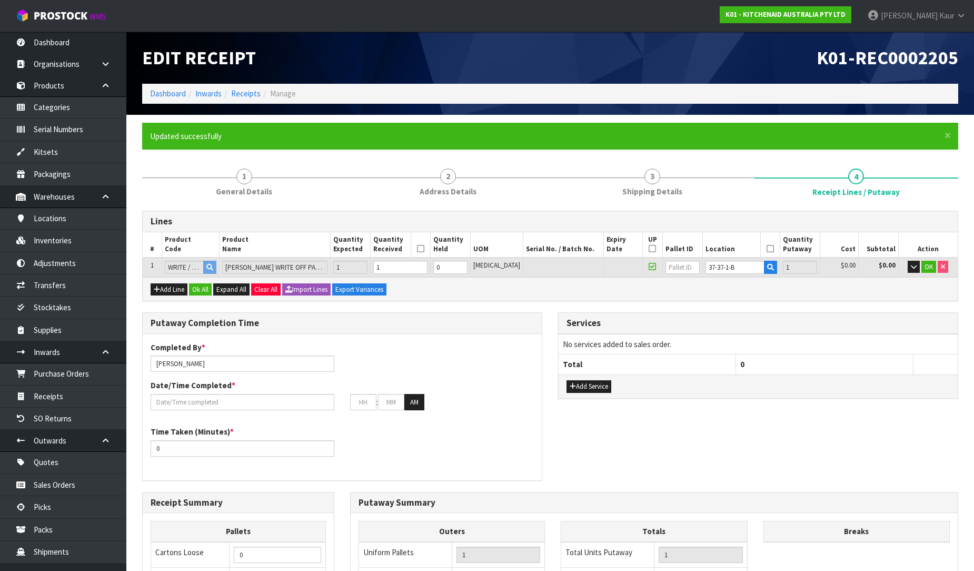
click at [928, 272] on td "OK" at bounding box center [927, 266] width 59 height 19
click at [927, 266] on span "OK" at bounding box center [929, 266] width 8 height 9
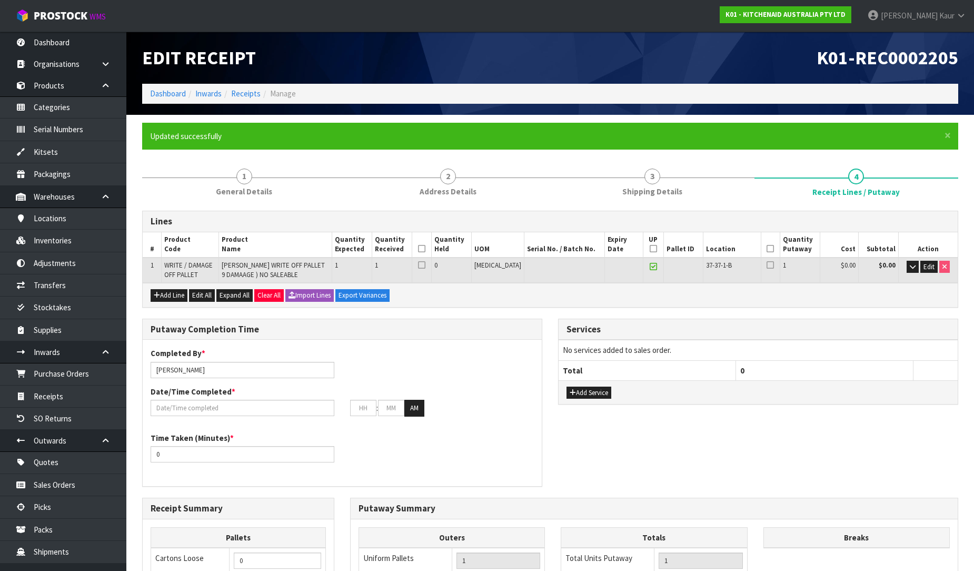
click at [431, 244] on th at bounding box center [421, 244] width 19 height 25
click at [425, 249] on icon at bounding box center [421, 249] width 7 height 1
drag, startPoint x: 641, startPoint y: 249, endPoint x: 650, endPoint y: 250, distance: 9.5
click at [650, 249] on icon at bounding box center [653, 249] width 7 height 1
click at [767, 249] on icon at bounding box center [770, 249] width 7 height 1
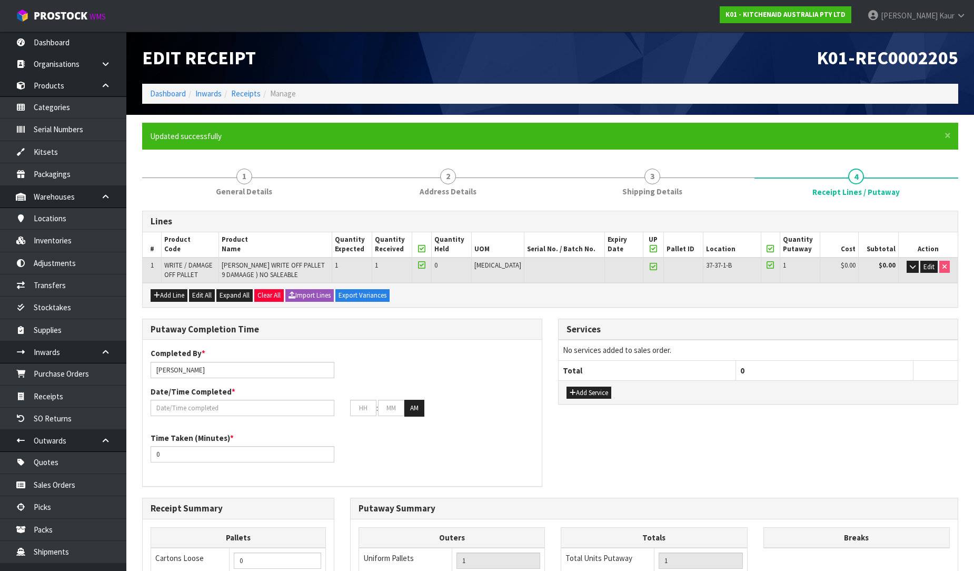
click at [214, 395] on label "Date/Time Completed *" at bounding box center [193, 391] width 85 height 11
click at [195, 400] on input "text" at bounding box center [243, 408] width 184 height 16
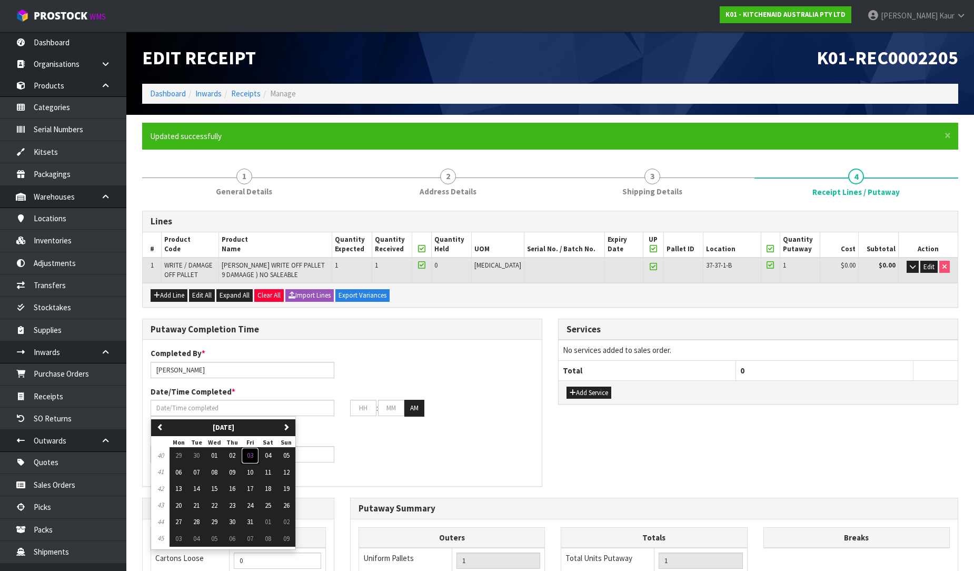
click at [257, 455] on button "03" at bounding box center [250, 455] width 18 height 17
type input "[DATE]"
type input "12"
type input "00"
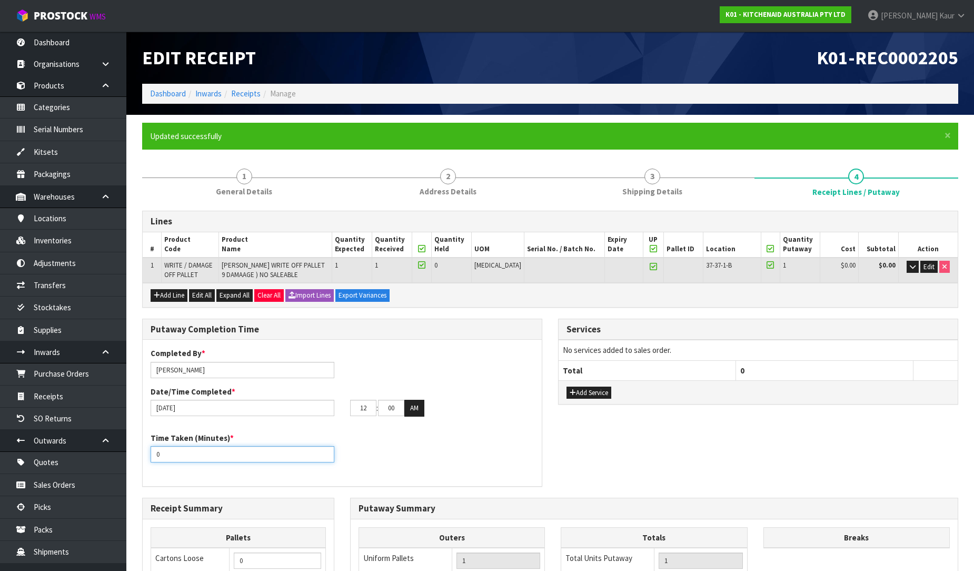
drag, startPoint x: 167, startPoint y: 459, endPoint x: 141, endPoint y: 457, distance: 26.4
click at [141, 457] on div "Putaway Completion Time Completed By * [PERSON_NAME] Date/Time Completed * [DAT…" at bounding box center [342, 408] width 416 height 179
type input "15"
drag, startPoint x: 369, startPoint y: 408, endPoint x: 334, endPoint y: 406, distance: 35.3
click at [334, 406] on div "[DATE] 12 : 00 : 00 AM" at bounding box center [342, 408] width 399 height 17
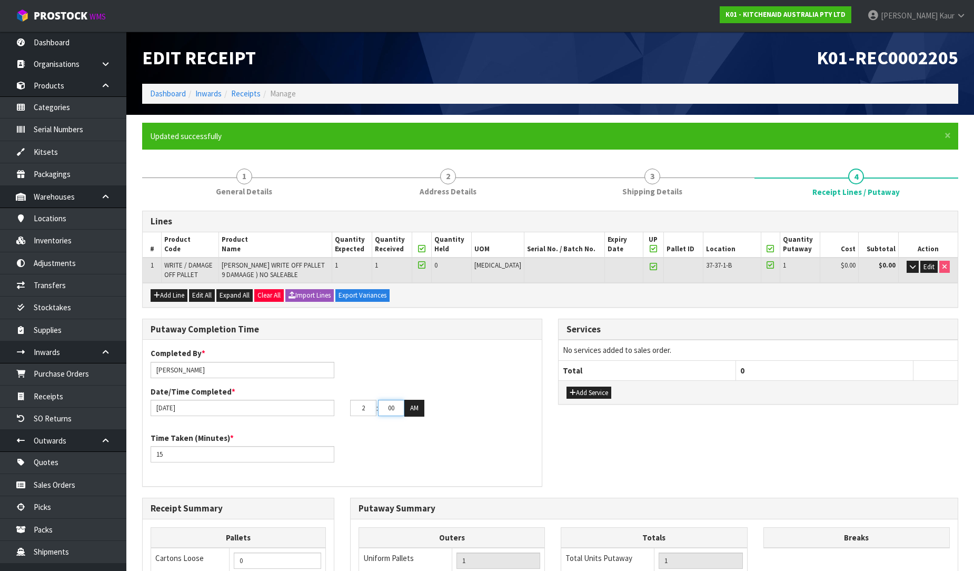
type input "02"
drag, startPoint x: 399, startPoint y: 404, endPoint x: 378, endPoint y: 405, distance: 21.1
click at [378, 405] on tr "02 : 00 : 00 AM" at bounding box center [387, 408] width 74 height 17
type input "20"
click at [414, 409] on button "AM" at bounding box center [414, 408] width 20 height 17
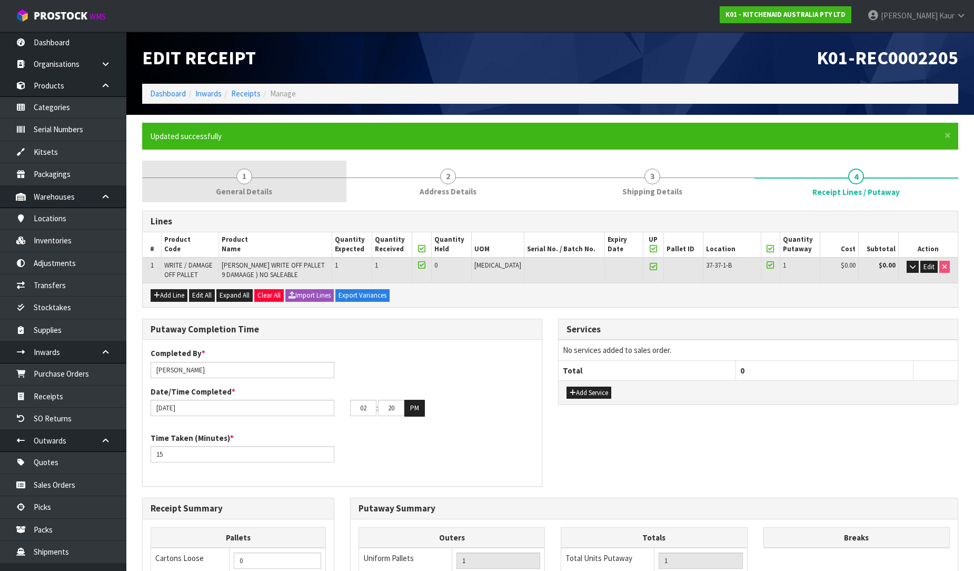
click at [224, 194] on span "General Details" at bounding box center [244, 191] width 56 height 11
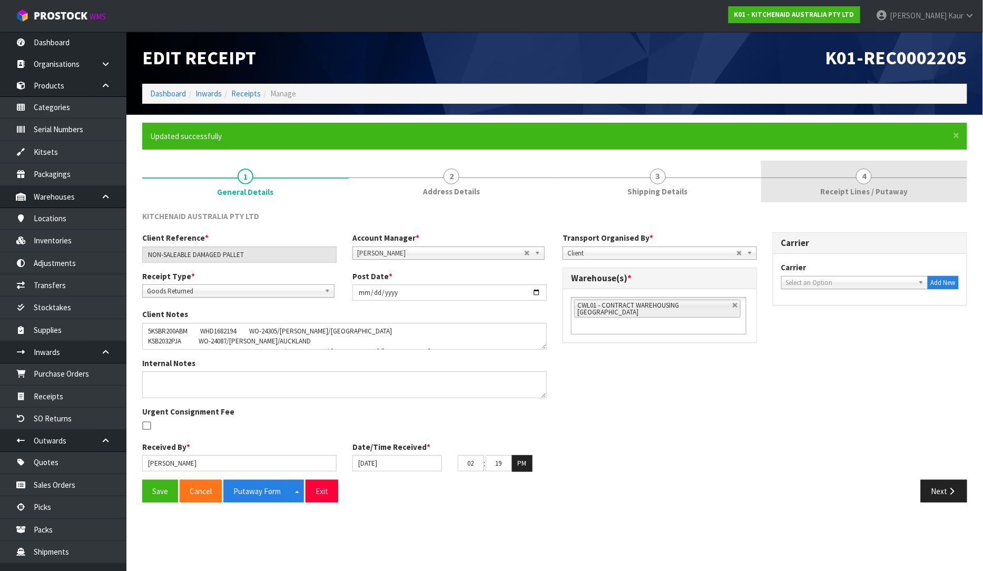
click at [849, 191] on span "Receipt Lines / Putaway" at bounding box center [863, 191] width 87 height 11
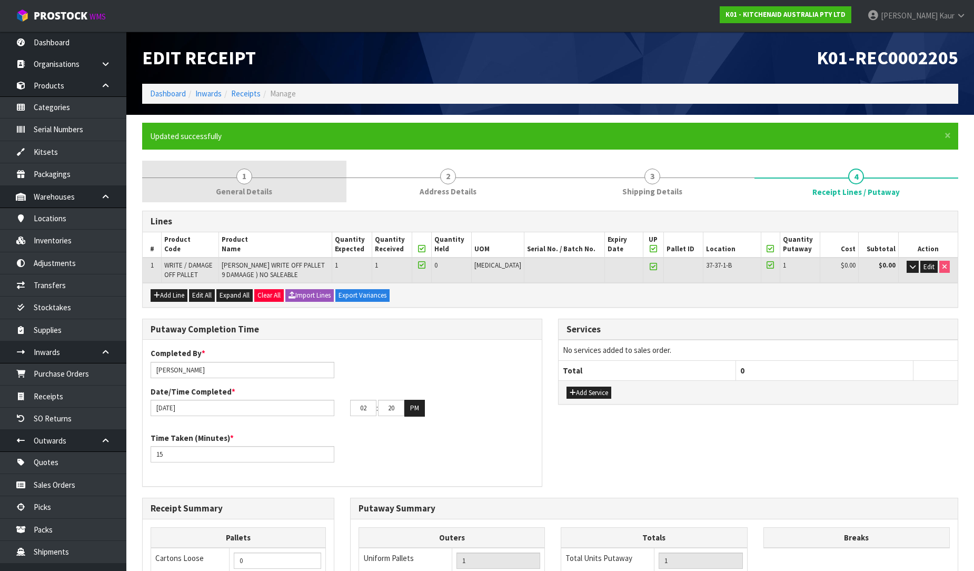
click at [245, 178] on span "1" at bounding box center [244, 176] width 16 height 16
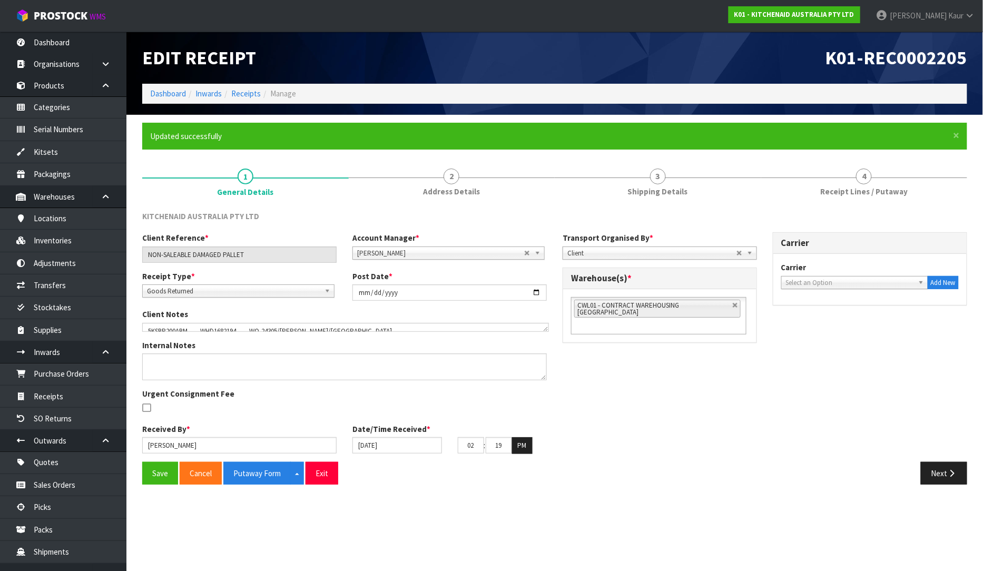
drag, startPoint x: 543, startPoint y: 346, endPoint x: 544, endPoint y: 328, distance: 18.0
click at [544, 328] on textarea at bounding box center [345, 327] width 406 height 9
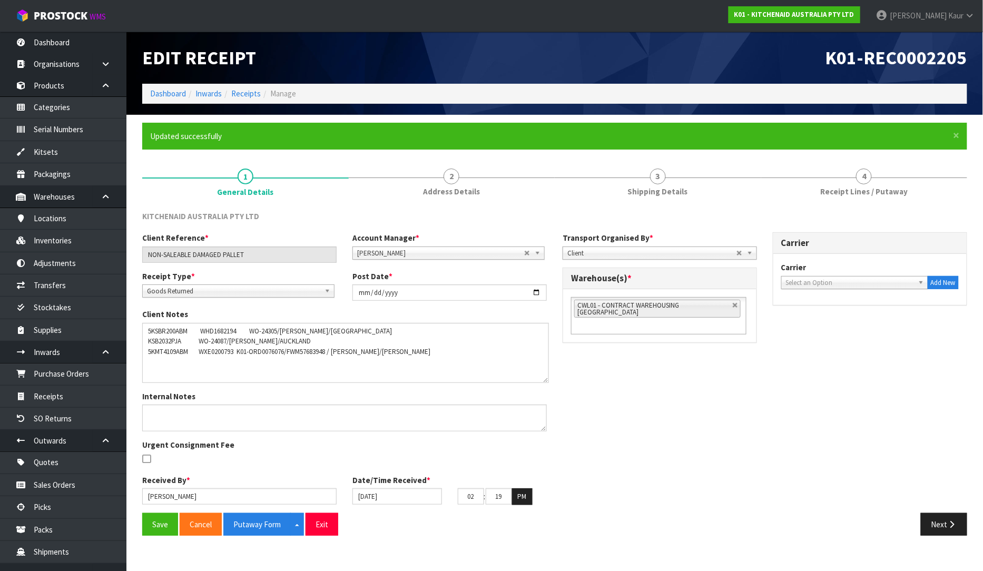
drag, startPoint x: 545, startPoint y: 329, endPoint x: 545, endPoint y: 380, distance: 51.1
click at [545, 380] on textarea at bounding box center [345, 353] width 406 height 60
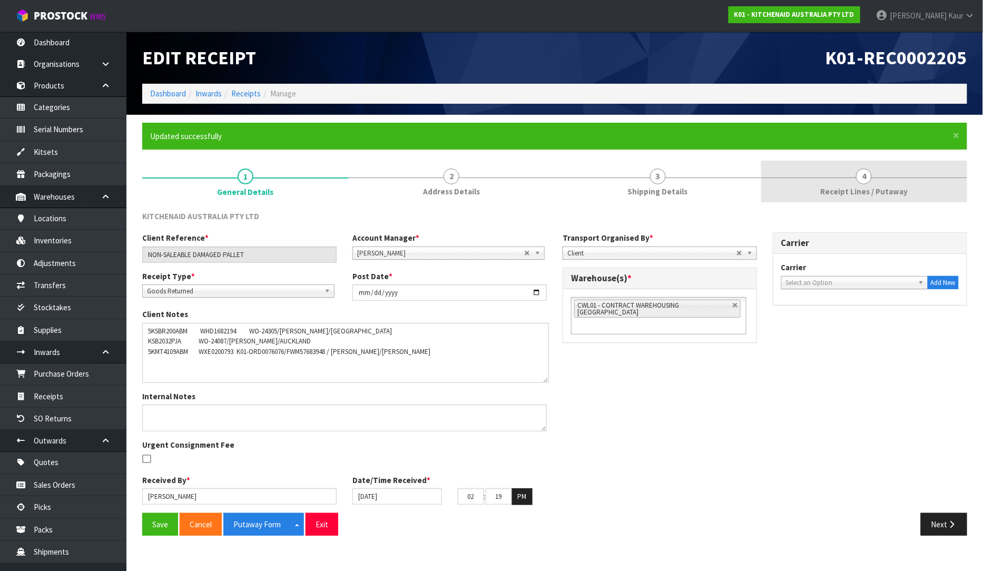
click at [846, 182] on link "4 Receipt Lines / Putaway" at bounding box center [864, 182] width 206 height 42
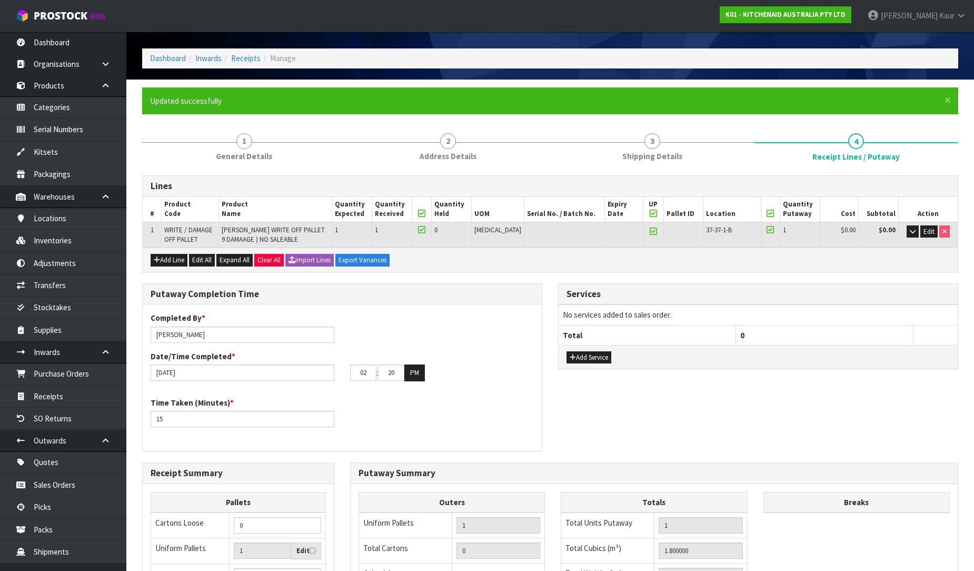
scroll to position [222, 0]
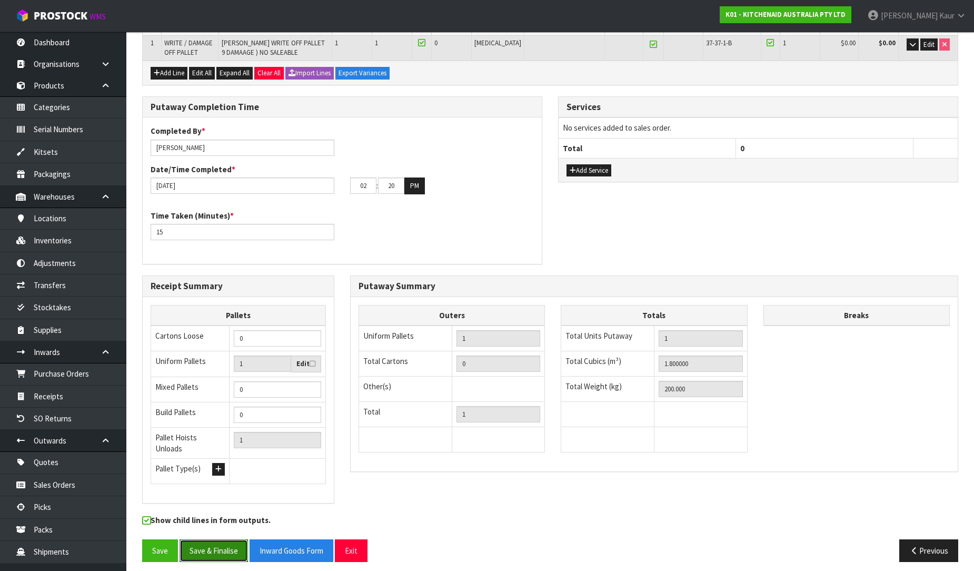
click at [227, 547] on button "Save & Finalise" at bounding box center [214, 550] width 68 height 23
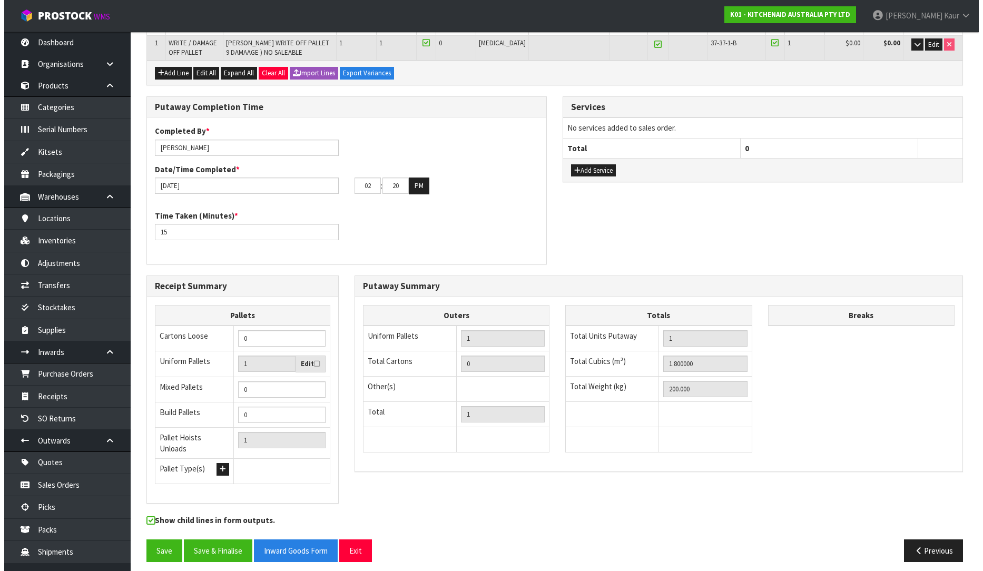
scroll to position [0, 0]
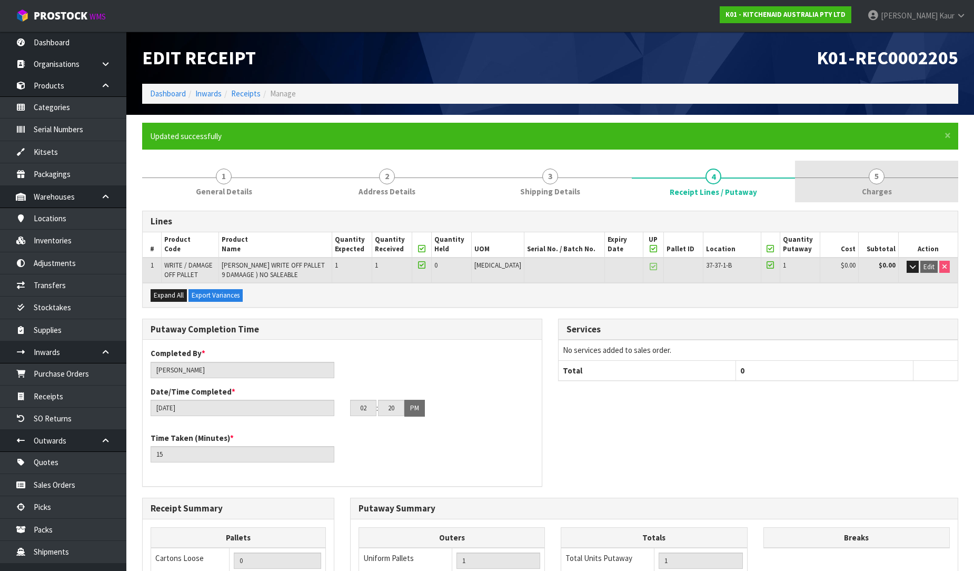
click at [878, 179] on span "5" at bounding box center [877, 176] width 16 height 16
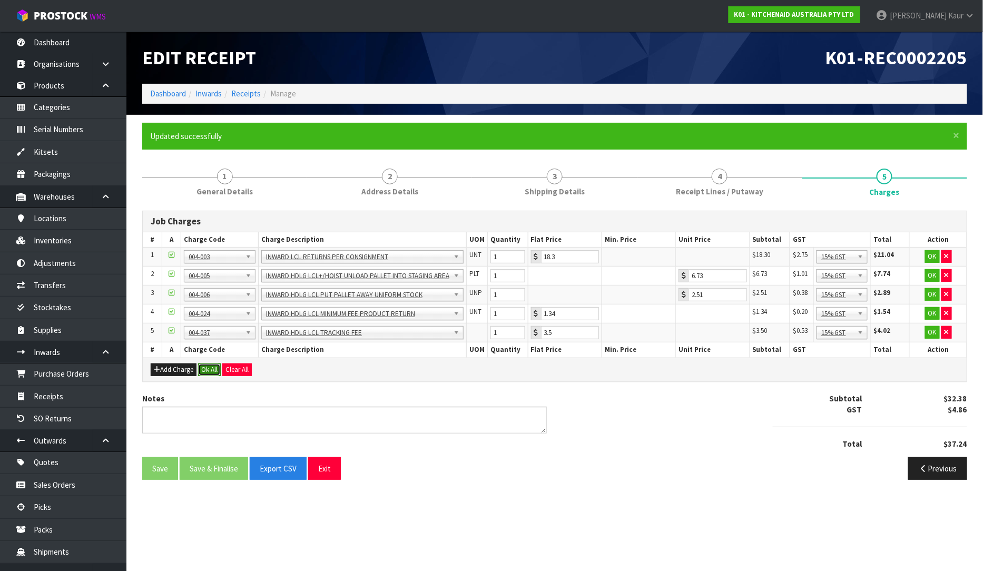
click at [215, 365] on button "Ok All" at bounding box center [209, 369] width 23 height 13
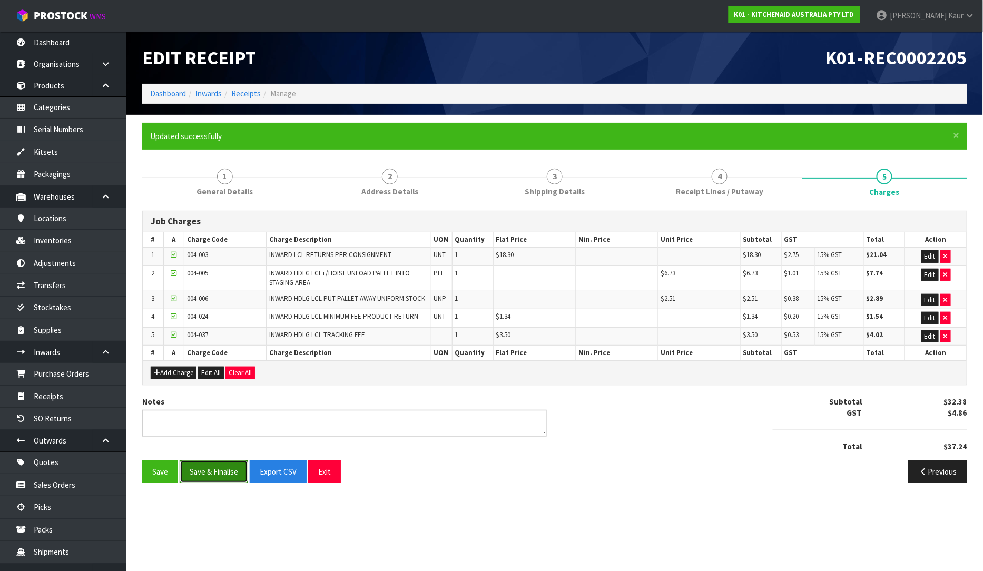
click at [202, 467] on button "Save & Finalise" at bounding box center [214, 471] width 68 height 23
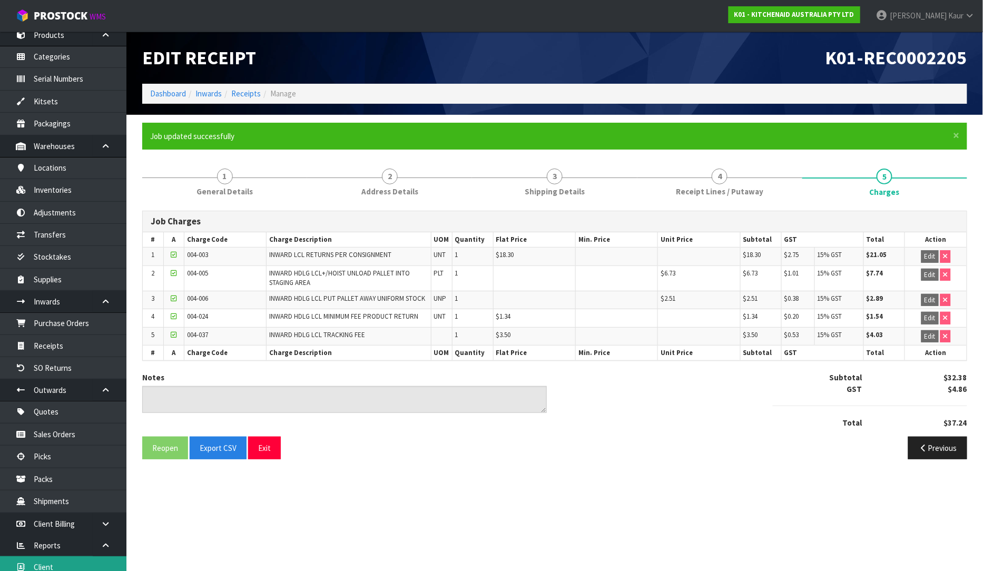
scroll to position [102, 0]
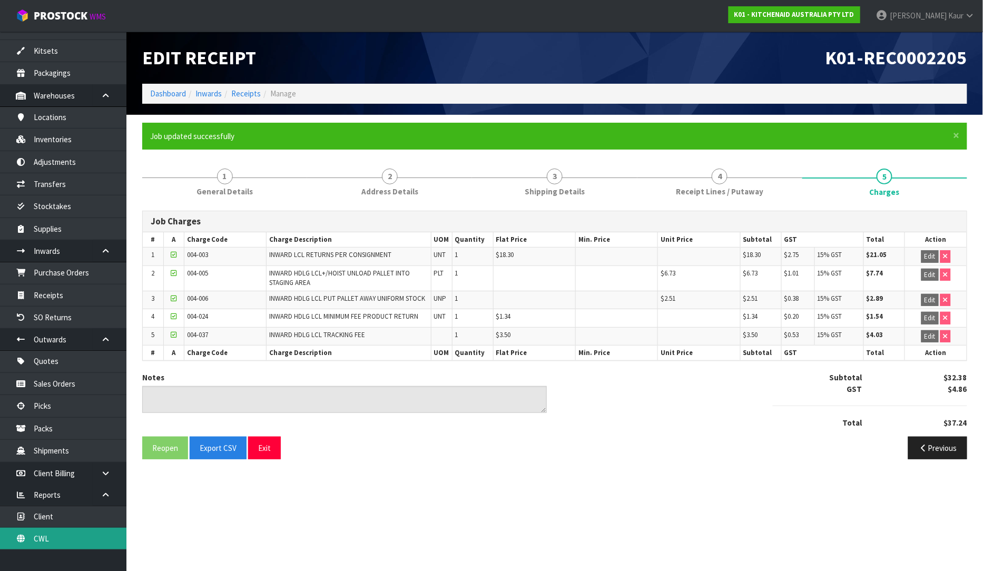
click at [74, 532] on link "CWL" at bounding box center [63, 539] width 126 height 22
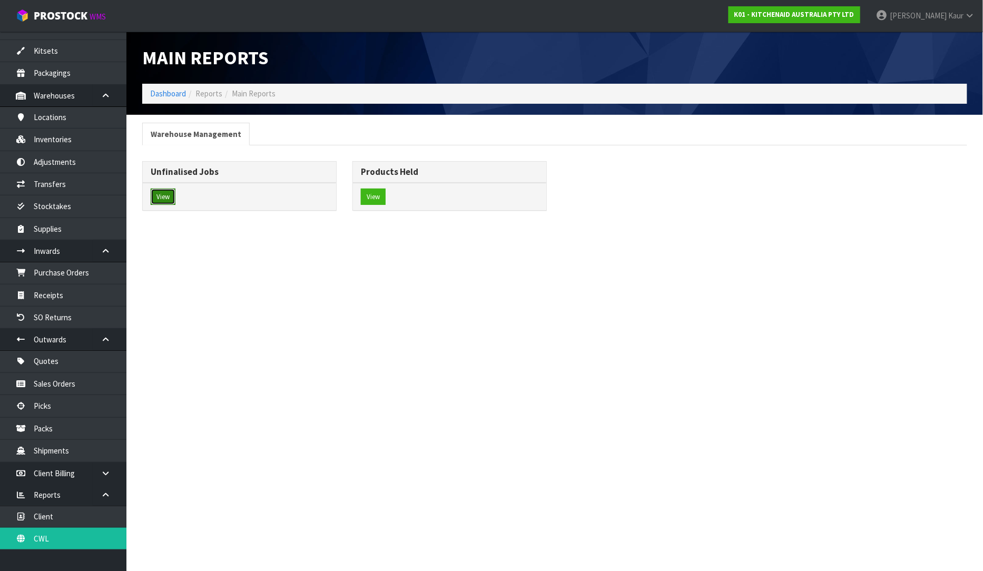
click at [161, 196] on button "View" at bounding box center [163, 197] width 25 height 17
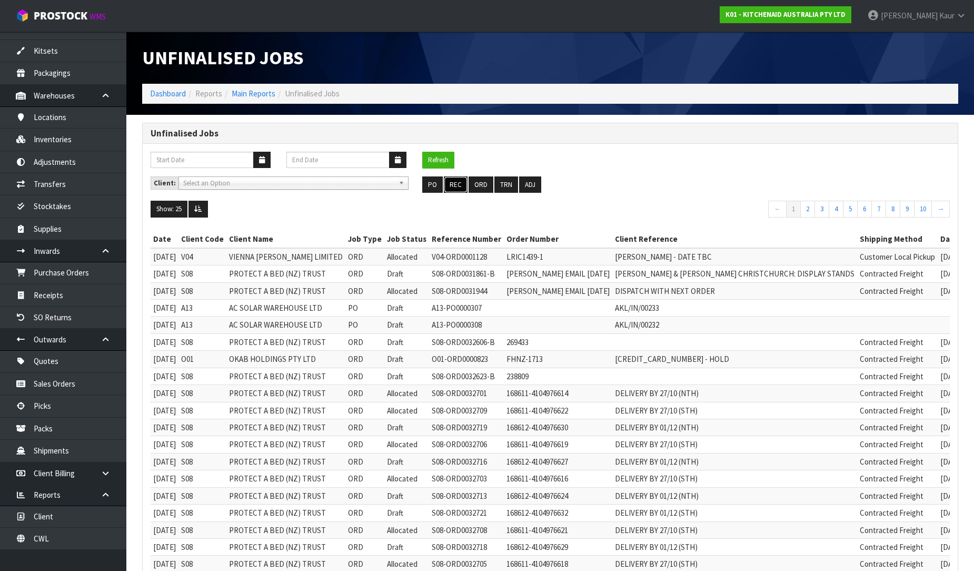
click at [460, 187] on button "REC" at bounding box center [456, 184] width 24 height 17
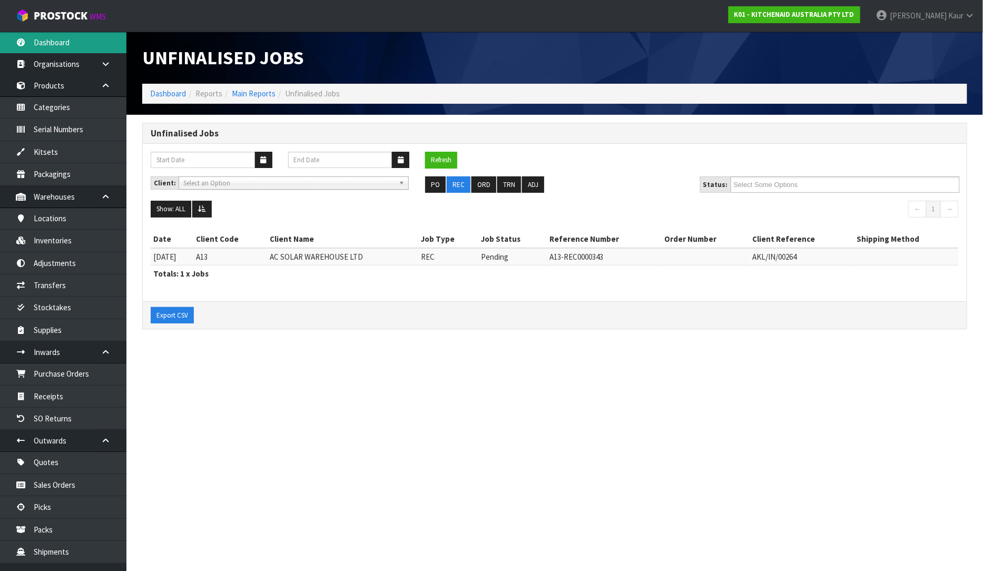
click at [65, 52] on link "Dashboard" at bounding box center [63, 43] width 126 height 22
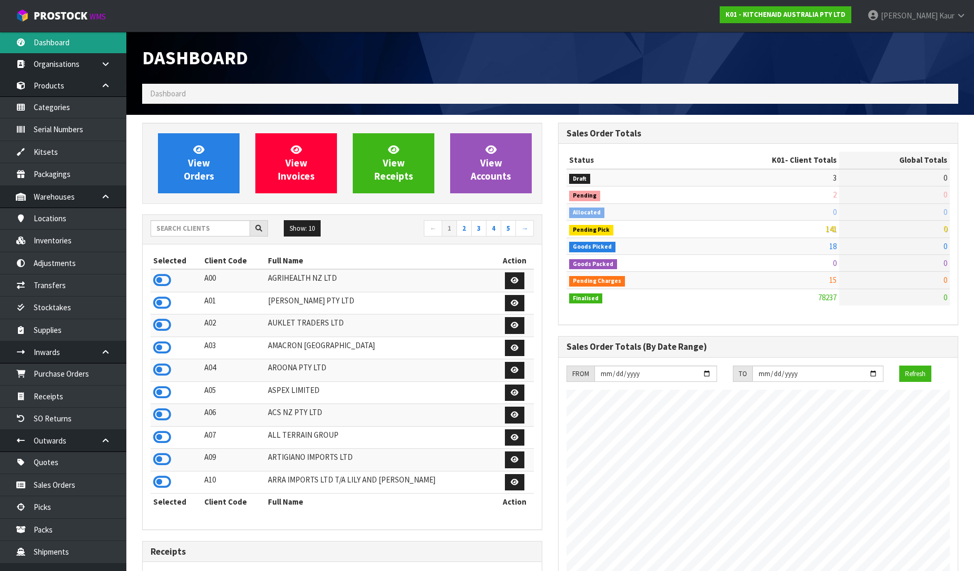
scroll to position [798, 416]
click at [174, 224] on input "text" at bounding box center [201, 228] width 100 height 16
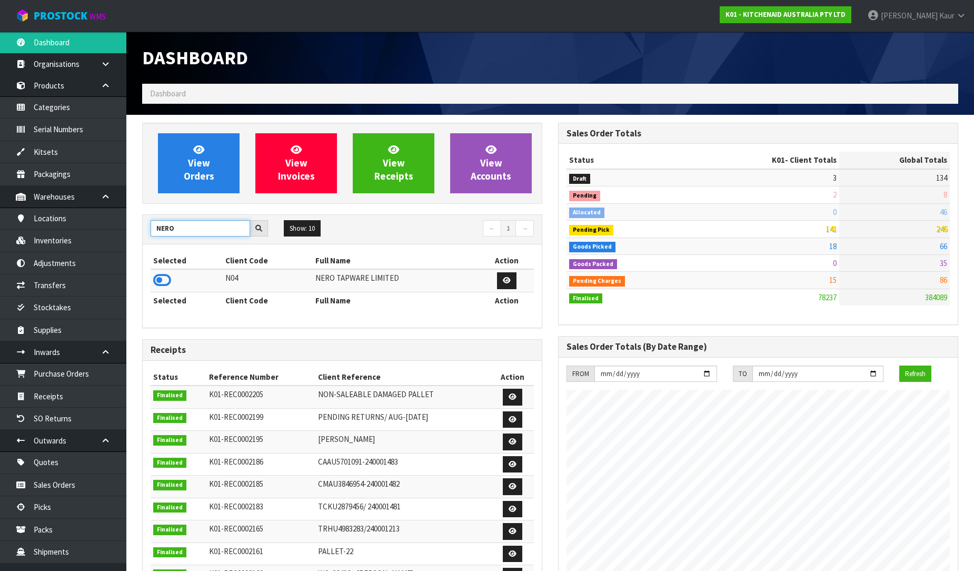
type input "NERO"
click at [156, 277] on icon at bounding box center [162, 280] width 18 height 16
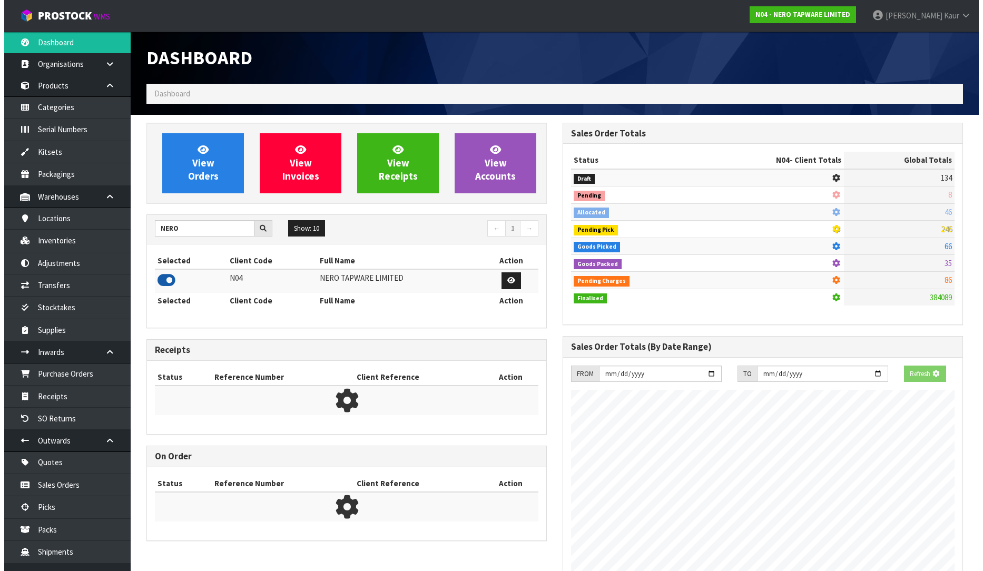
scroll to position [820, 416]
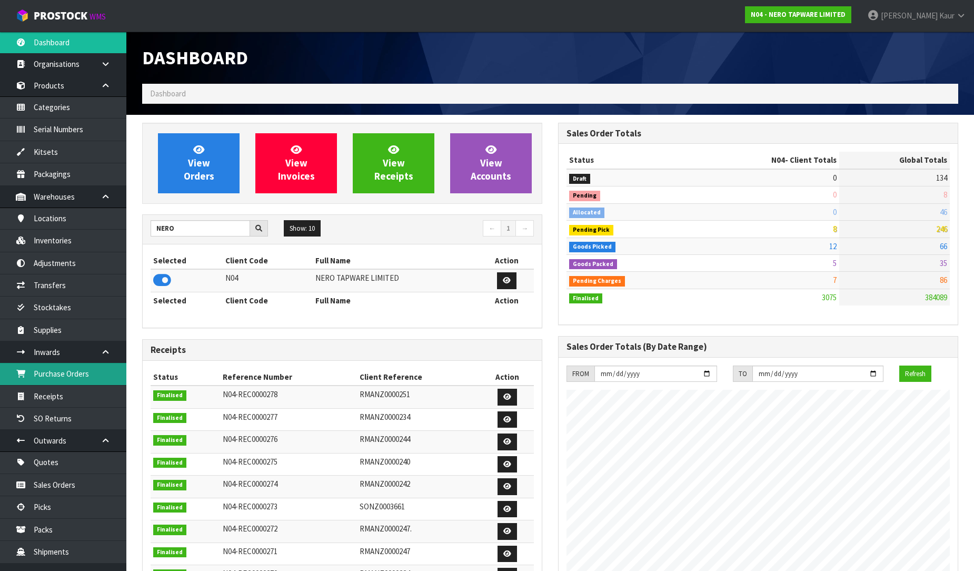
drag, startPoint x: 79, startPoint y: 366, endPoint x: 467, endPoint y: 295, distance: 394.1
click at [79, 367] on link "Purchase Orders" at bounding box center [63, 374] width 126 height 22
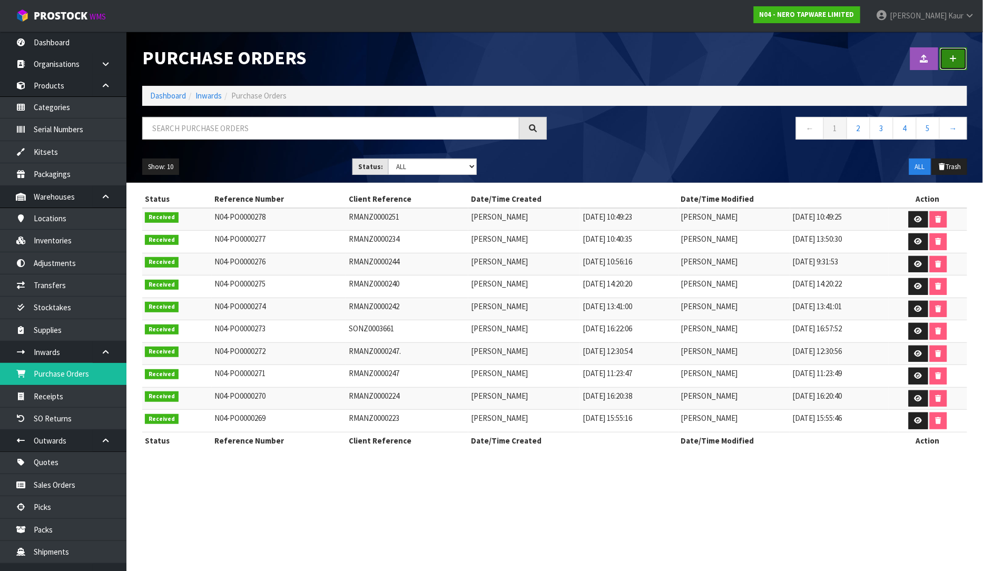
click at [957, 62] on link at bounding box center [952, 58] width 27 height 23
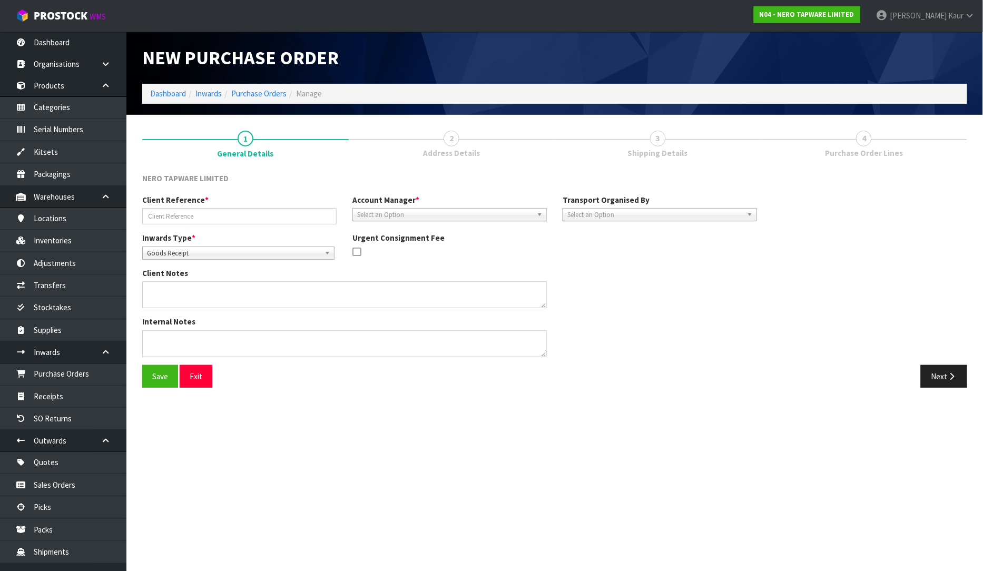
click at [212, 250] on span "Goods Receipt" at bounding box center [233, 253] width 173 height 13
click at [186, 290] on li "Goods Returned" at bounding box center [238, 296] width 187 height 13
click at [193, 219] on input "text" at bounding box center [239, 216] width 194 height 16
type input "RMANZ0000249"
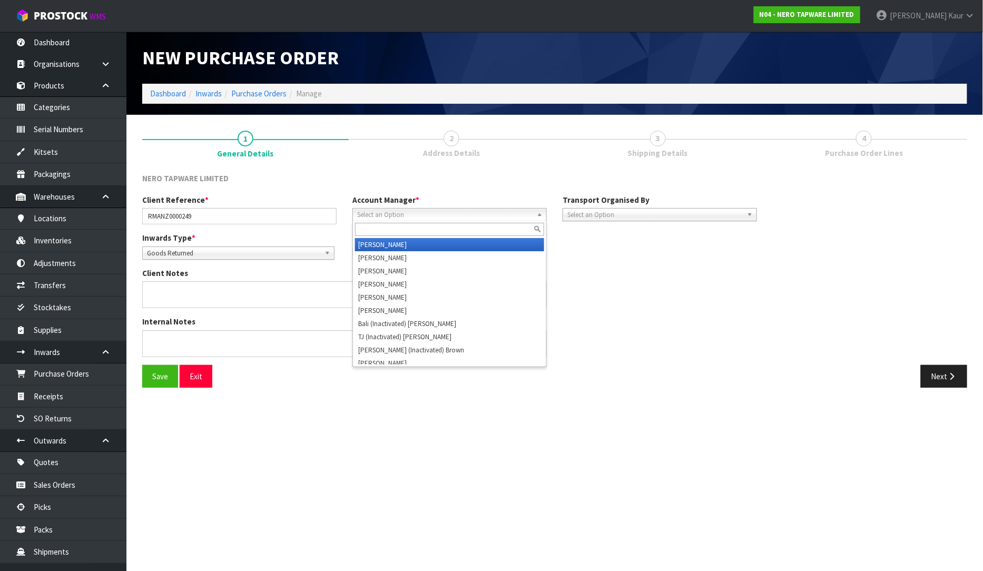
click at [392, 214] on span "Select an Option" at bounding box center [444, 215] width 175 height 13
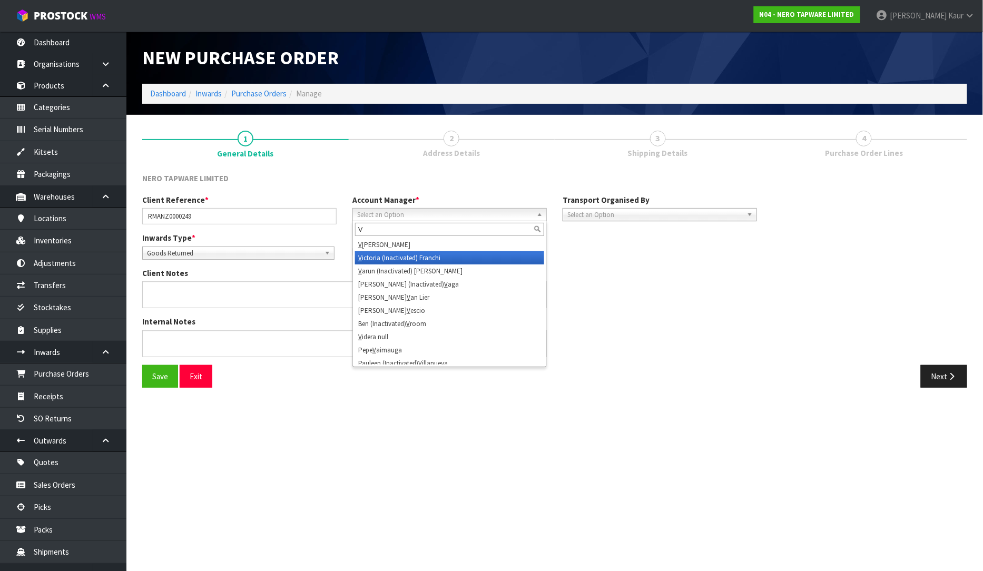
type input "V"
click at [391, 251] on li "V ictoria (Inactivated) Franchi" at bounding box center [449, 257] width 189 height 13
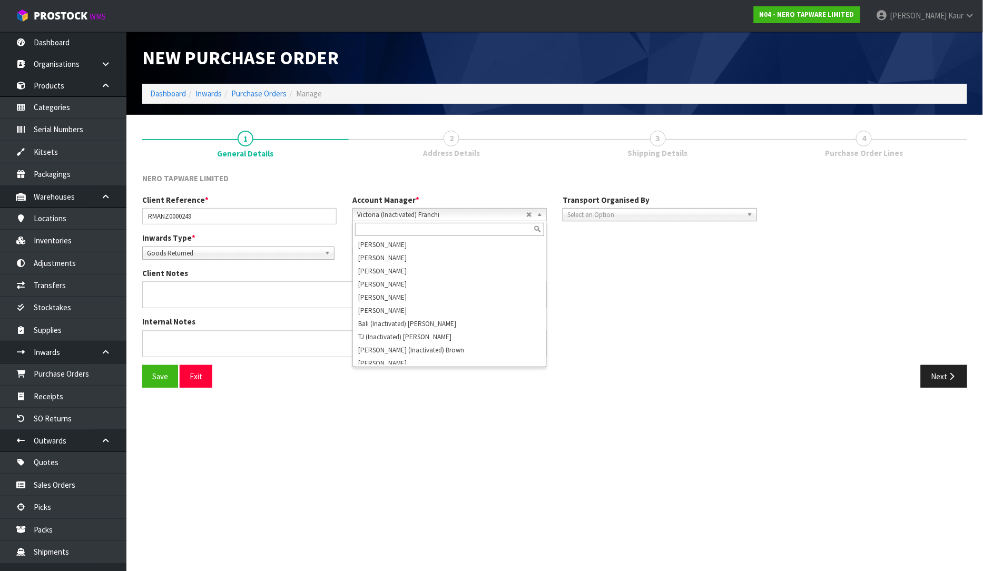
scroll to position [927, 0]
click at [412, 219] on span "Victoria (Inactivated) Franchi" at bounding box center [441, 215] width 169 height 13
click at [413, 224] on input "text" at bounding box center [449, 229] width 189 height 13
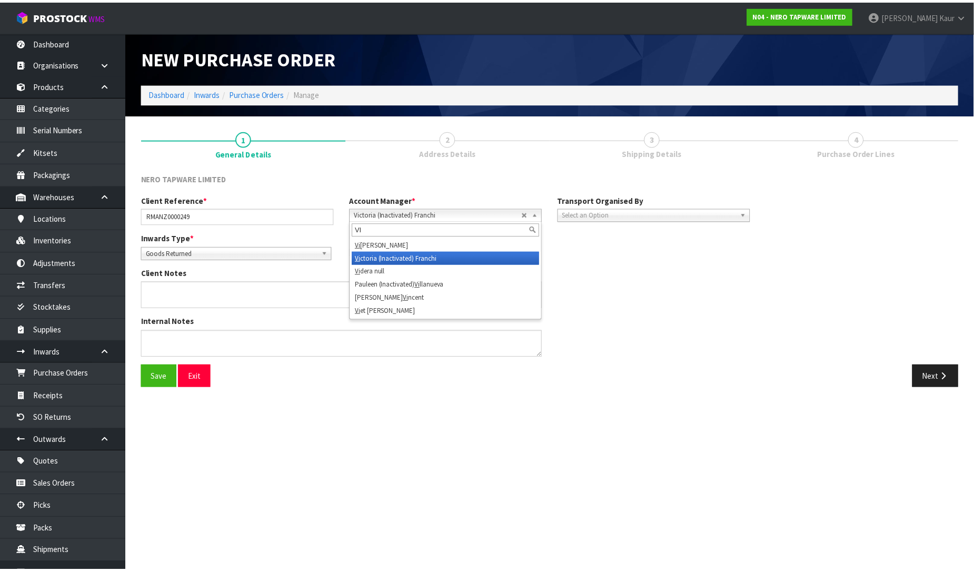
scroll to position [0, 0]
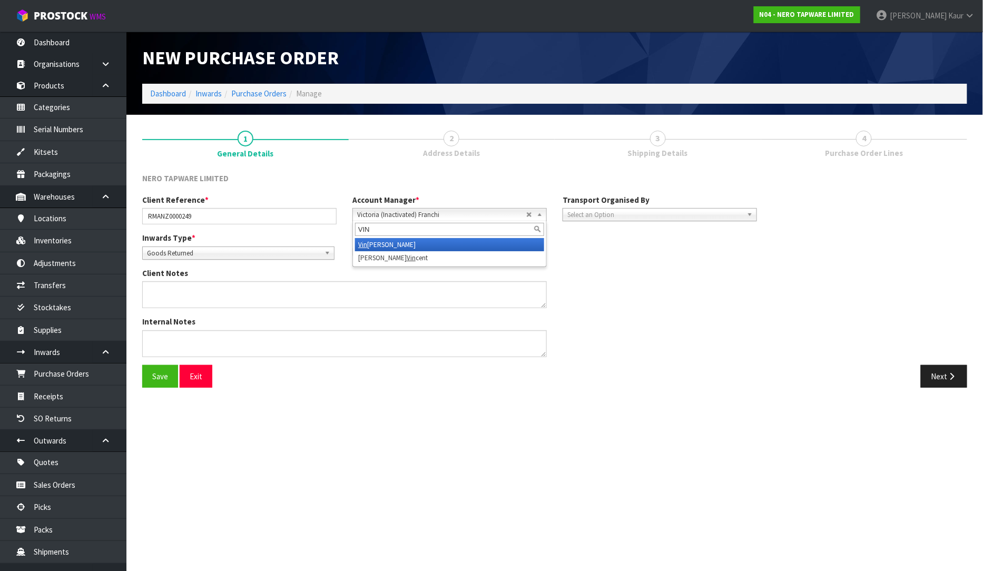
type input "VIN"
click at [431, 241] on li "Vin eeta Lingam" at bounding box center [449, 244] width 189 height 13
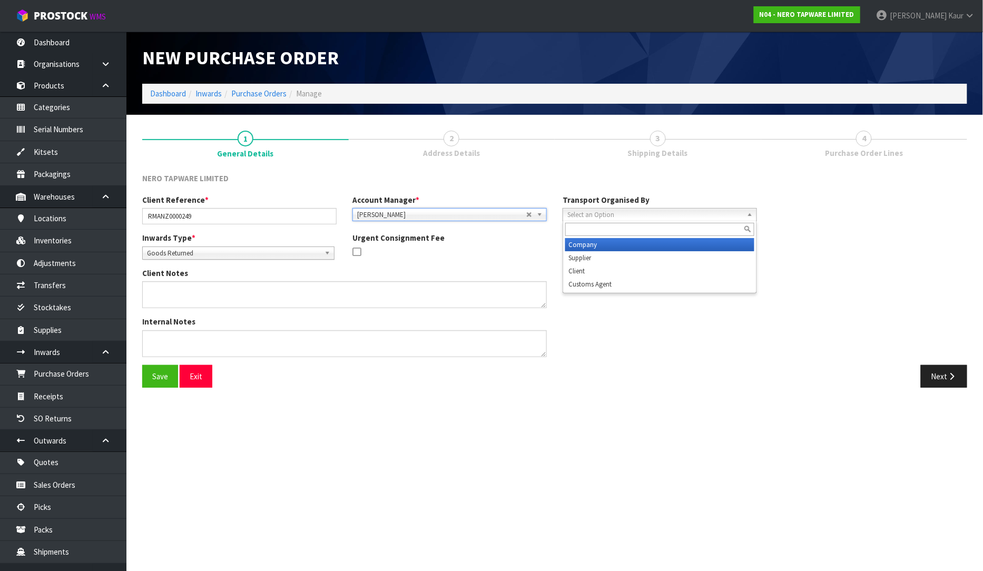
click at [645, 217] on span "Select an Option" at bounding box center [654, 215] width 175 height 13
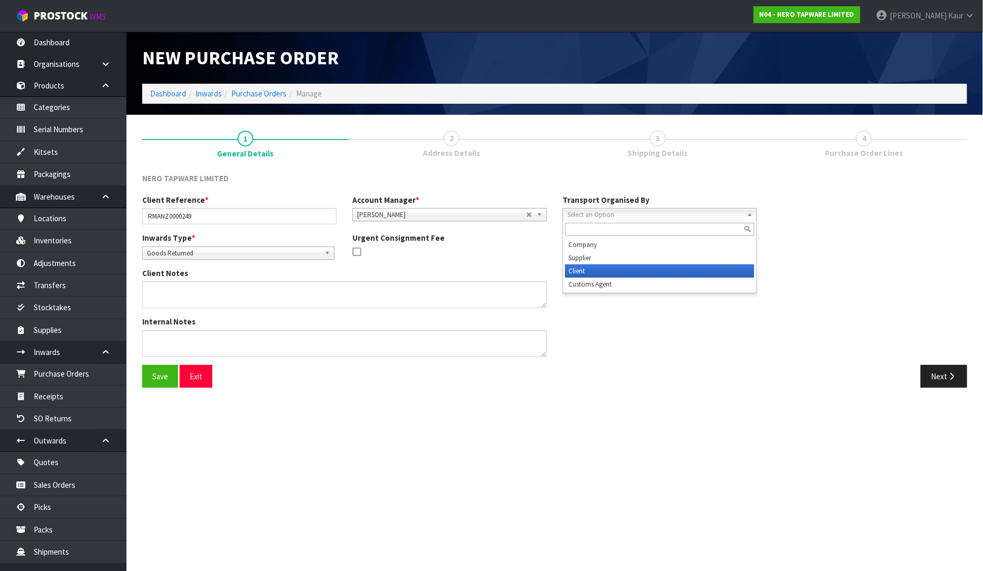
click at [616, 270] on li "Client" at bounding box center [659, 270] width 189 height 13
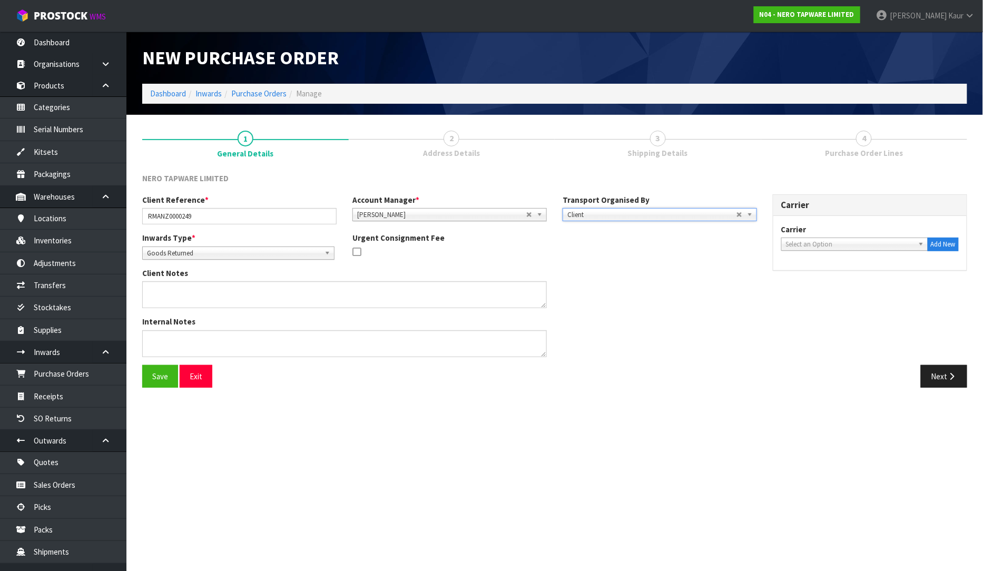
click at [814, 248] on span "Select an Option" at bounding box center [850, 244] width 128 height 13
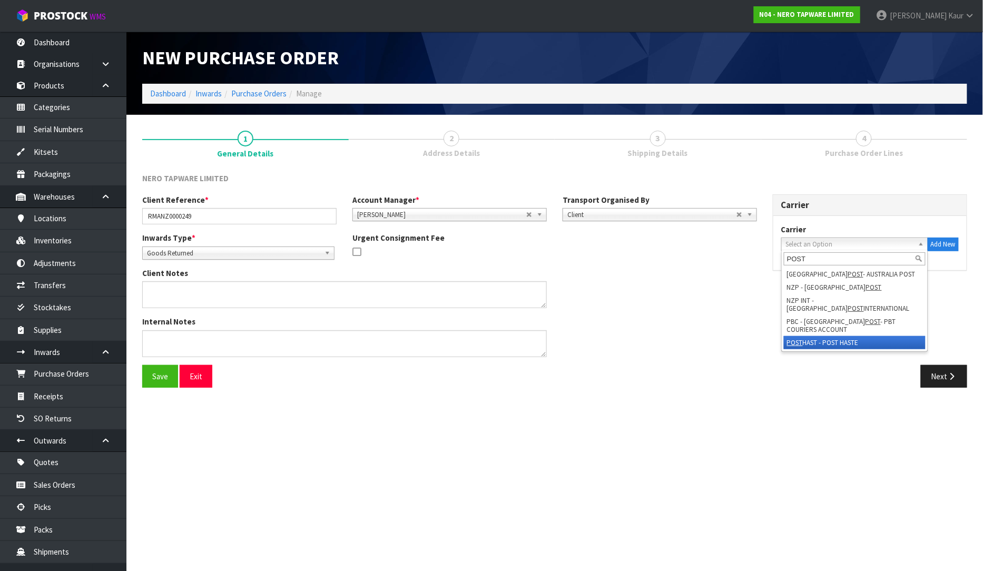
type input "POST"
click at [828, 339] on li "POST HAST - POST HASTE" at bounding box center [854, 342] width 142 height 13
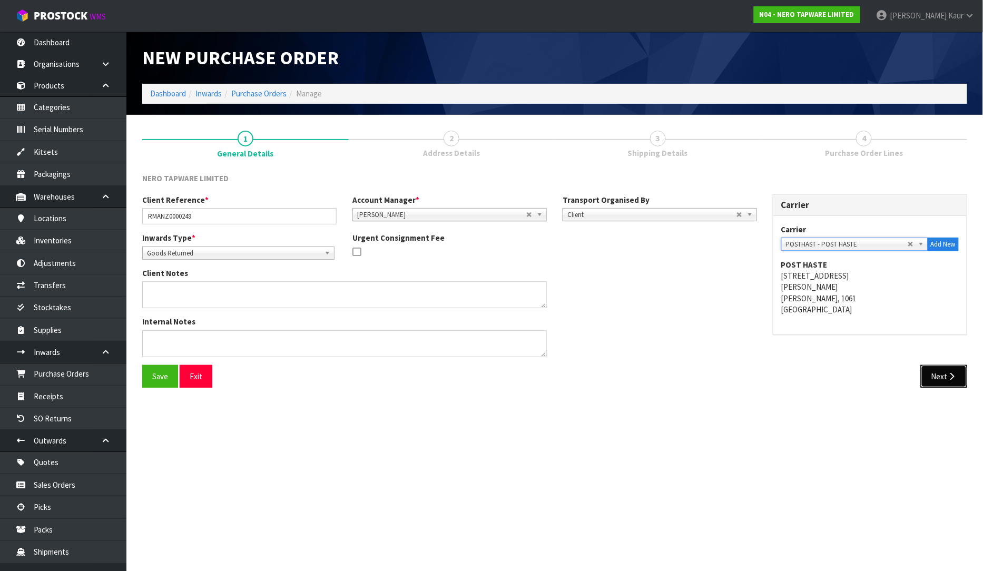
click at [943, 383] on button "Next" at bounding box center [943, 376] width 46 height 23
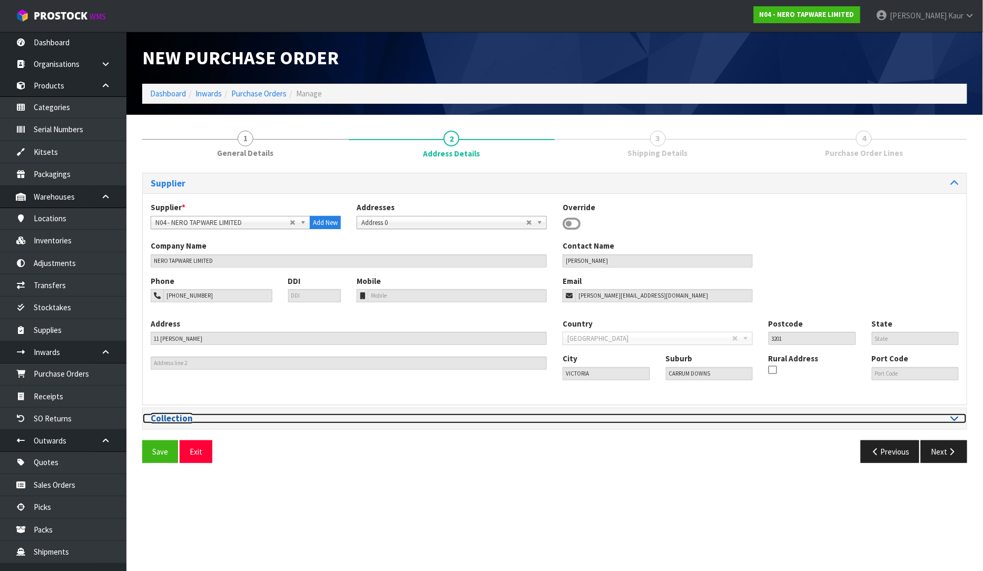
click at [955, 420] on icon at bounding box center [954, 417] width 8 height 9
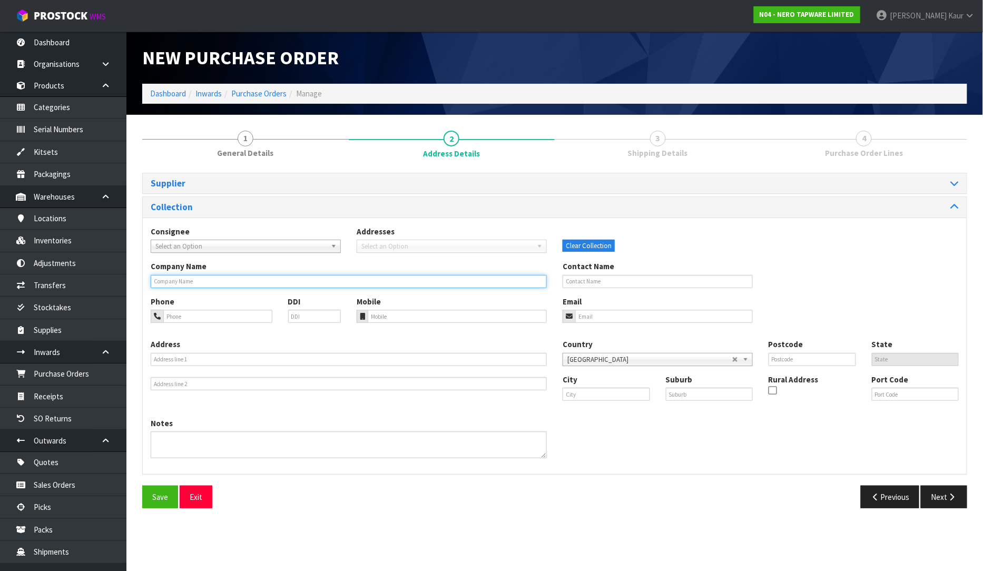
click at [207, 275] on input "text" at bounding box center [349, 281] width 396 height 13
type input "[PERSON_NAME]"
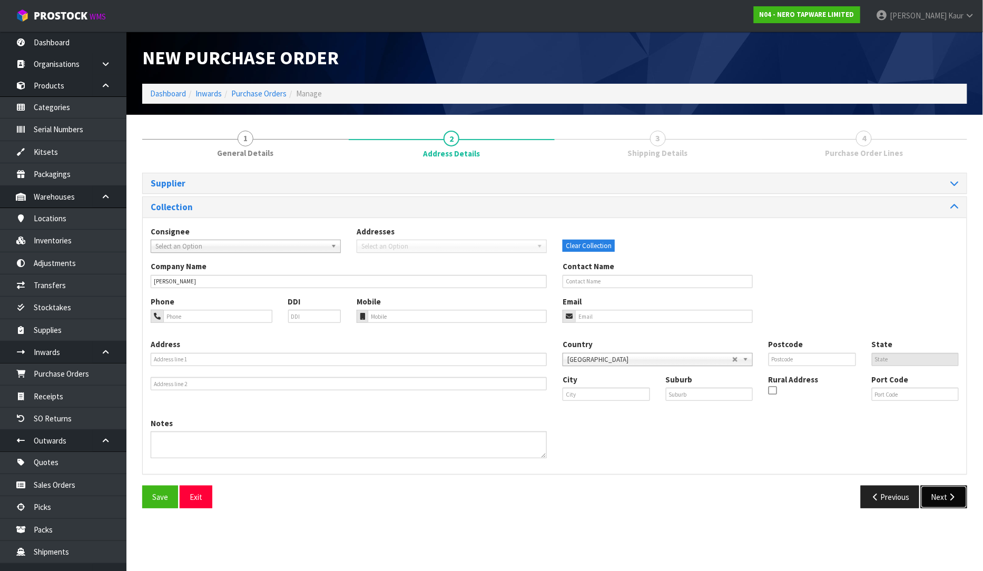
drag, startPoint x: 935, startPoint y: 497, endPoint x: 889, endPoint y: 470, distance: 53.3
click at [936, 497] on button "Next" at bounding box center [943, 496] width 46 height 23
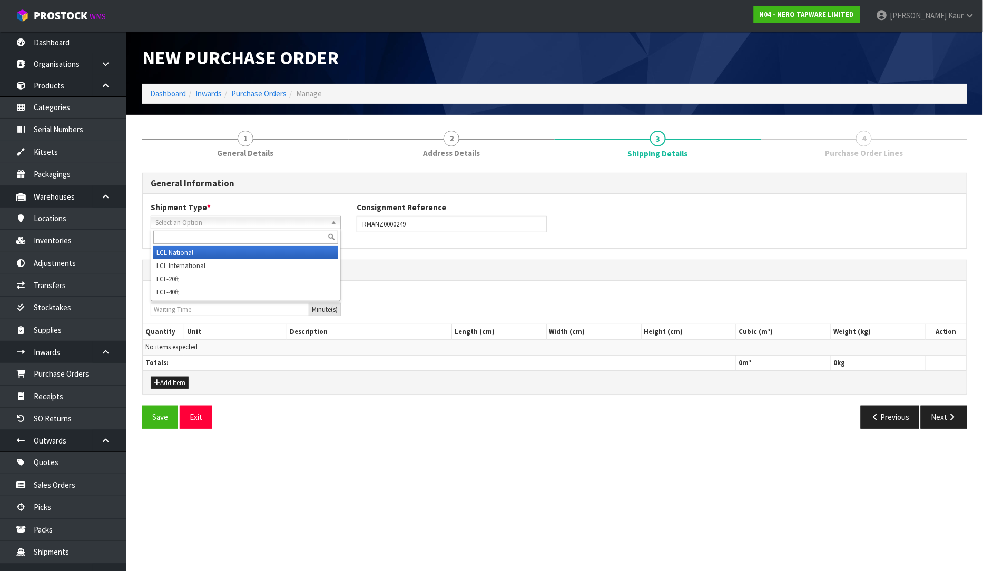
click at [197, 224] on span "Select an Option" at bounding box center [240, 222] width 171 height 13
click at [175, 249] on li "LCL National" at bounding box center [245, 252] width 185 height 13
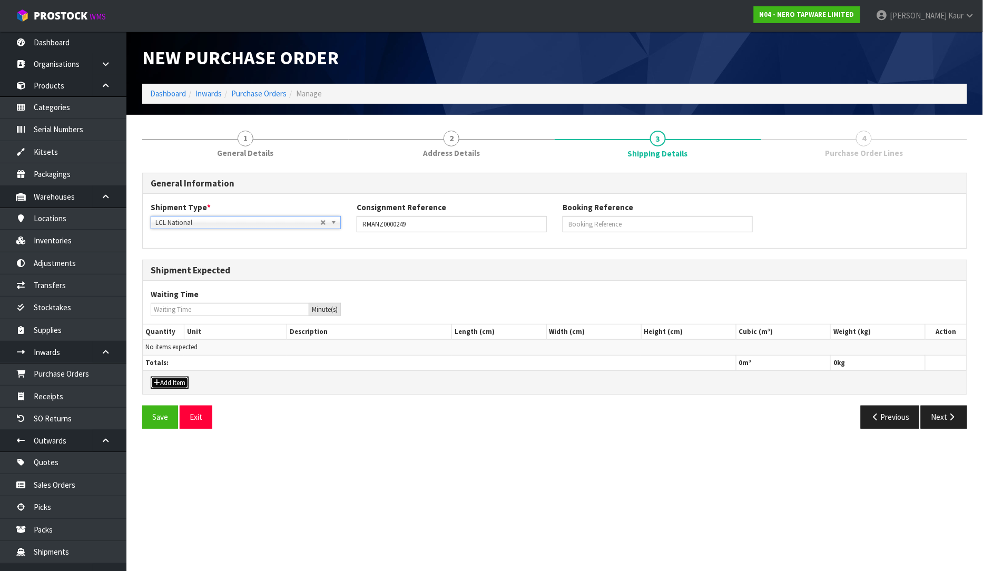
click at [173, 380] on button "Add Item" at bounding box center [170, 382] width 38 height 13
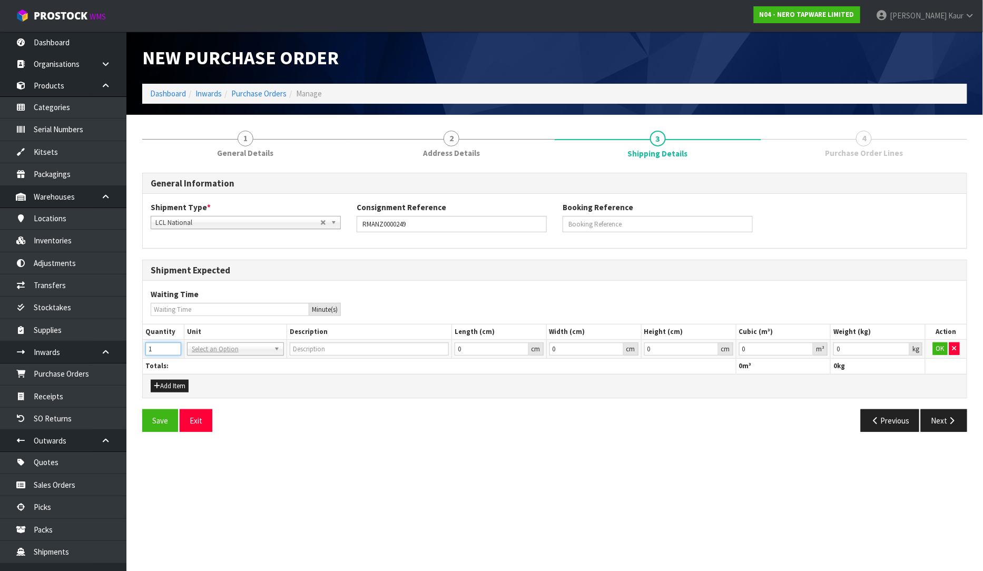
type input "1"
click at [174, 344] on input "1" at bounding box center [163, 348] width 36 height 13
click at [193, 362] on input "text" at bounding box center [236, 363] width 92 height 13
type input "CTN"
type input "CARTON"
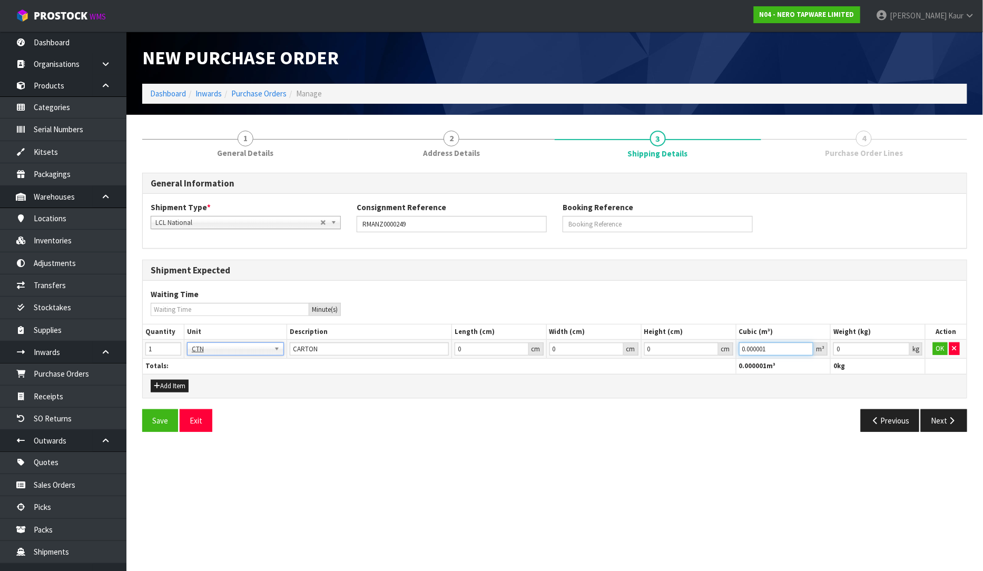
type input "0.000001"
click at [807, 348] on input "0.000001" at bounding box center [776, 348] width 75 height 13
type input "0.001"
click at [899, 345] on input "0.001" at bounding box center [871, 348] width 76 height 13
click at [946, 348] on button "OK" at bounding box center [940, 348] width 15 height 13
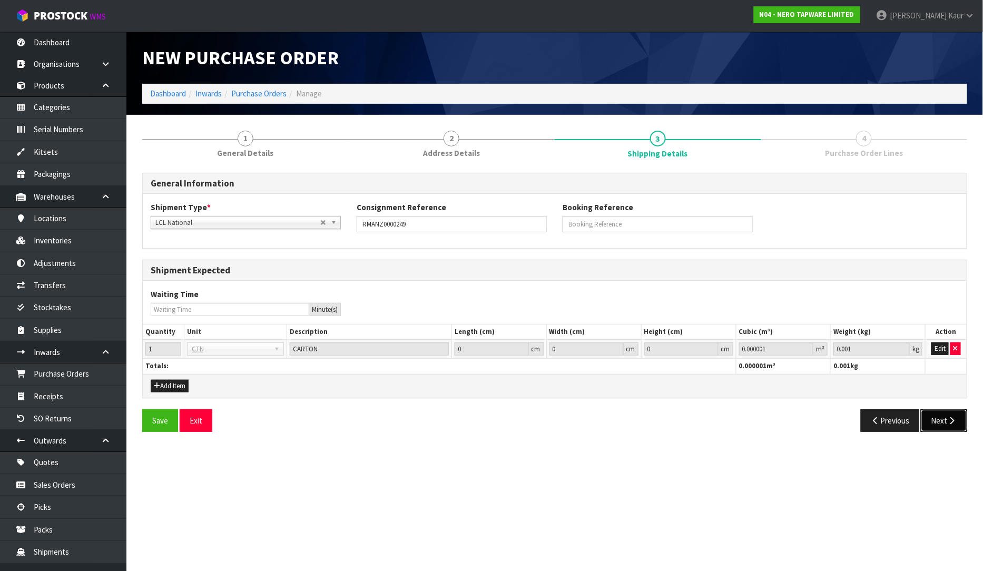
click at [945, 413] on button "Next" at bounding box center [943, 420] width 46 height 23
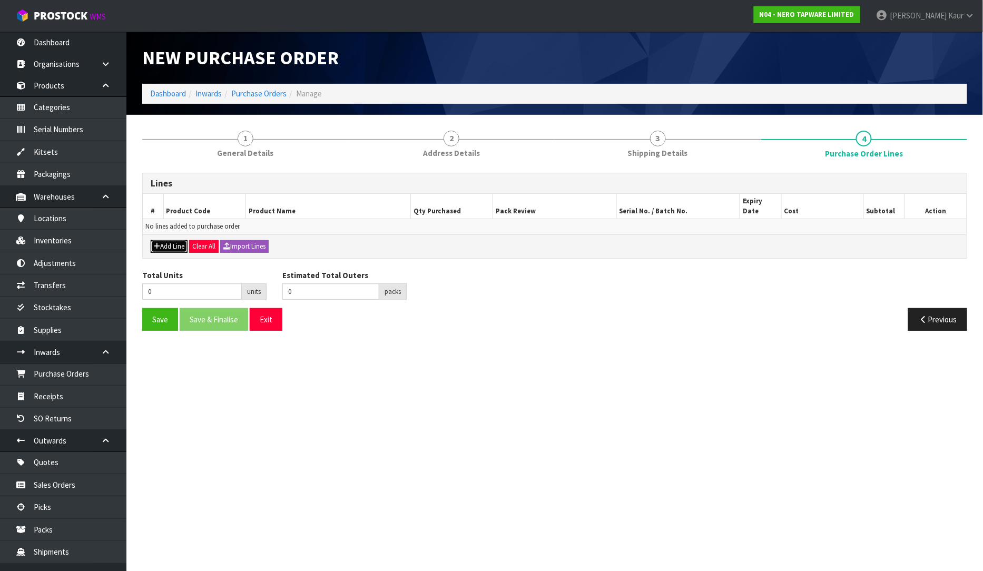
click at [164, 240] on button "Add Line" at bounding box center [169, 246] width 37 height 13
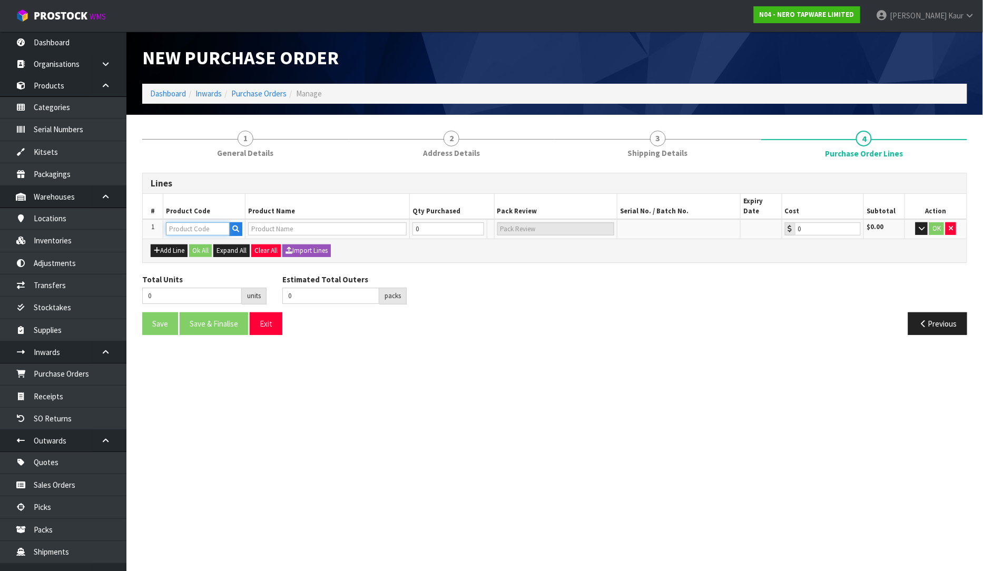
click at [181, 222] on input "text" at bounding box center [198, 228] width 64 height 13
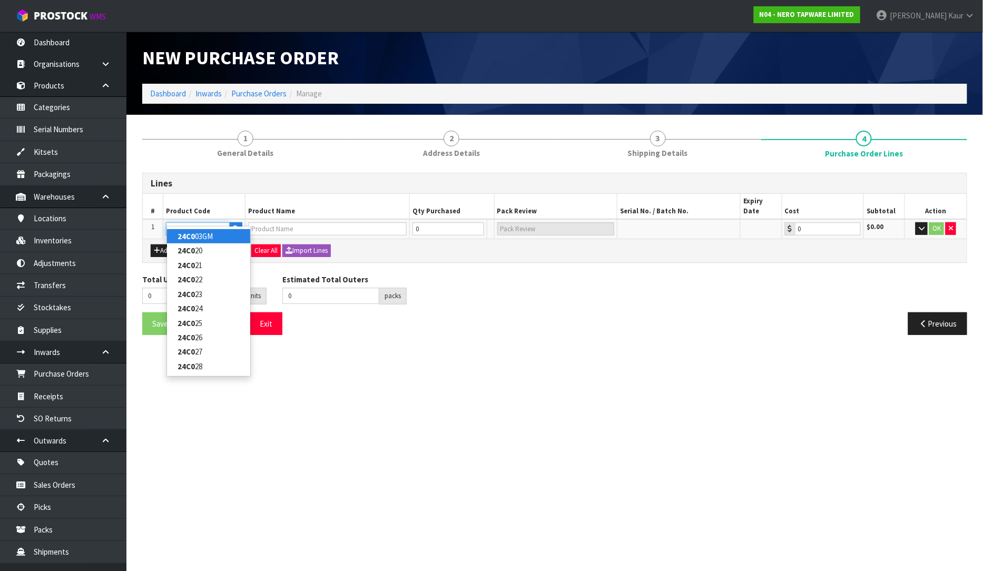
type input "24C025"
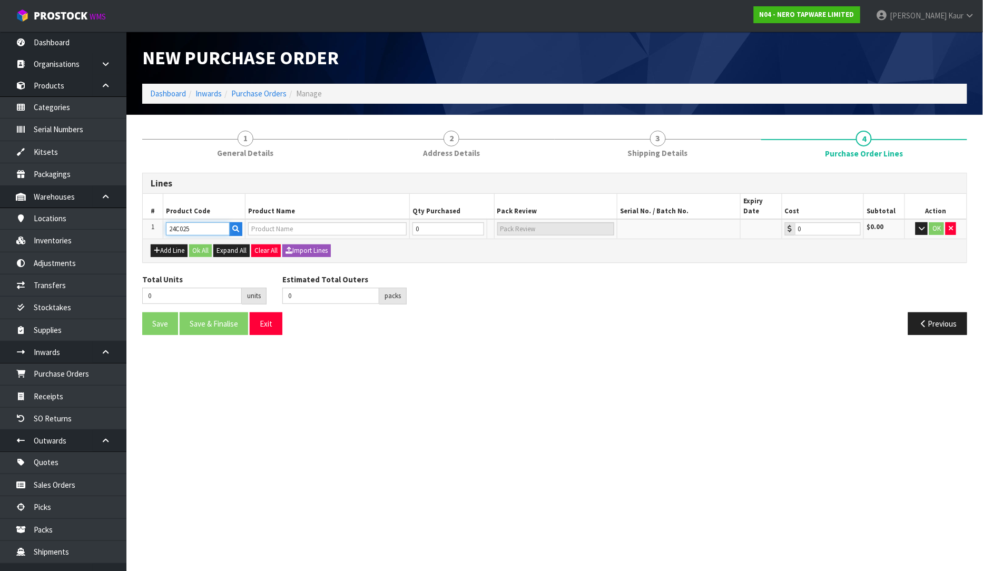
type input "SERENITY PROGRESSIVE SHOWER MIXER BODY ONLY"
type input "0.00"
type input "24C025"
click at [421, 222] on input "0" at bounding box center [427, 228] width 46 height 13
type input "1"
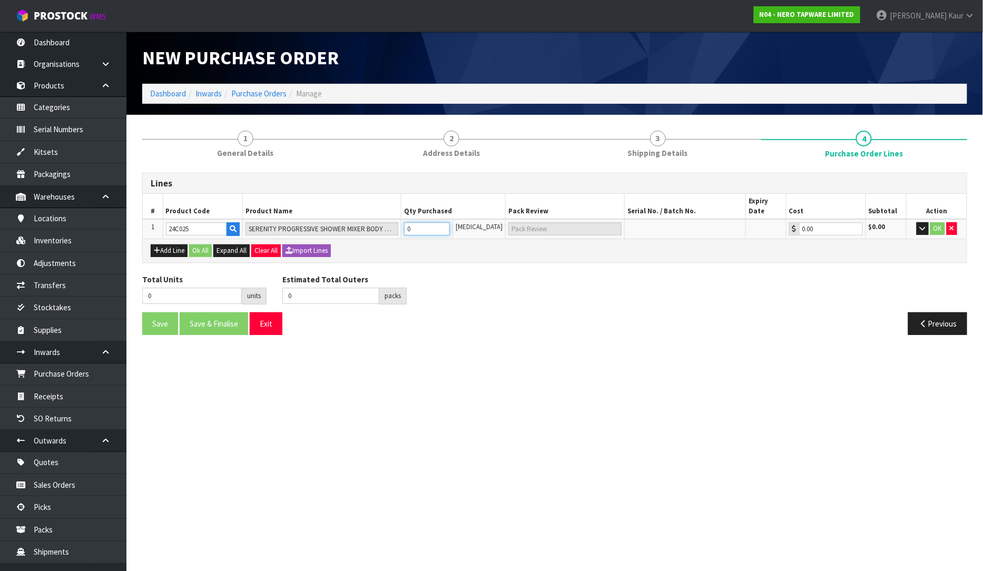
type input "1"
type input "1 [MEDICAL_DATA]"
type input "1"
click at [523, 312] on div "Save Save & Finalise Exit" at bounding box center [344, 323] width 420 height 23
click at [935, 222] on button "OK" at bounding box center [937, 228] width 15 height 13
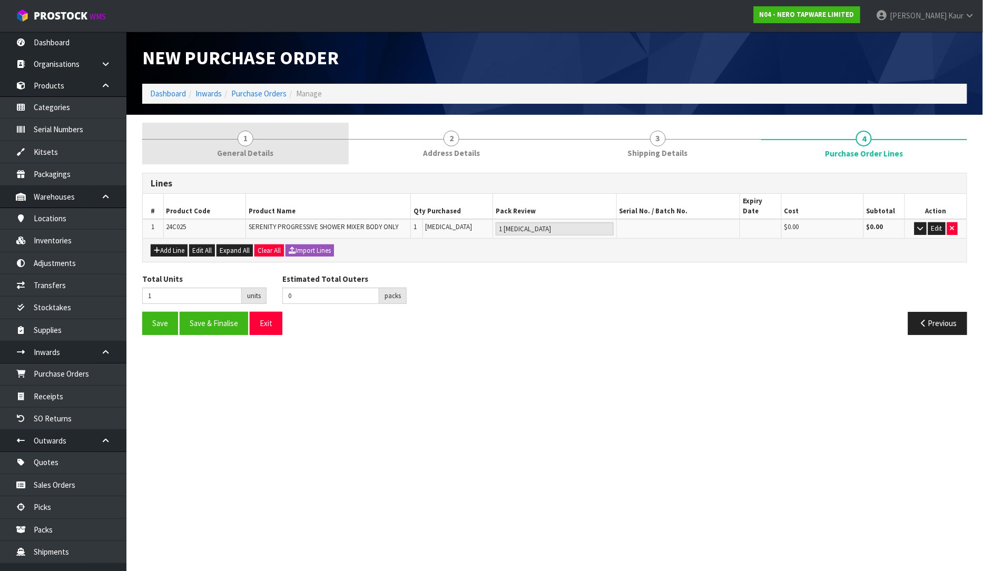
click at [259, 155] on span "General Details" at bounding box center [245, 152] width 56 height 11
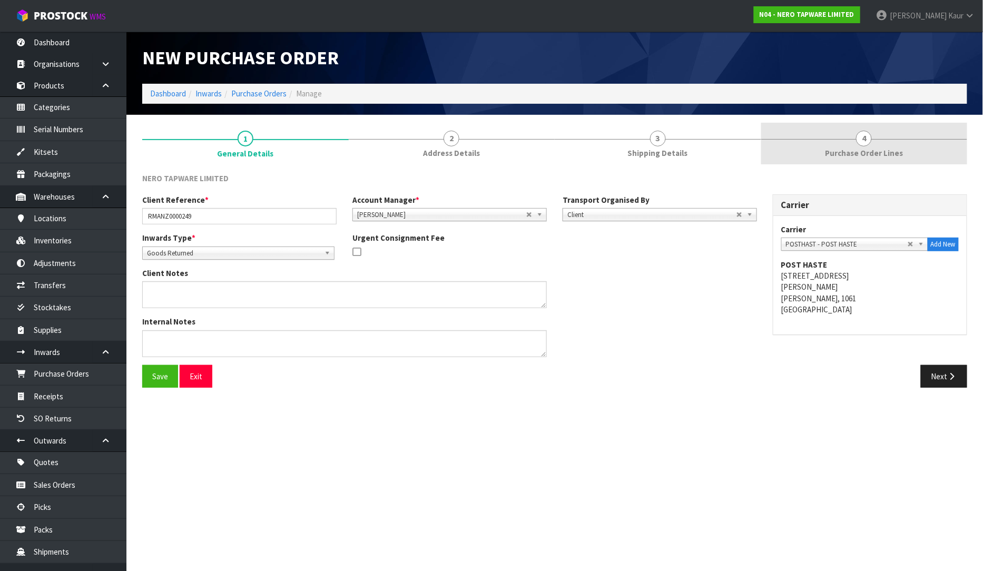
click at [870, 159] on link "4 Purchase Order Lines" at bounding box center [864, 144] width 206 height 42
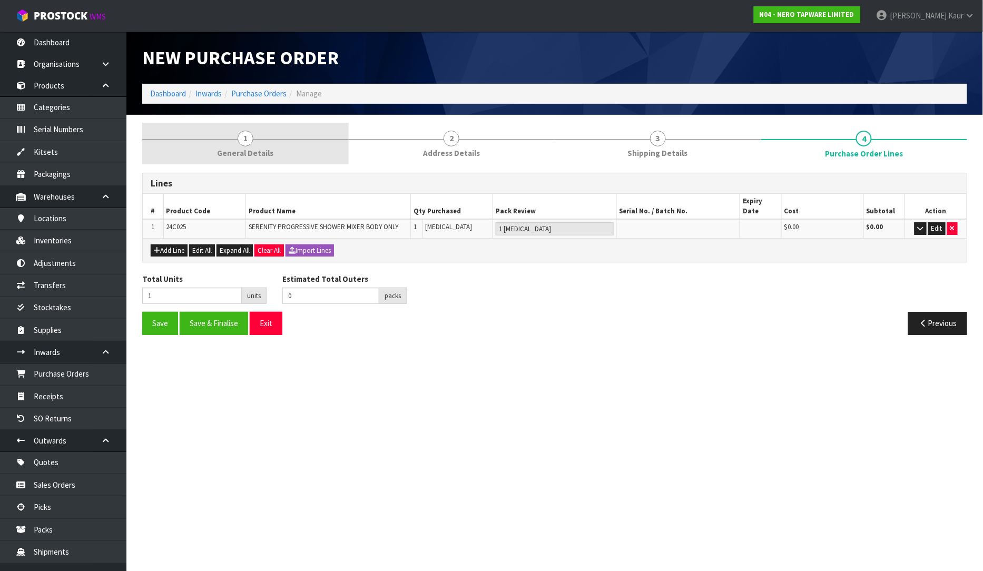
click at [230, 135] on link "1 General Details" at bounding box center [245, 144] width 206 height 42
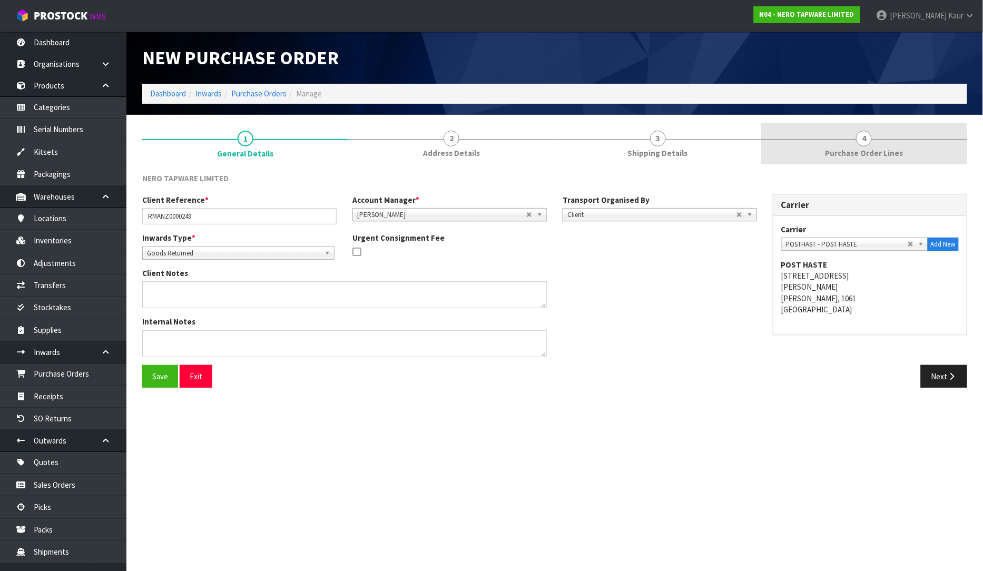
click at [872, 160] on link "4 Purchase Order Lines" at bounding box center [864, 144] width 206 height 42
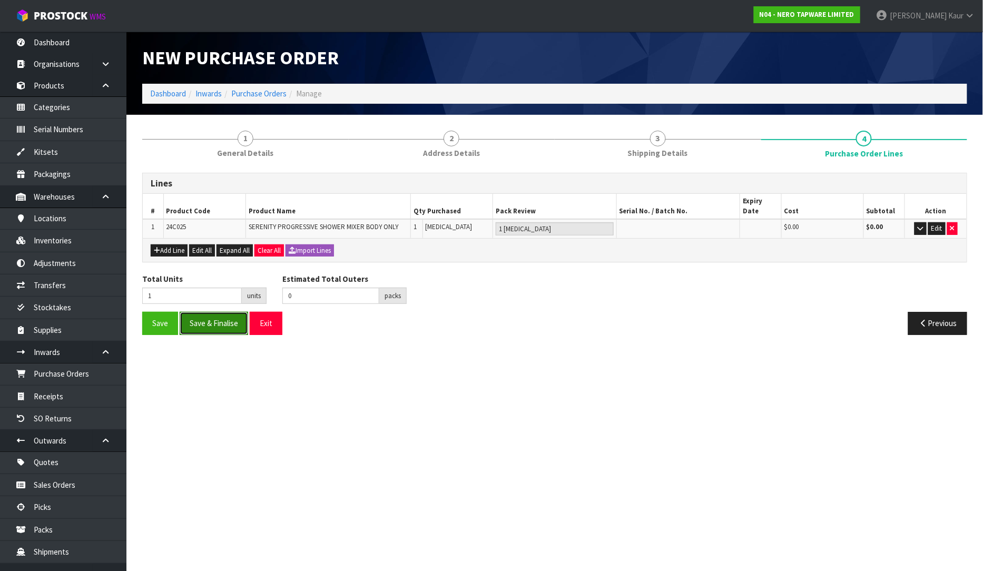
click at [206, 313] on button "Save & Finalise" at bounding box center [214, 323] width 68 height 23
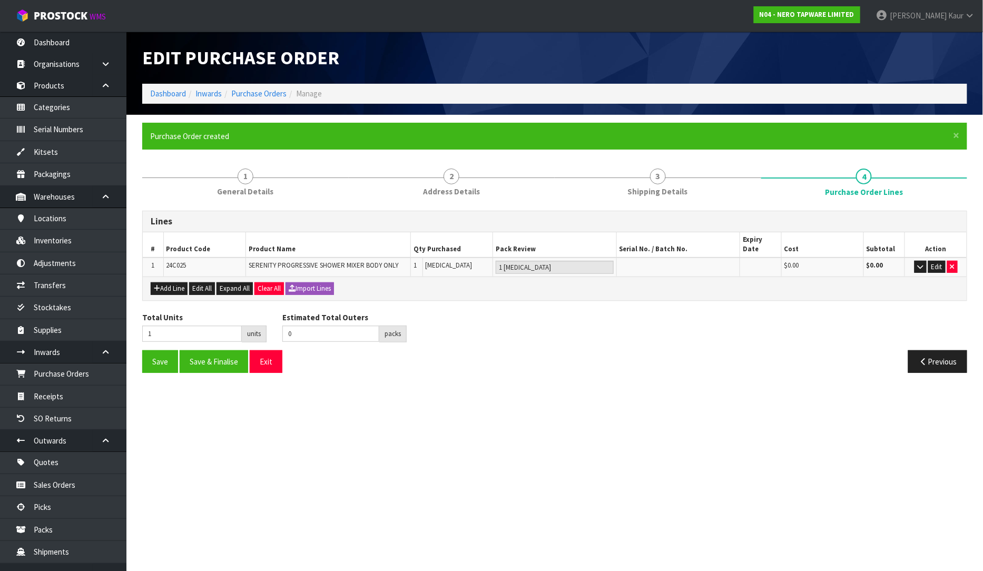
type input "0"
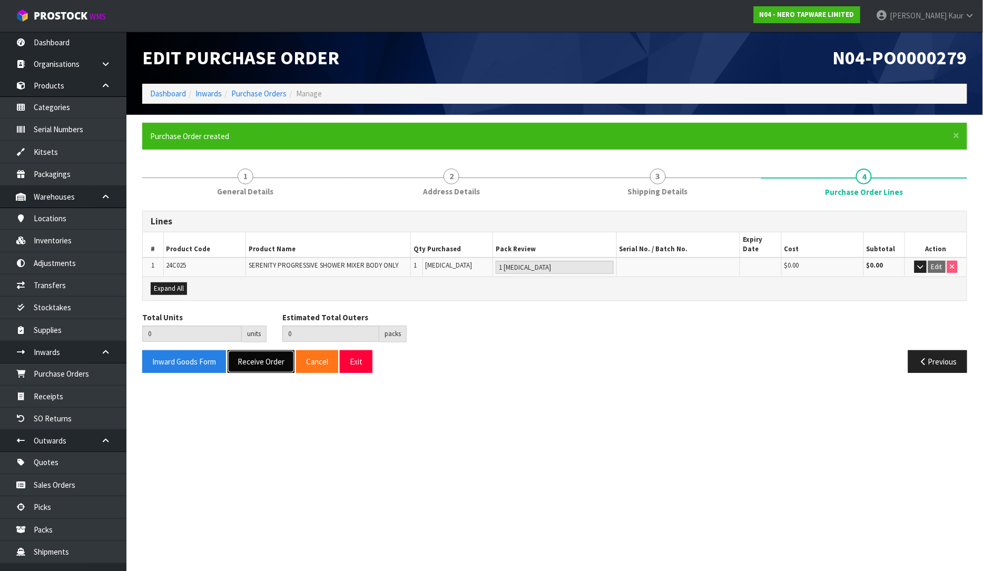
click at [260, 356] on button "Receive Order" at bounding box center [260, 361] width 67 height 23
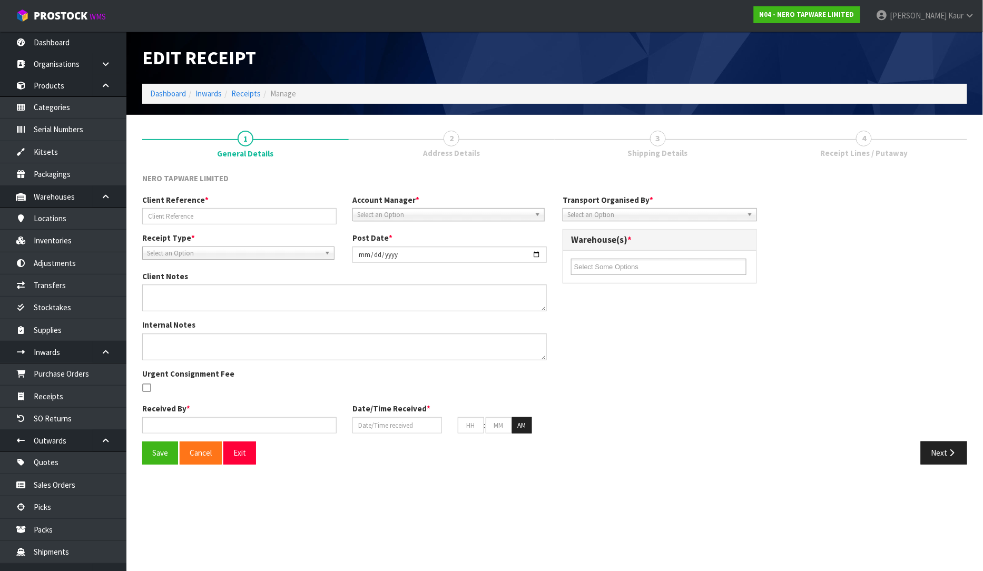
type input "RMANZ0000249"
type input "[DATE]"
type input "[PERSON_NAME]"
type input "[DATE]"
type input "02"
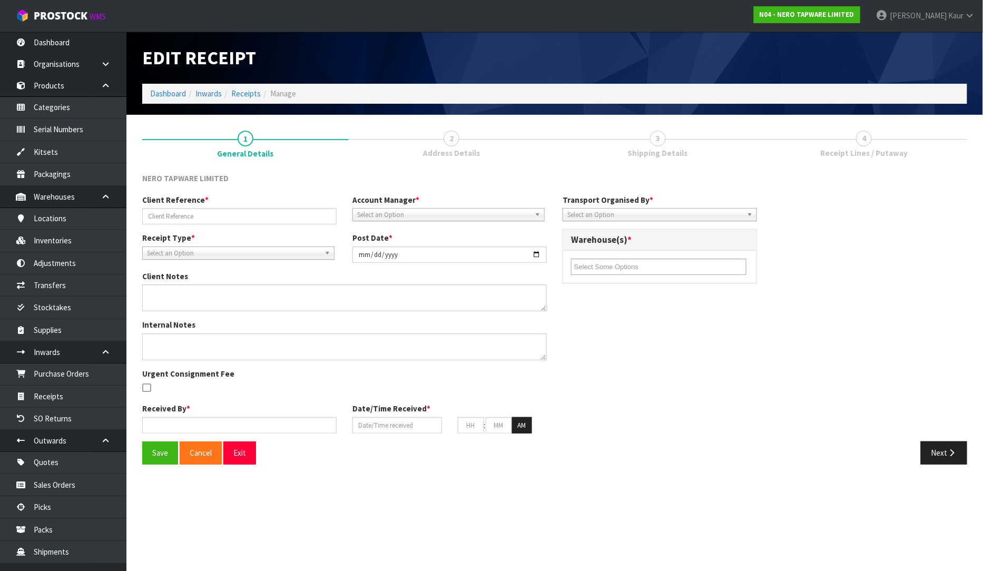
type input "25"
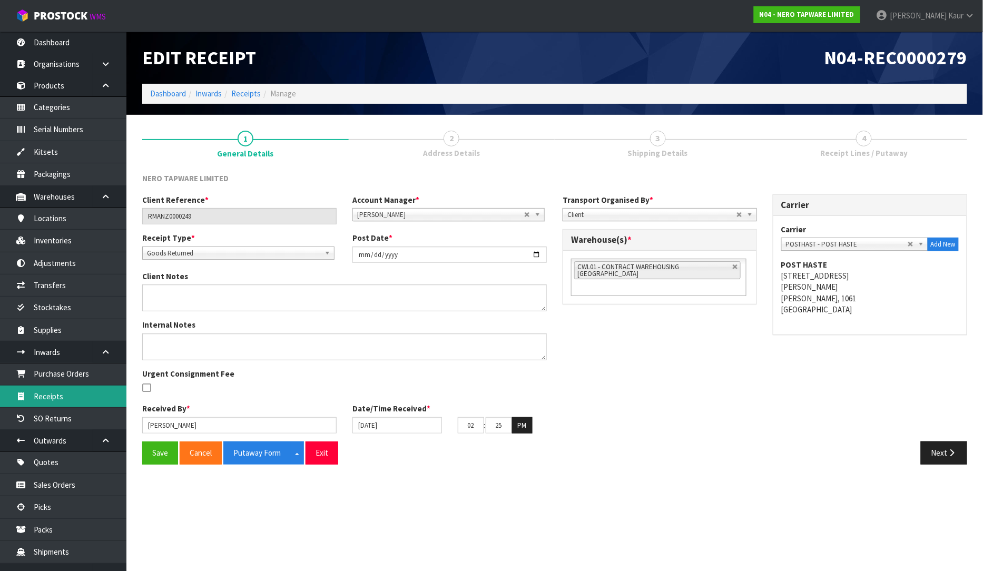
click at [51, 396] on link "Receipts" at bounding box center [63, 396] width 126 height 22
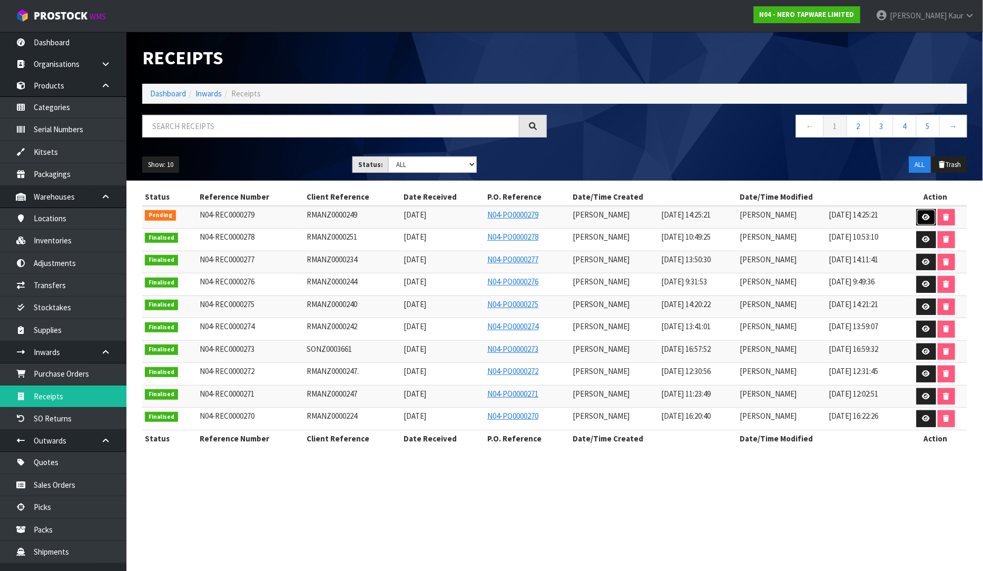
click at [927, 214] on icon at bounding box center [926, 217] width 8 height 7
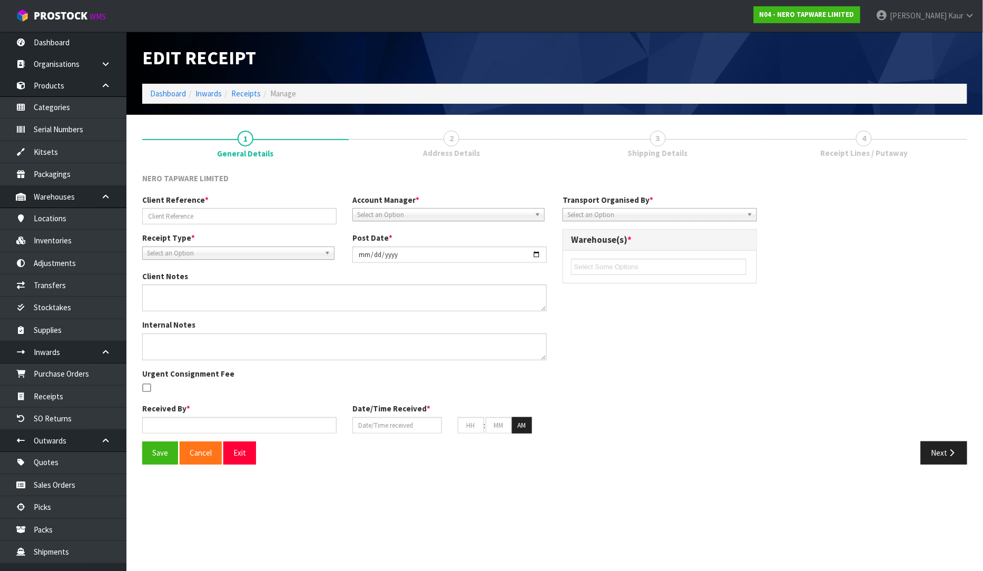
type input "RMANZ0000249"
type input "[DATE]"
type input "[PERSON_NAME]"
type input "[DATE]"
type input "02"
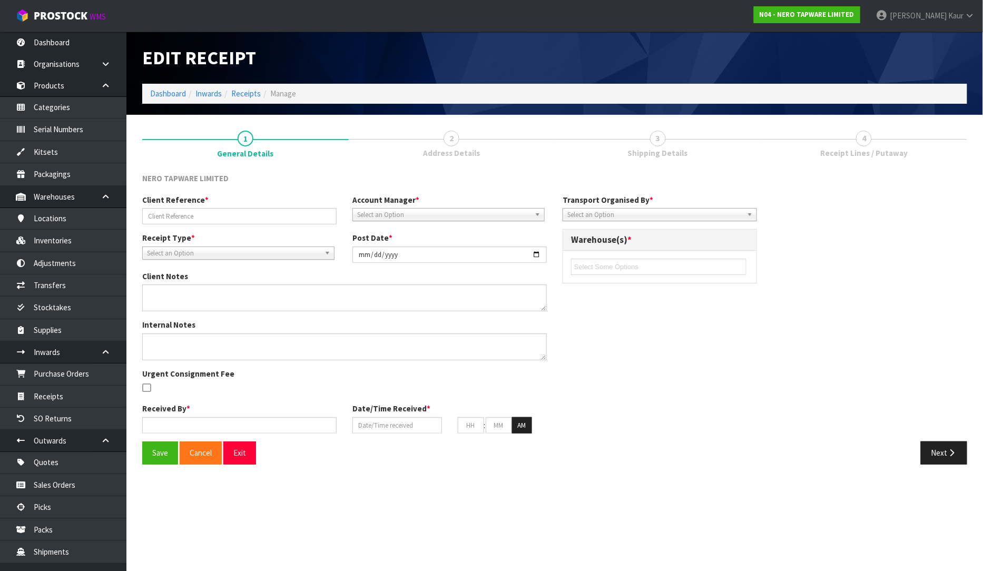
type input "25"
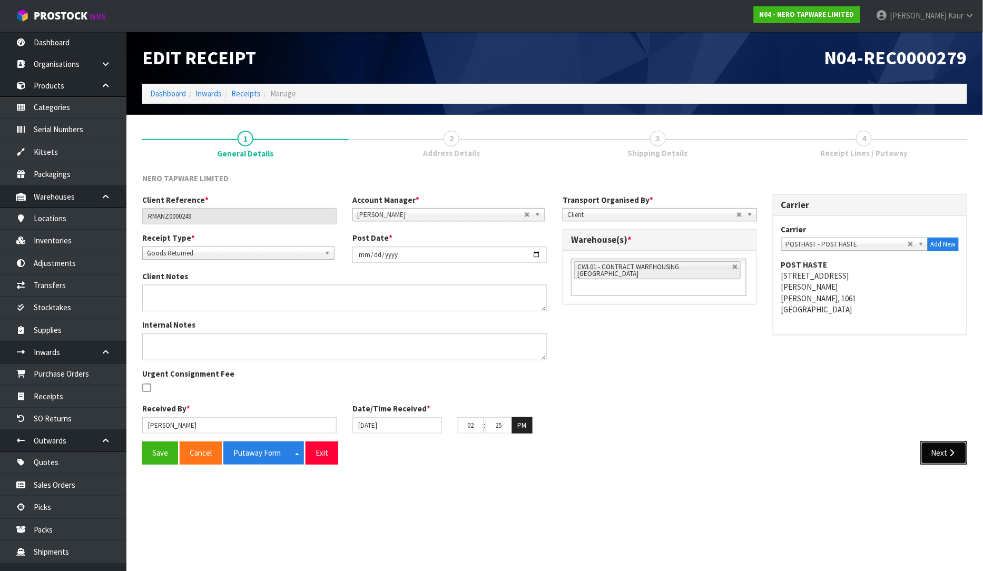
click at [936, 447] on button "Next" at bounding box center [943, 452] width 46 height 23
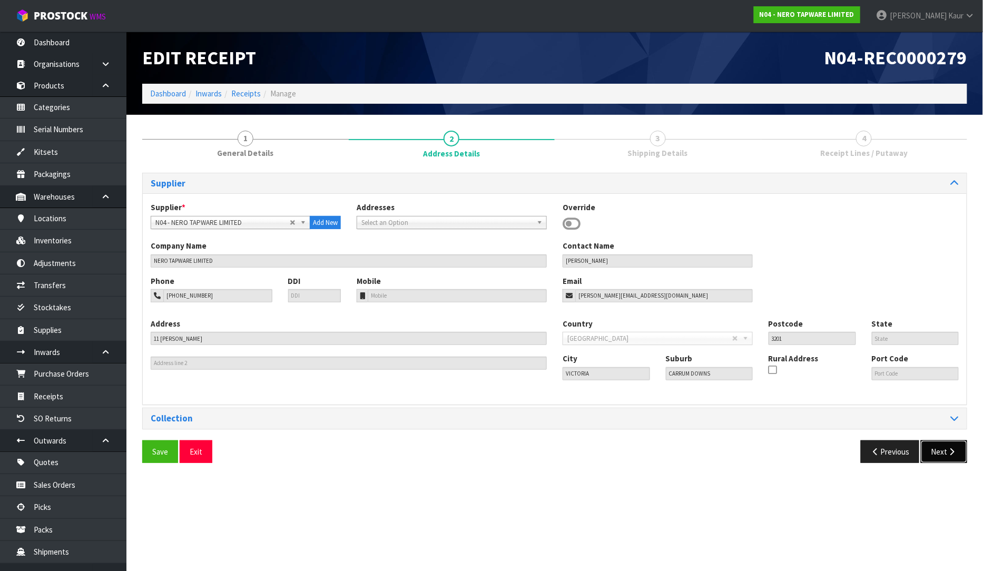
click at [937, 454] on button "Next" at bounding box center [943, 451] width 46 height 23
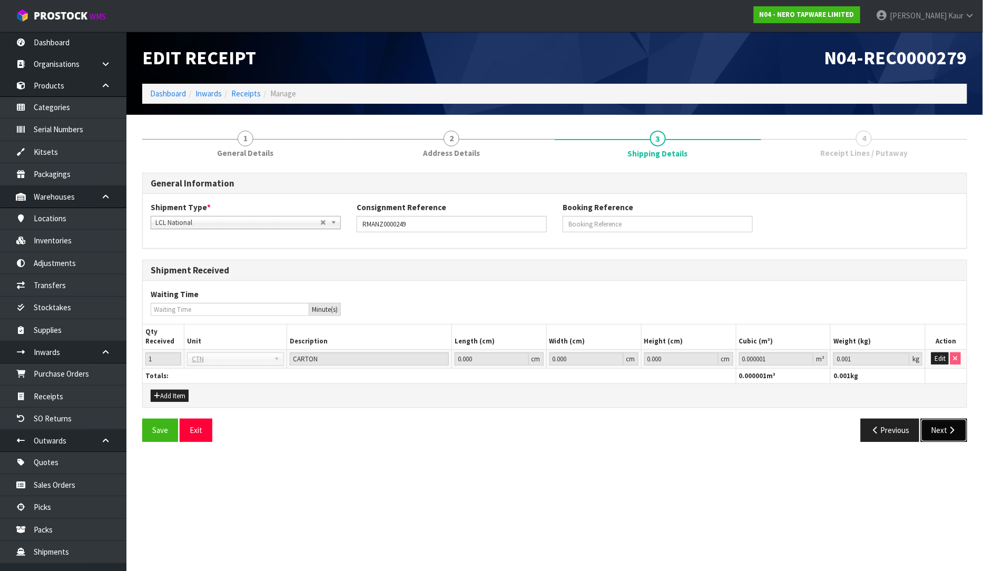
click at [950, 435] on button "Next" at bounding box center [943, 430] width 46 height 23
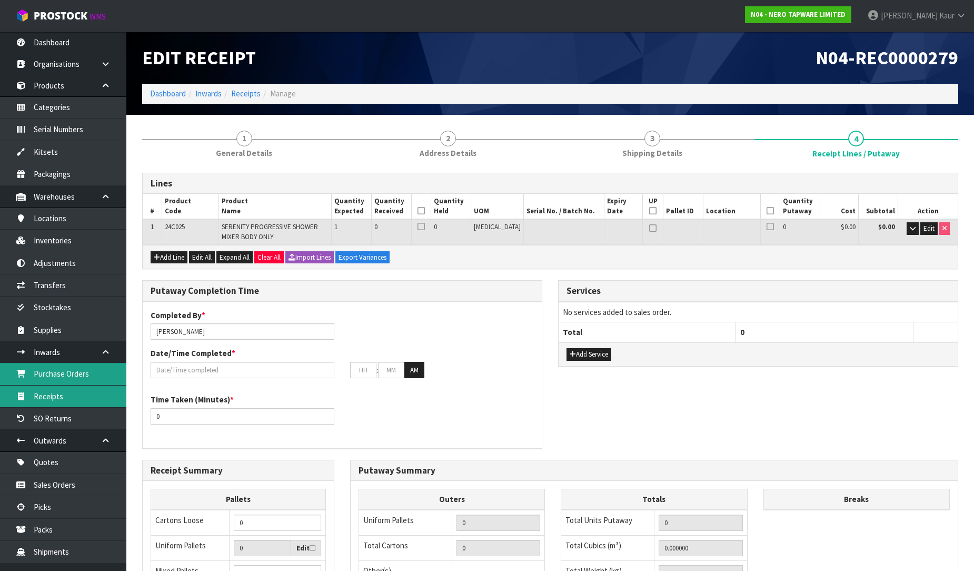
drag, startPoint x: 76, startPoint y: 392, endPoint x: 92, endPoint y: 382, distance: 18.7
click at [76, 392] on link "Receipts" at bounding box center [63, 396] width 126 height 22
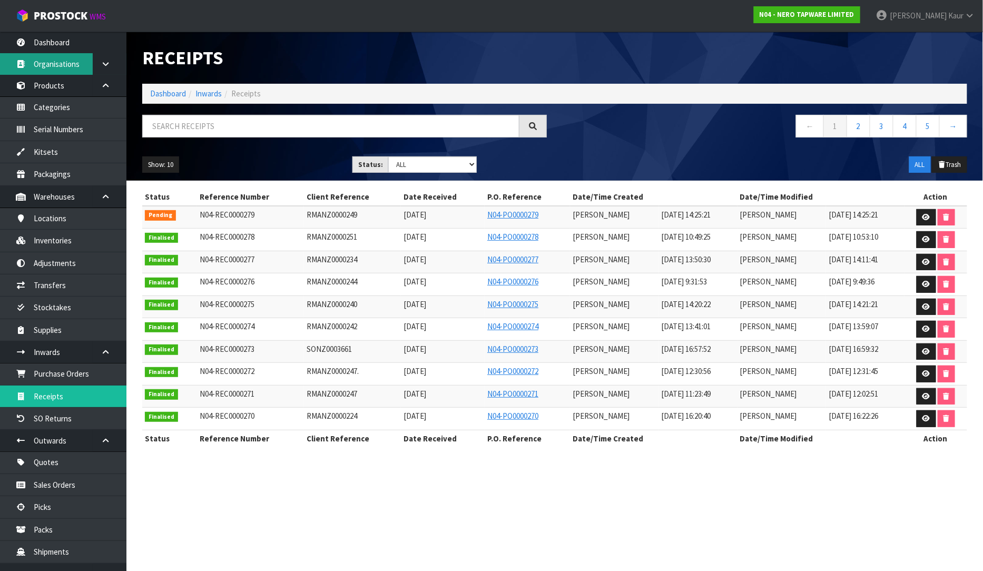
click at [81, 54] on link "Organisations" at bounding box center [63, 64] width 126 height 22
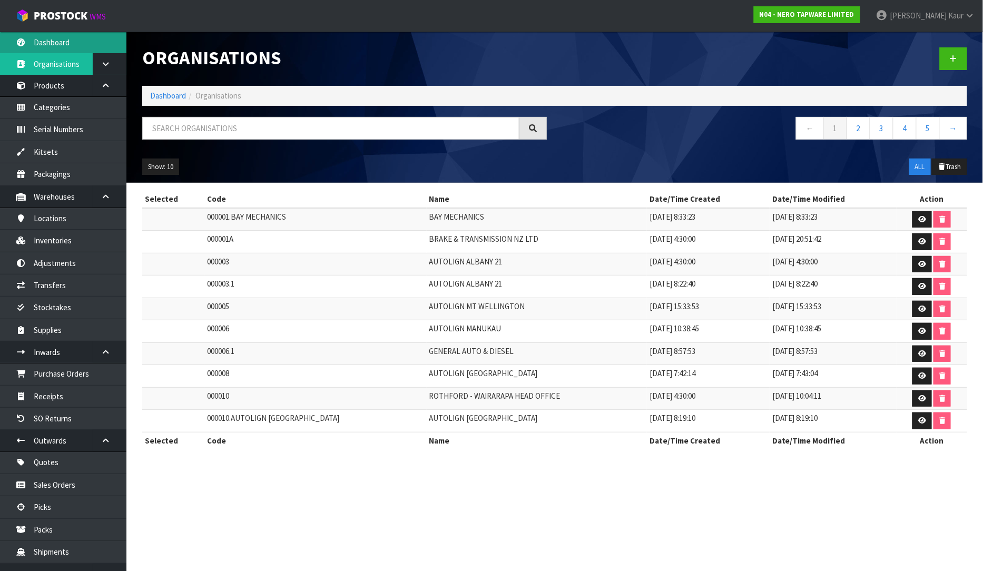
click at [80, 42] on link "Dashboard" at bounding box center [63, 43] width 126 height 22
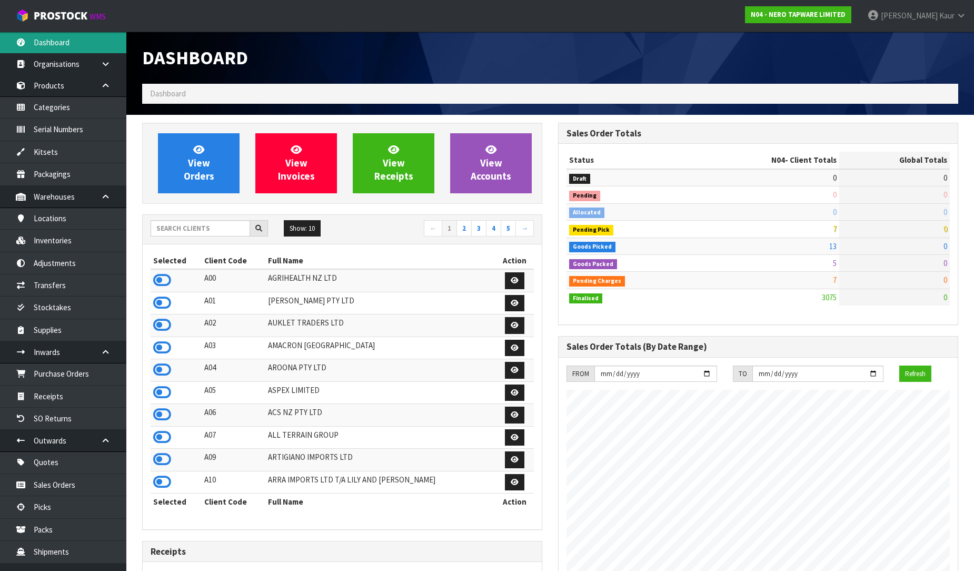
scroll to position [820, 416]
click at [181, 229] on input "text" at bounding box center [201, 228] width 100 height 16
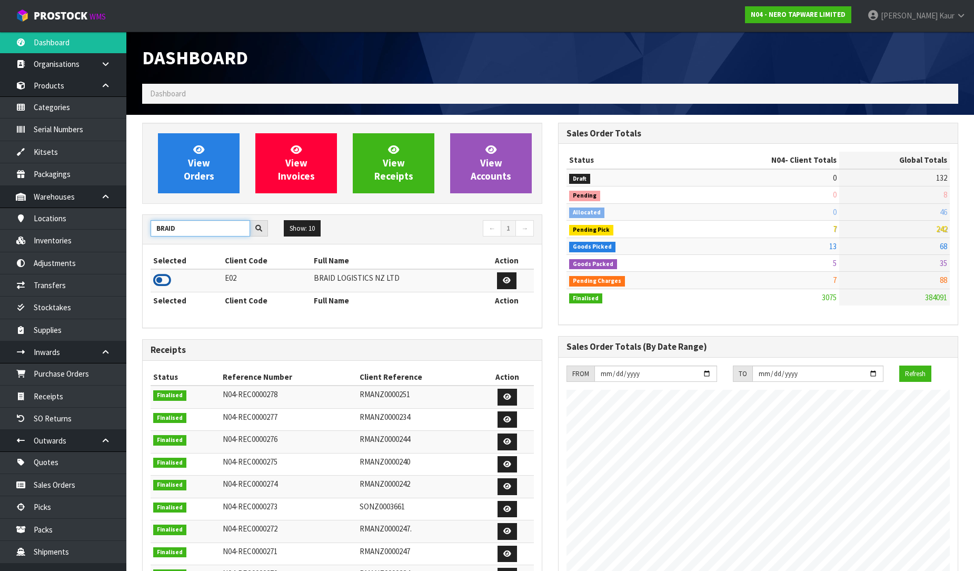
type input "BRAID"
click at [161, 280] on icon at bounding box center [162, 280] width 18 height 16
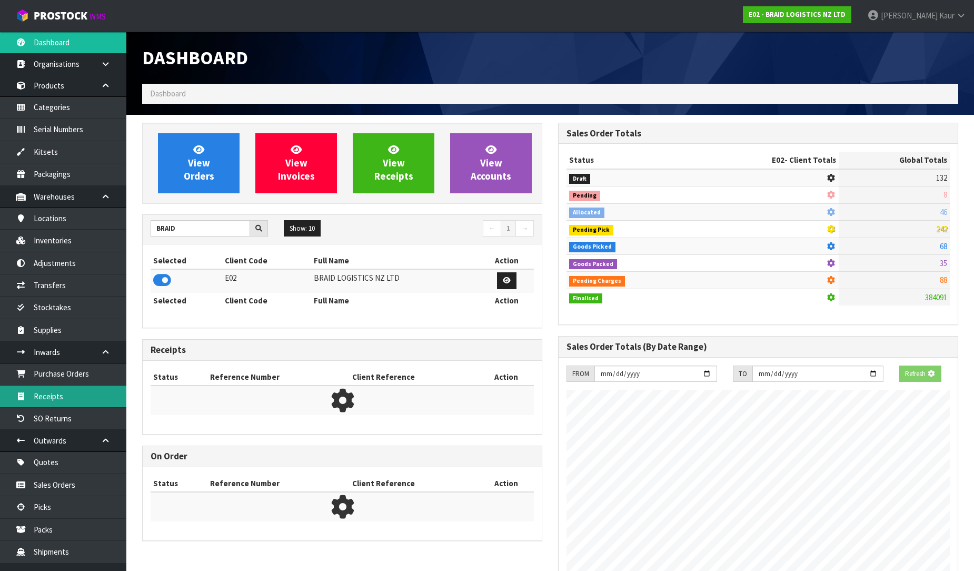
scroll to position [525896, 526124]
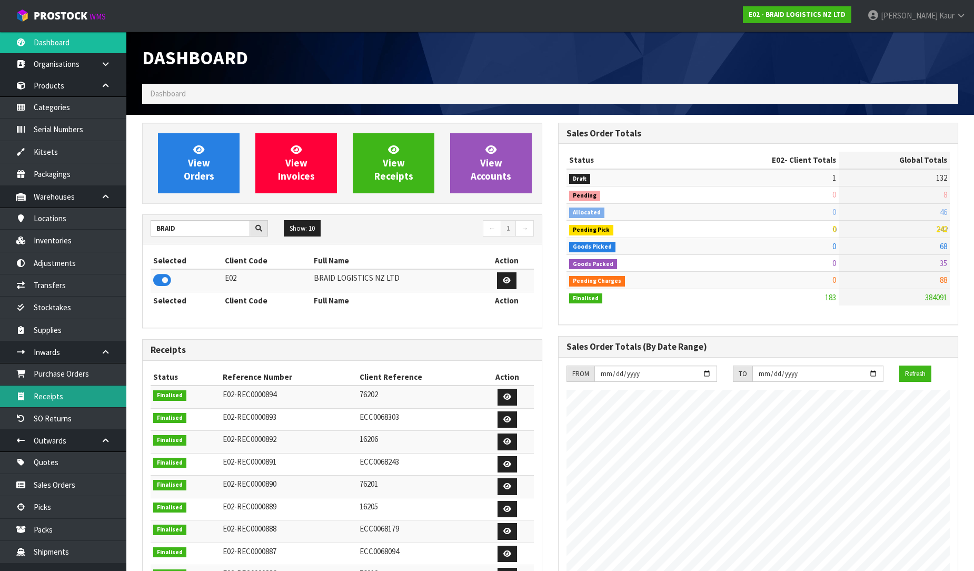
click at [66, 393] on link "Receipts" at bounding box center [63, 396] width 126 height 22
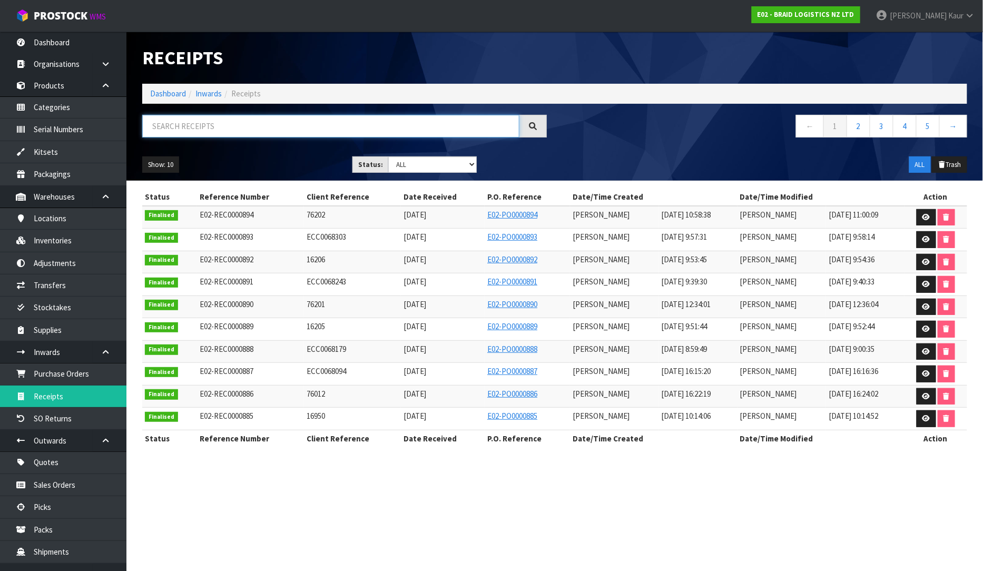
click at [330, 127] on input "text" at bounding box center [330, 126] width 377 height 23
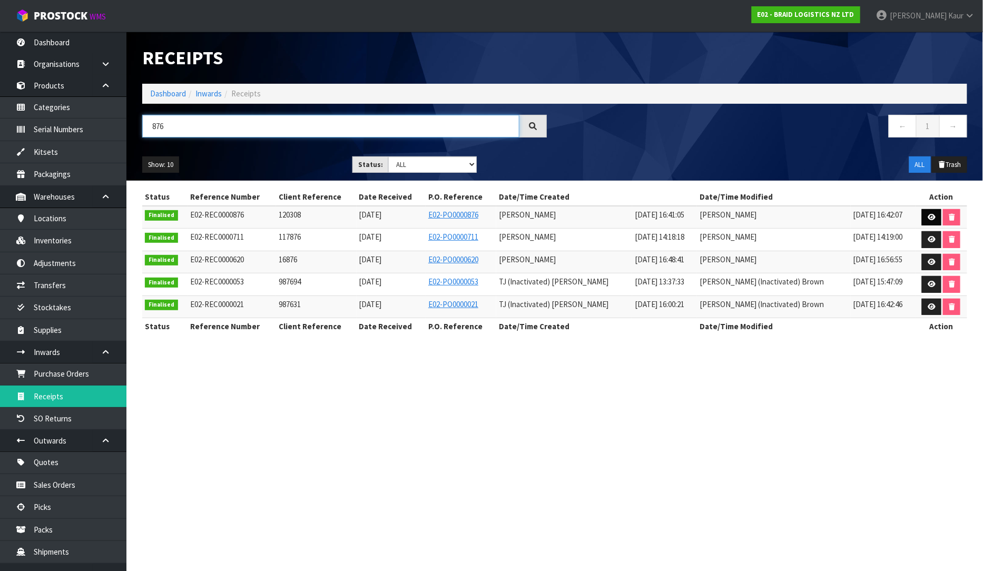
type input "876"
click at [928, 217] on icon at bounding box center [931, 217] width 8 height 7
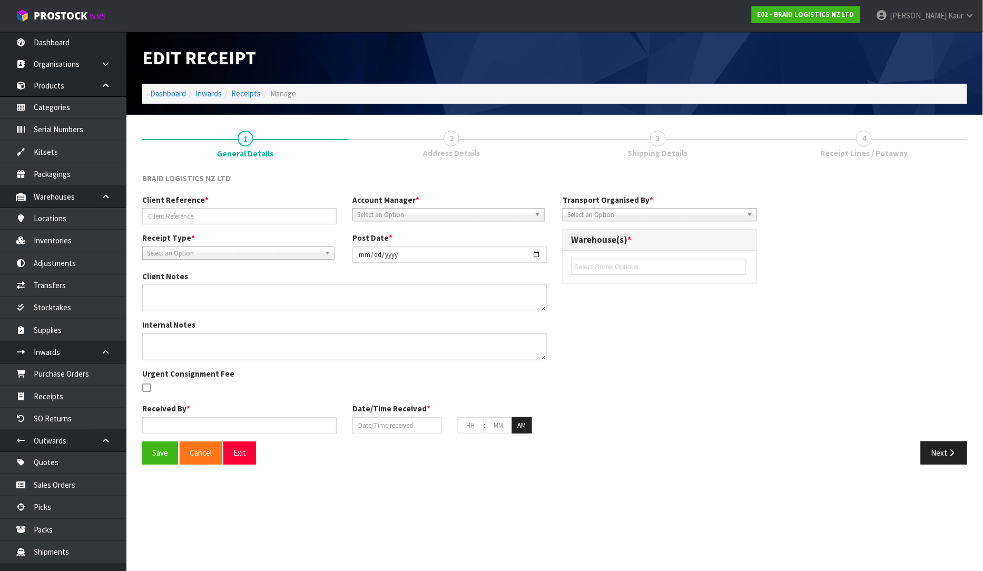
type input "120308"
type input "[DATE]"
type input "[PERSON_NAME]"
type input "[DATE]"
type input "04"
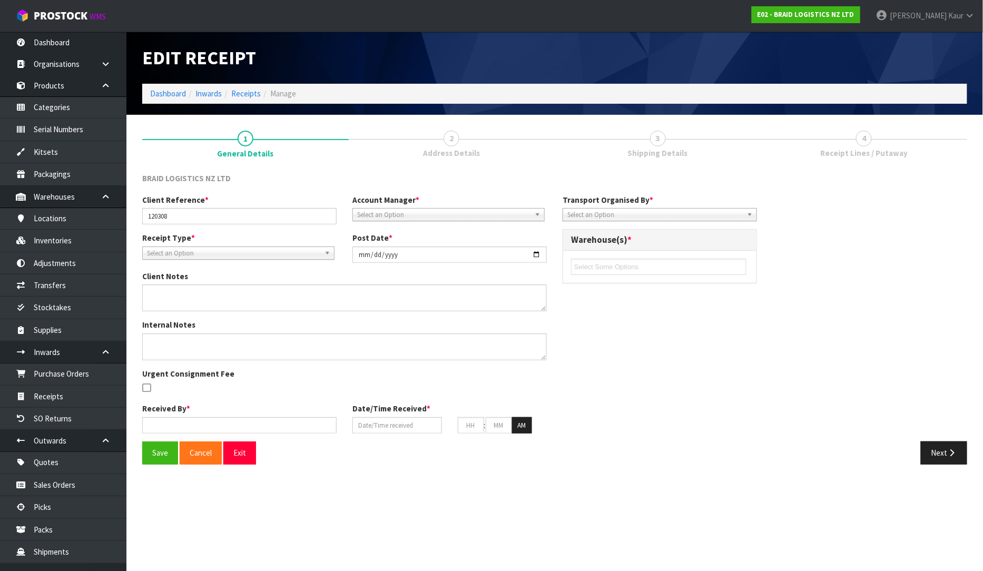
type input "41"
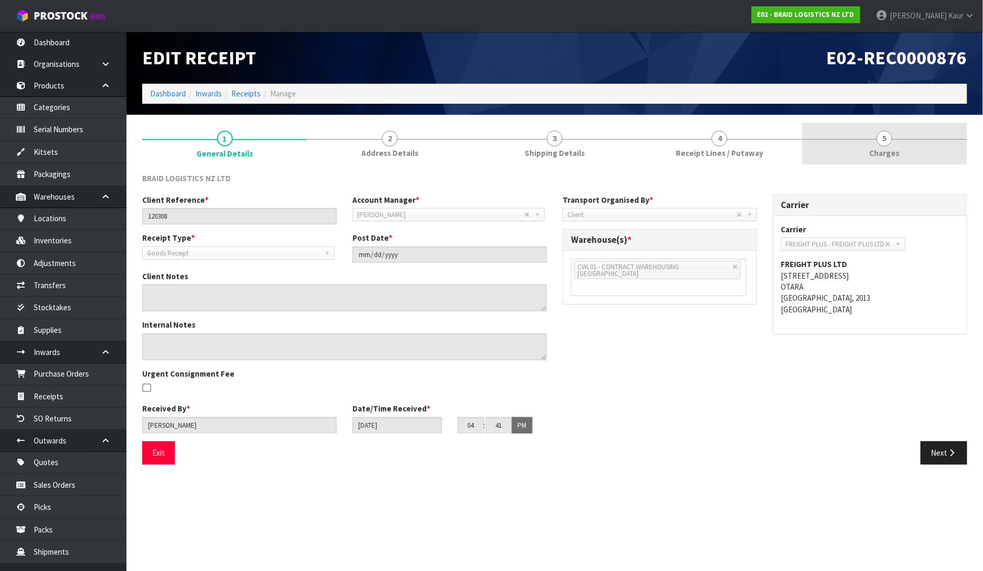
click at [878, 148] on span "Charges" at bounding box center [884, 152] width 30 height 11
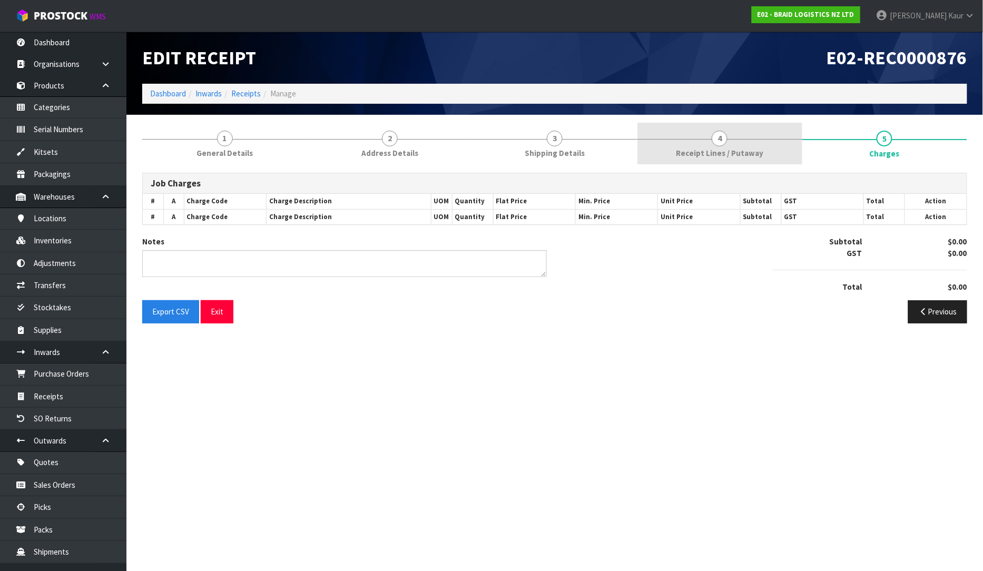
click at [750, 137] on link "4 Receipt Lines / Putaway" at bounding box center [719, 144] width 165 height 42
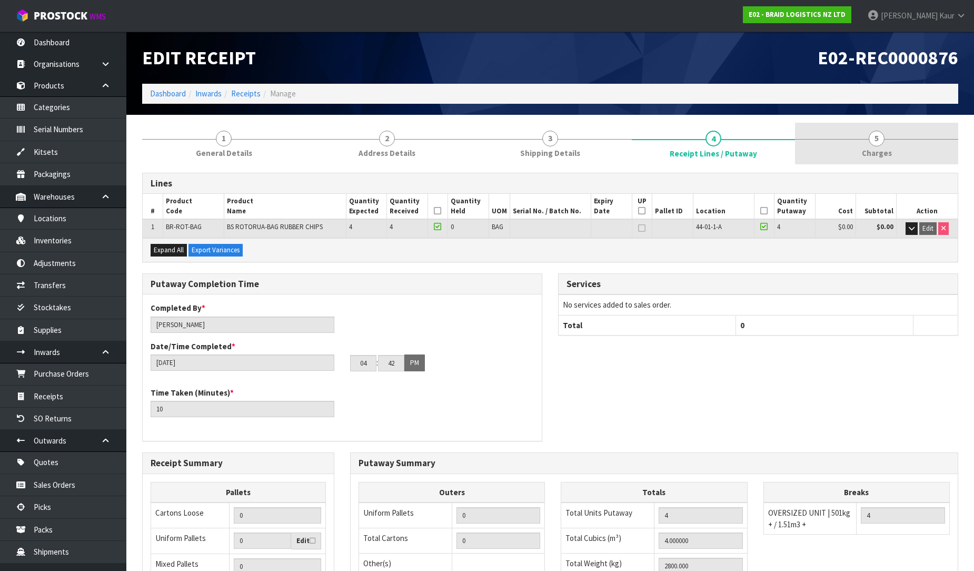
click at [862, 137] on link "5 [GEOGRAPHIC_DATA]" at bounding box center [876, 144] width 163 height 42
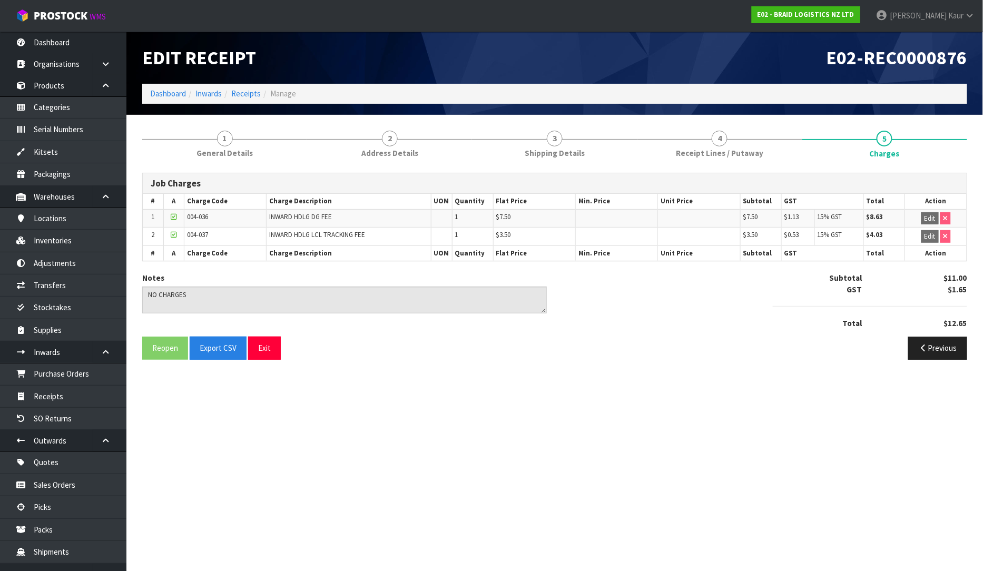
click at [76, 30] on nav "Toggle navigation ProStock WMS E02 - BRAID LOGISTICS NZ LTD [PERSON_NAME] Logout" at bounding box center [491, 16] width 983 height 32
click at [79, 45] on link "Dashboard" at bounding box center [63, 43] width 126 height 22
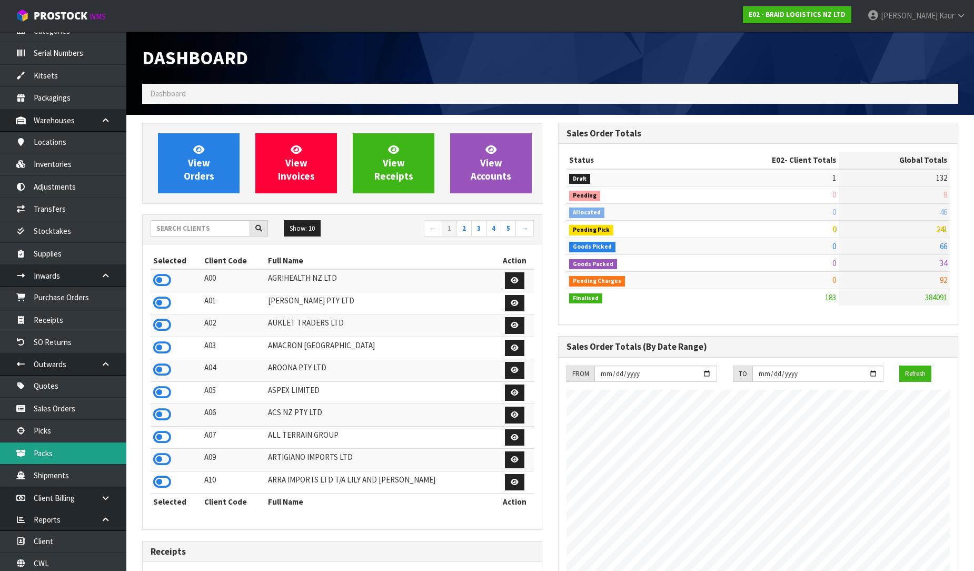
scroll to position [102, 0]
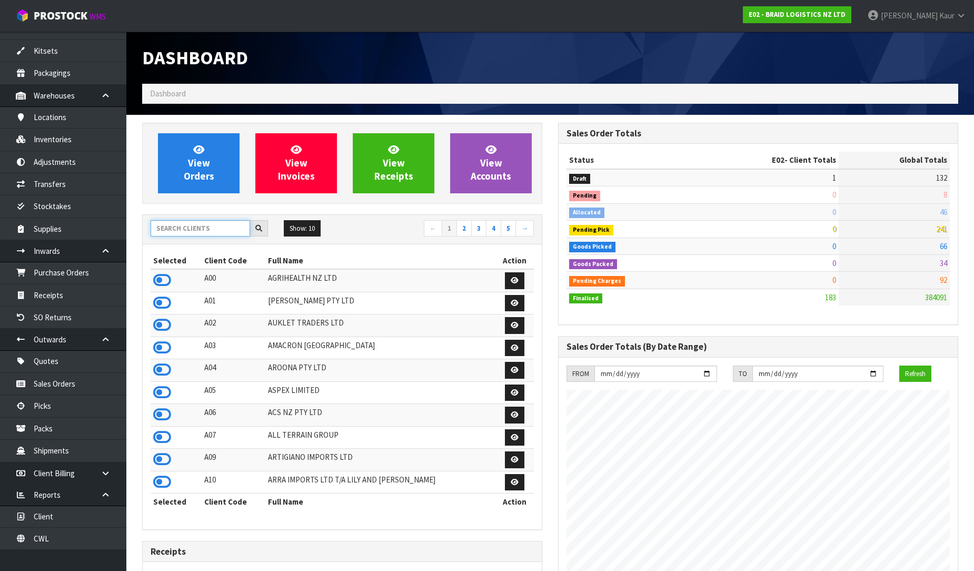
click at [204, 220] on input "text" at bounding box center [201, 228] width 100 height 16
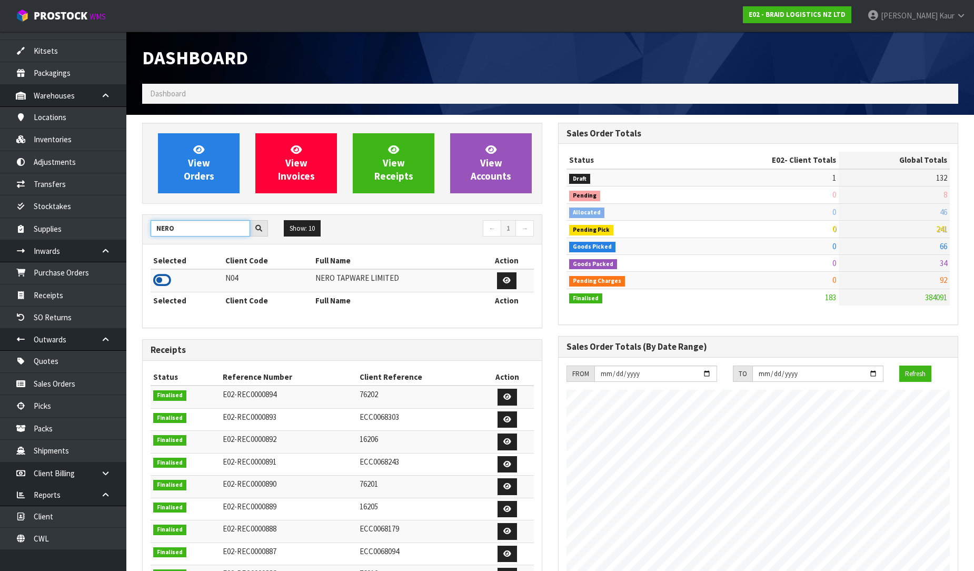
type input "NERO"
click at [164, 282] on icon at bounding box center [162, 280] width 18 height 16
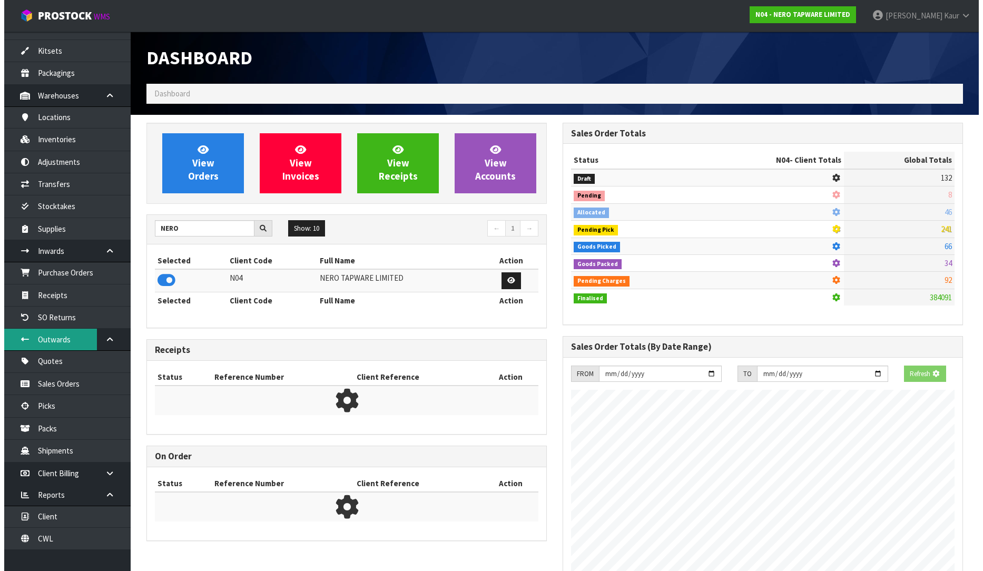
scroll to position [820, 416]
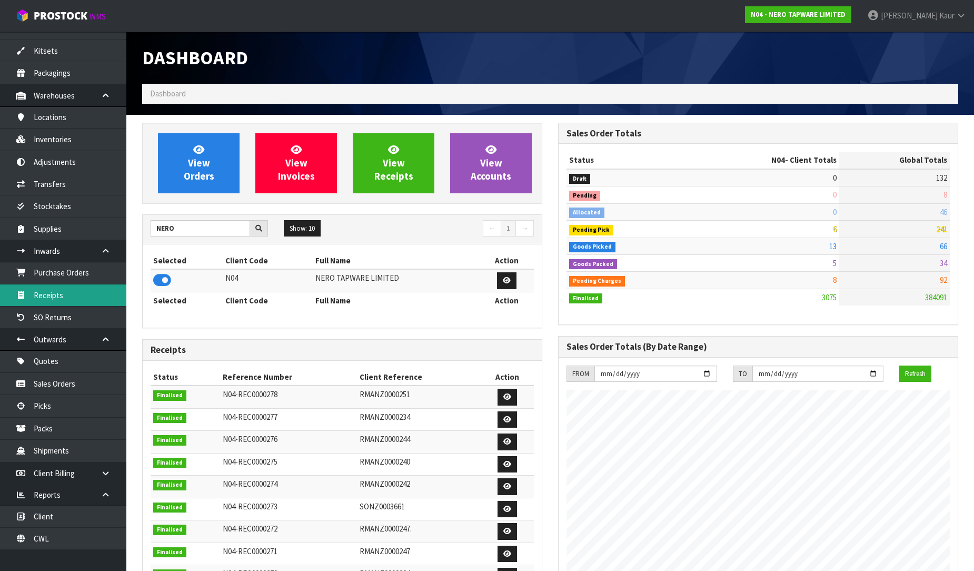
click at [74, 295] on link "Receipts" at bounding box center [63, 295] width 126 height 22
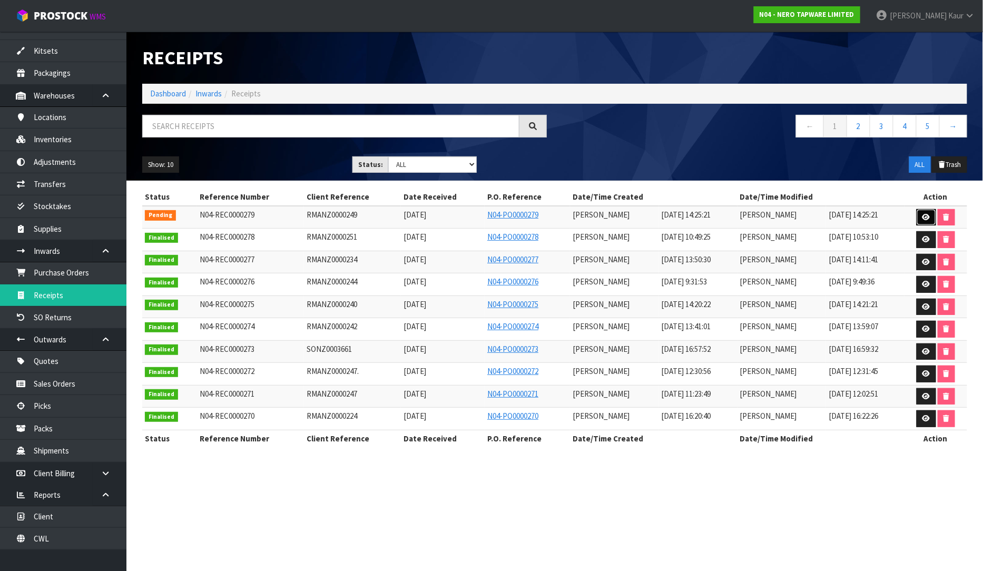
click at [923, 217] on icon at bounding box center [926, 217] width 8 height 7
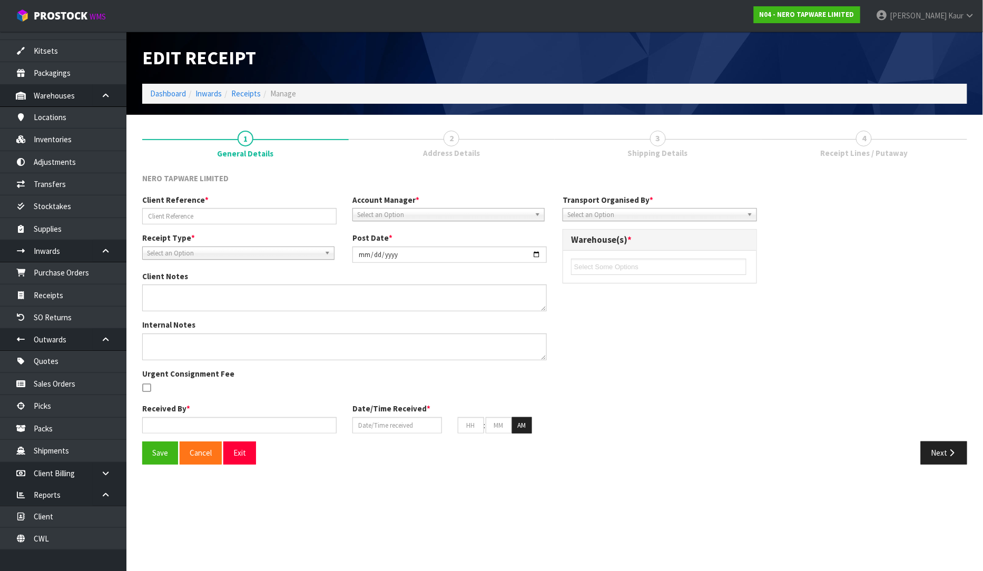
type input "RMANZ0000249"
type input "[DATE]"
type input "[PERSON_NAME]"
type input "[DATE]"
type input "02"
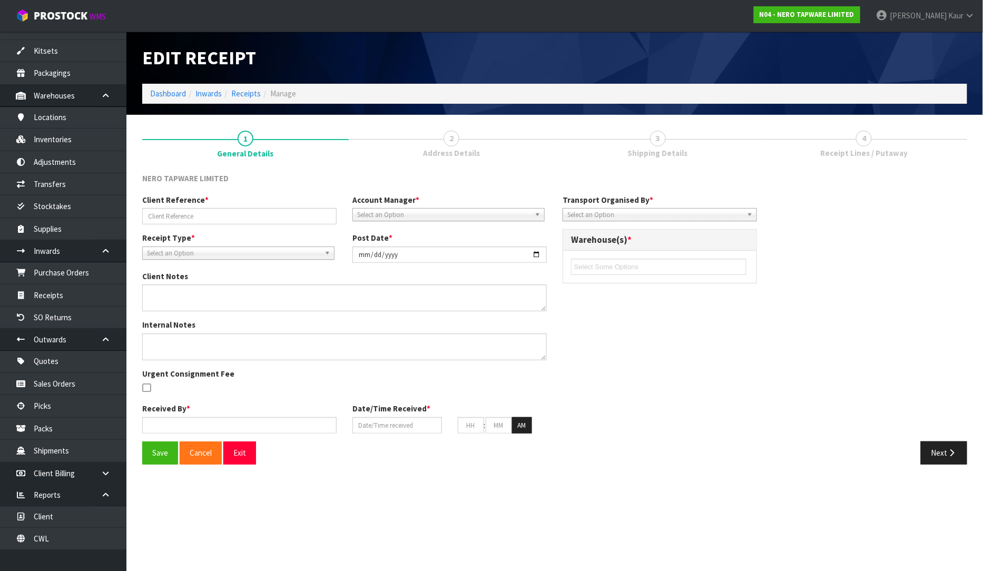
type input "25"
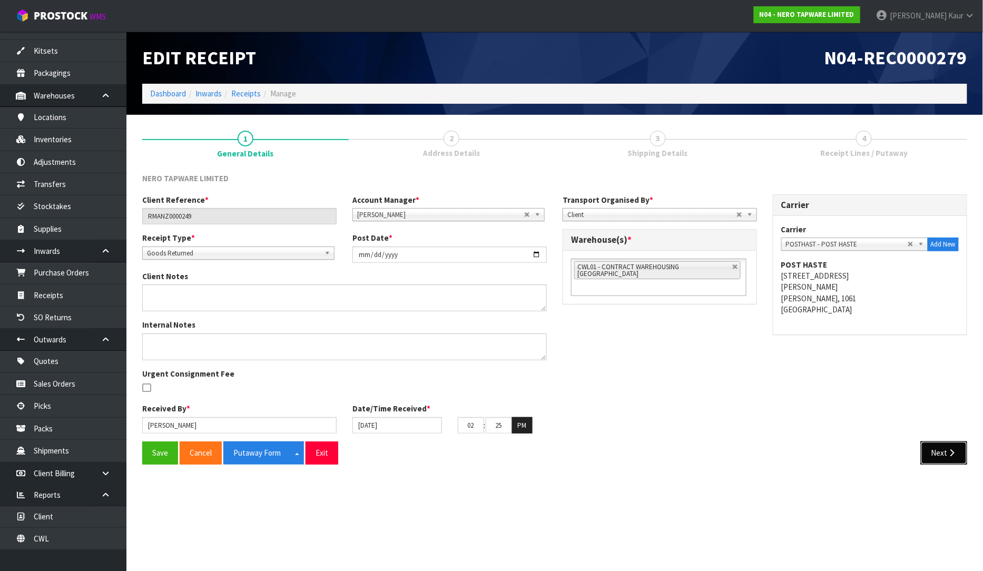
click at [944, 444] on button "Next" at bounding box center [943, 452] width 46 height 23
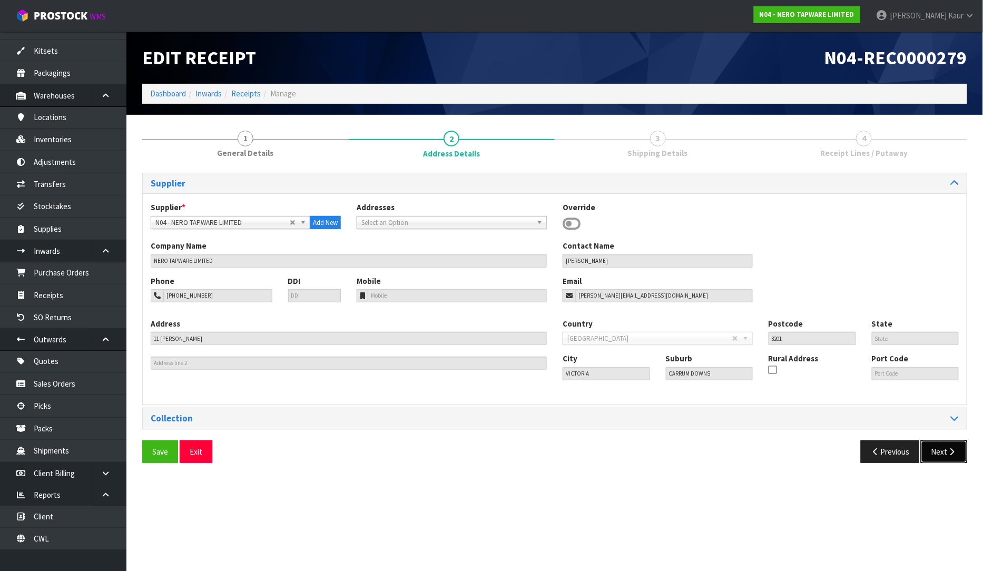
click at [945, 442] on button "Next" at bounding box center [943, 451] width 46 height 23
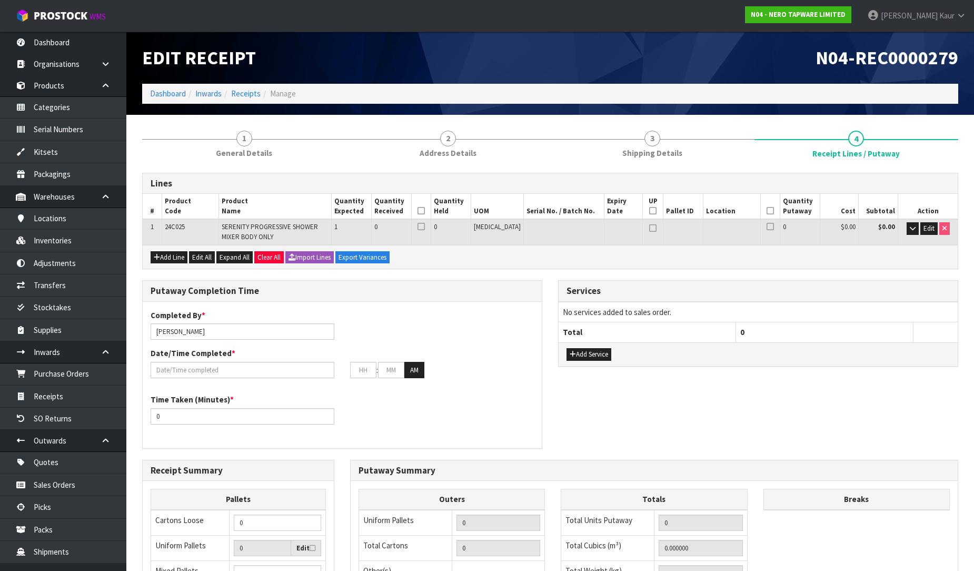
scroll to position [102, 0]
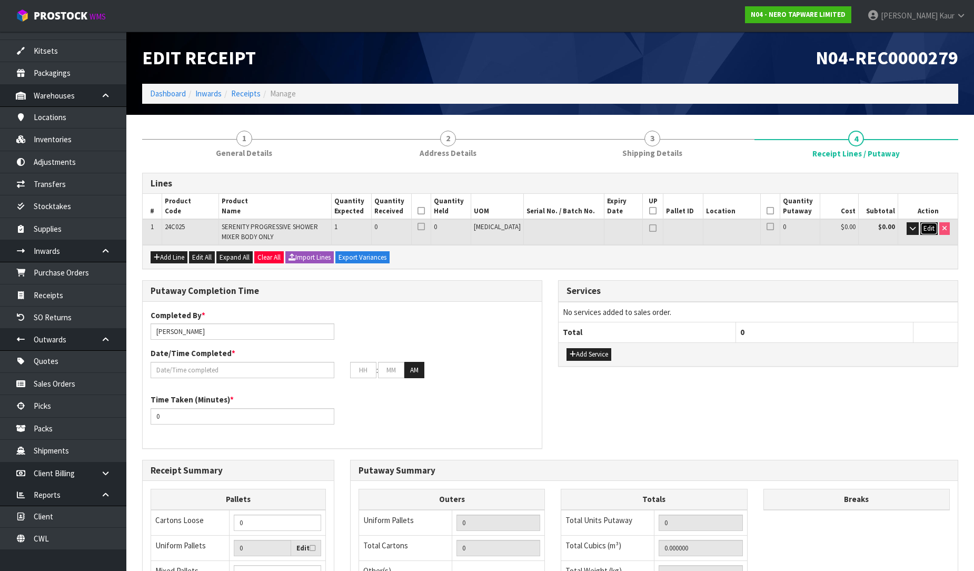
click at [930, 225] on span "Edit" at bounding box center [929, 228] width 11 height 9
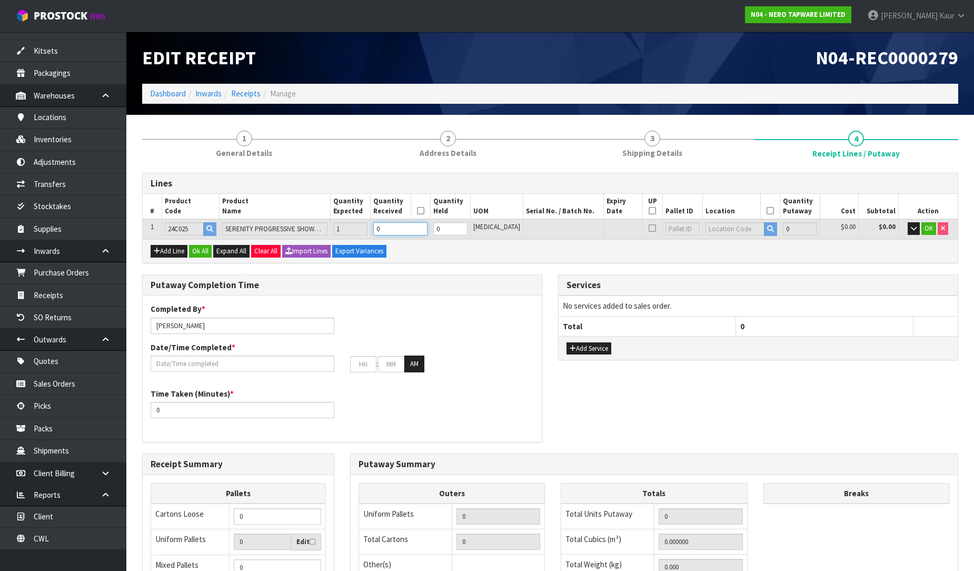
click at [404, 230] on input "0" at bounding box center [400, 228] width 54 height 13
type input "0.001431"
type input "0.3"
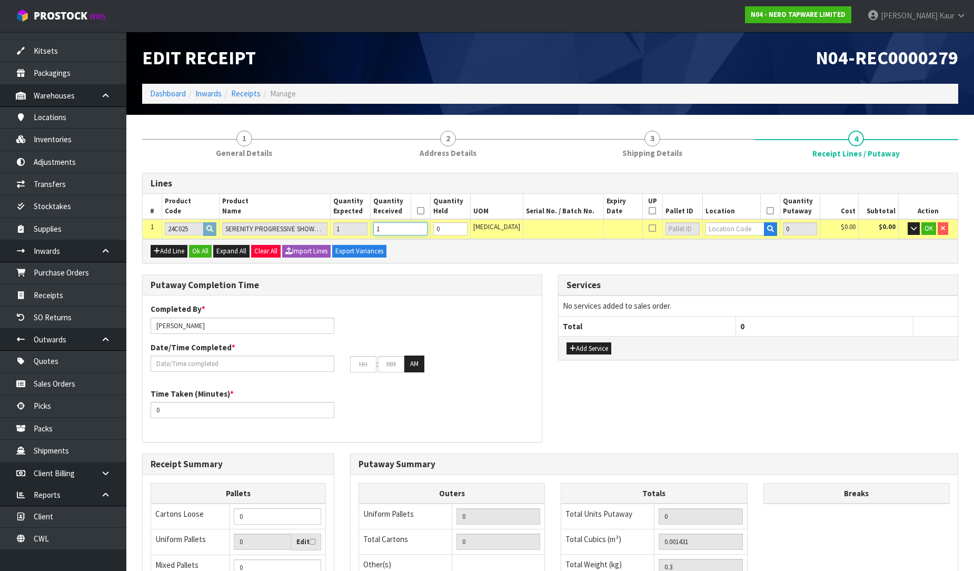
type input "1"
click at [730, 229] on input "text" at bounding box center [735, 228] width 59 height 13
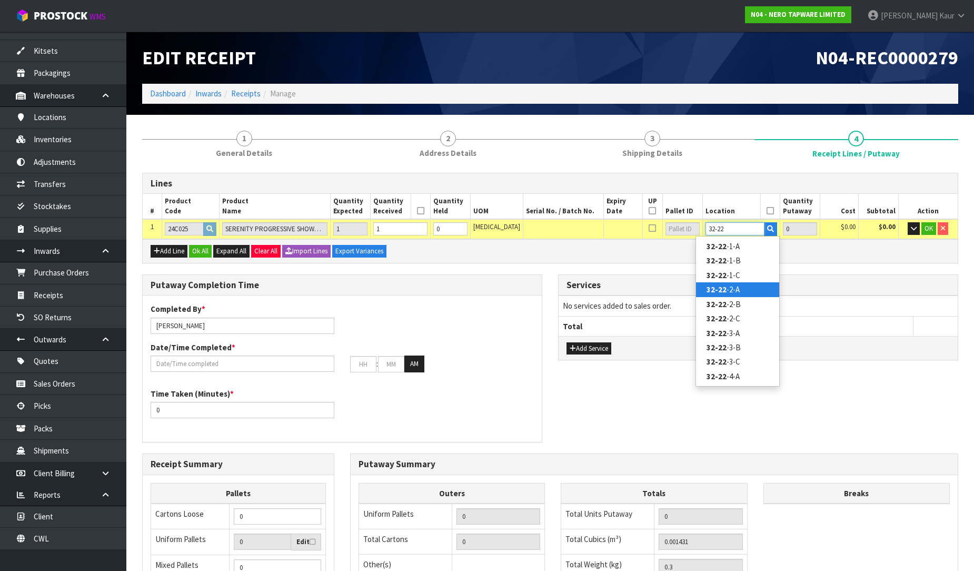
type input "32-22"
click at [746, 286] on link "32-22 -2-A" at bounding box center [737, 289] width 83 height 14
type input "1"
type input "32-22-2-A"
type input "1"
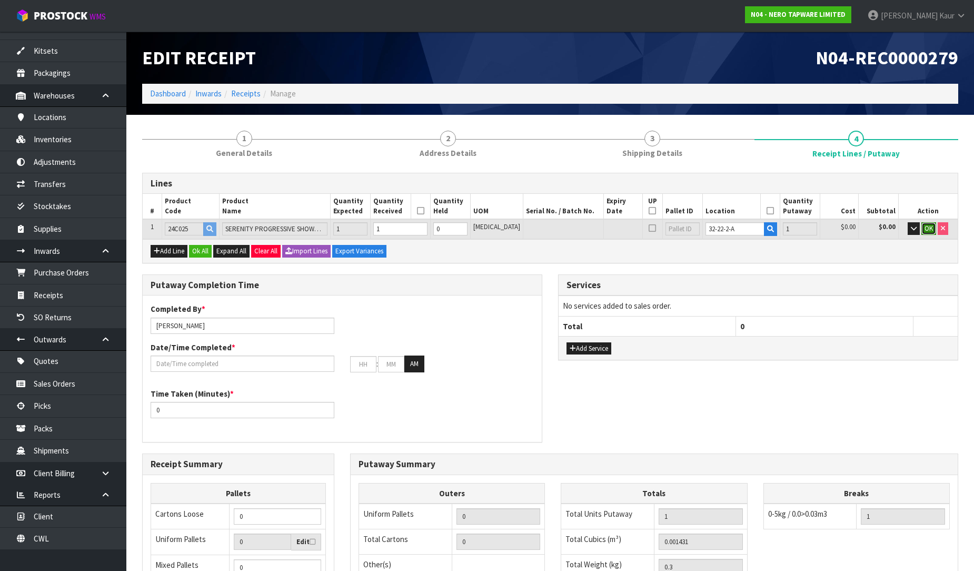
click at [927, 226] on span "OK" at bounding box center [929, 228] width 8 height 9
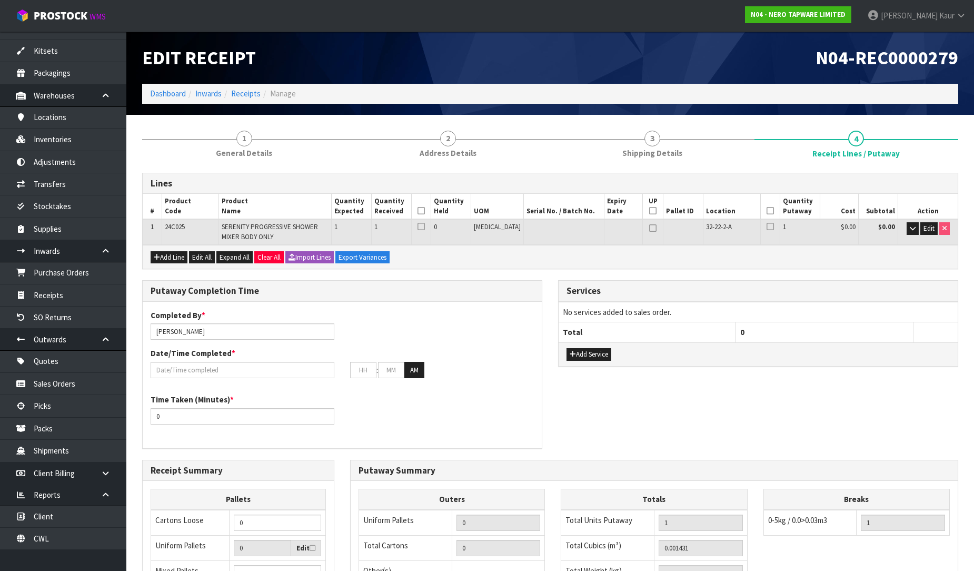
click at [431, 211] on th at bounding box center [420, 206] width 19 height 25
click at [425, 211] on icon at bounding box center [421, 211] width 7 height 1
click at [767, 211] on icon at bounding box center [770, 211] width 7 height 1
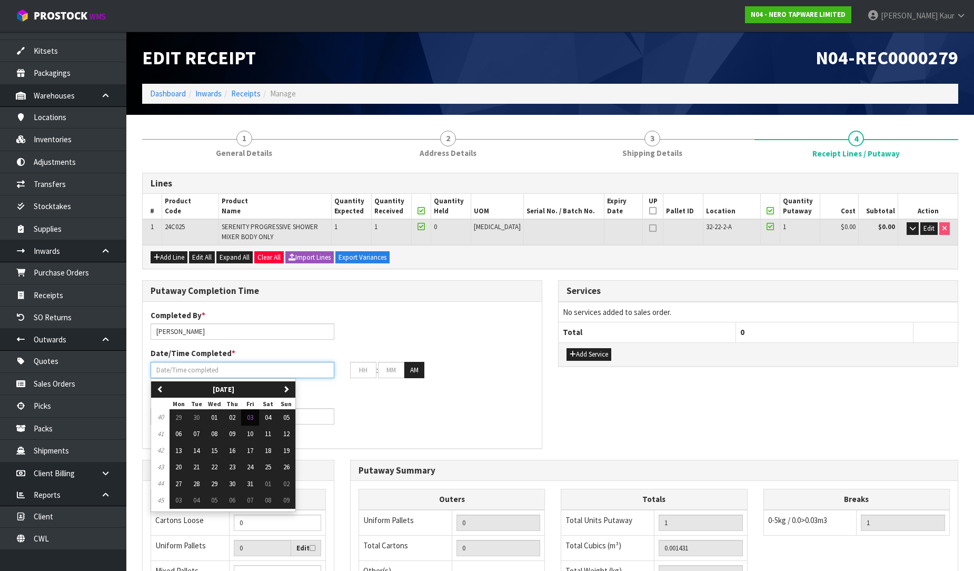
click at [233, 362] on input "text" at bounding box center [243, 370] width 184 height 16
click at [250, 415] on span "03" at bounding box center [250, 417] width 6 height 9
type input "[DATE]"
type input "12"
type input "00"
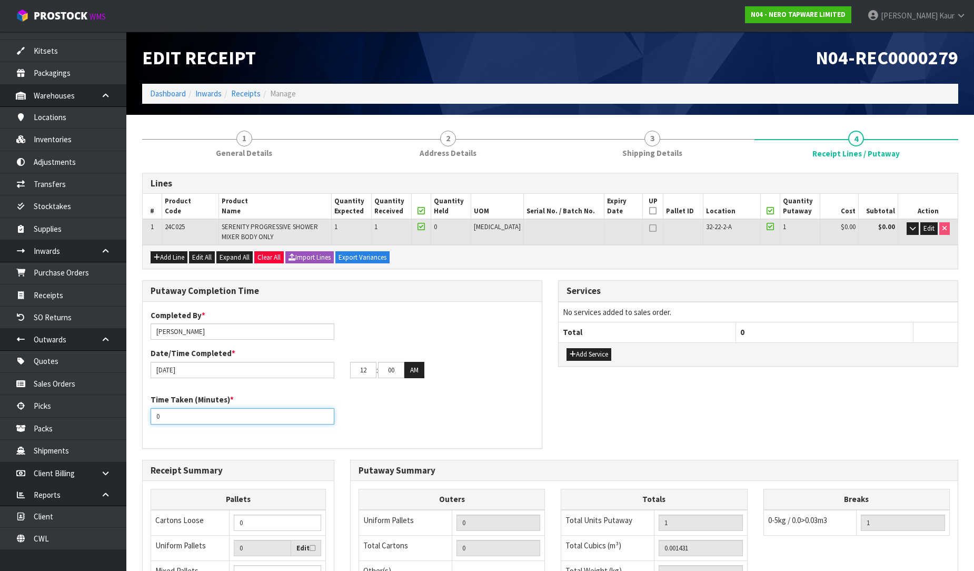
drag, startPoint x: 168, startPoint y: 420, endPoint x: 140, endPoint y: 418, distance: 28.5
click at [140, 418] on div "Putaway Completion Time Completed By * [PERSON_NAME] Date/Time Completed * [DAT…" at bounding box center [342, 369] width 416 height 179
type input "10"
drag, startPoint x: 366, startPoint y: 373, endPoint x: 341, endPoint y: 370, distance: 25.5
click at [341, 370] on div "[DATE] 12 : 00 : 00 AM" at bounding box center [342, 370] width 399 height 17
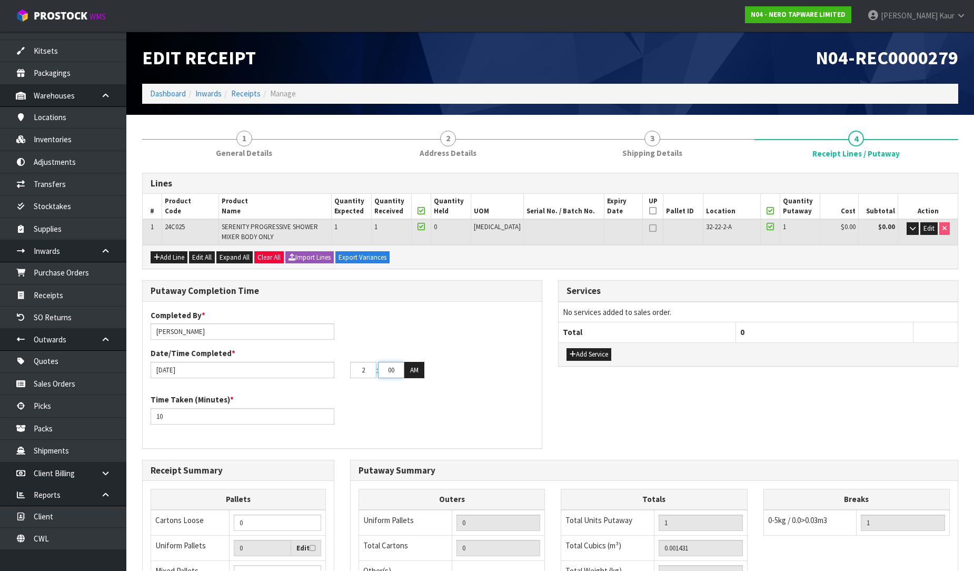
type input "02"
drag, startPoint x: 395, startPoint y: 369, endPoint x: 375, endPoint y: 365, distance: 19.8
click at [375, 365] on tr "02 : 00 : 00 AM" at bounding box center [387, 370] width 74 height 17
type input "31"
click at [416, 364] on button "AM" at bounding box center [414, 370] width 20 height 17
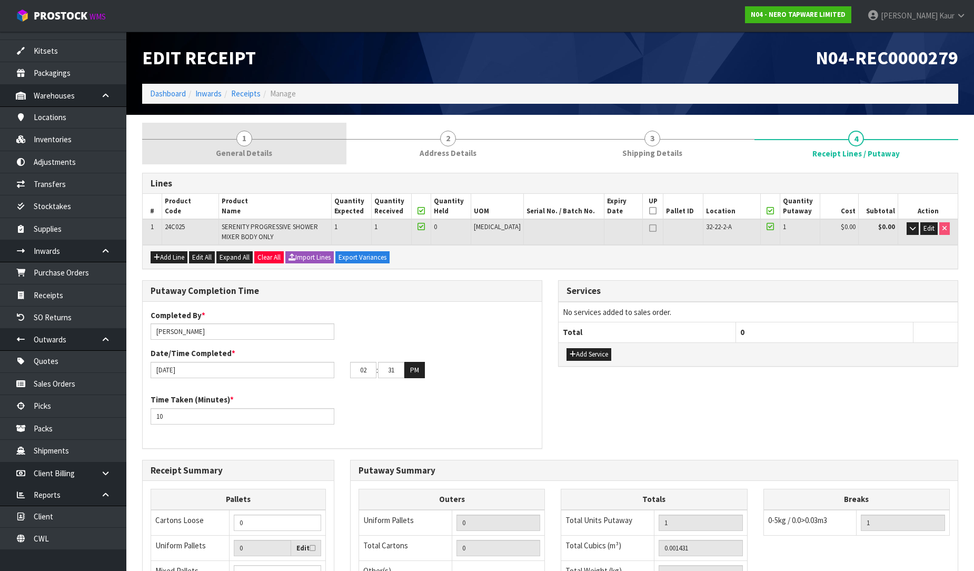
click at [239, 146] on link "1 General Details" at bounding box center [244, 144] width 204 height 42
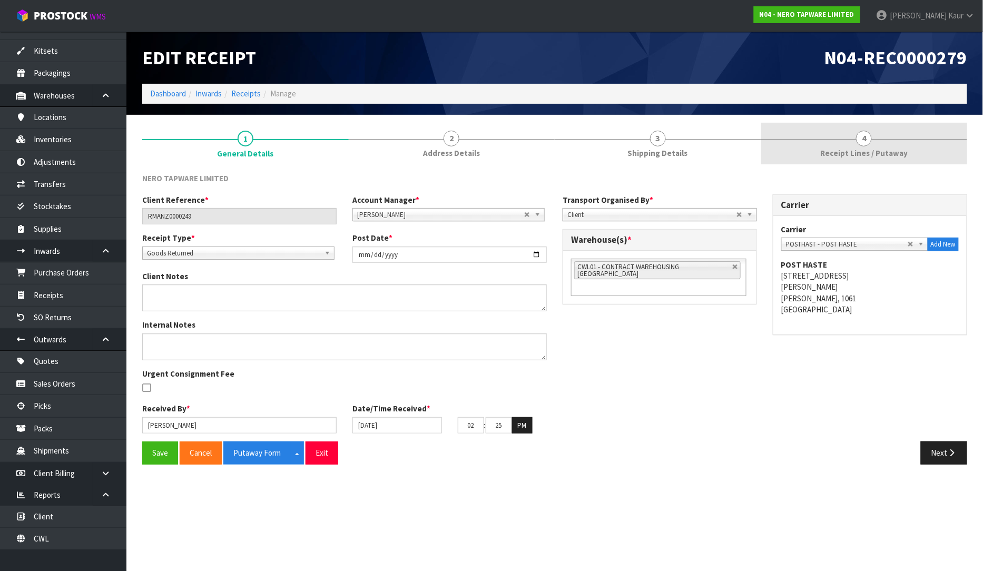
click at [897, 140] on link "4 Receipt Lines / Putaway" at bounding box center [864, 144] width 206 height 42
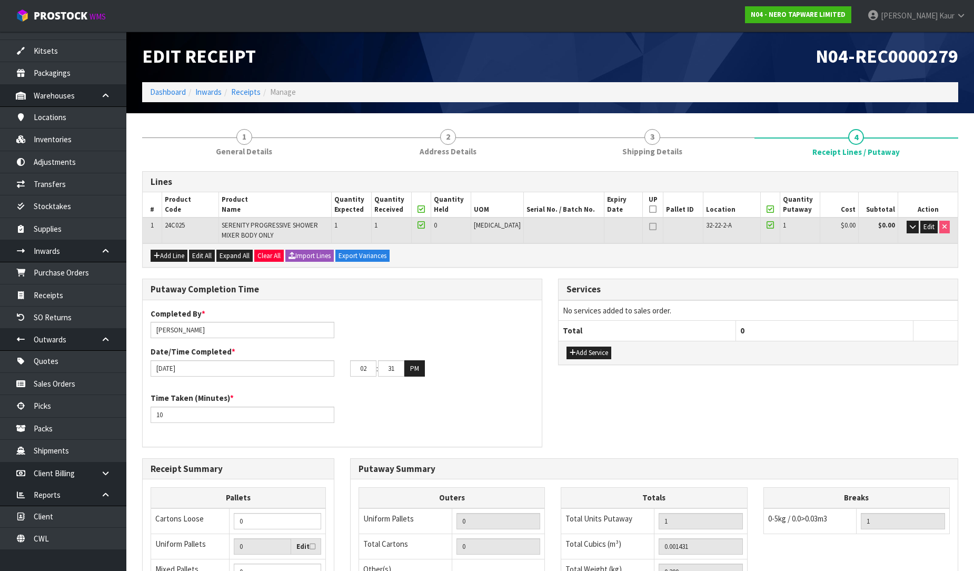
scroll to position [0, 0]
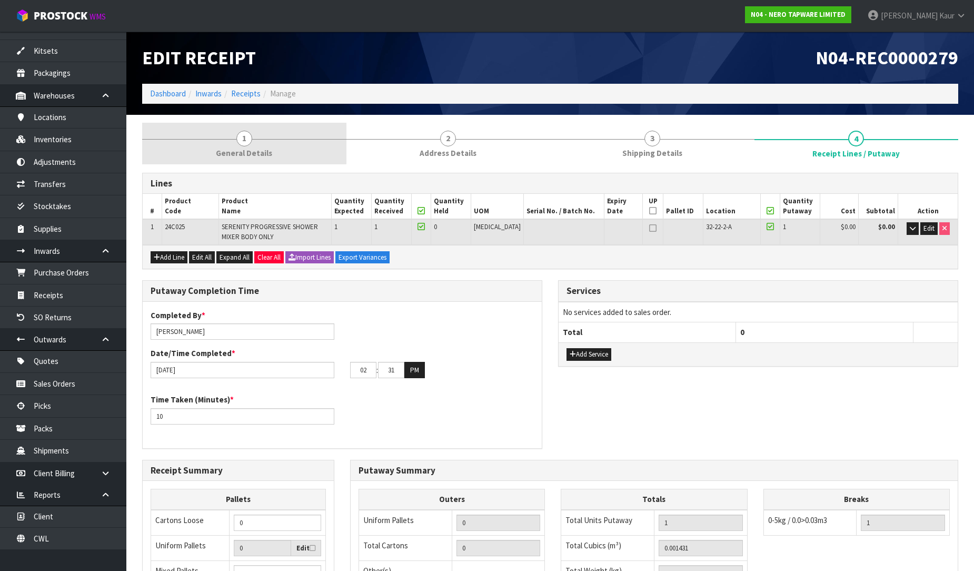
click at [250, 143] on link "1 General Details" at bounding box center [244, 144] width 204 height 42
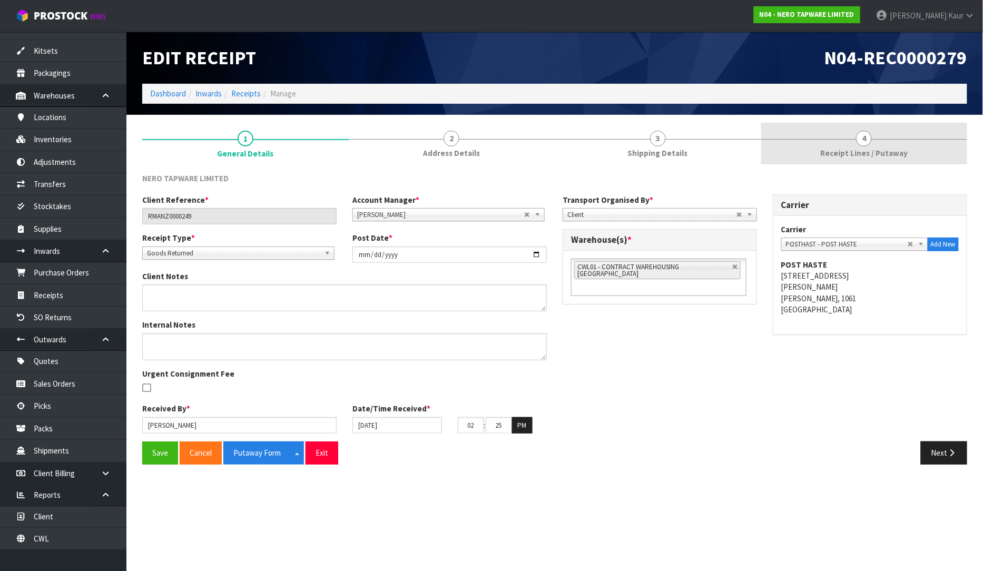
click at [870, 150] on span "Receipt Lines / Putaway" at bounding box center [863, 152] width 87 height 11
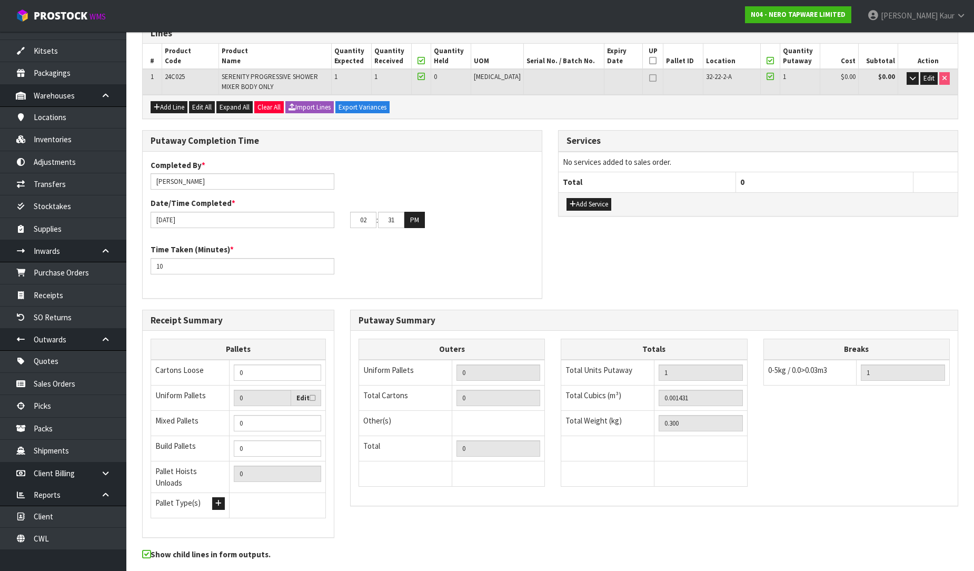
scroll to position [184, 0]
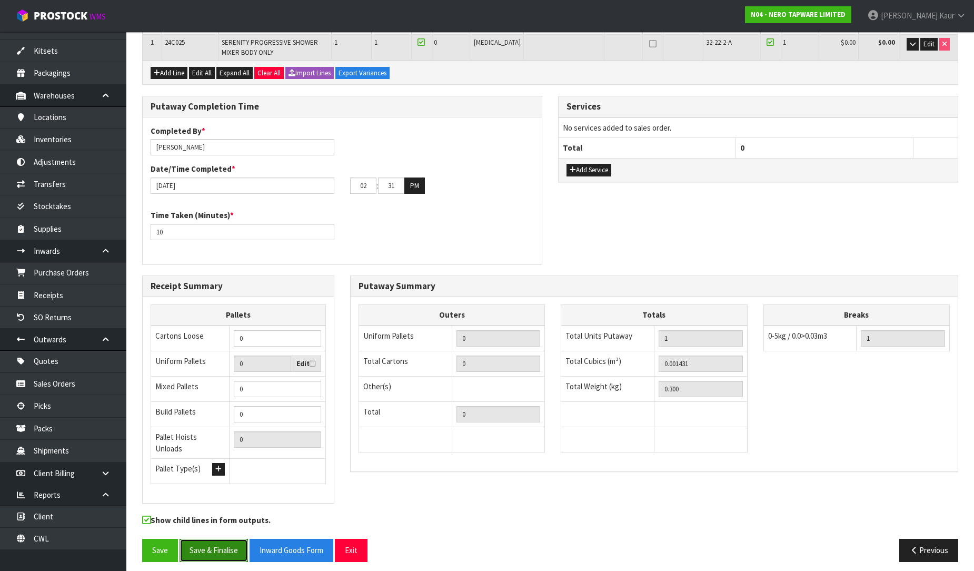
click at [216, 541] on button "Save & Finalise" at bounding box center [214, 550] width 68 height 23
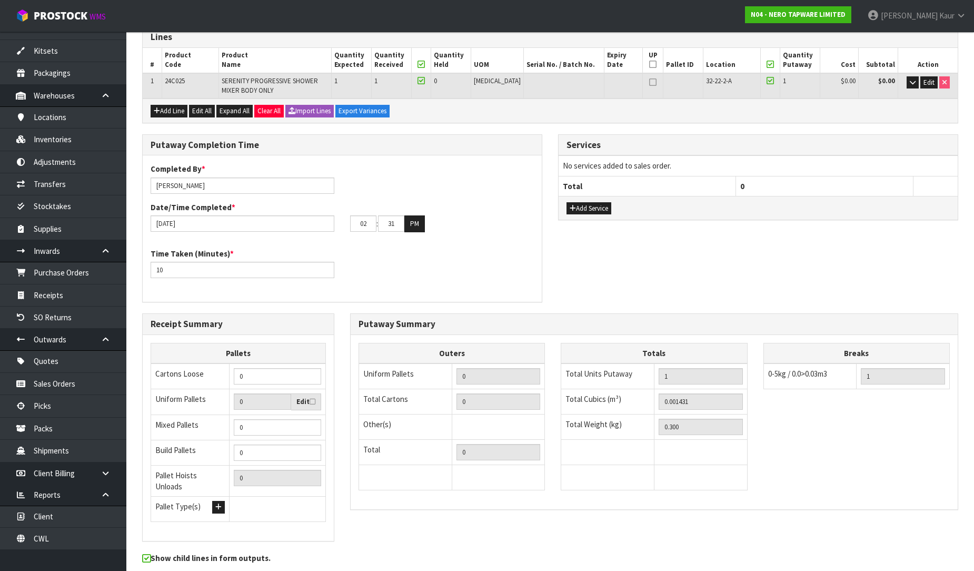
scroll to position [0, 0]
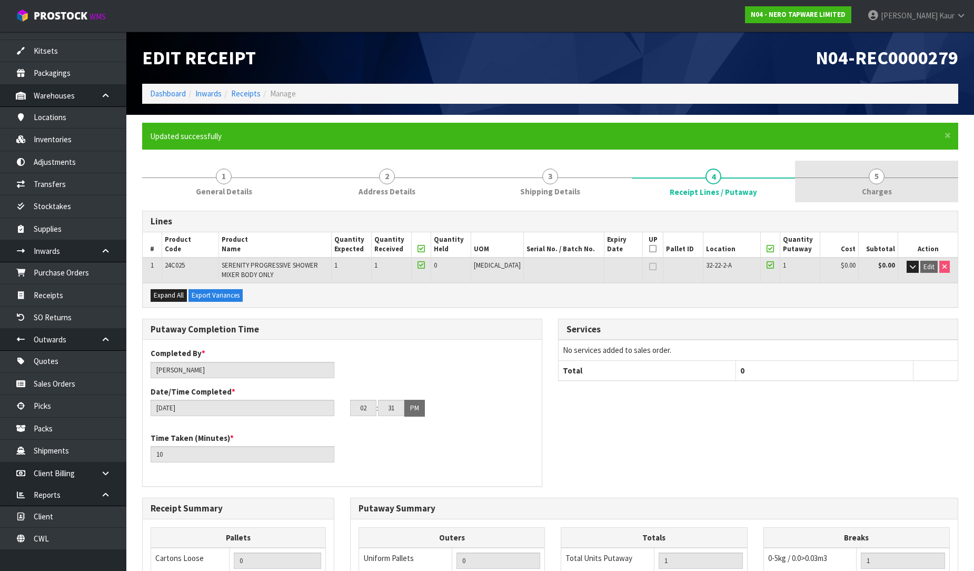
click at [871, 189] on span "Charges" at bounding box center [877, 191] width 30 height 11
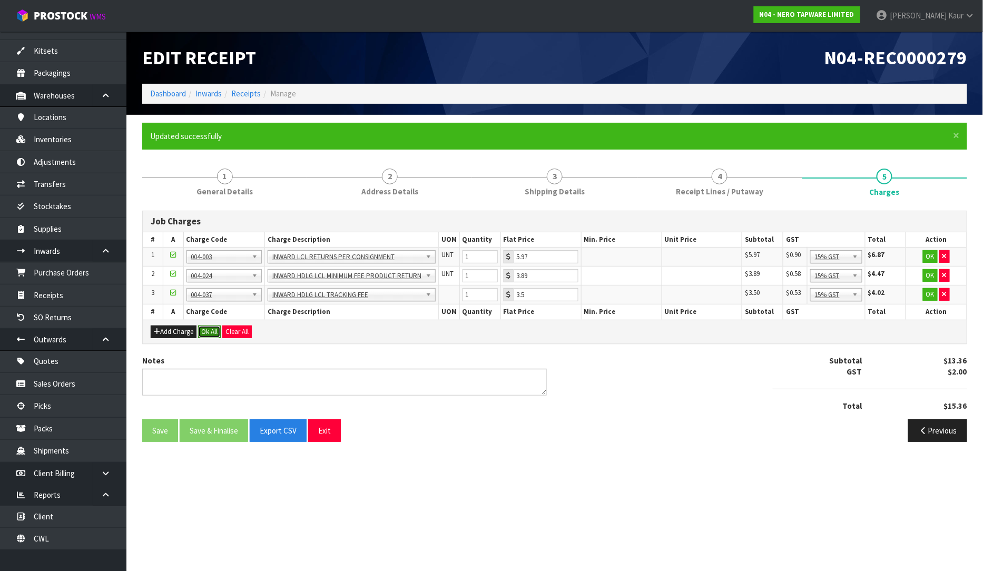
click at [210, 330] on button "Ok All" at bounding box center [209, 331] width 23 height 13
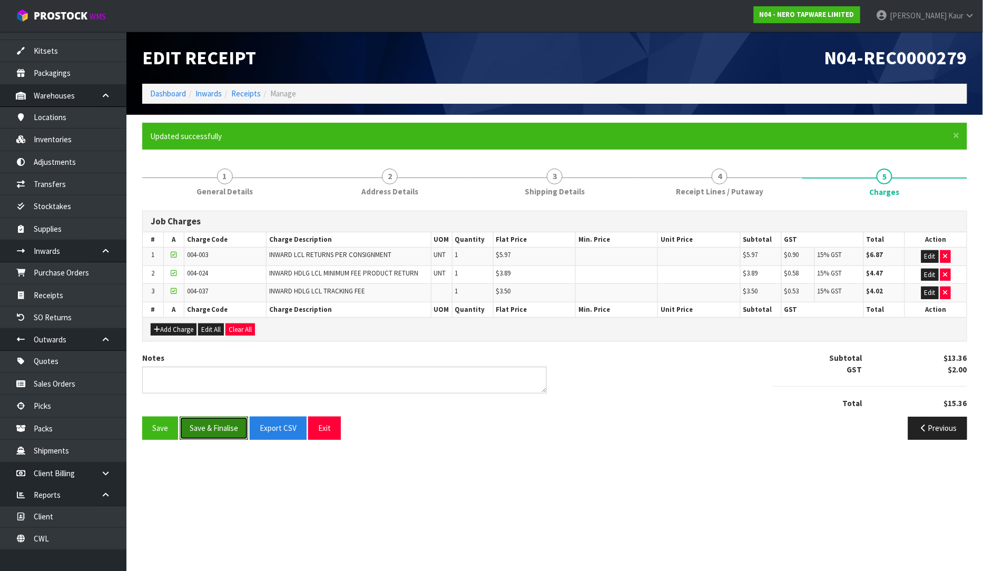
click at [195, 426] on button "Save & Finalise" at bounding box center [214, 427] width 68 height 23
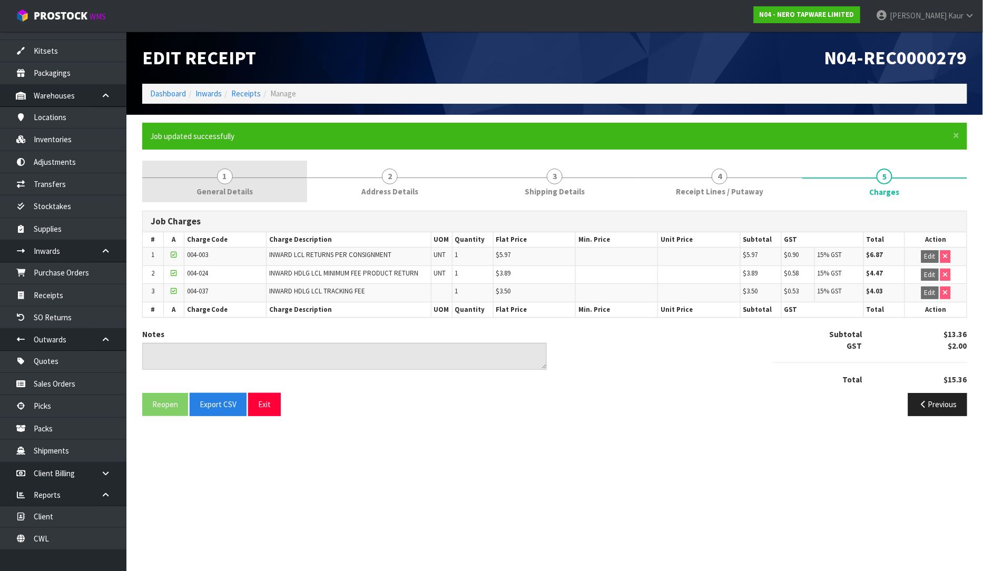
click at [227, 186] on span "General Details" at bounding box center [224, 191] width 56 height 11
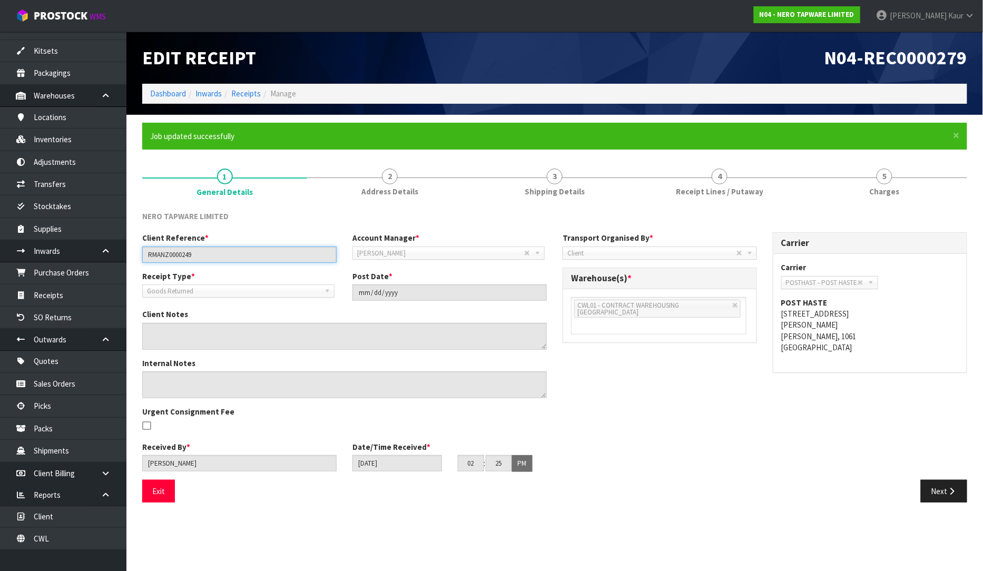
drag, startPoint x: 213, startPoint y: 259, endPoint x: 135, endPoint y: 260, distance: 78.5
click at [135, 260] on div "Client Reference * RMANZ0000249" at bounding box center [239, 247] width 210 height 30
click at [677, 189] on link "4 Receipt Lines / Putaway" at bounding box center [719, 182] width 165 height 42
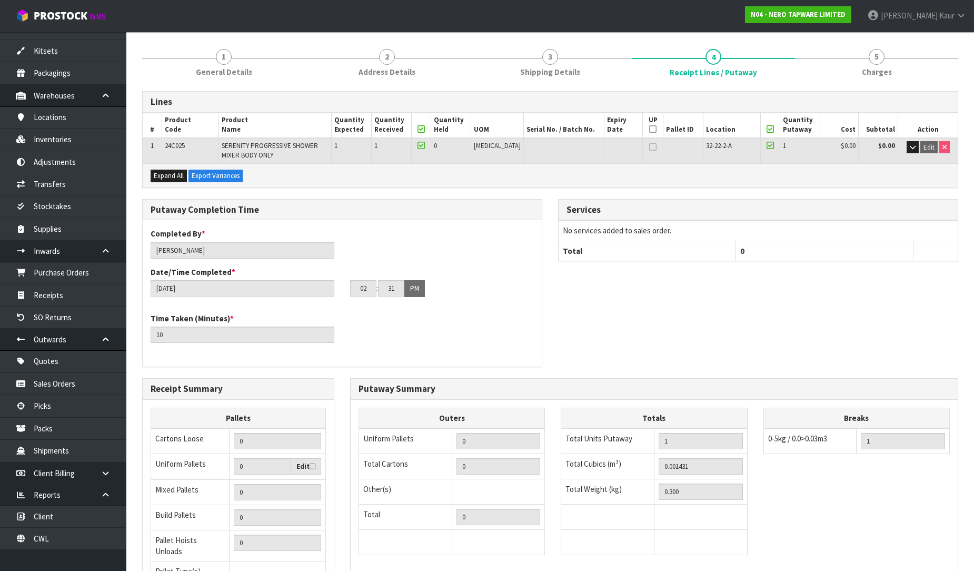
scroll to position [222, 0]
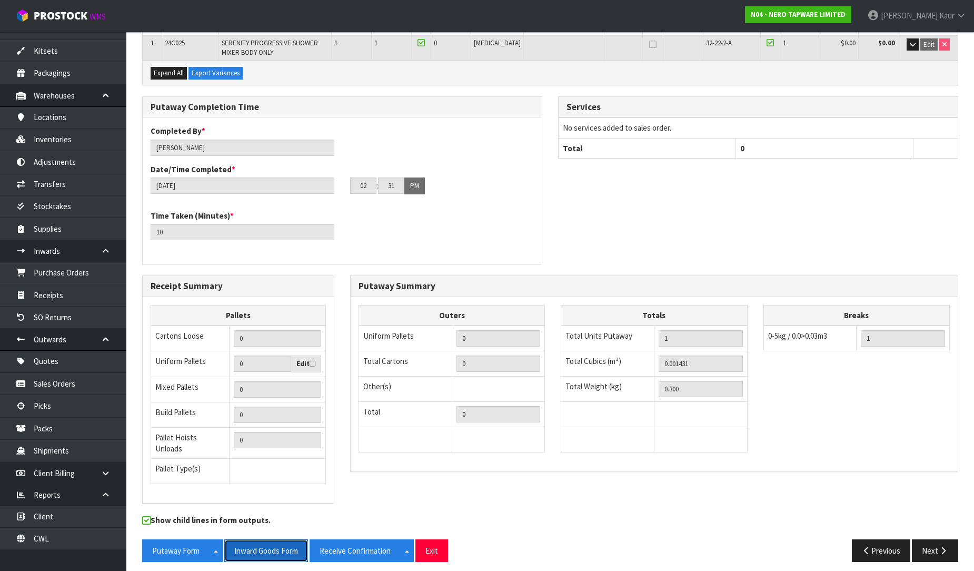
click at [267, 542] on button "Inward Goods Form" at bounding box center [266, 550] width 84 height 23
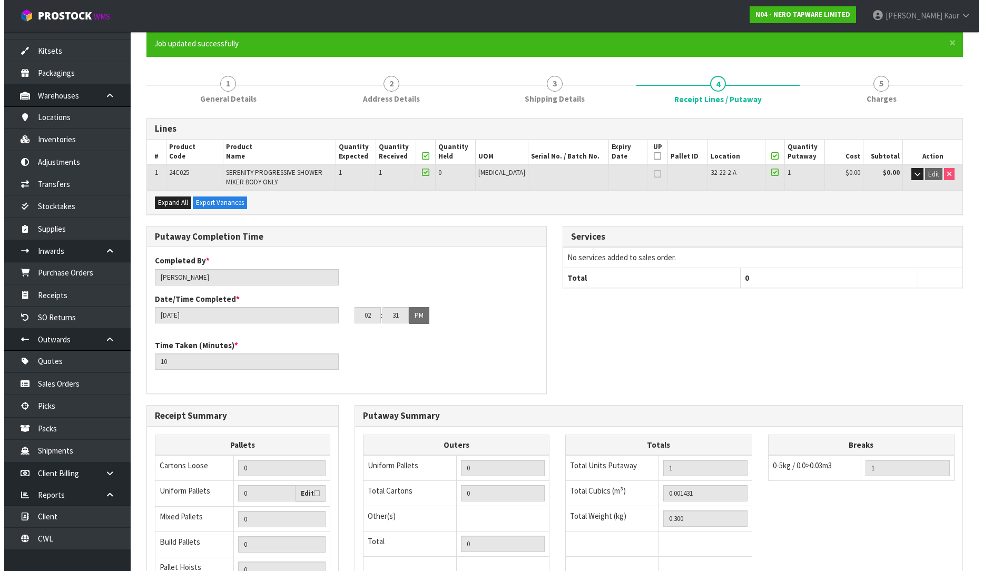
scroll to position [0, 0]
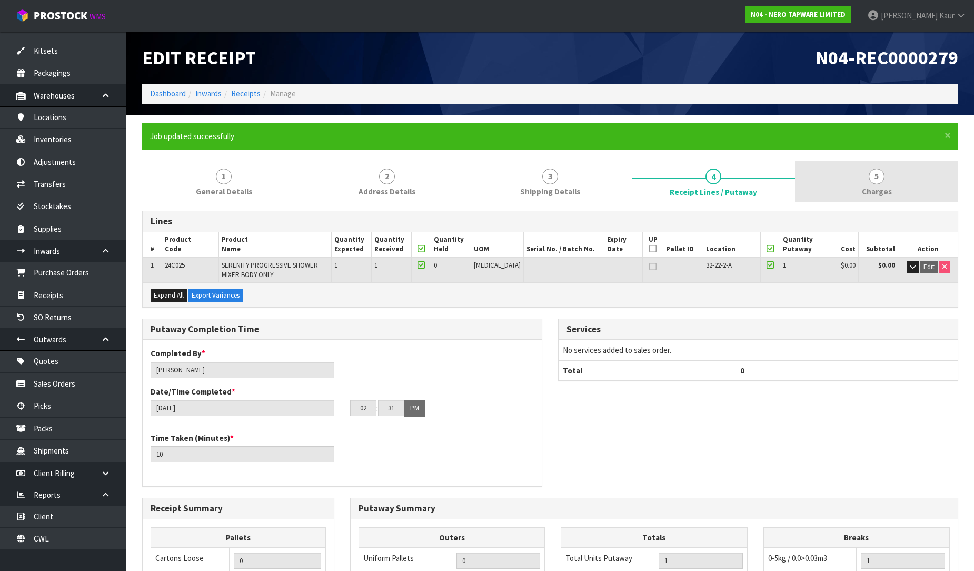
click at [880, 196] on span "Charges" at bounding box center [877, 191] width 30 height 11
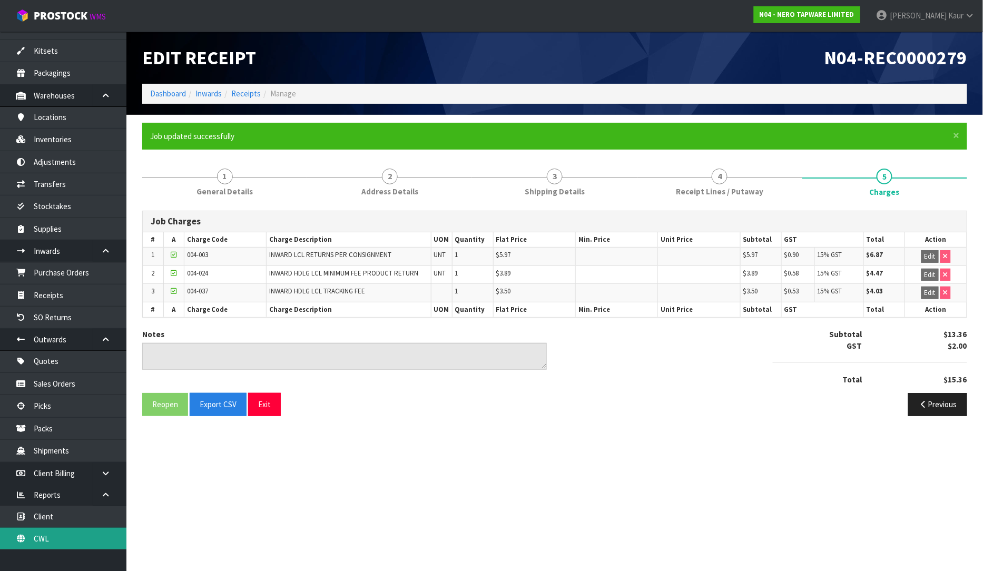
click at [50, 543] on link "CWL" at bounding box center [63, 539] width 126 height 22
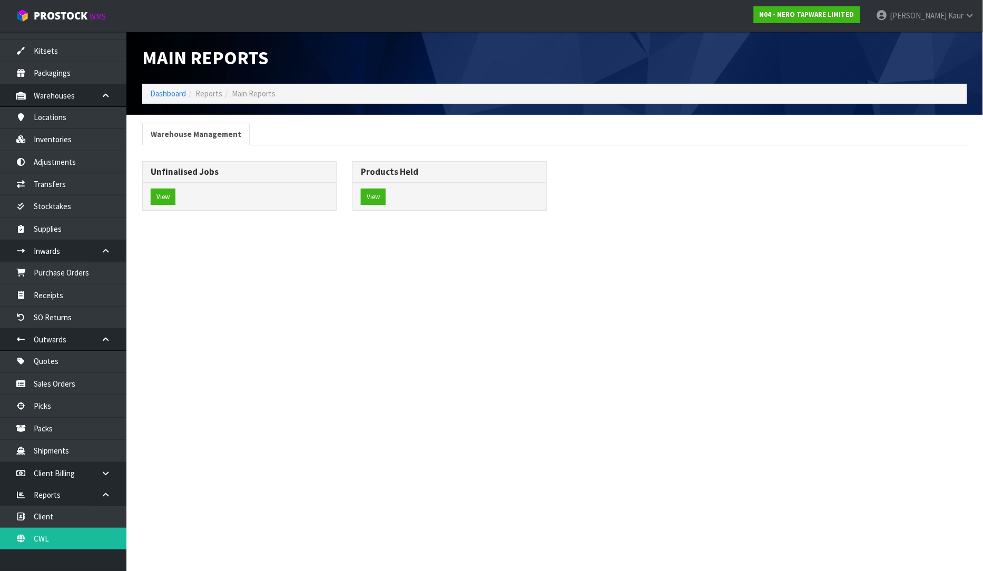
click at [606, 56] on div "Main Reports" at bounding box center [554, 58] width 840 height 52
click at [62, 538] on link "CWL" at bounding box center [63, 539] width 126 height 22
click at [169, 194] on button "View" at bounding box center [163, 197] width 25 height 17
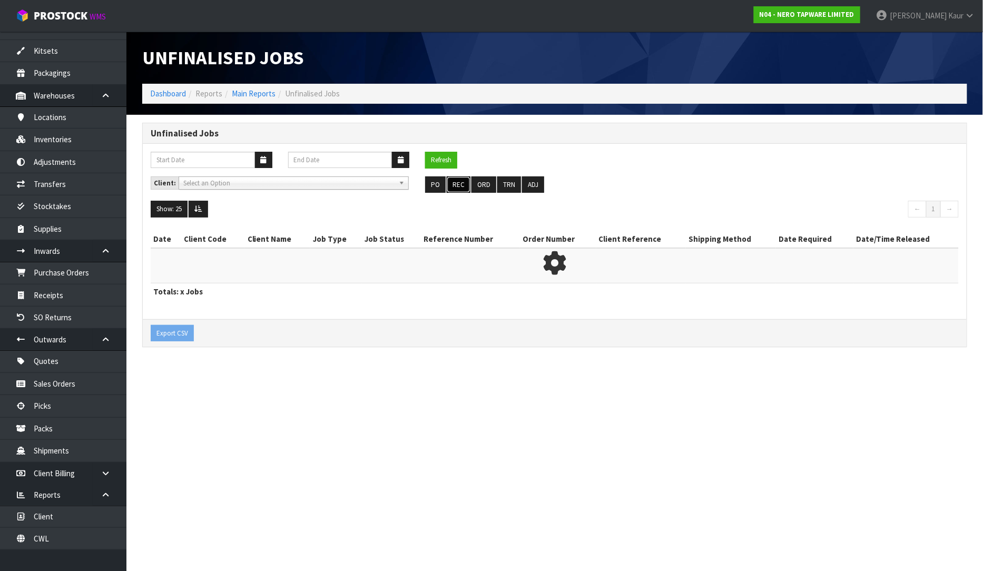
click at [451, 182] on button "REC" at bounding box center [459, 184] width 24 height 17
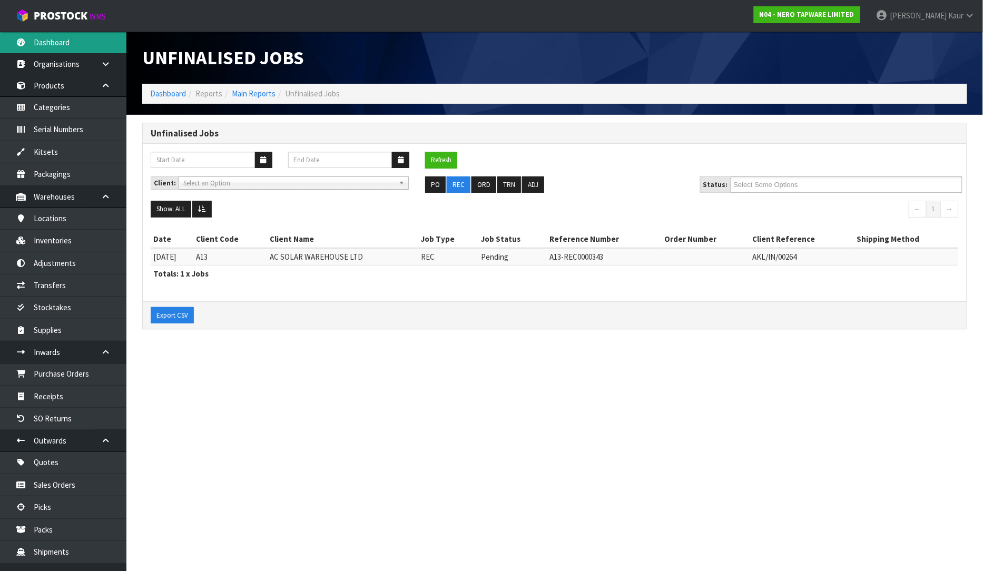
click at [54, 47] on link "Dashboard" at bounding box center [63, 43] width 126 height 22
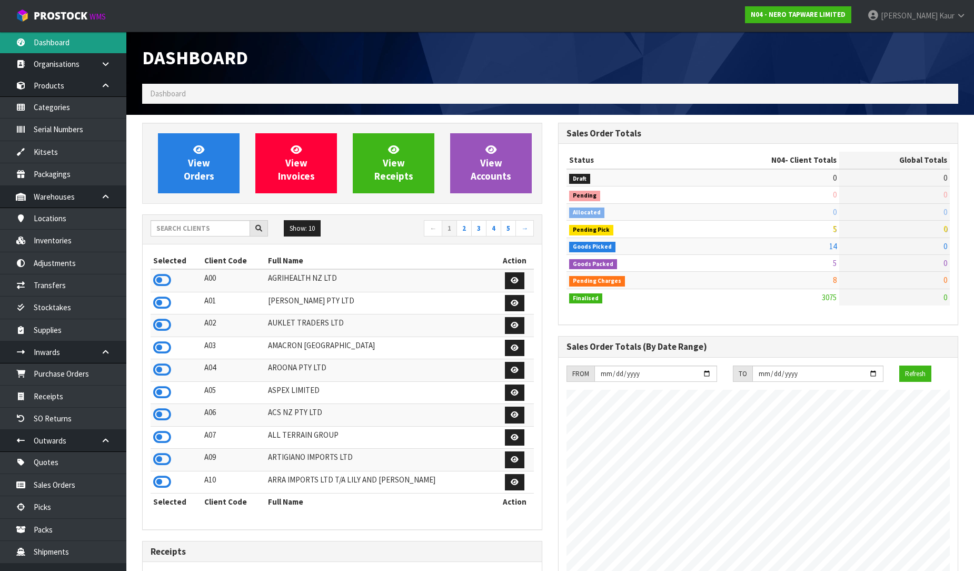
scroll to position [820, 416]
